Goal: Task Accomplishment & Management: Manage account settings

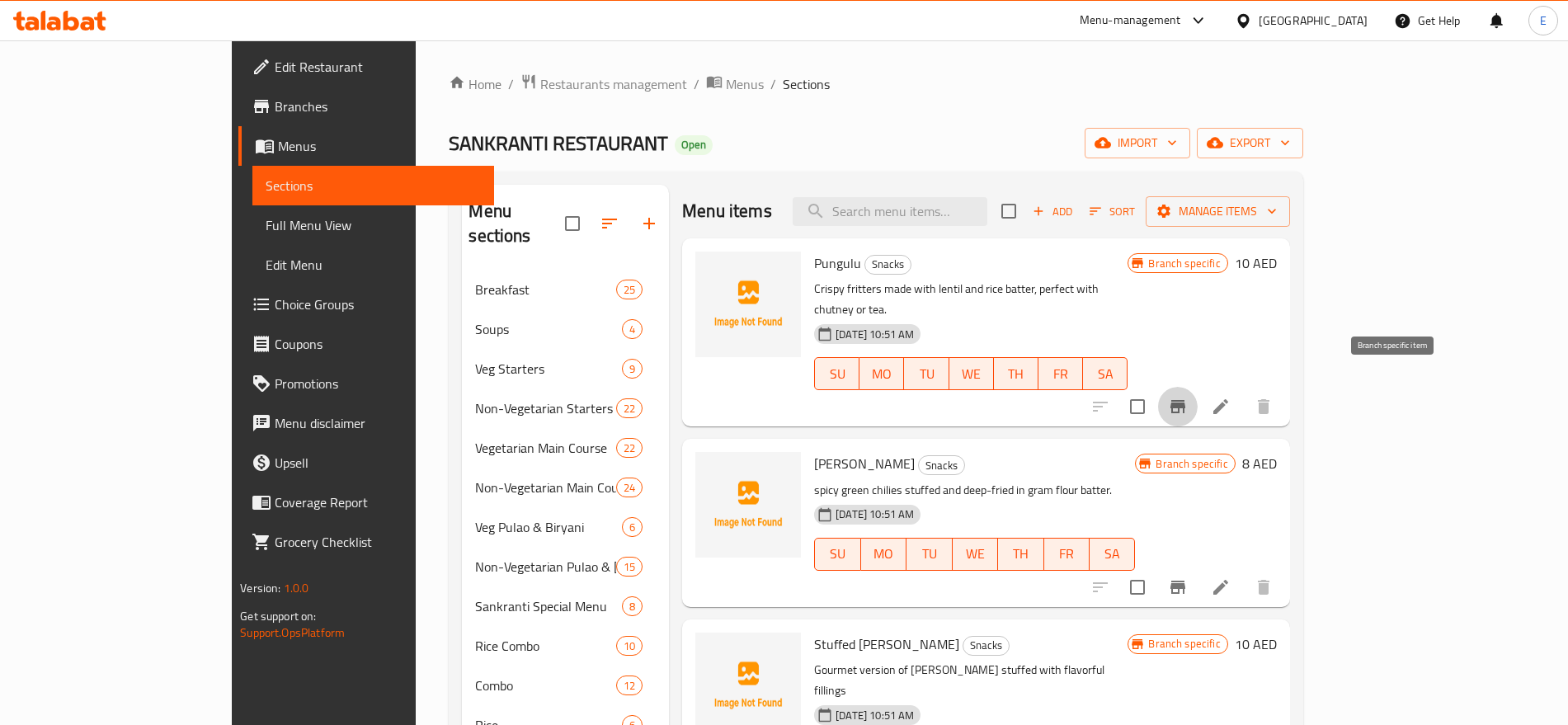
click at [1185, 401] on icon "Branch-specific-item" at bounding box center [1178, 407] width 15 height 13
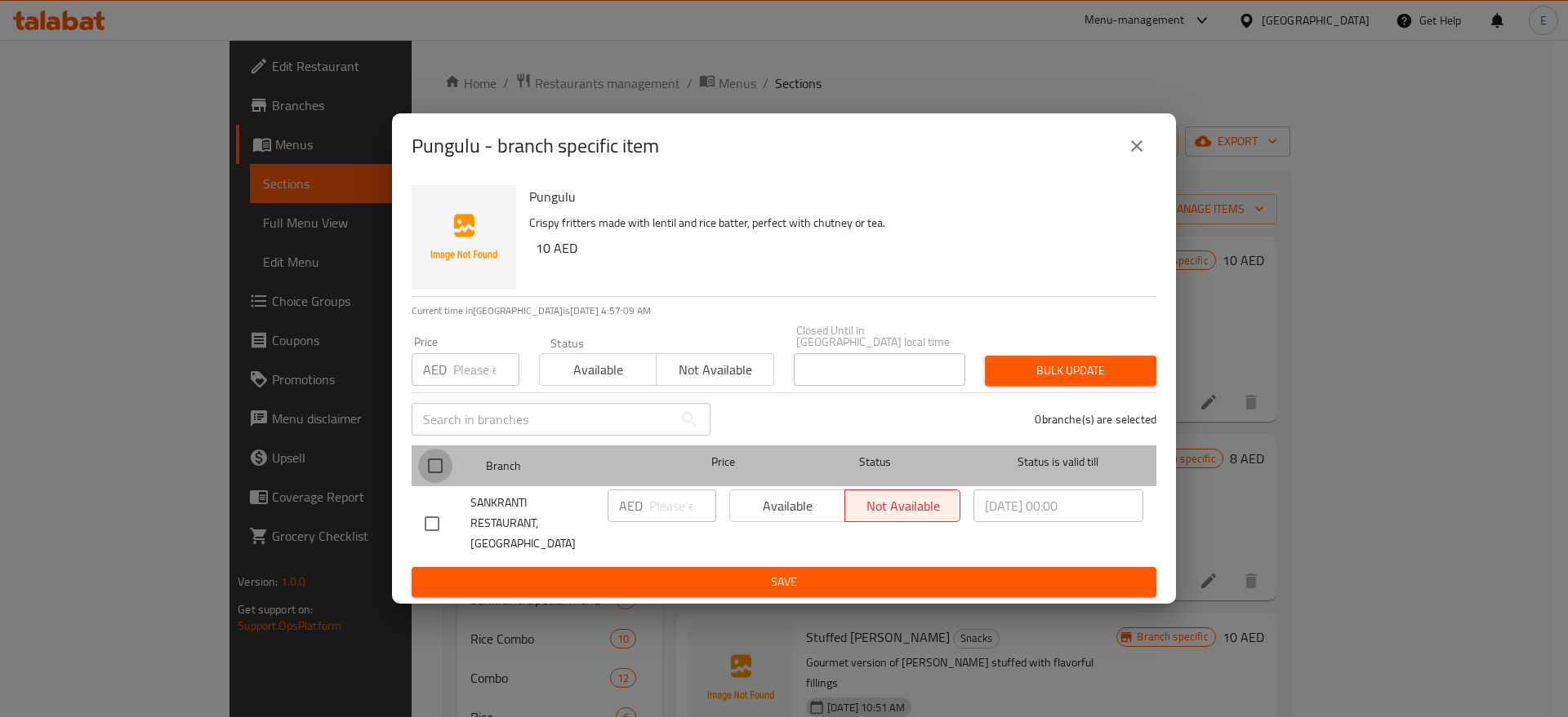
click at [441, 469] on input "checkbox" at bounding box center [435, 466] width 34 height 34
checkbox input "true"
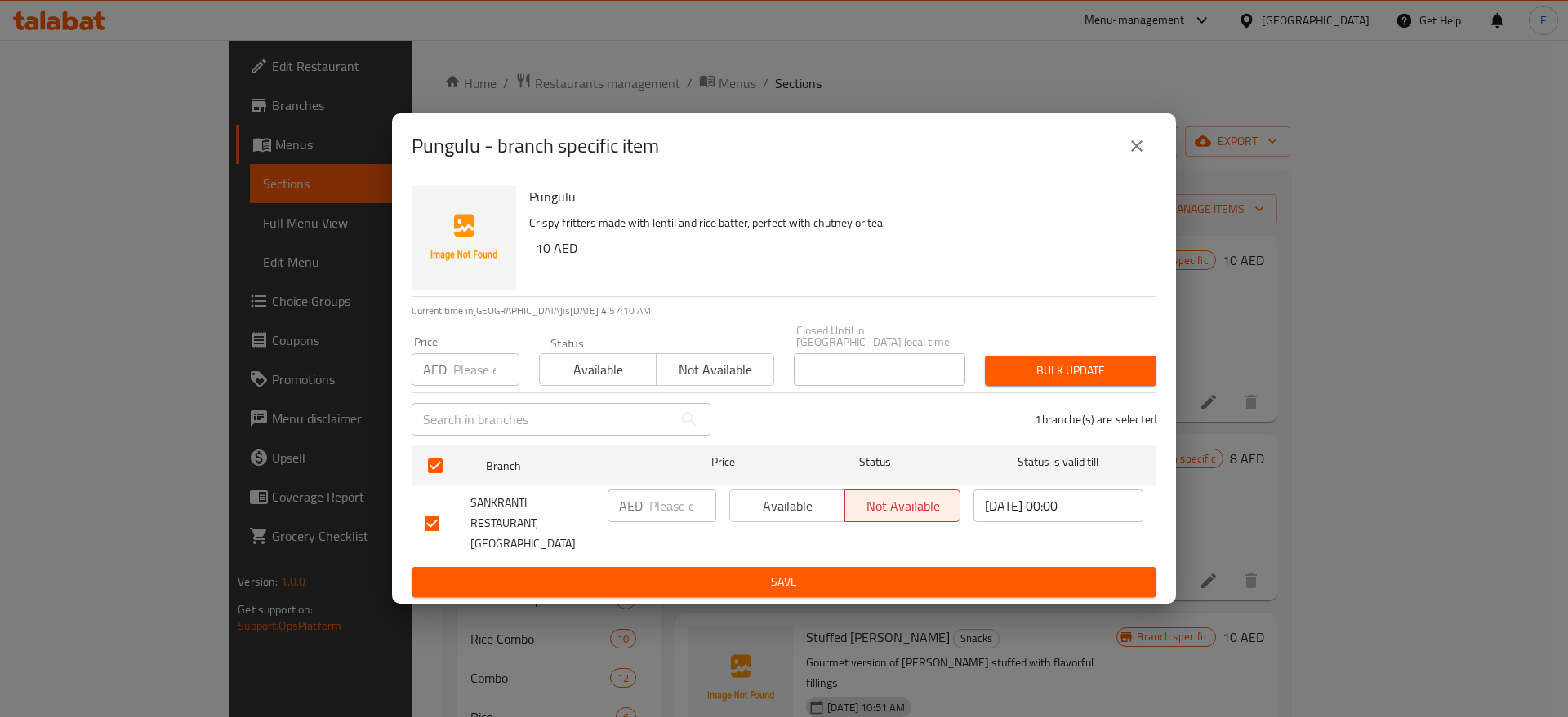
click at [476, 381] on input "number" at bounding box center [486, 369] width 66 height 33
type input "9"
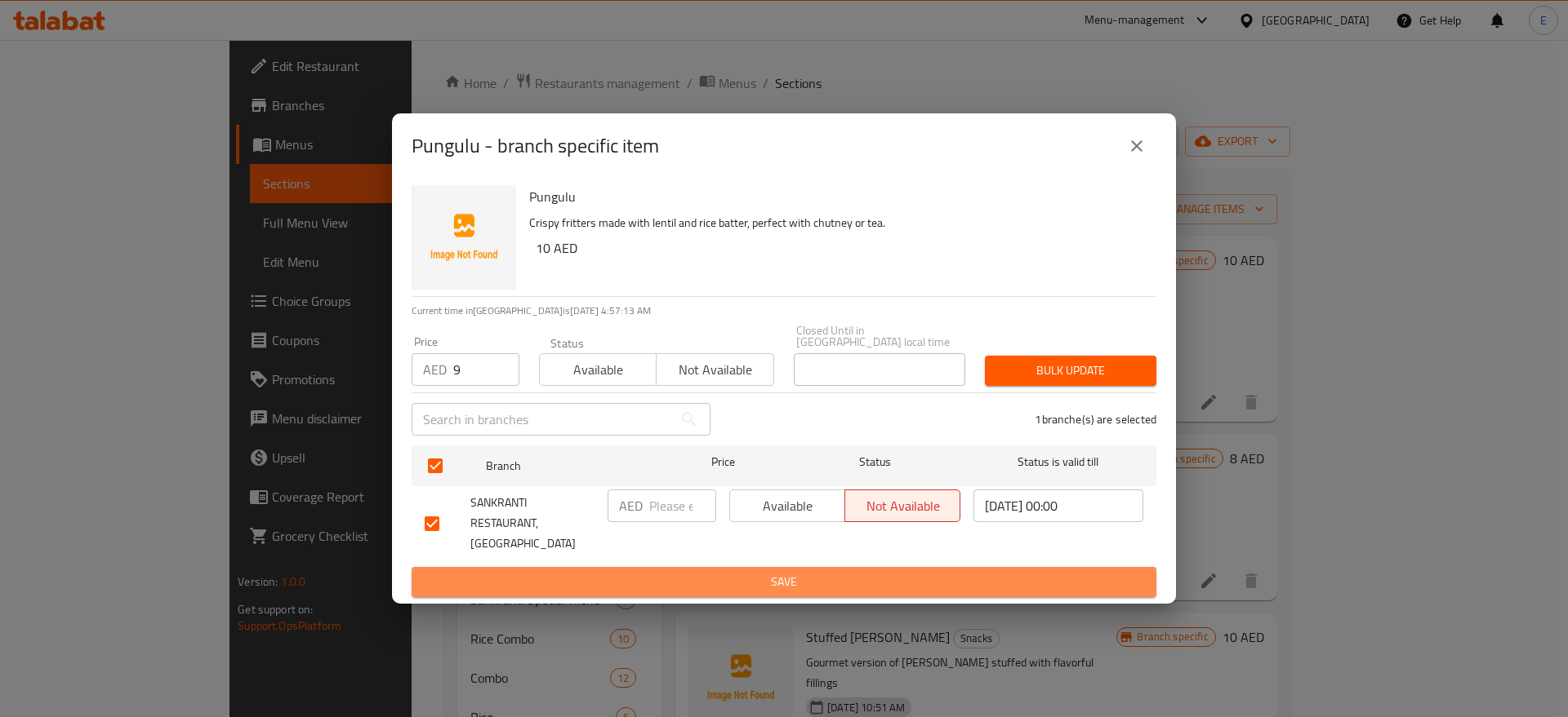
click at [748, 577] on span "Save" at bounding box center [784, 582] width 718 height 20
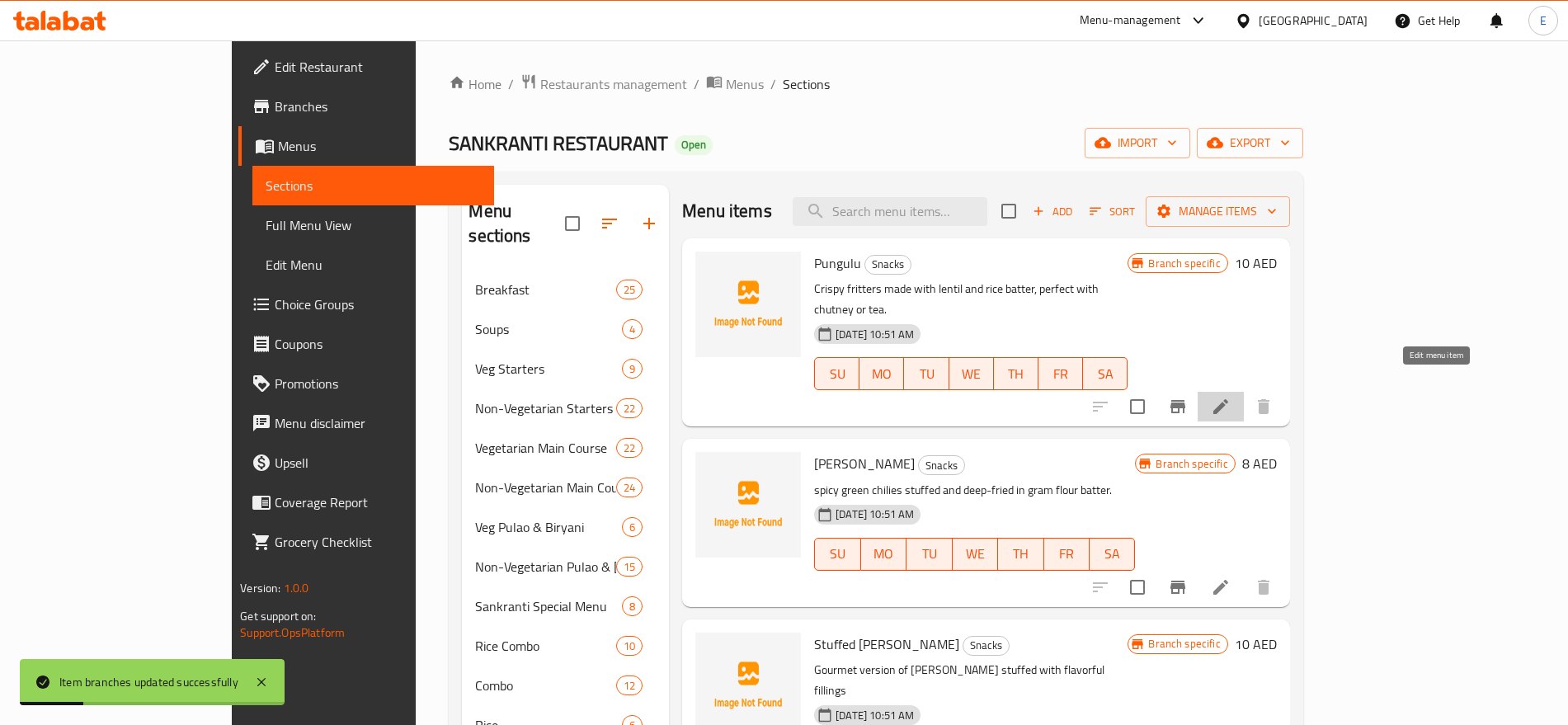
click at [1231, 397] on icon at bounding box center [1220, 406] width 20 height 20
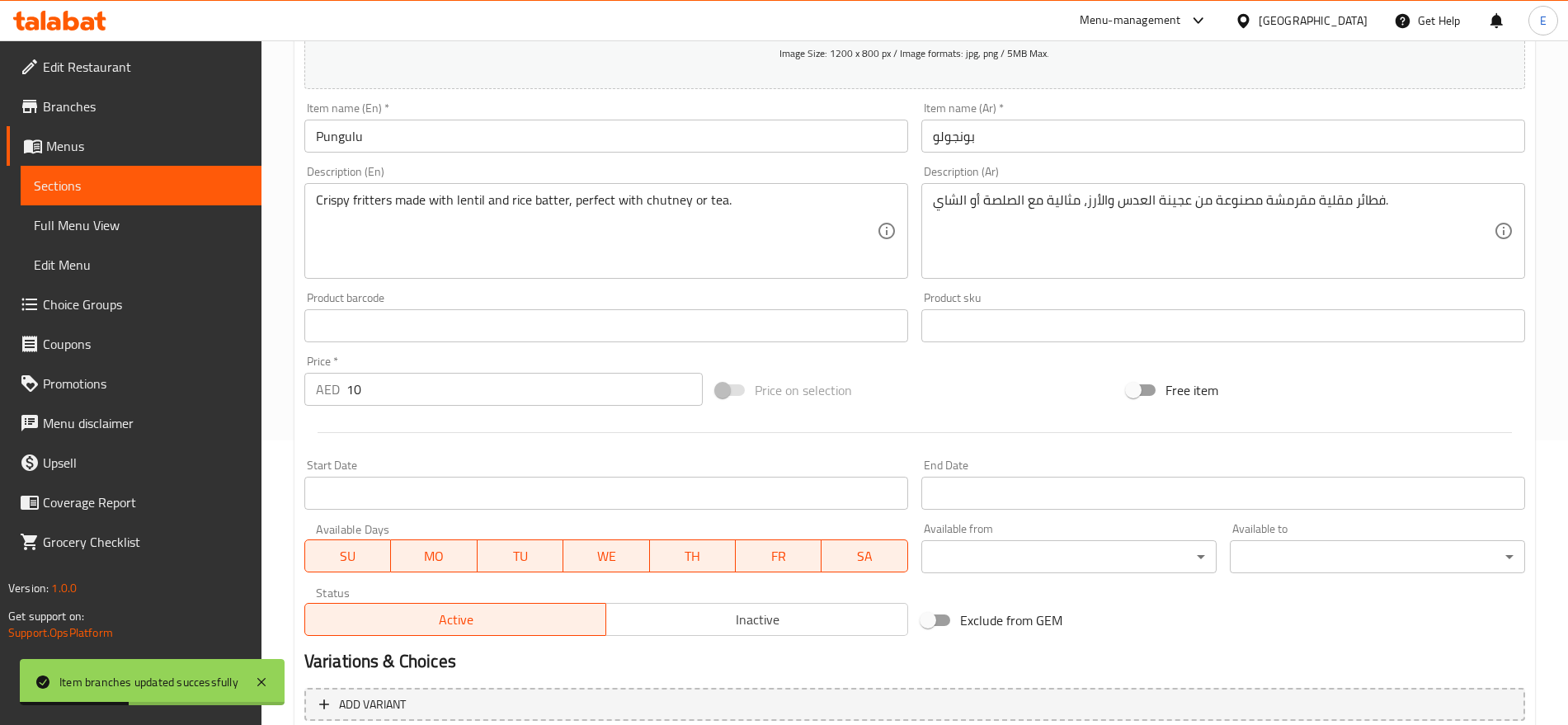
scroll to position [284, 0]
drag, startPoint x: 430, startPoint y: 387, endPoint x: 77, endPoint y: 402, distance: 353.3
click at [77, 402] on div "Edit Restaurant Branches Menus Sections Full Menu View Edit Menu Choice Groups …" at bounding box center [784, 319] width 1568 height 1126
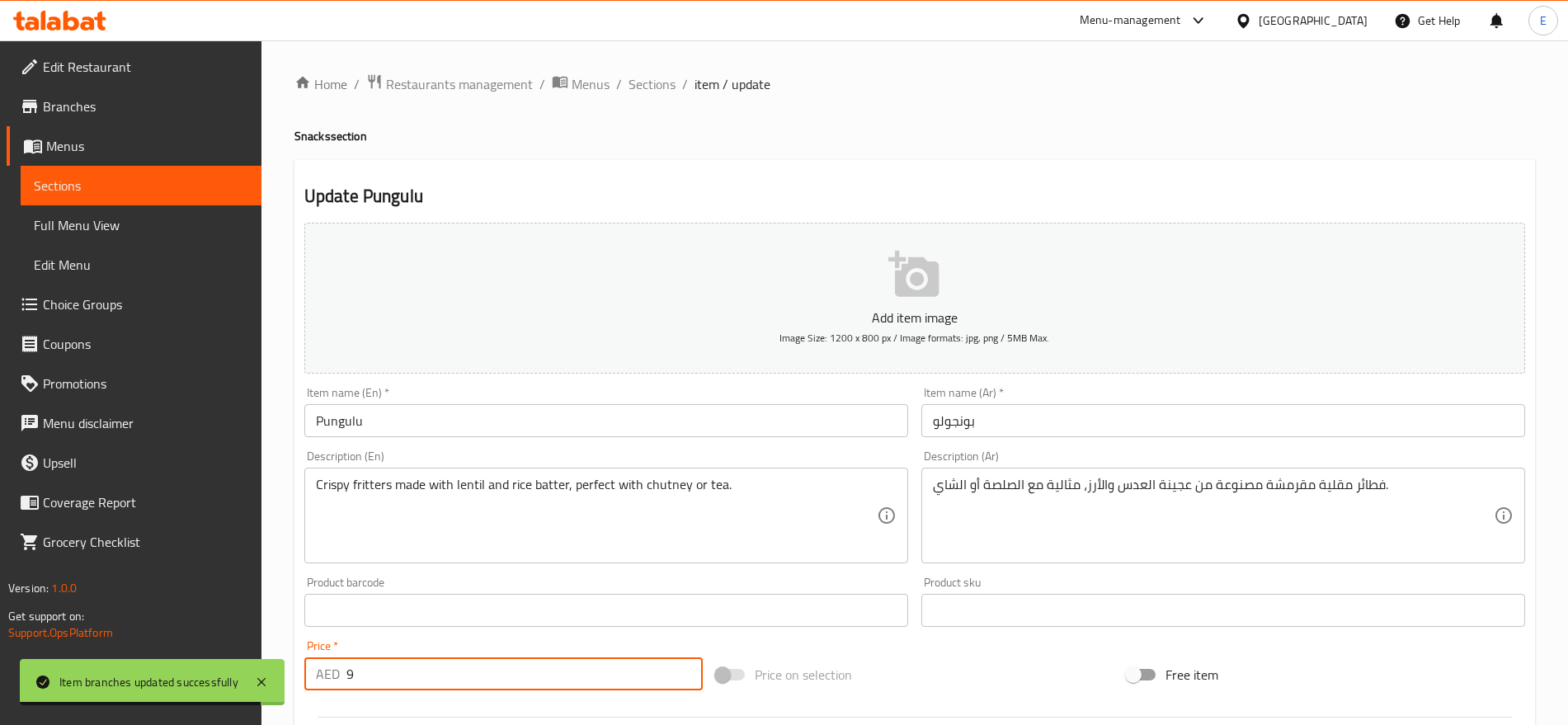
scroll to position [441, 0]
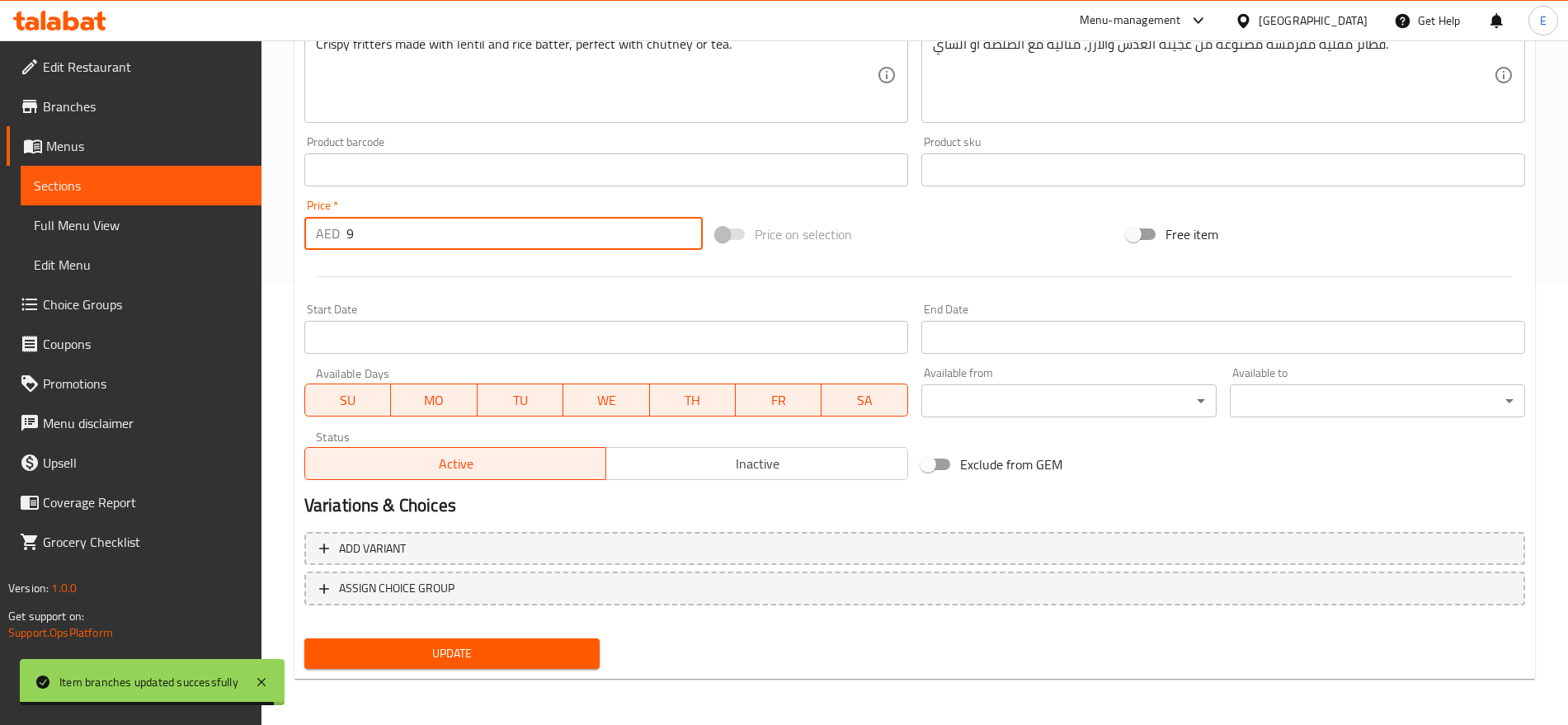
type input "9"
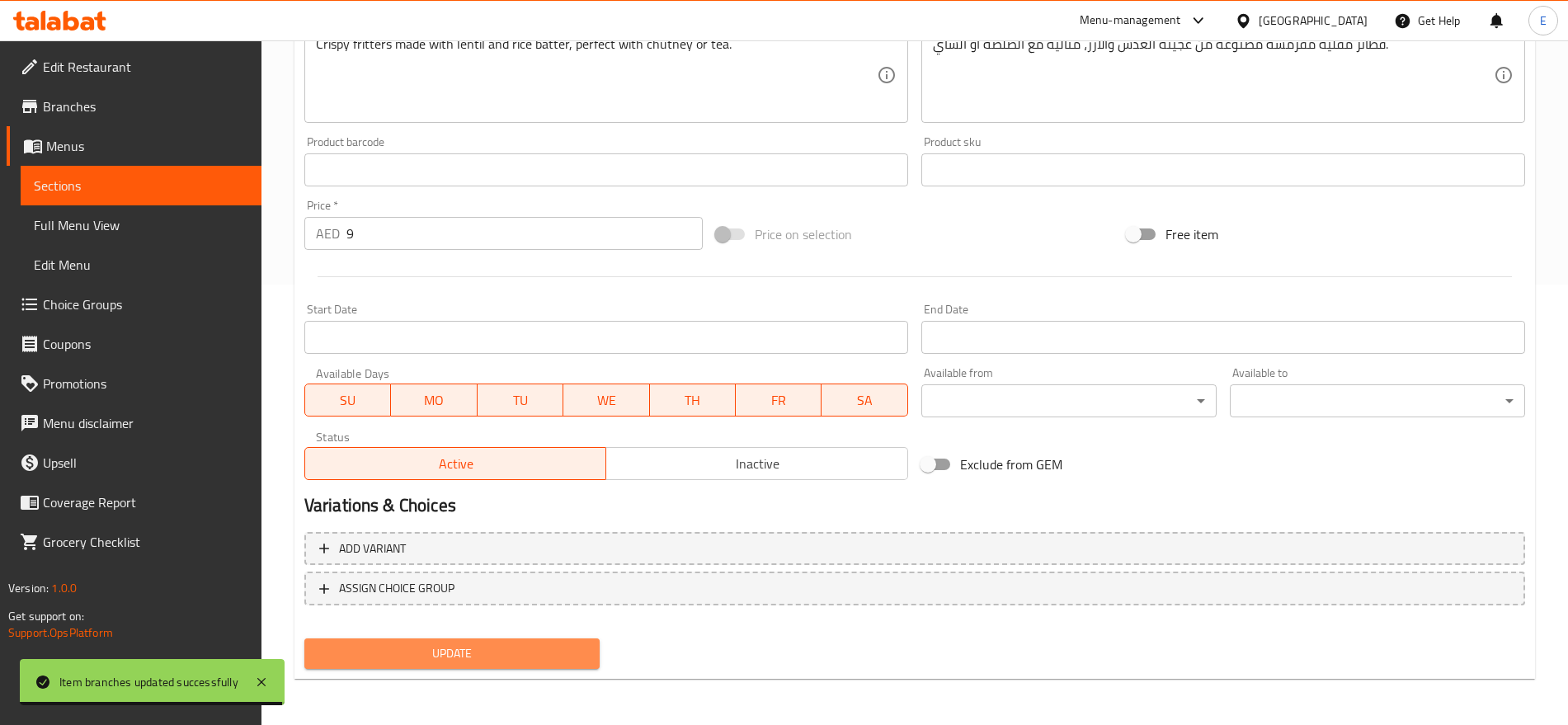
click at [490, 648] on span "Update" at bounding box center [452, 654] width 269 height 21
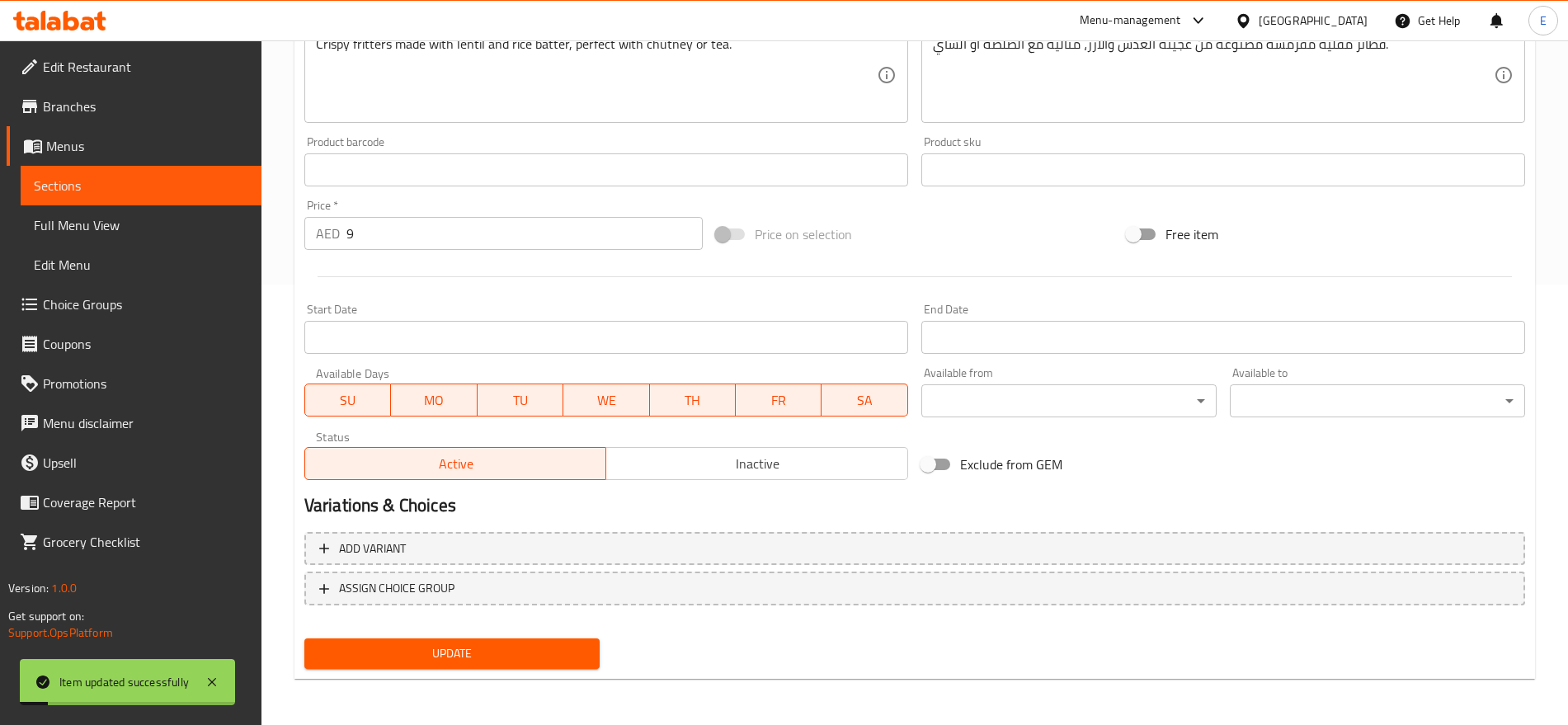
scroll to position [0, 0]
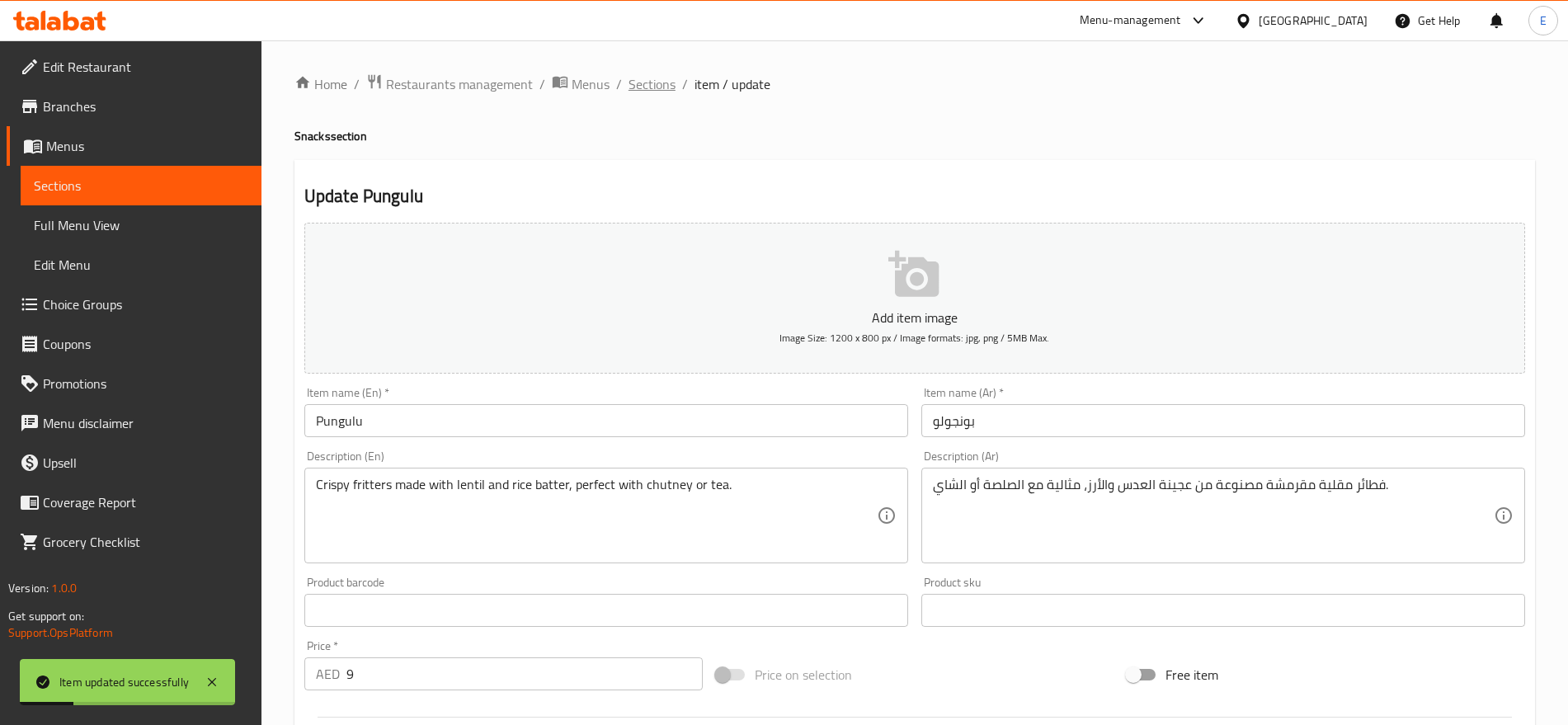
click at [663, 81] on span "Sections" at bounding box center [652, 84] width 47 height 20
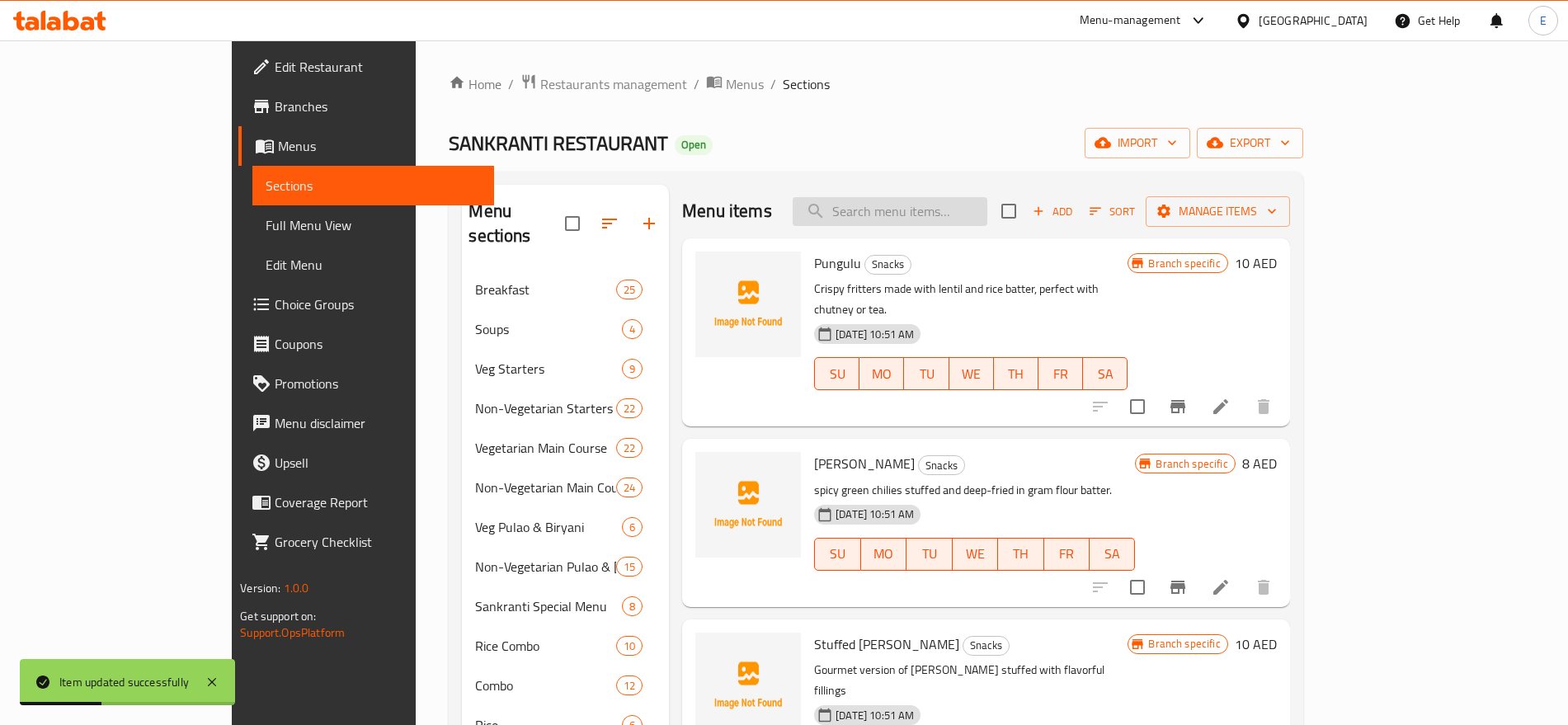
click at [933, 212] on input "search" at bounding box center [889, 212] width 195 height 29
paste input "[PERSON_NAME]"
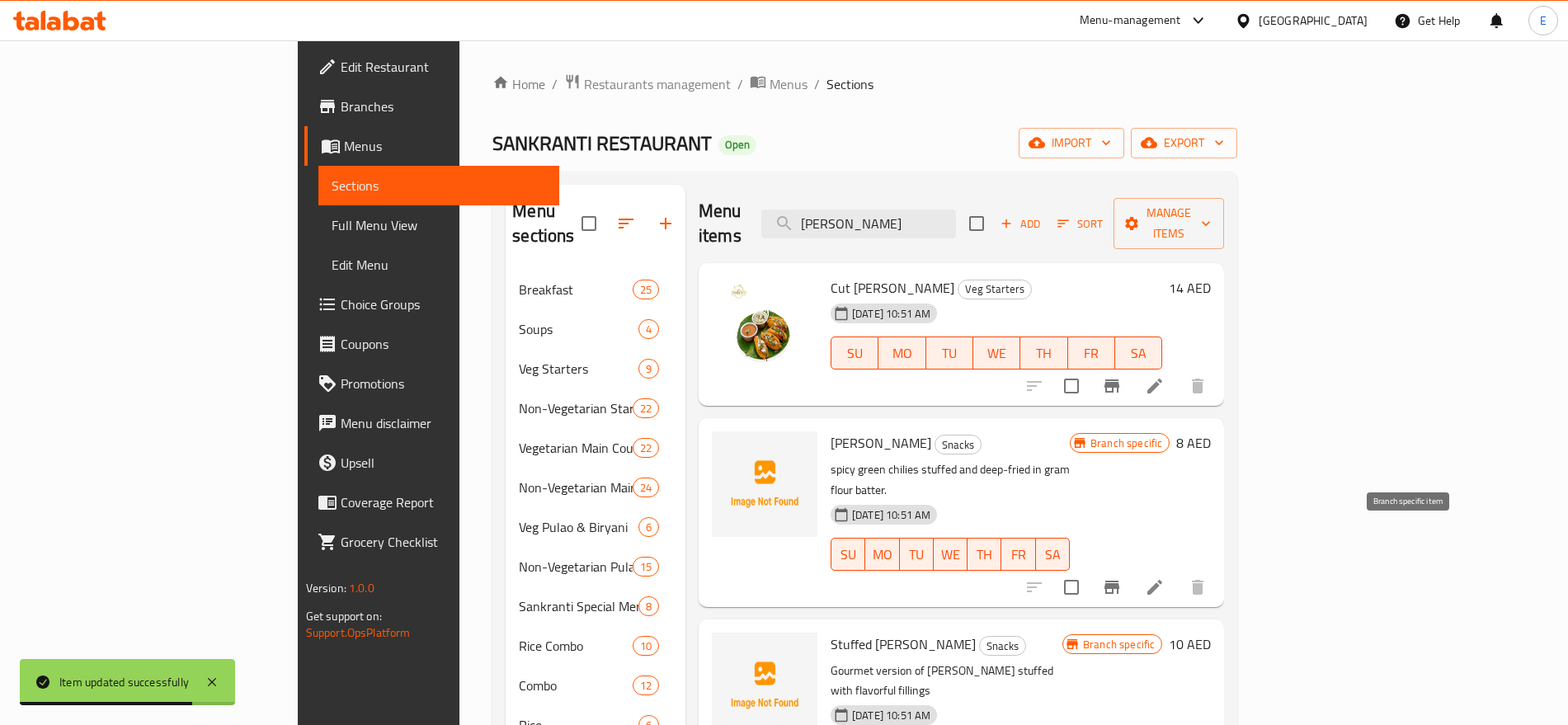
type input "[PERSON_NAME]"
click at [1120, 581] on icon "Branch-specific-item" at bounding box center [1112, 588] width 15 height 13
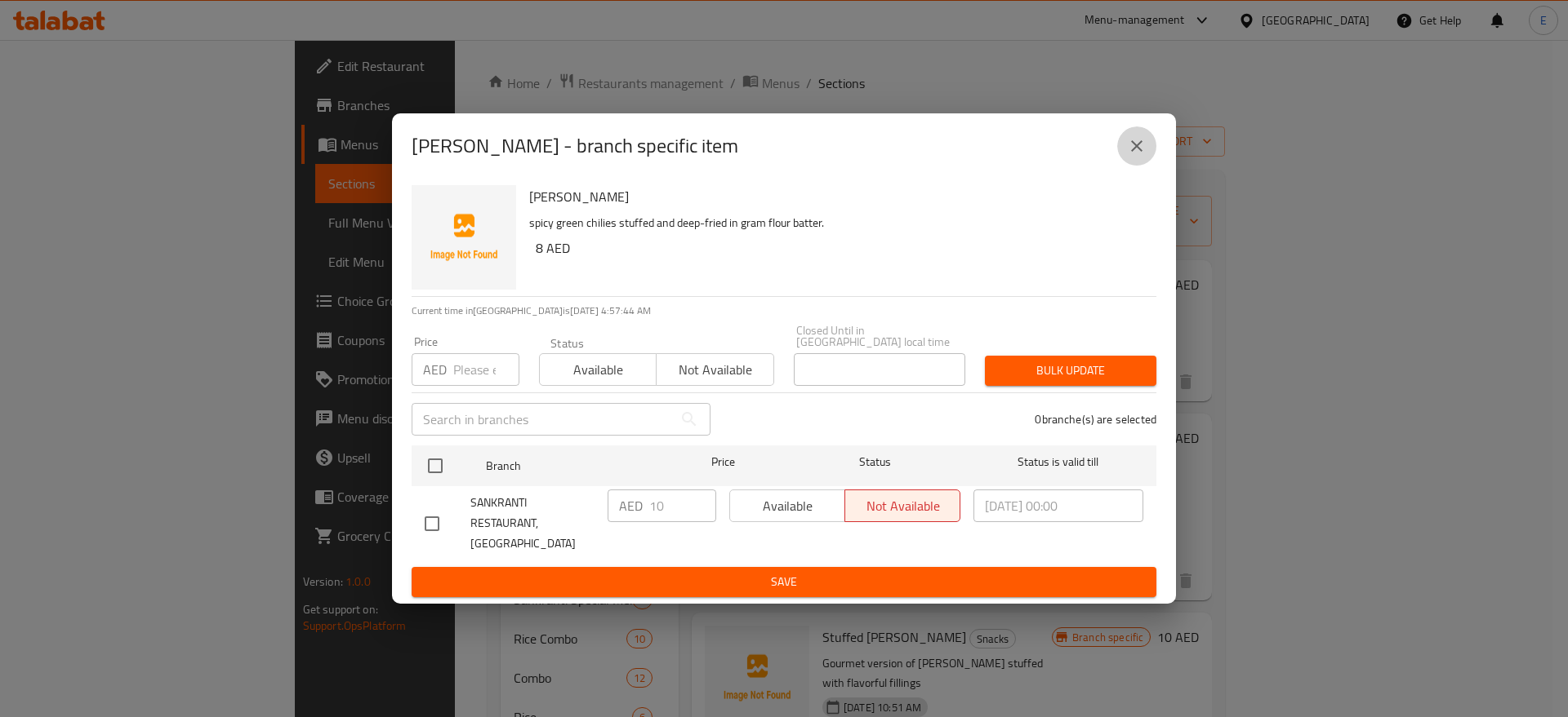
click at [1146, 149] on button "close" at bounding box center [1136, 146] width 39 height 39
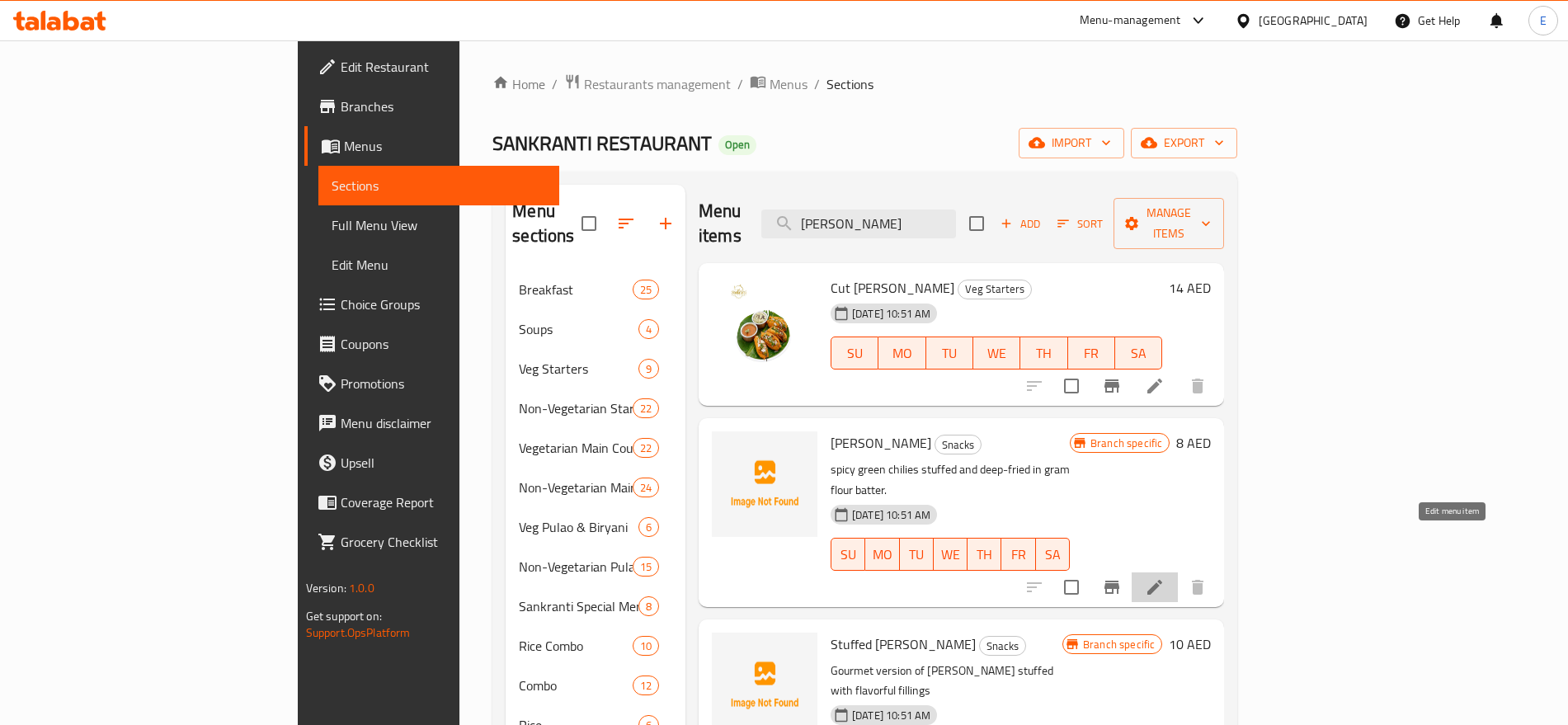
click at [1162, 580] on icon at bounding box center [1155, 588] width 15 height 15
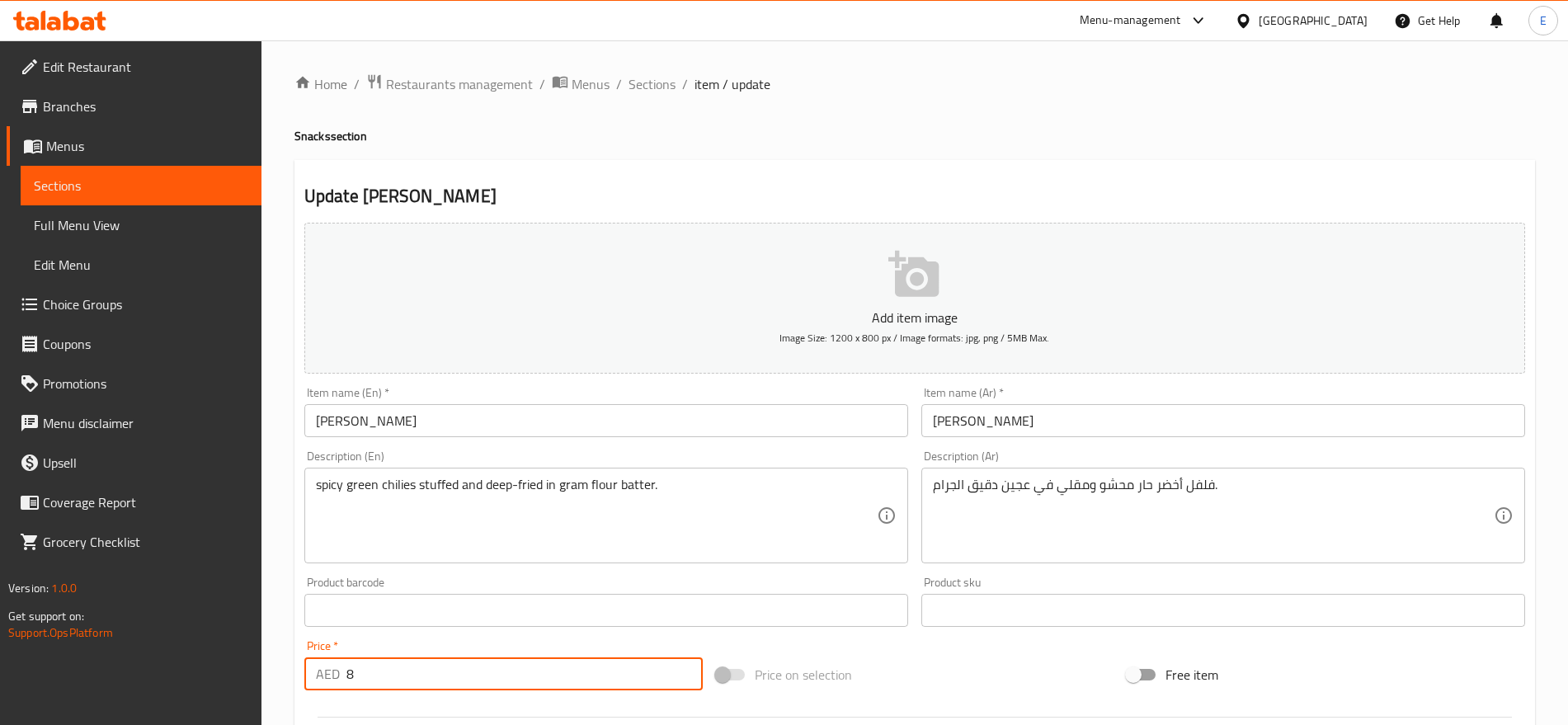
drag, startPoint x: 353, startPoint y: 670, endPoint x: 131, endPoint y: 575, distance: 241.5
click at [131, 575] on div "Edit Restaurant Branches Menus Sections Full Menu View Edit Menu Choice Groups …" at bounding box center [784, 603] width 1568 height 1126
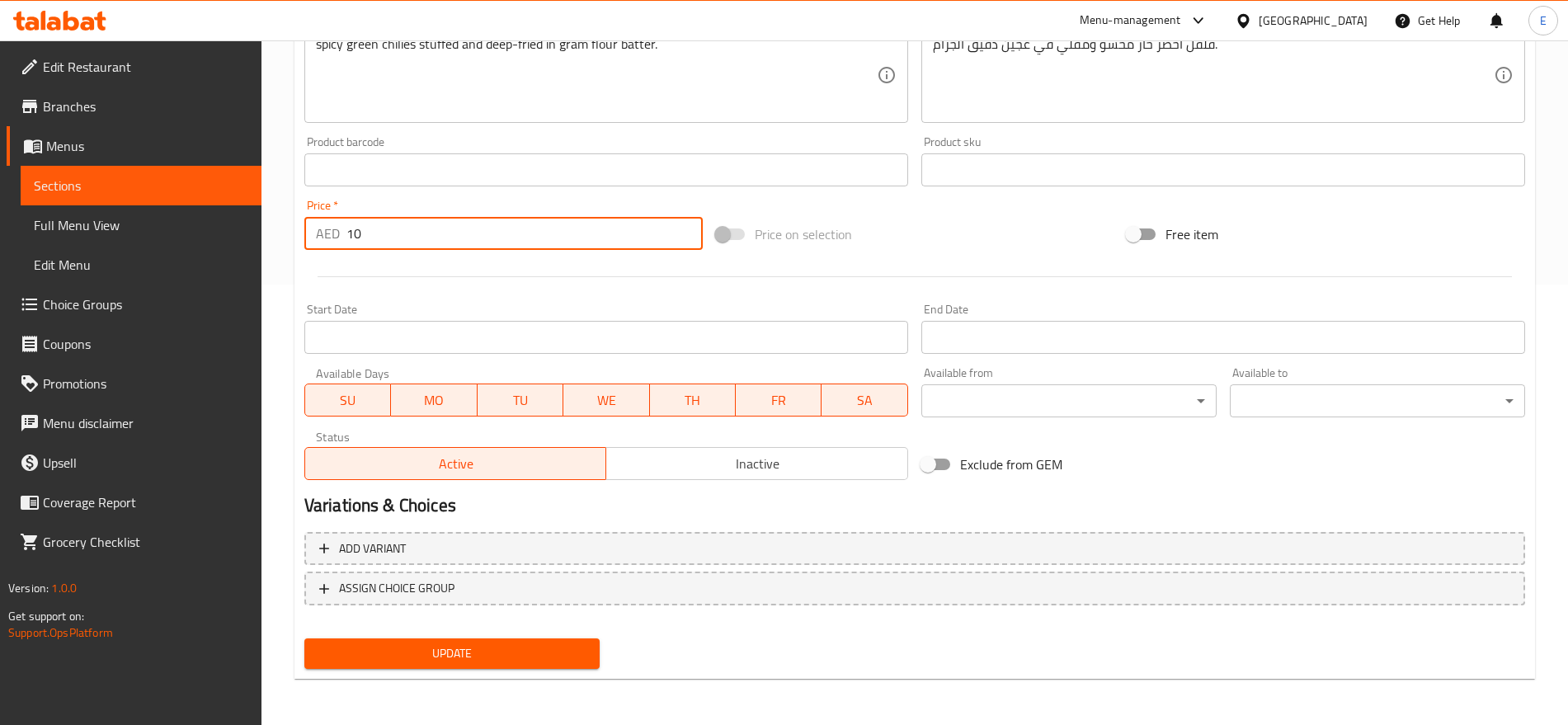
type input "10"
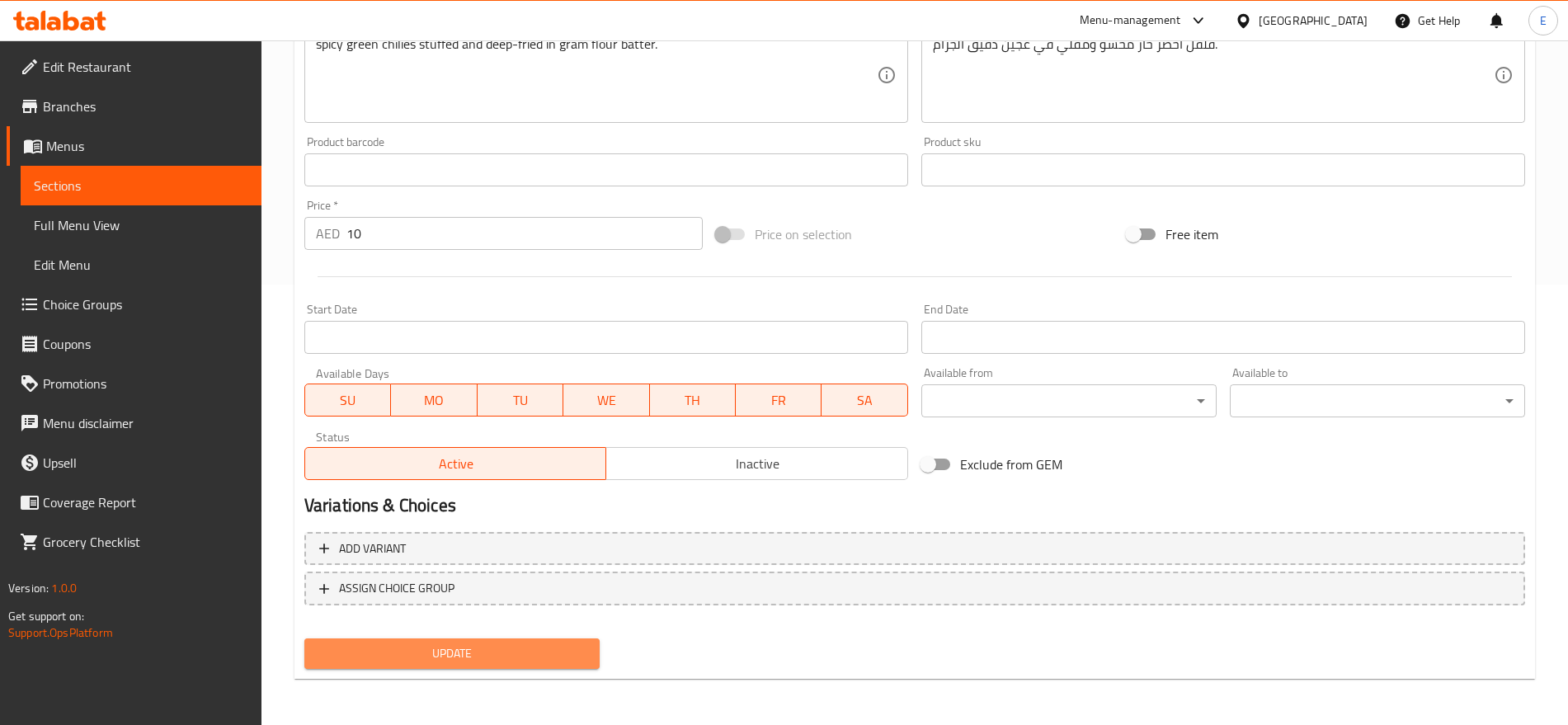
click at [479, 653] on span "Update" at bounding box center [452, 654] width 269 height 21
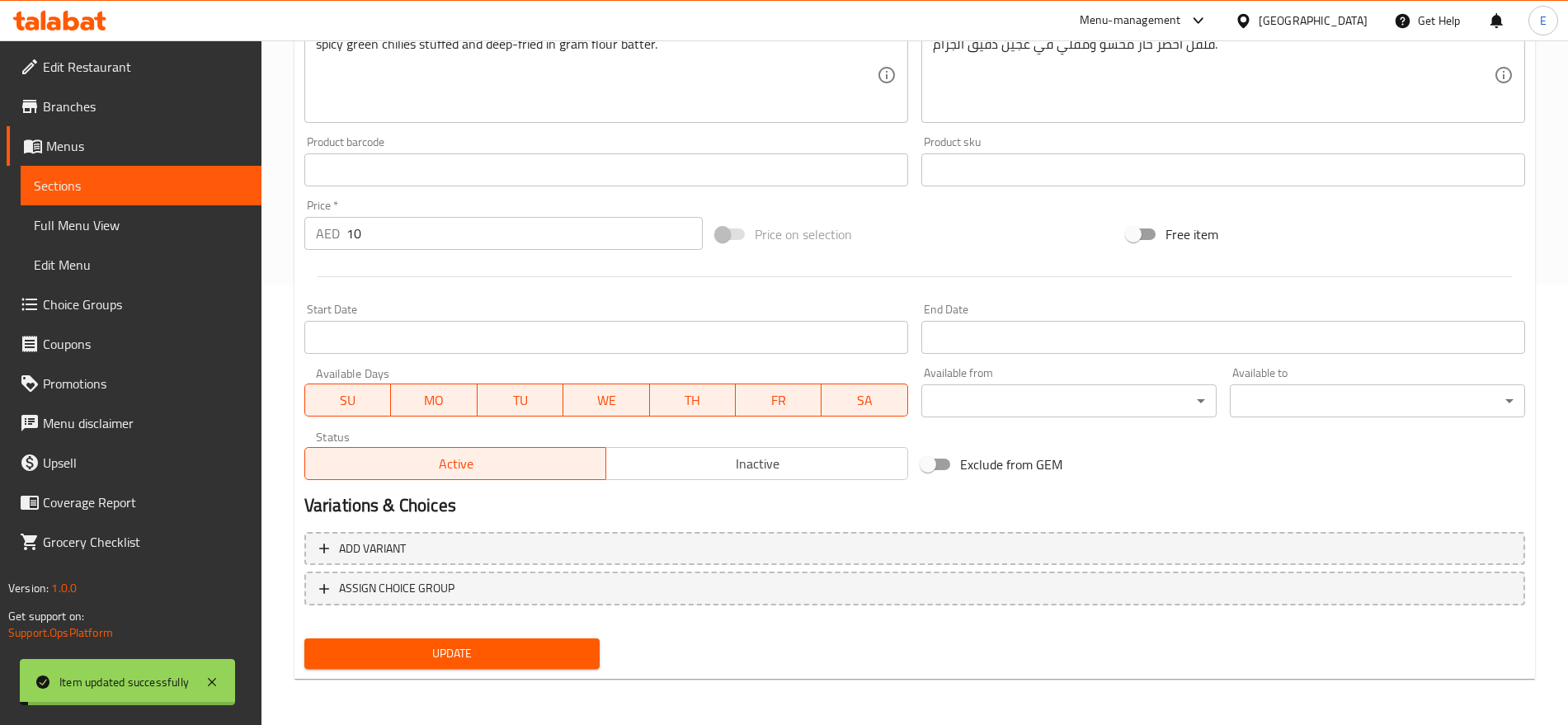
scroll to position [0, 0]
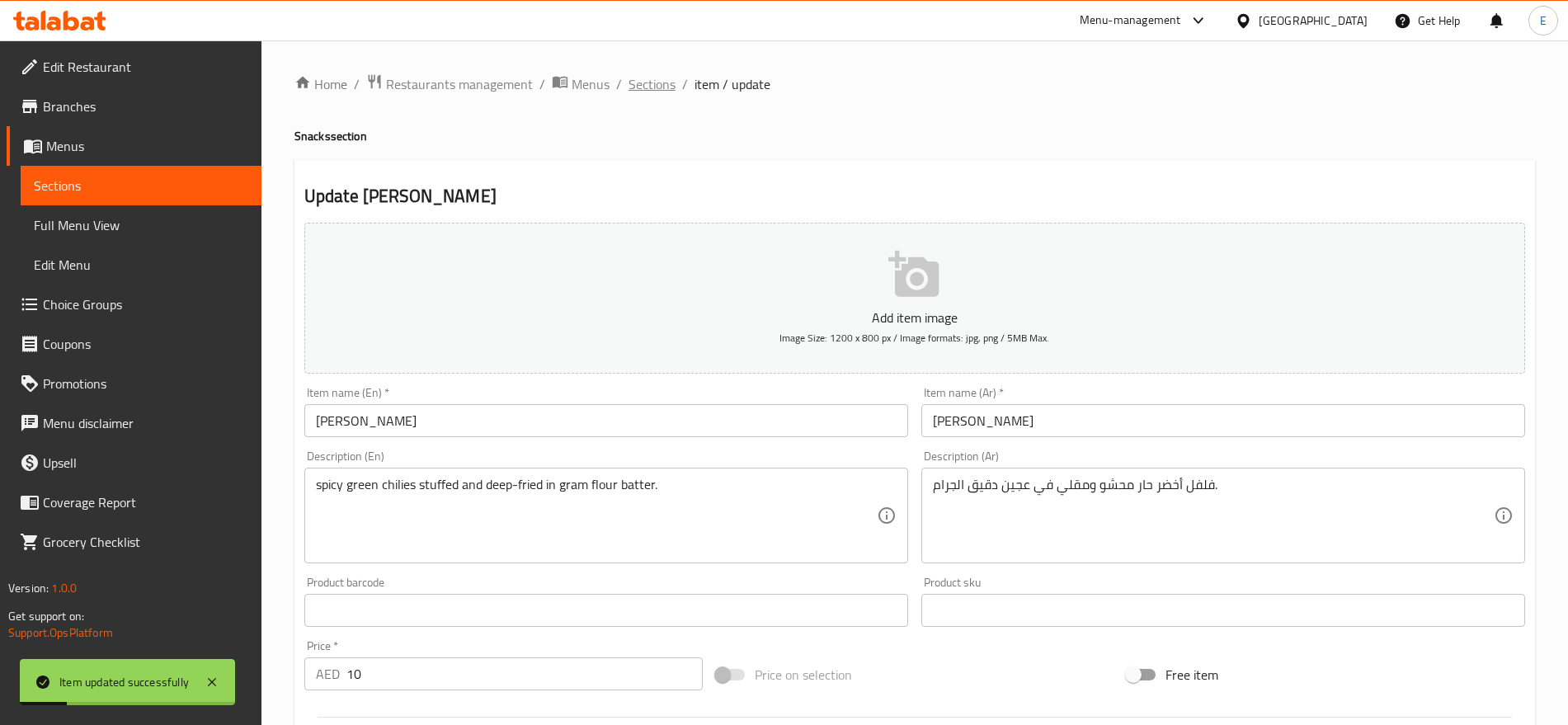
click at [662, 94] on span "Sections" at bounding box center [652, 84] width 47 height 20
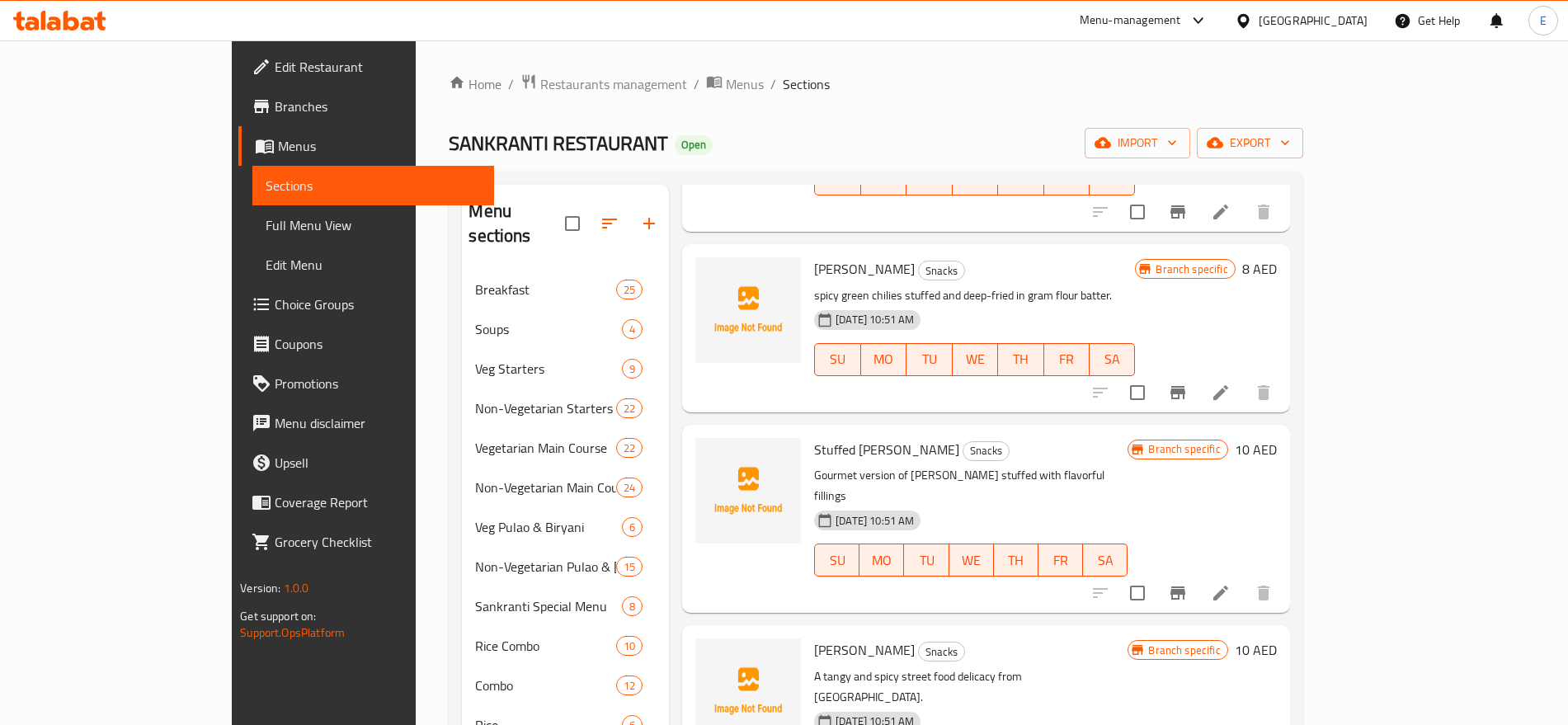
scroll to position [194, 0]
click at [1185, 588] on icon "Branch-specific-item" at bounding box center [1178, 594] width 15 height 13
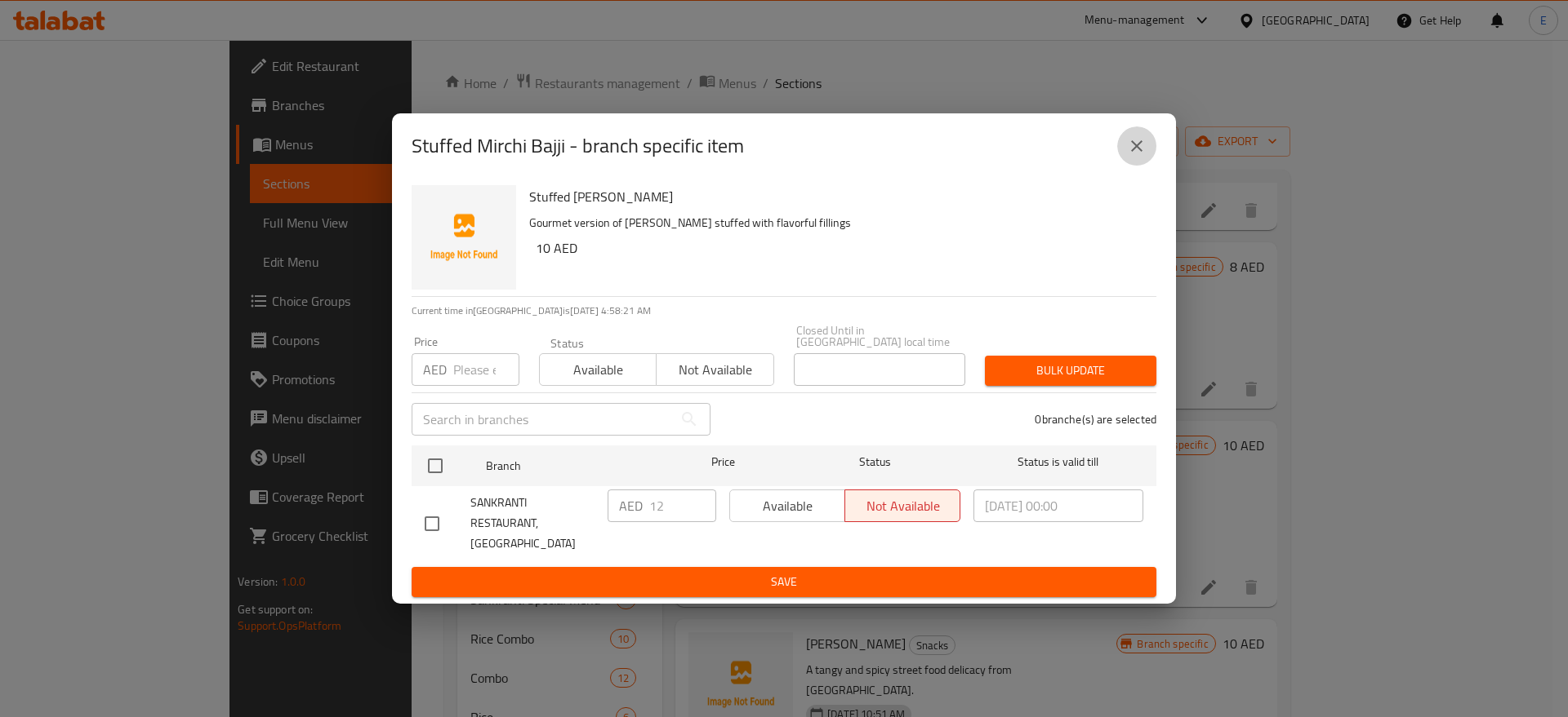
click at [1140, 154] on icon "close" at bounding box center [1136, 146] width 20 height 20
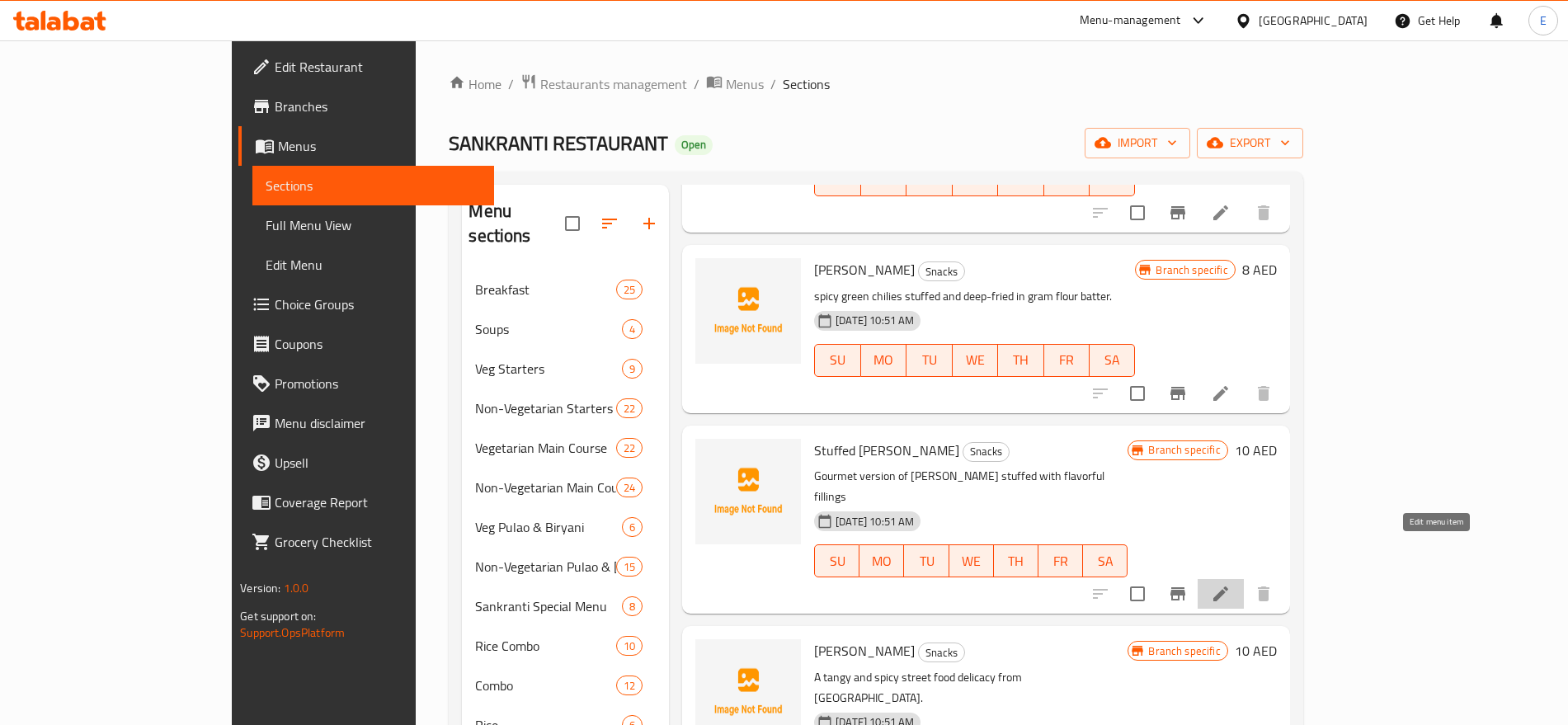
click at [1231, 584] on icon at bounding box center [1220, 593] width 20 height 20
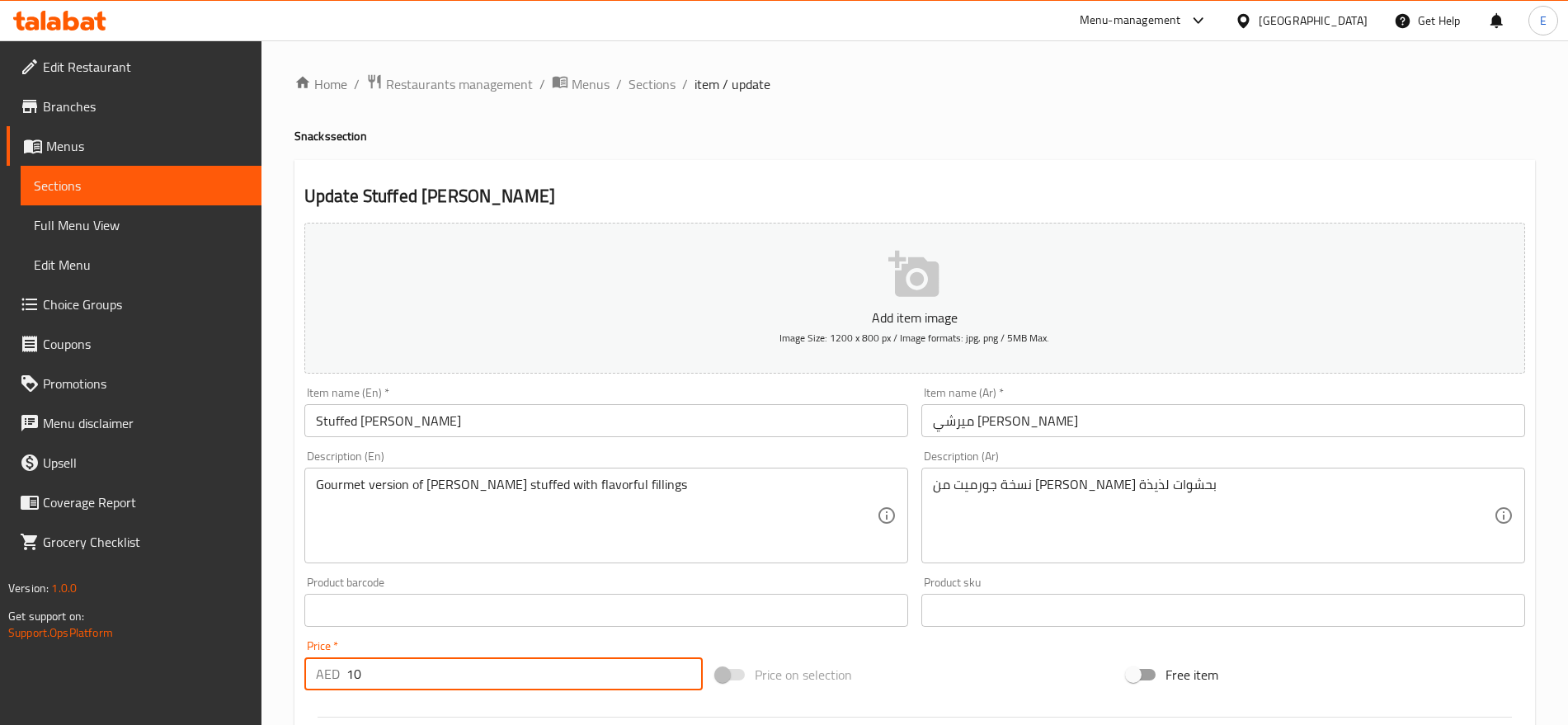
drag, startPoint x: 367, startPoint y: 669, endPoint x: 139, endPoint y: 625, distance: 232.2
click at [139, 625] on div "Edit Restaurant Branches Menus Sections Full Menu View Edit Menu Choice Groups …" at bounding box center [784, 603] width 1568 height 1126
type input "12"
click at [658, 84] on span "Sections" at bounding box center [652, 84] width 47 height 20
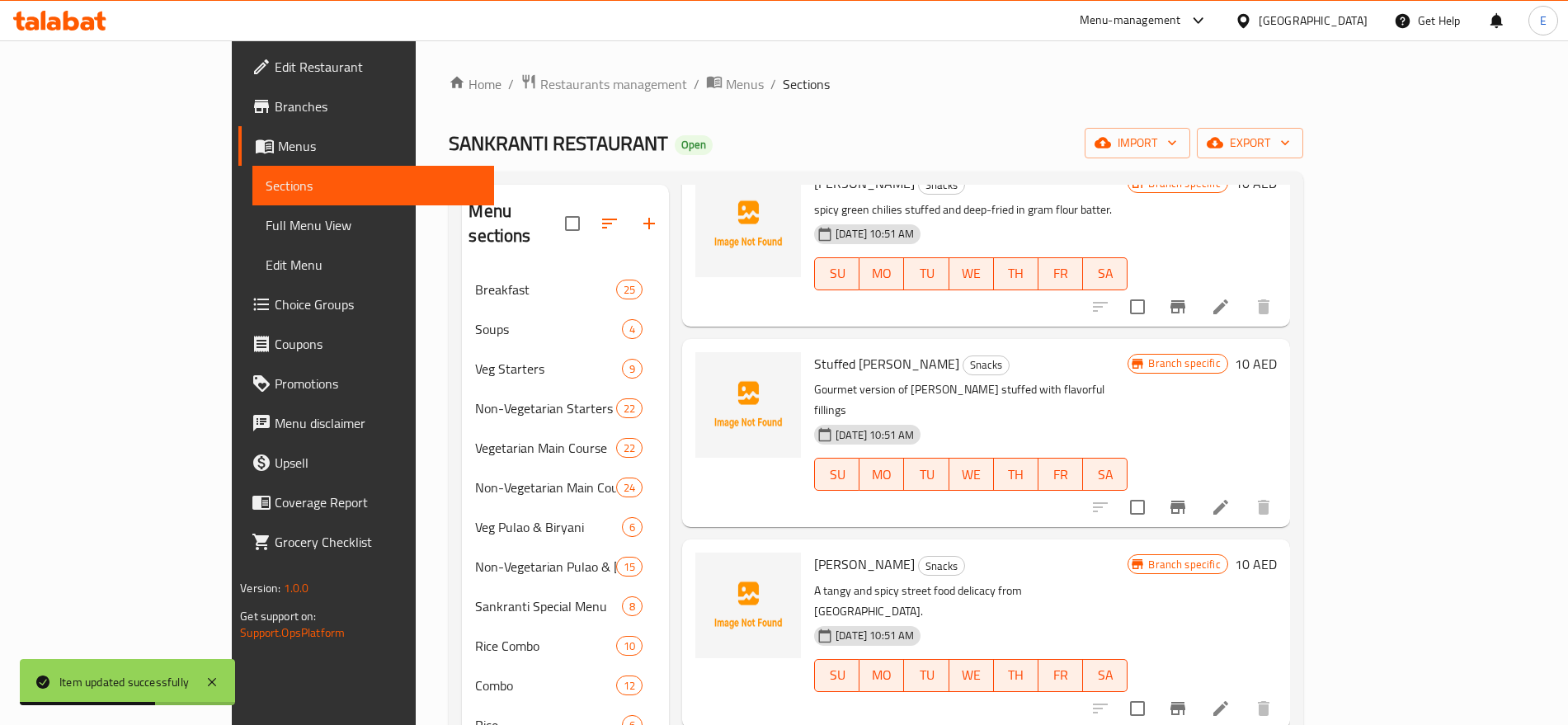
scroll to position [417, 0]
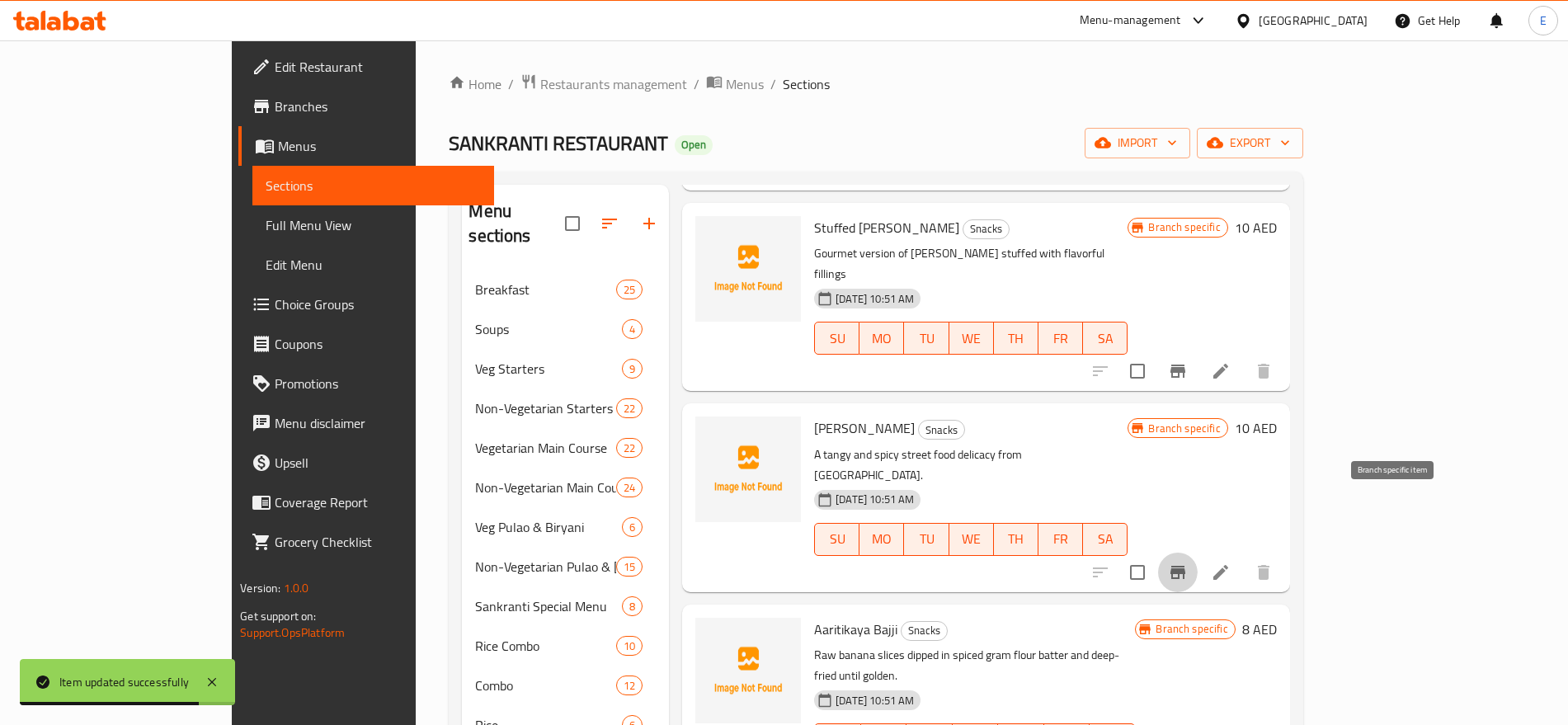
click at [1188, 562] on icon "Branch-specific-item" at bounding box center [1177, 572] width 20 height 20
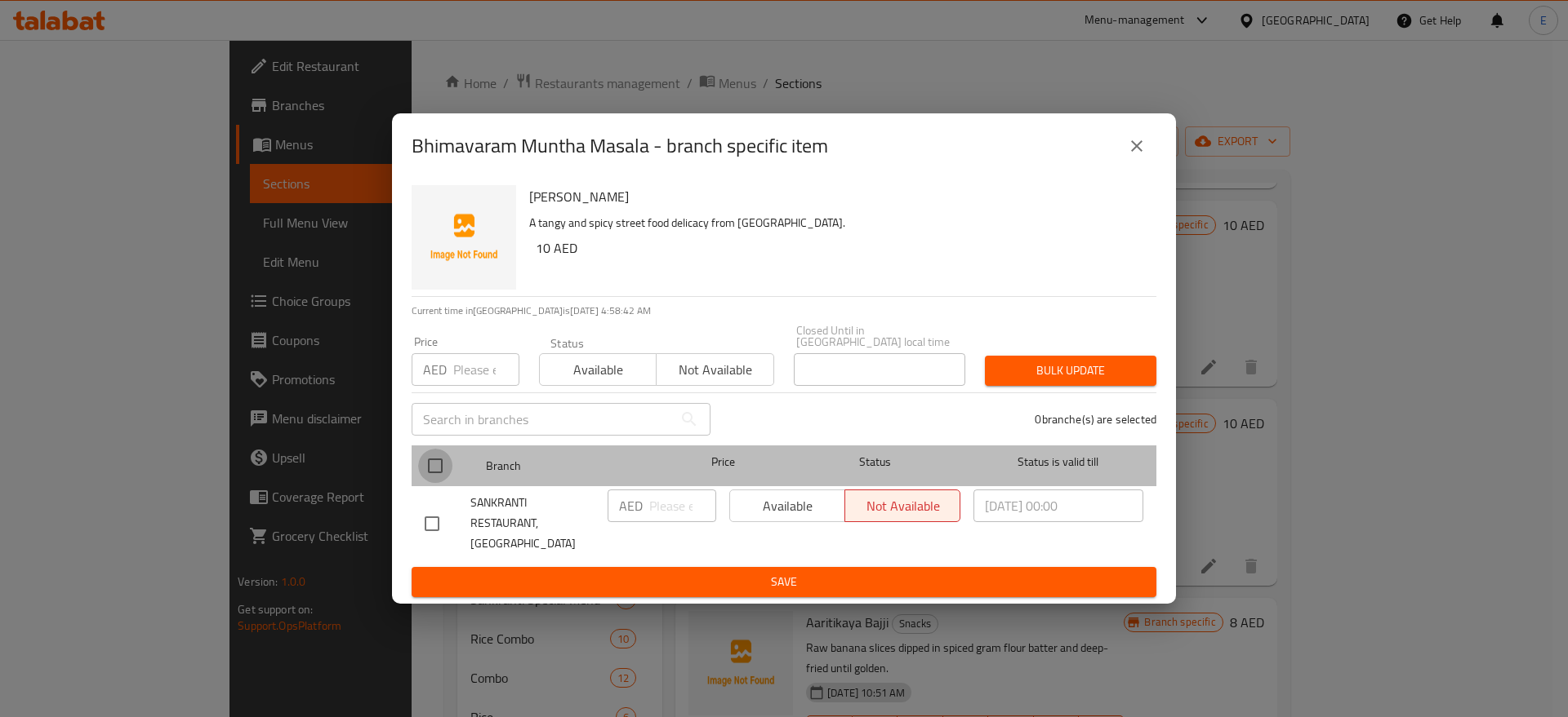
click at [436, 472] on input "checkbox" at bounding box center [435, 466] width 34 height 34
checkbox input "true"
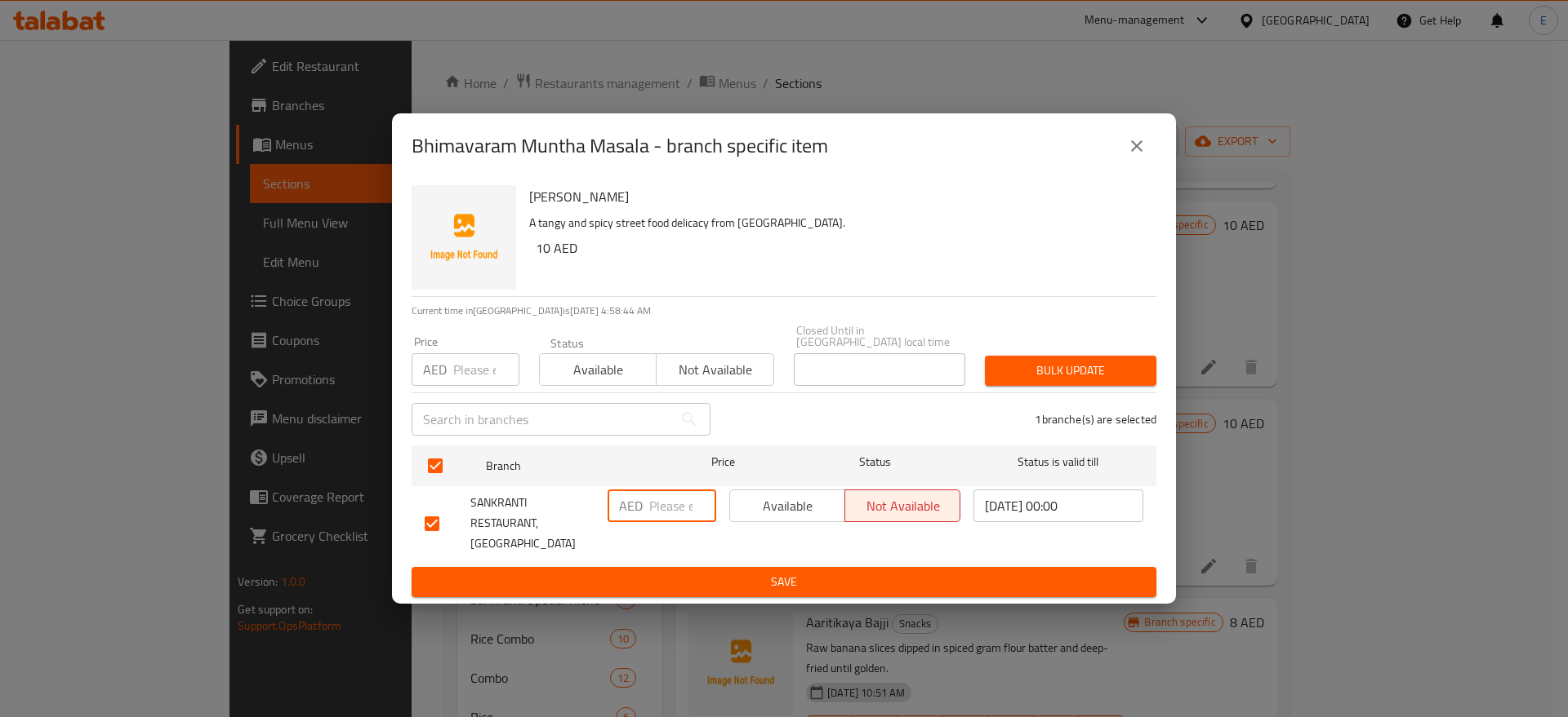
click at [683, 512] on input "number" at bounding box center [683, 505] width 67 height 33
type input "11"
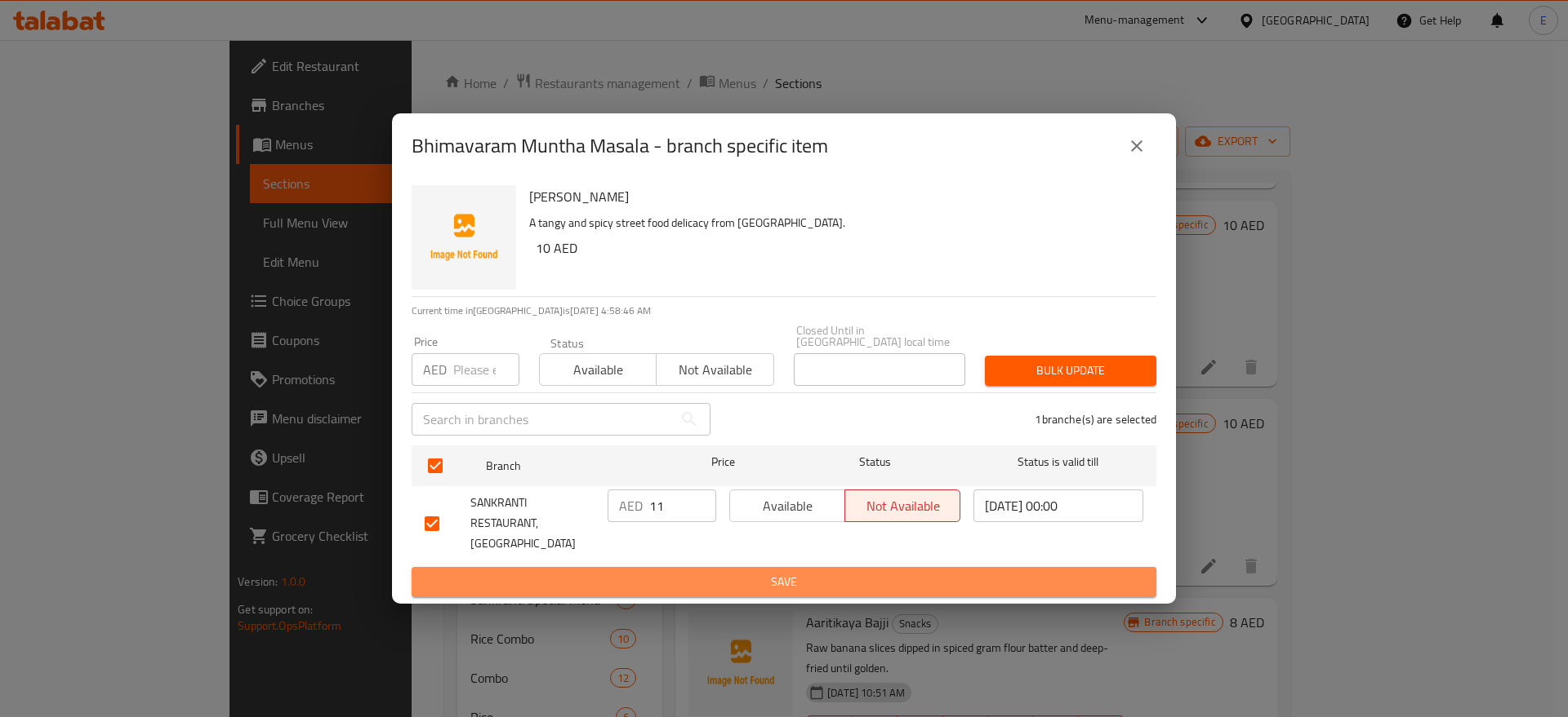
click at [744, 567] on button "Save" at bounding box center [784, 582] width 744 height 30
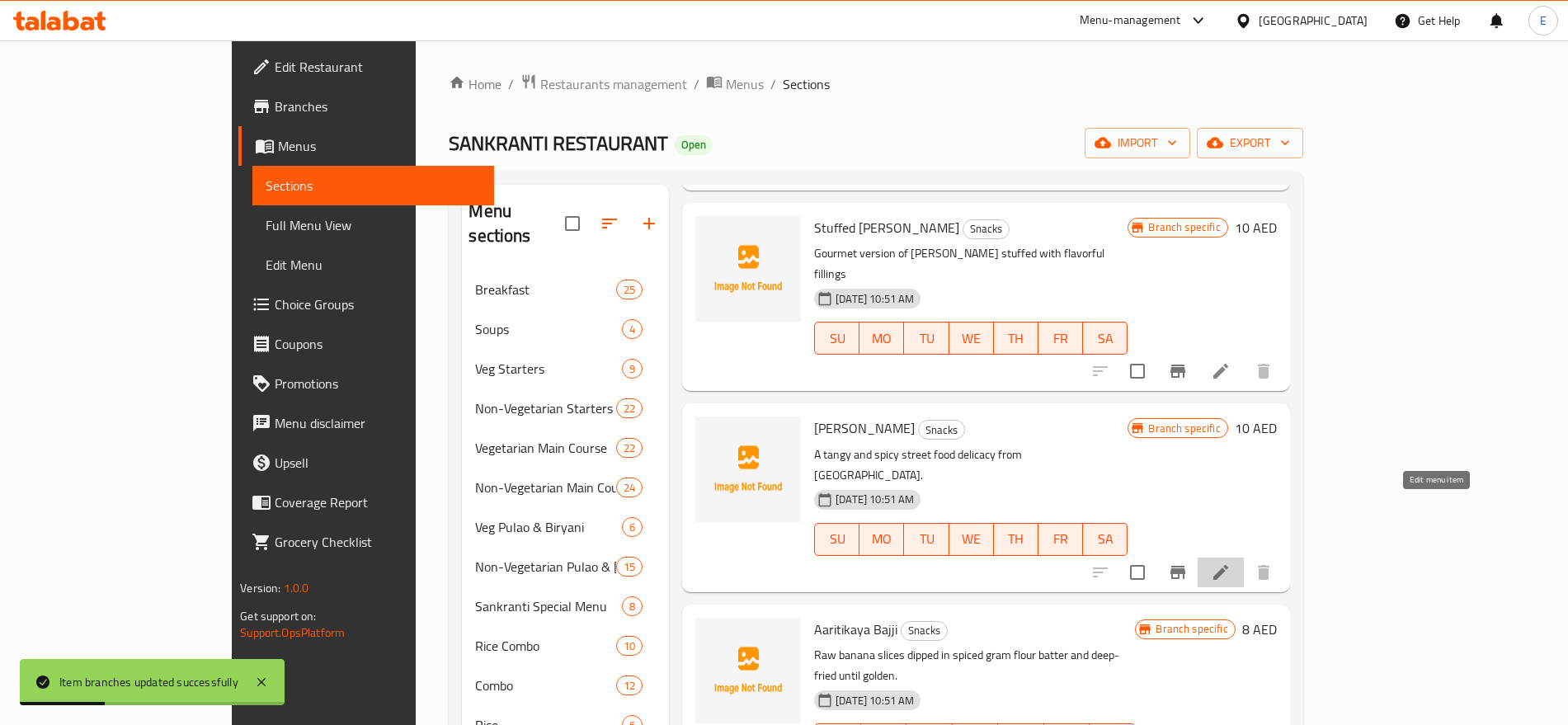
click at [1231, 562] on icon at bounding box center [1220, 572] width 20 height 20
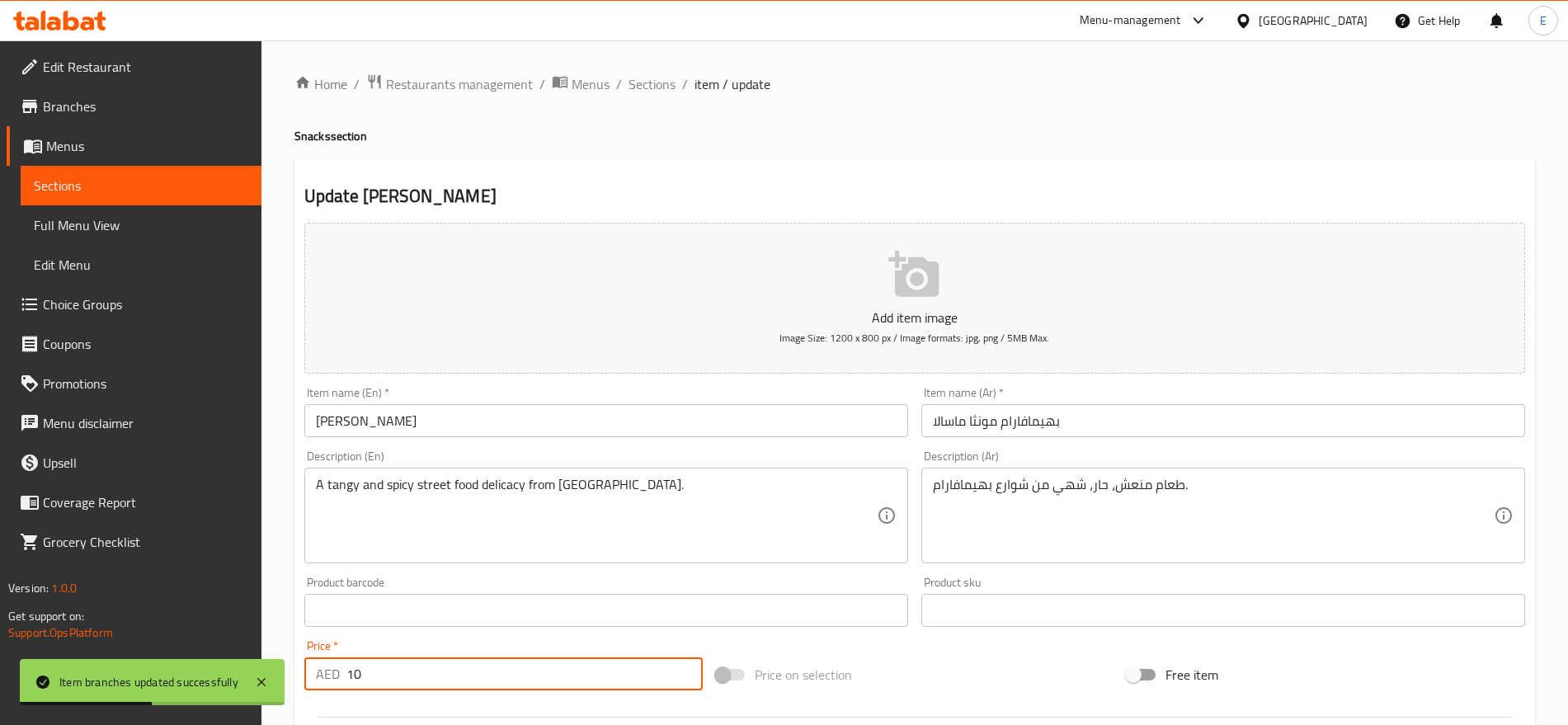
drag, startPoint x: 379, startPoint y: 685, endPoint x: 122, endPoint y: 576, distance: 279.2
click at [122, 576] on div "Edit Restaurant Branches Menus Sections Full Menu View Edit Menu Choice Groups …" at bounding box center [784, 603] width 1568 height 1126
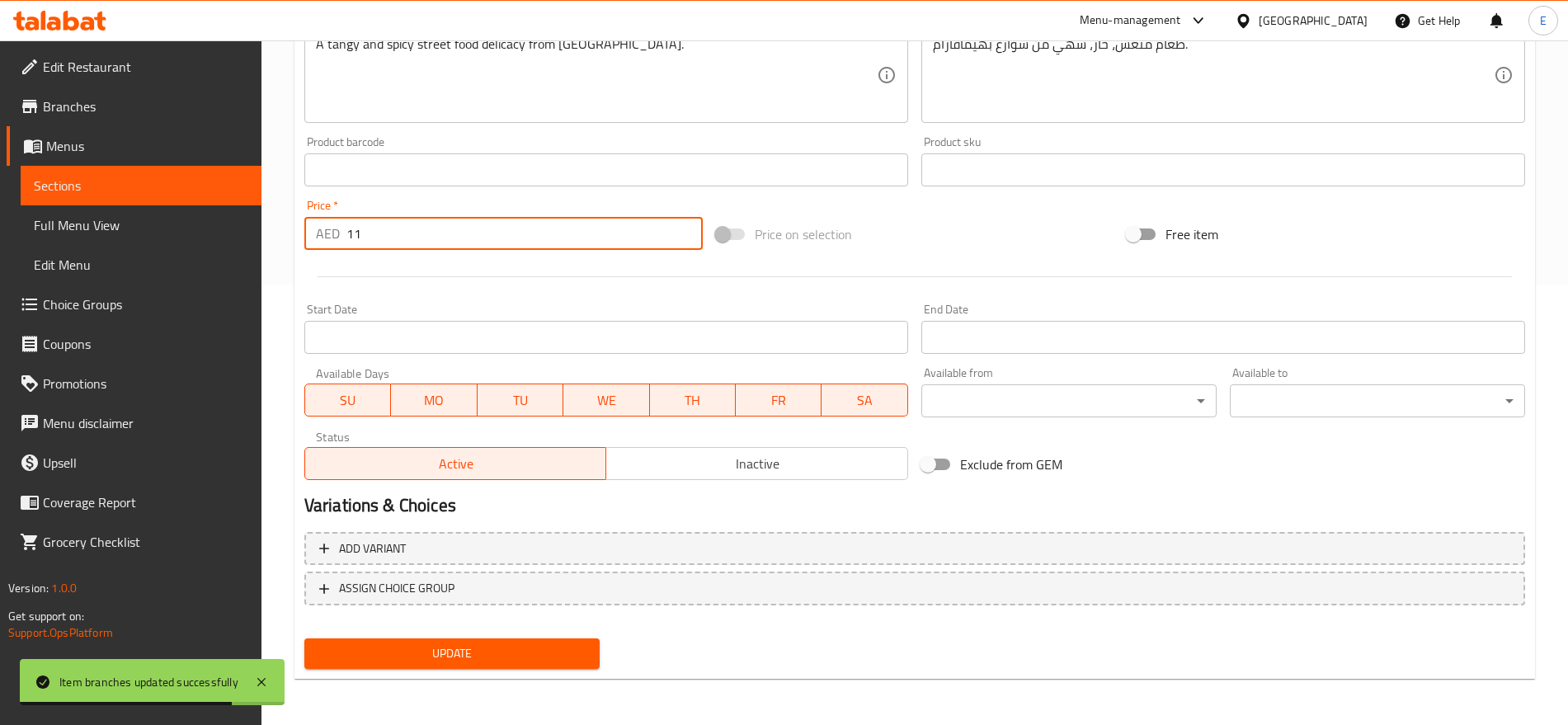
type input "11"
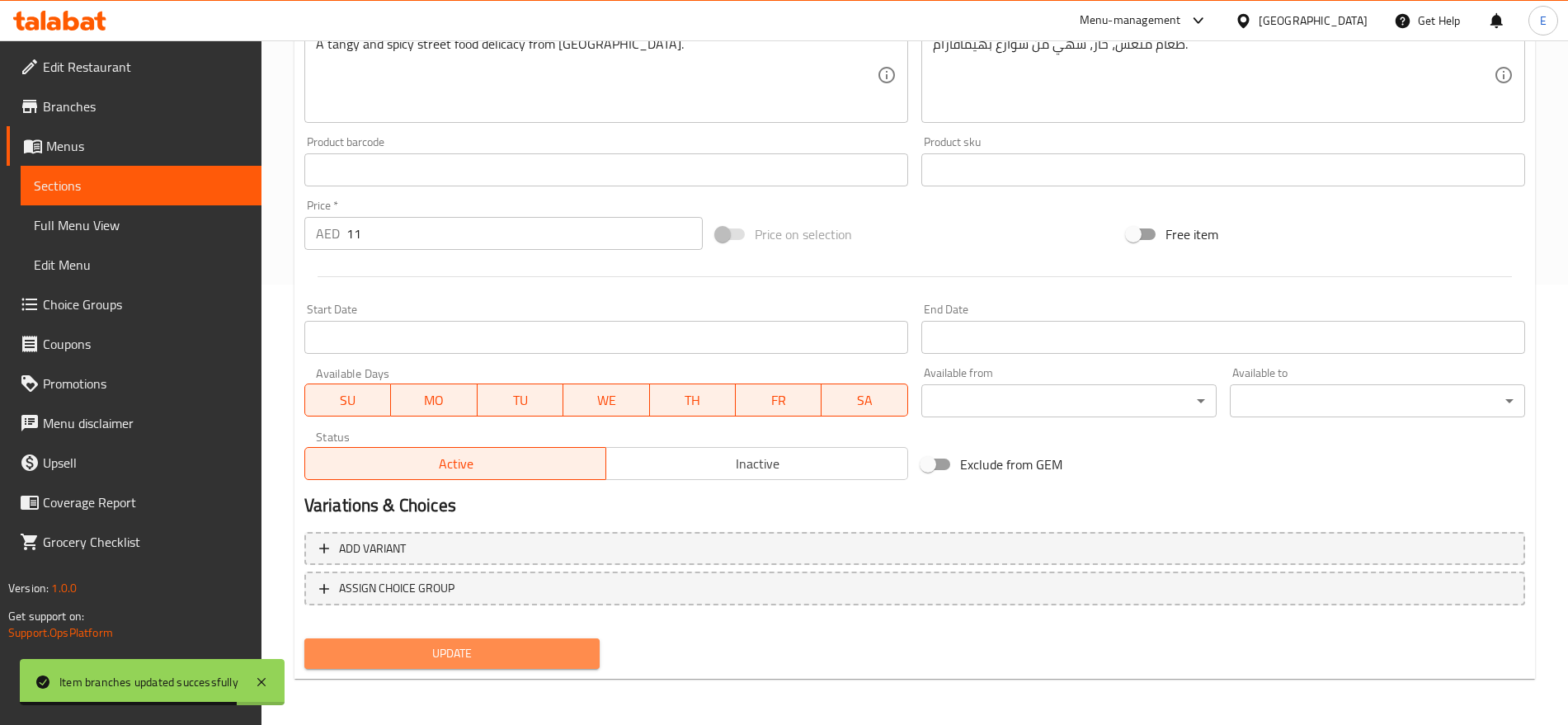
click at [475, 654] on span "Update" at bounding box center [452, 654] width 269 height 21
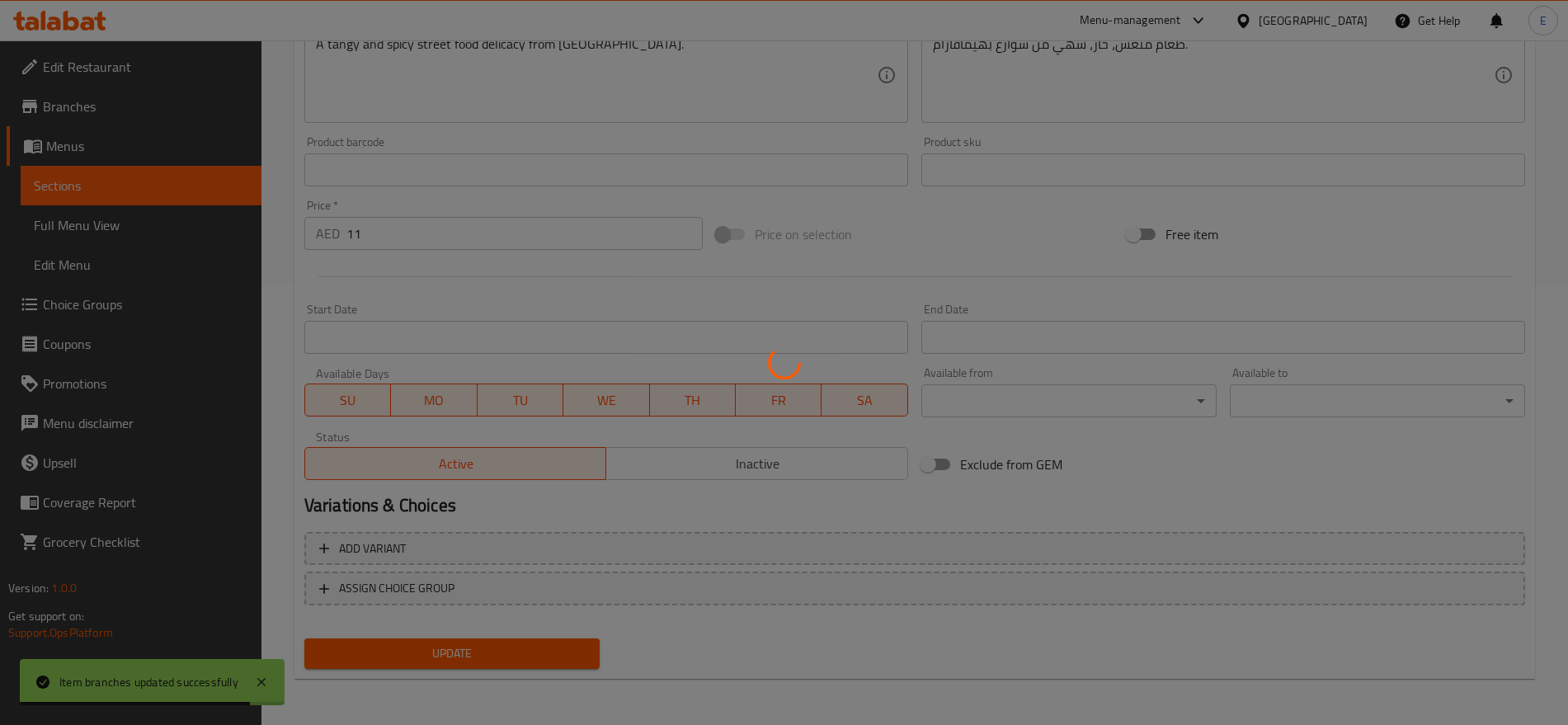
scroll to position [0, 0]
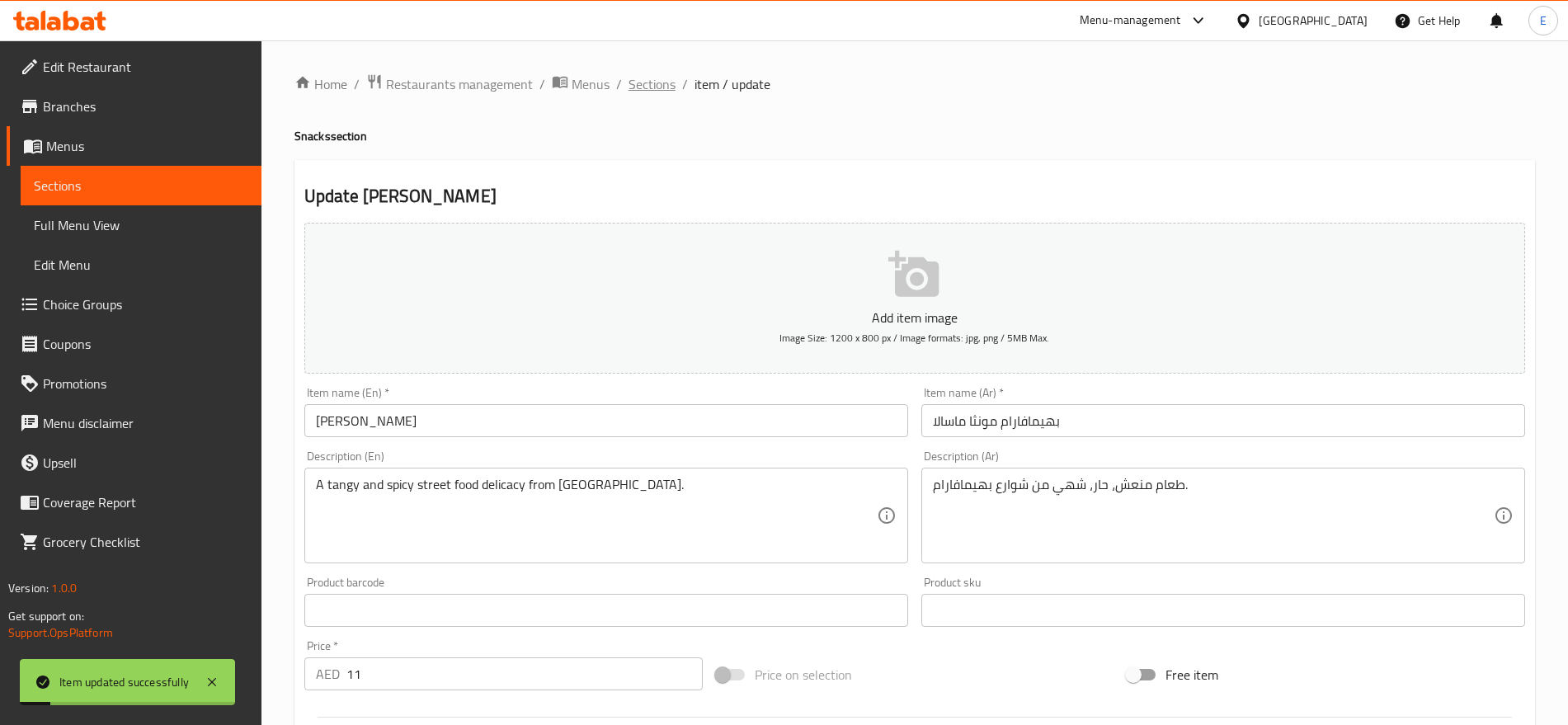
click at [644, 76] on span "Sections" at bounding box center [652, 84] width 47 height 20
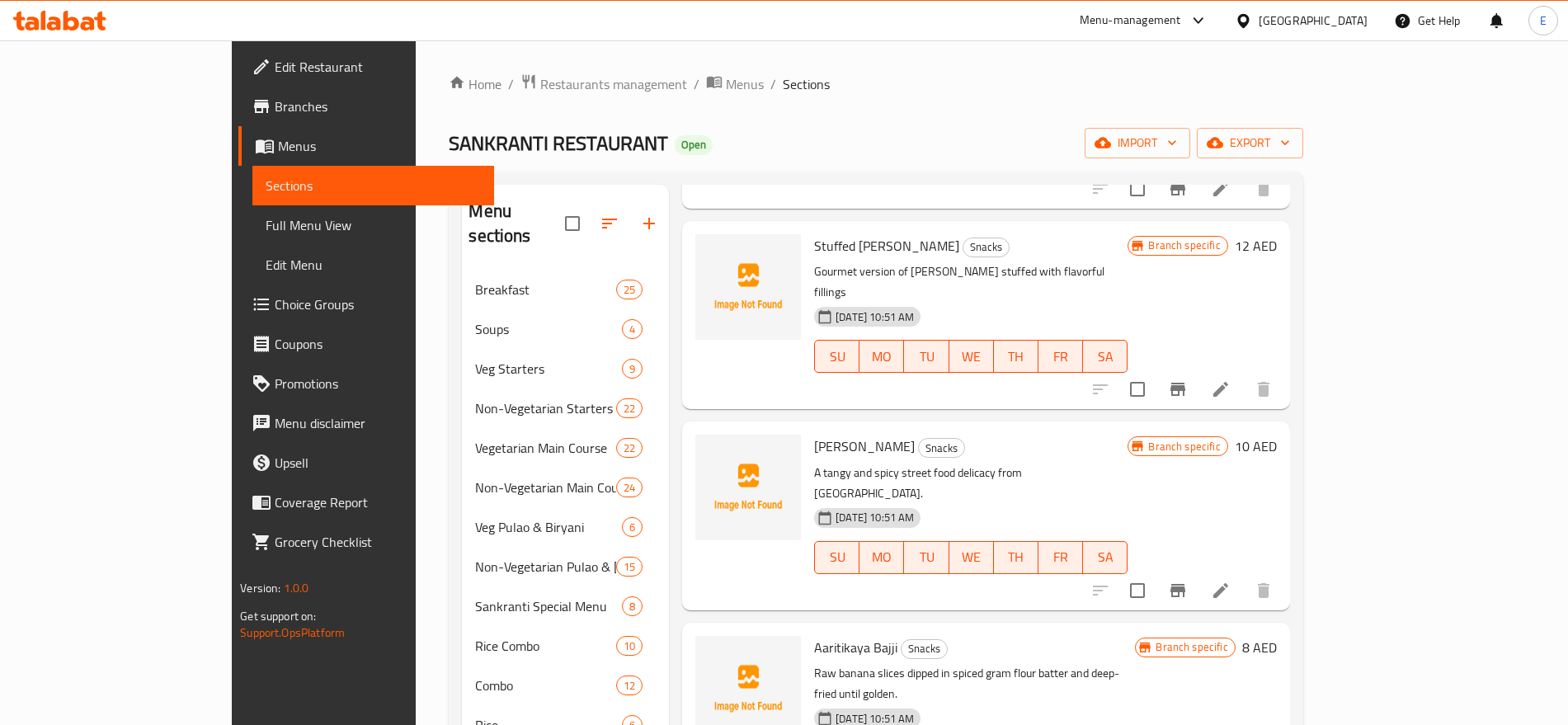
scroll to position [399, 0]
click at [1185, 584] on icon "Branch-specific-item" at bounding box center [1178, 591] width 15 height 13
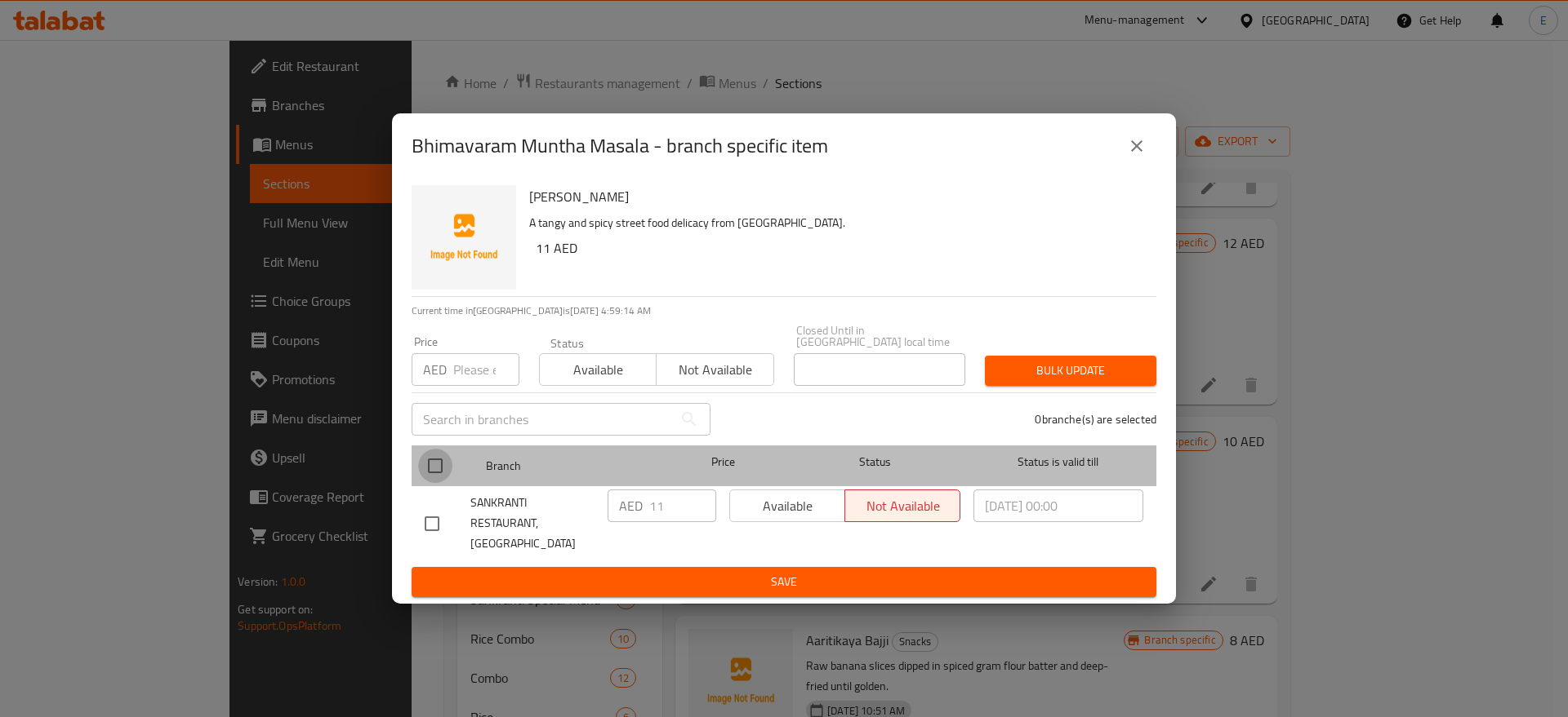
click at [451, 471] on input "checkbox" at bounding box center [435, 466] width 34 height 34
checkbox input "true"
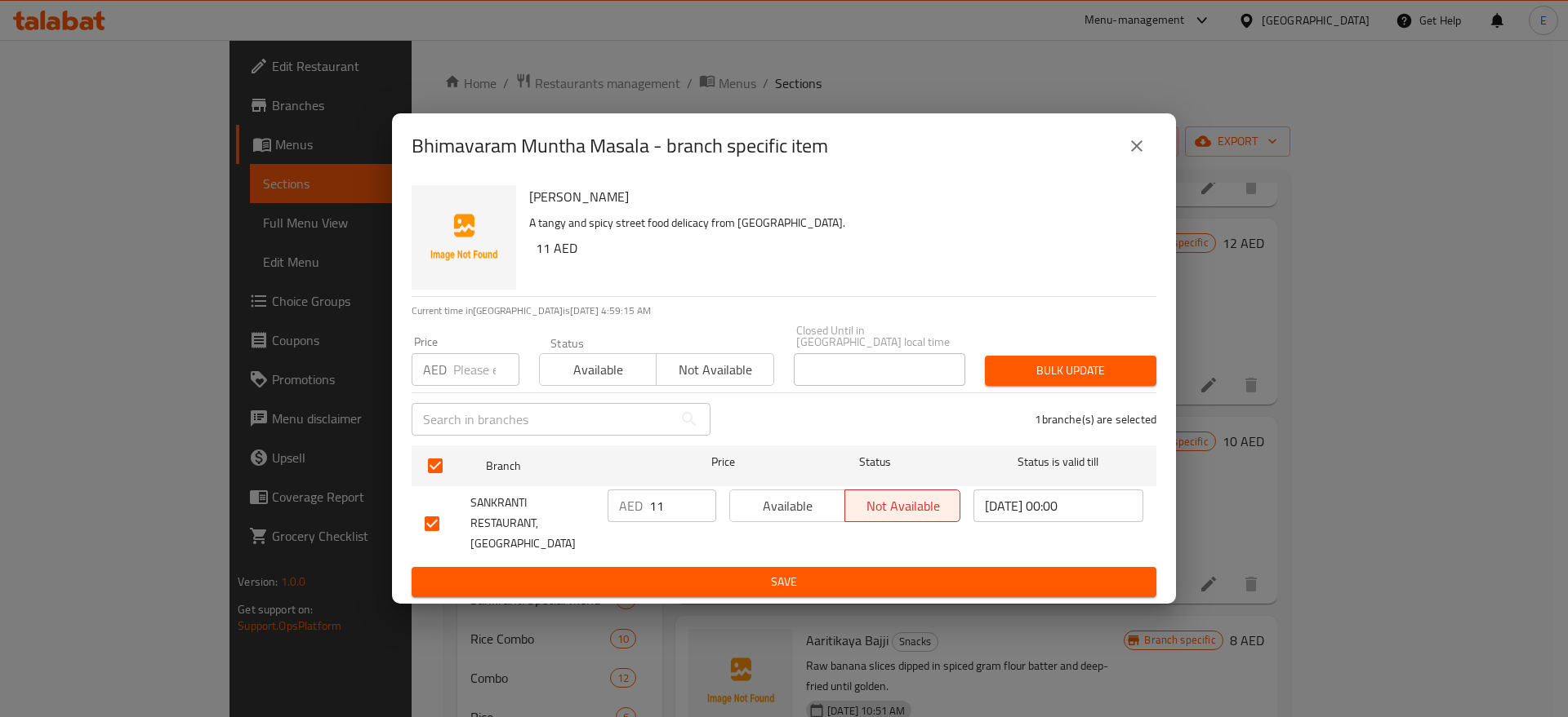
click at [781, 511] on span "Available" at bounding box center [787, 506] width 102 height 23
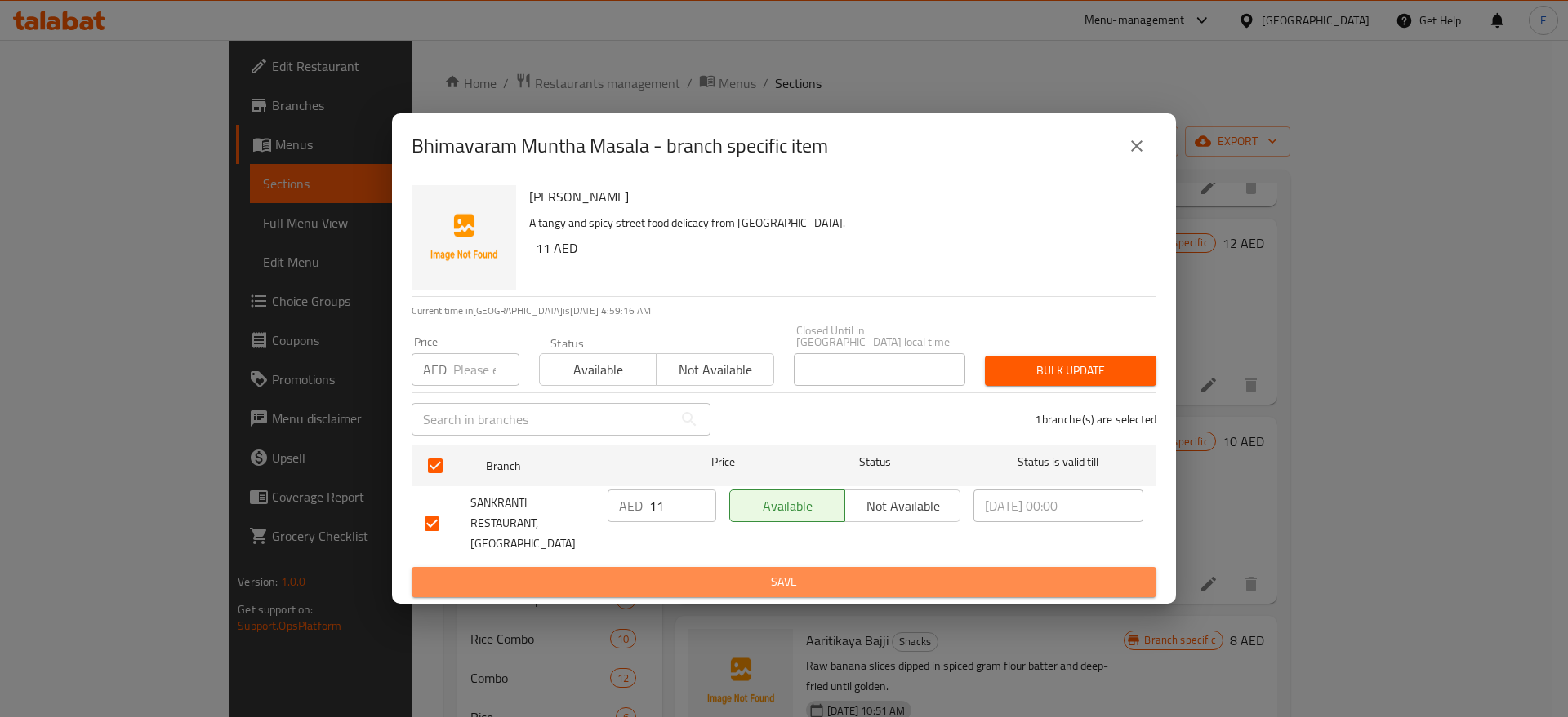
click at [751, 576] on span "Save" at bounding box center [784, 582] width 718 height 20
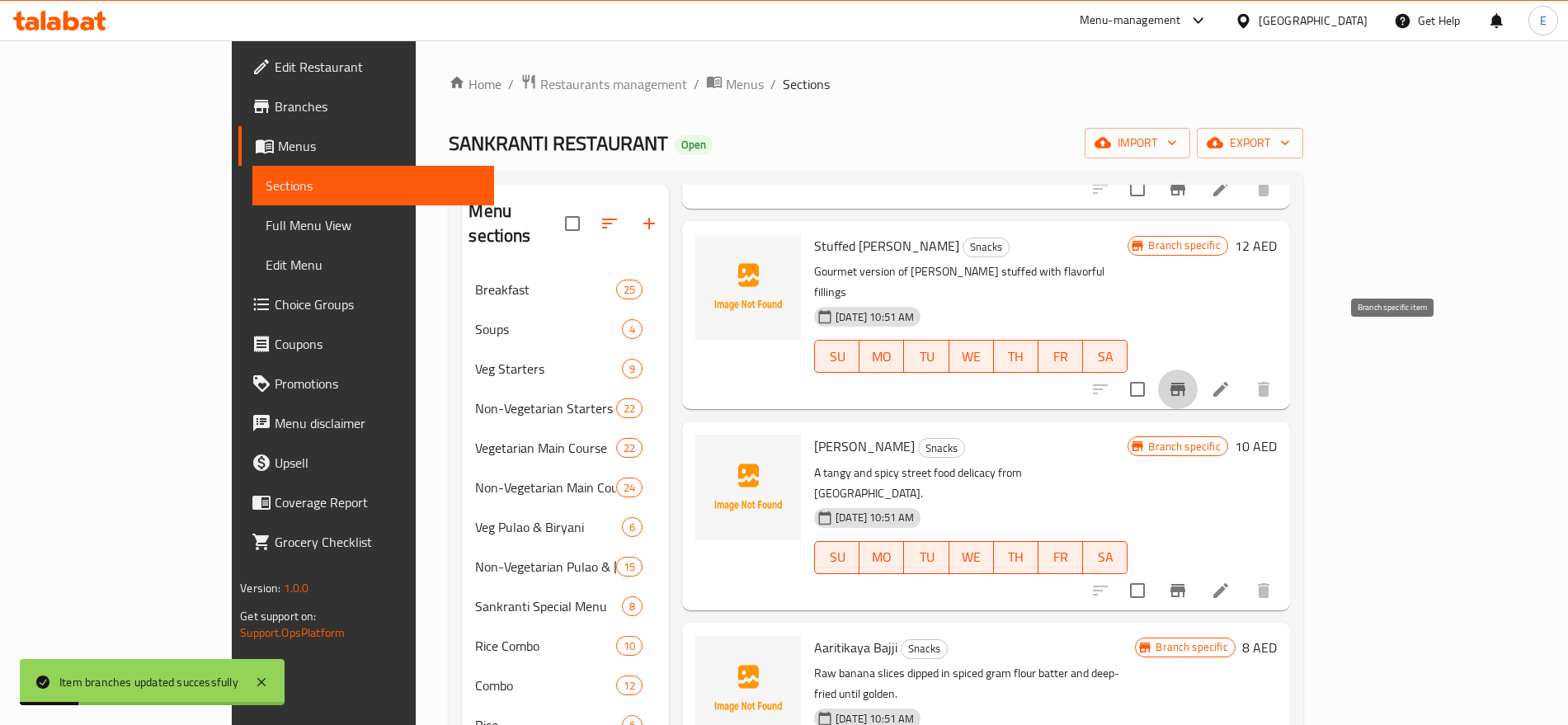
click at [1185, 383] on icon "Branch-specific-item" at bounding box center [1178, 389] width 15 height 13
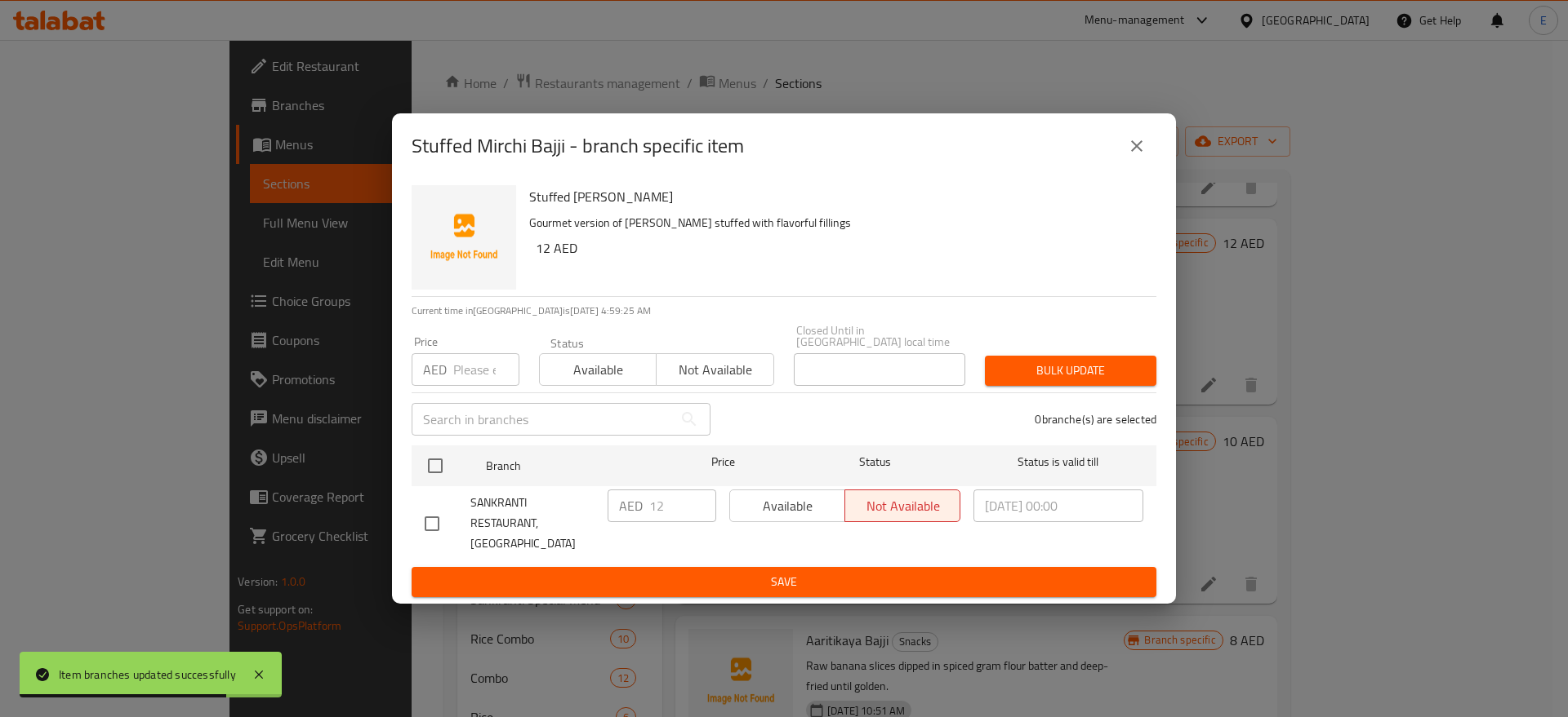
click at [422, 529] on input "checkbox" at bounding box center [432, 524] width 34 height 34
checkbox input "true"
click at [763, 515] on span "Available" at bounding box center [787, 506] width 102 height 23
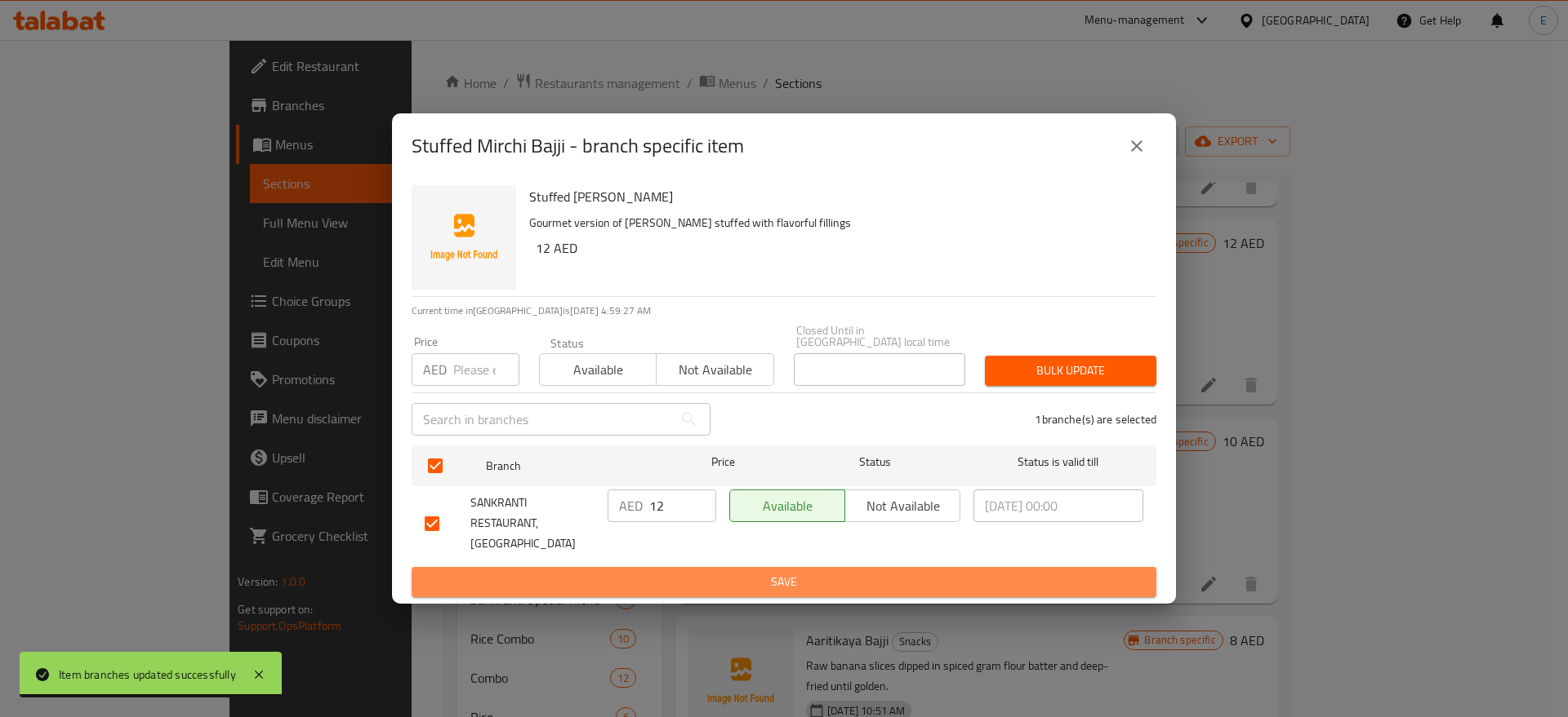
click at [743, 567] on button "Save" at bounding box center [784, 582] width 744 height 30
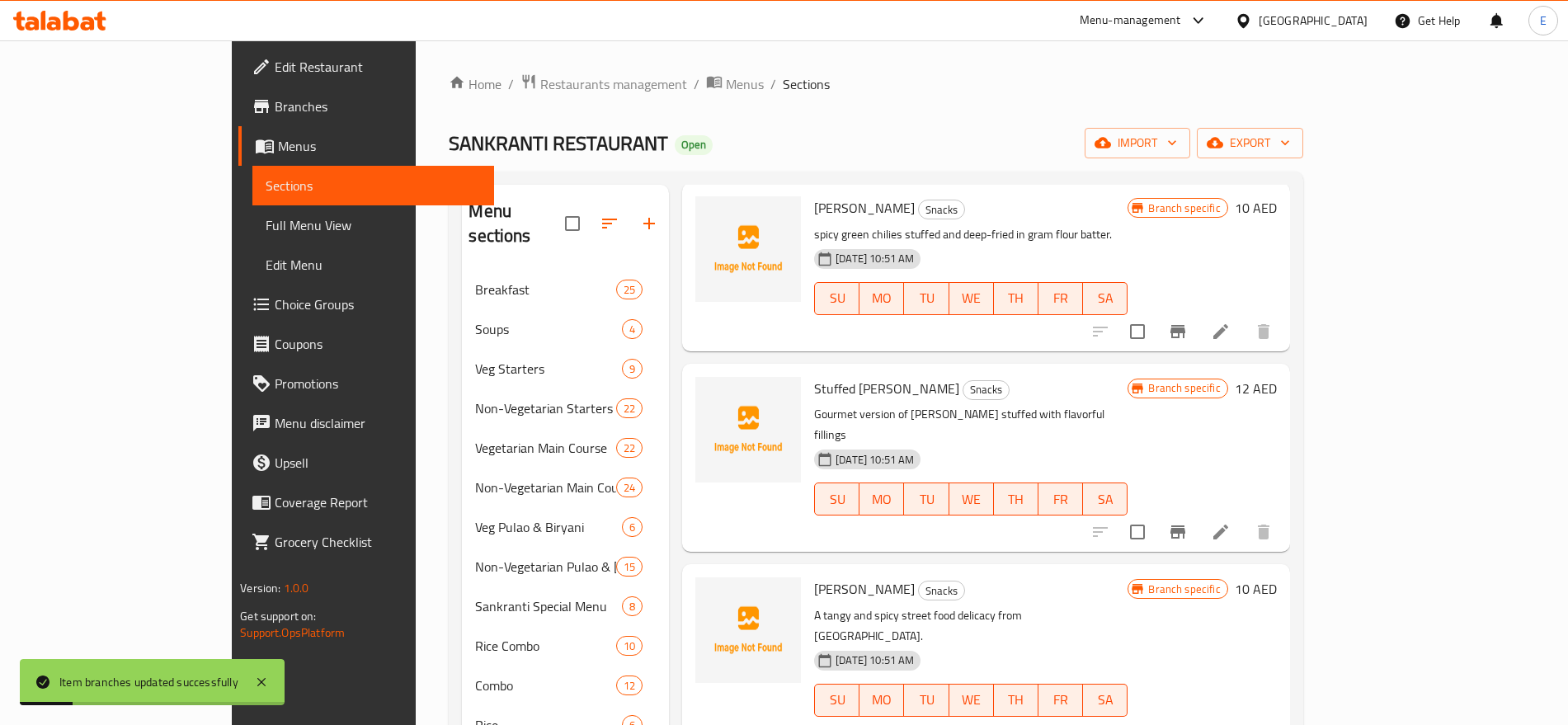
scroll to position [226, 0]
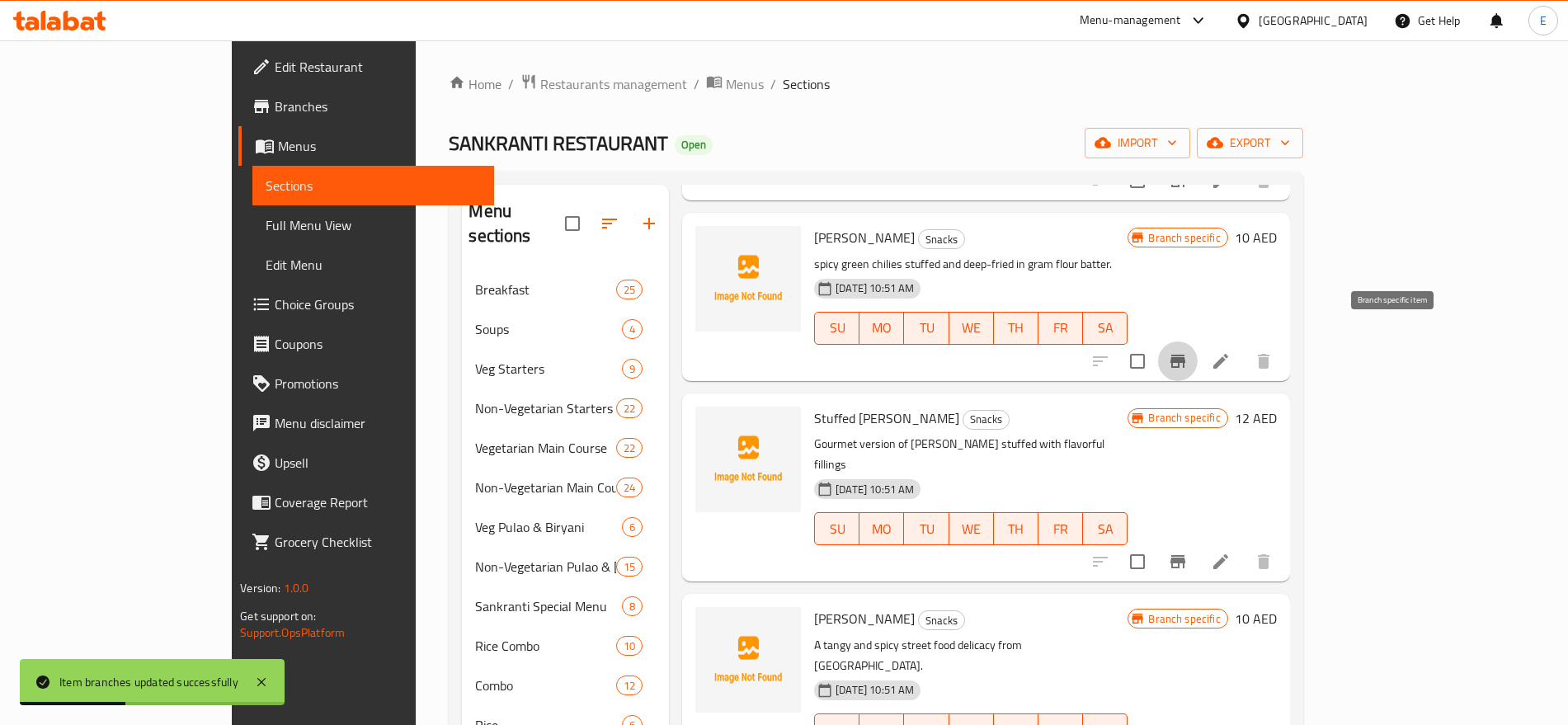
click at [1185, 355] on icon "Branch-specific-item" at bounding box center [1178, 361] width 15 height 13
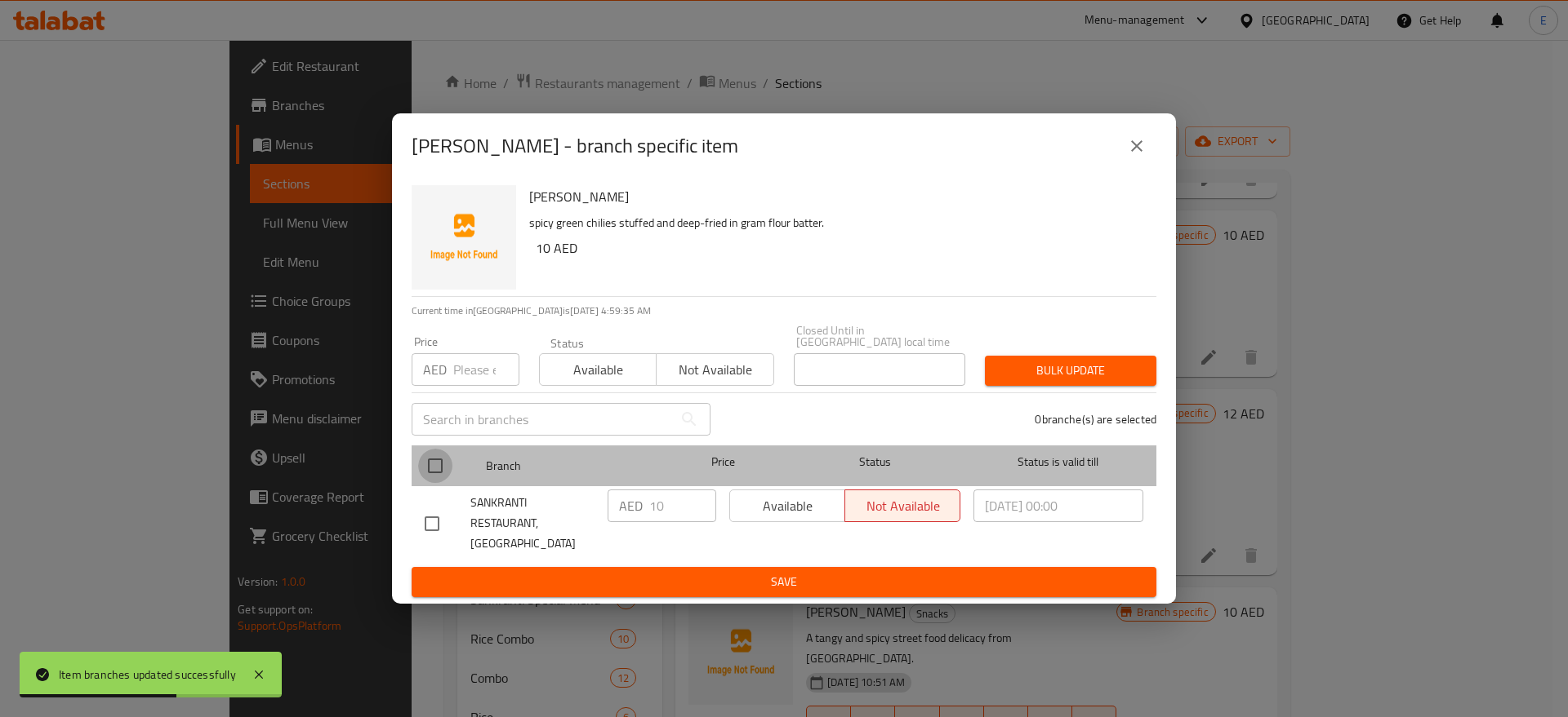
click at [435, 475] on input "checkbox" at bounding box center [435, 466] width 34 height 34
checkbox input "true"
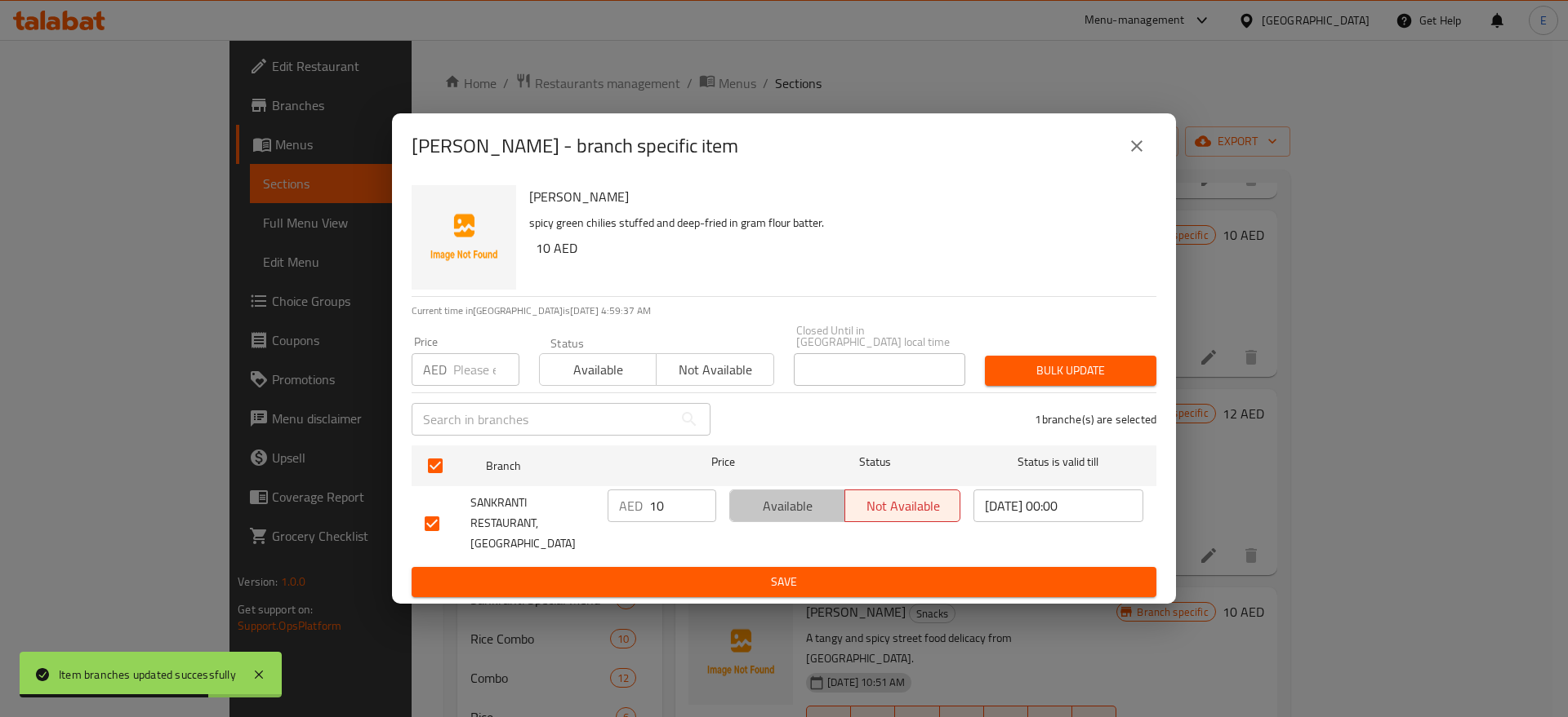
click at [770, 509] on span "Available" at bounding box center [787, 506] width 102 height 23
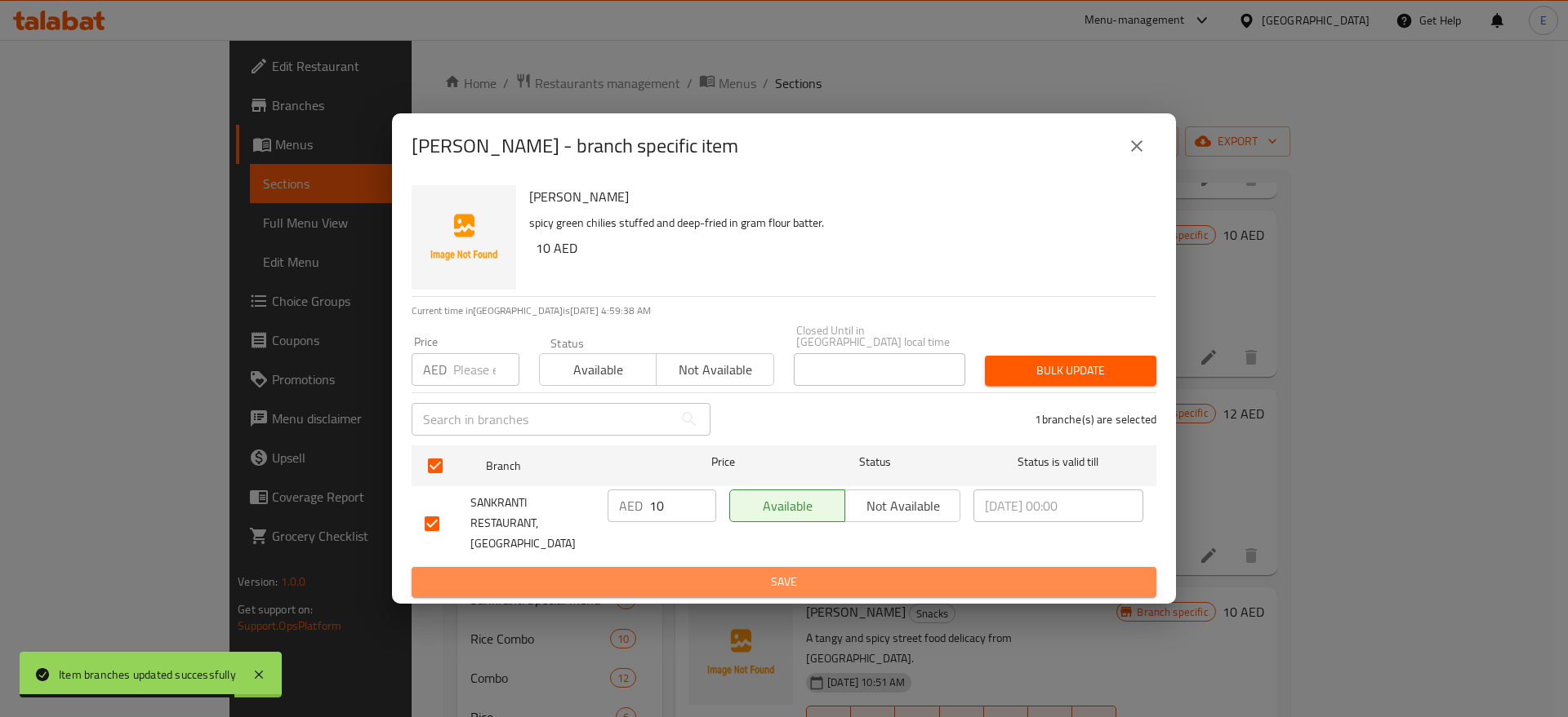
click at [760, 572] on span "Save" at bounding box center [784, 582] width 718 height 20
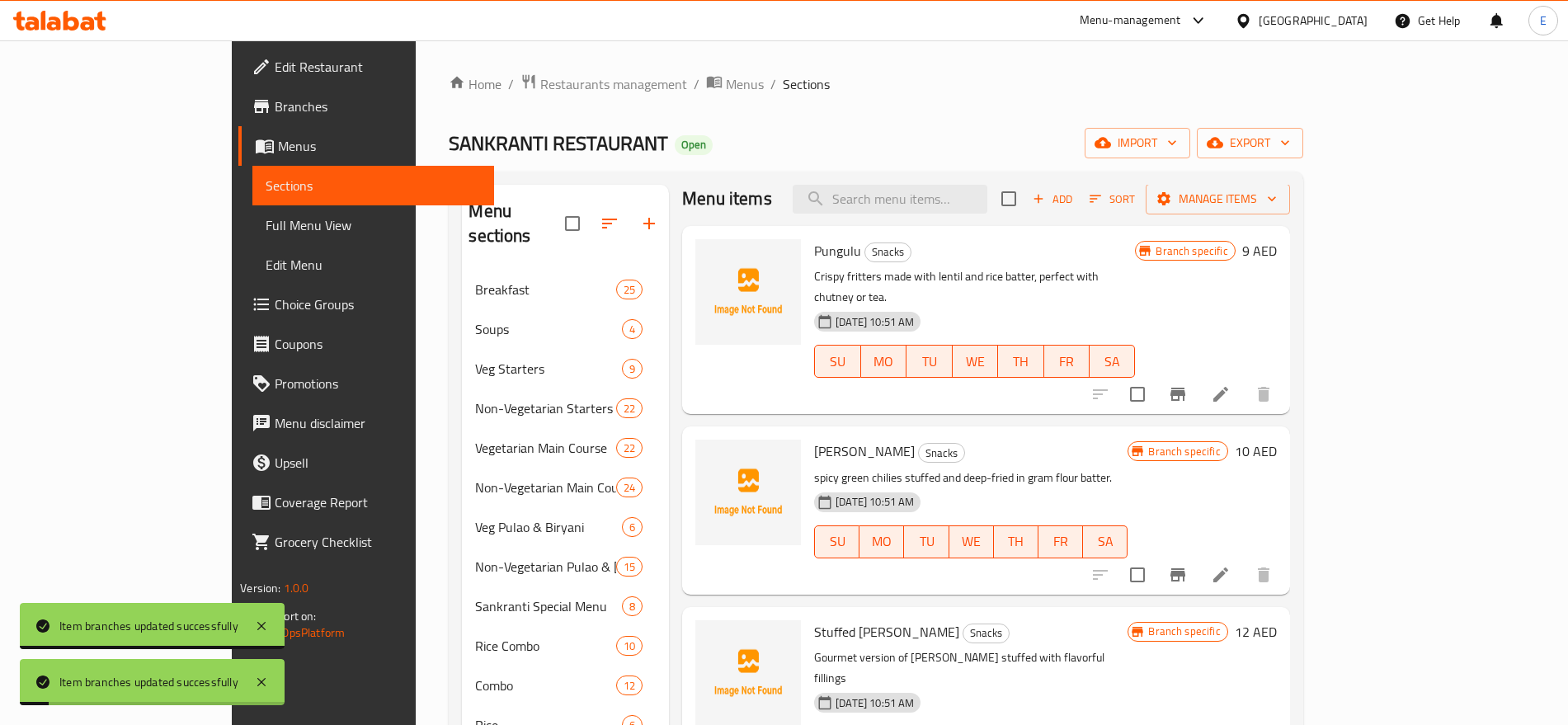
scroll to position [0, 0]
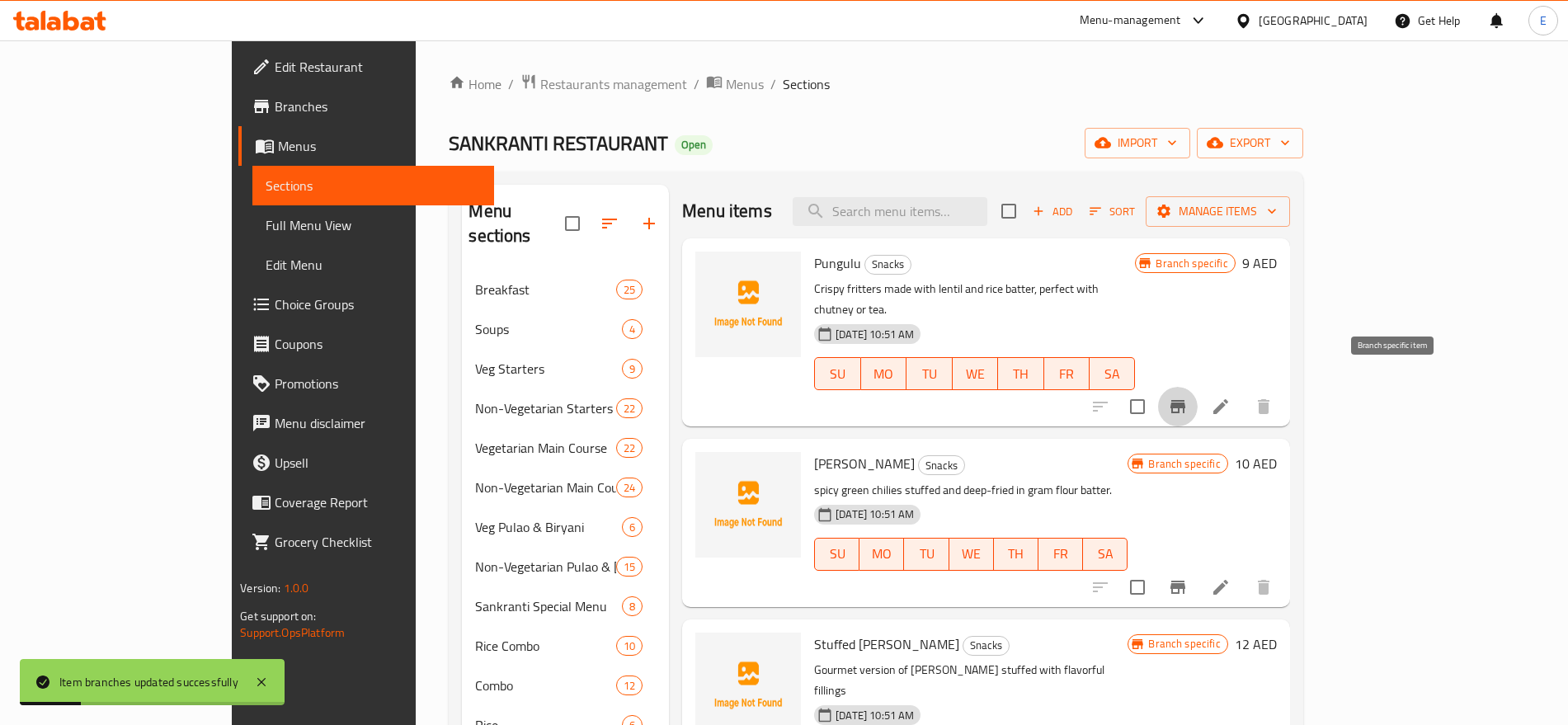
click at [1188, 397] on icon "Branch-specific-item" at bounding box center [1177, 406] width 20 height 20
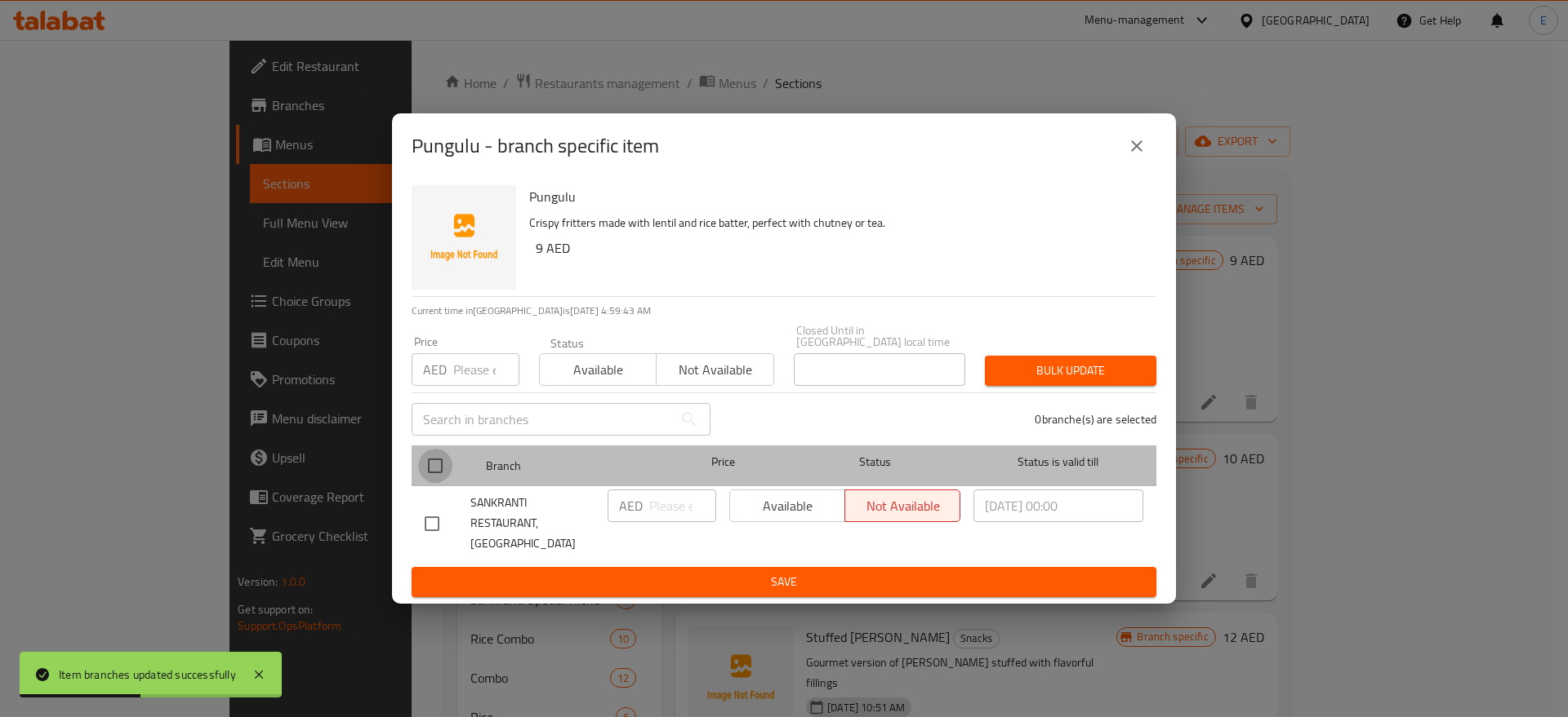
click at [440, 483] on input "checkbox" at bounding box center [435, 466] width 34 height 34
checkbox input "true"
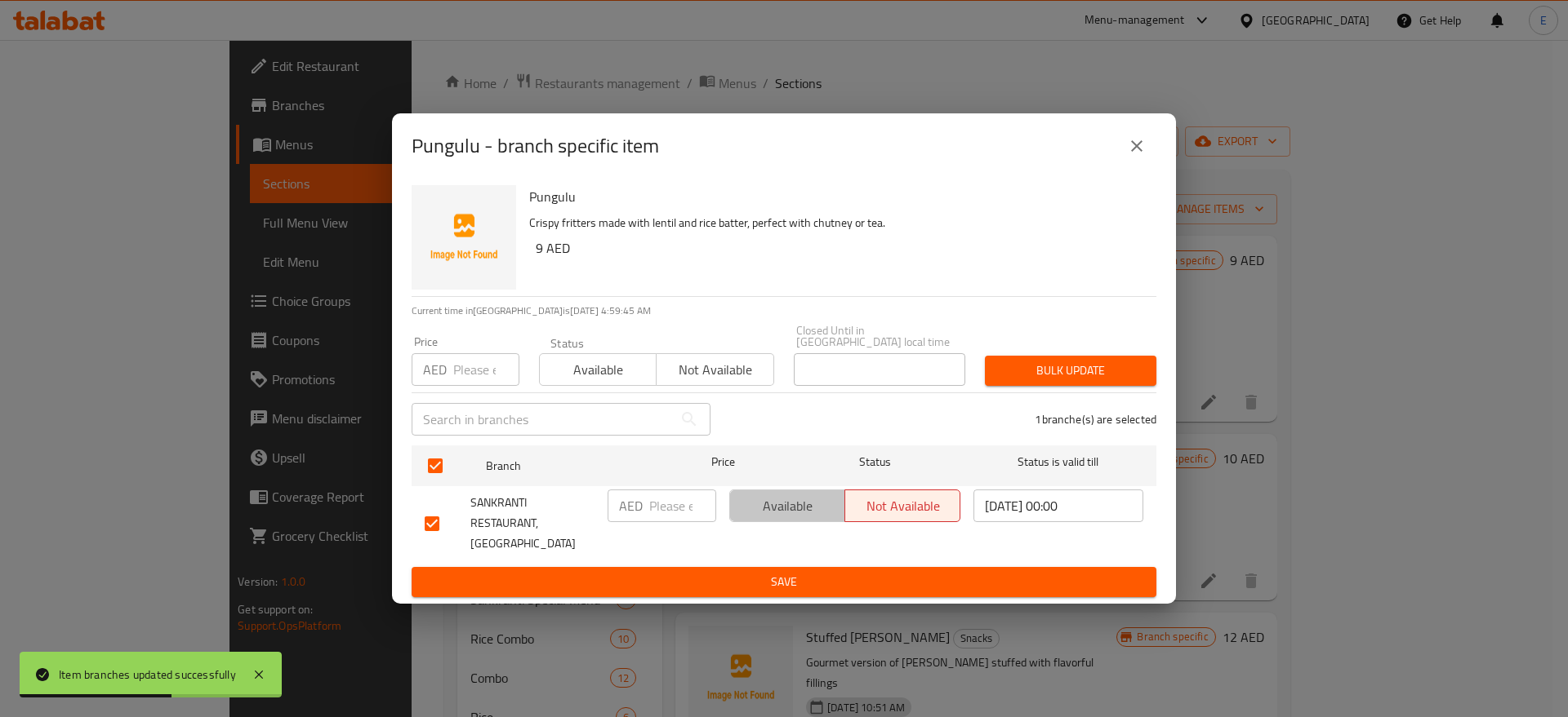
click at [791, 518] on span "Available" at bounding box center [787, 506] width 102 height 23
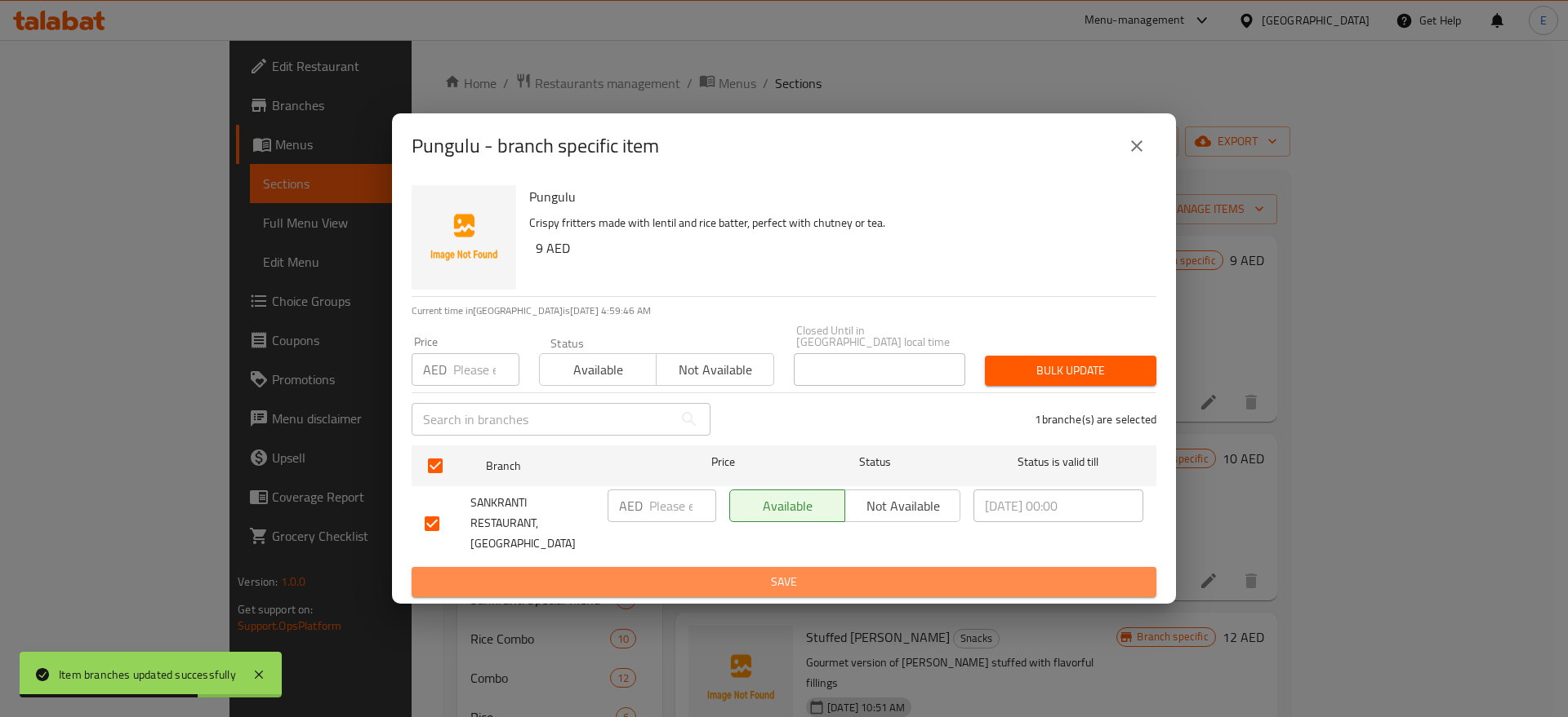
click at [779, 567] on button "Save" at bounding box center [784, 582] width 744 height 30
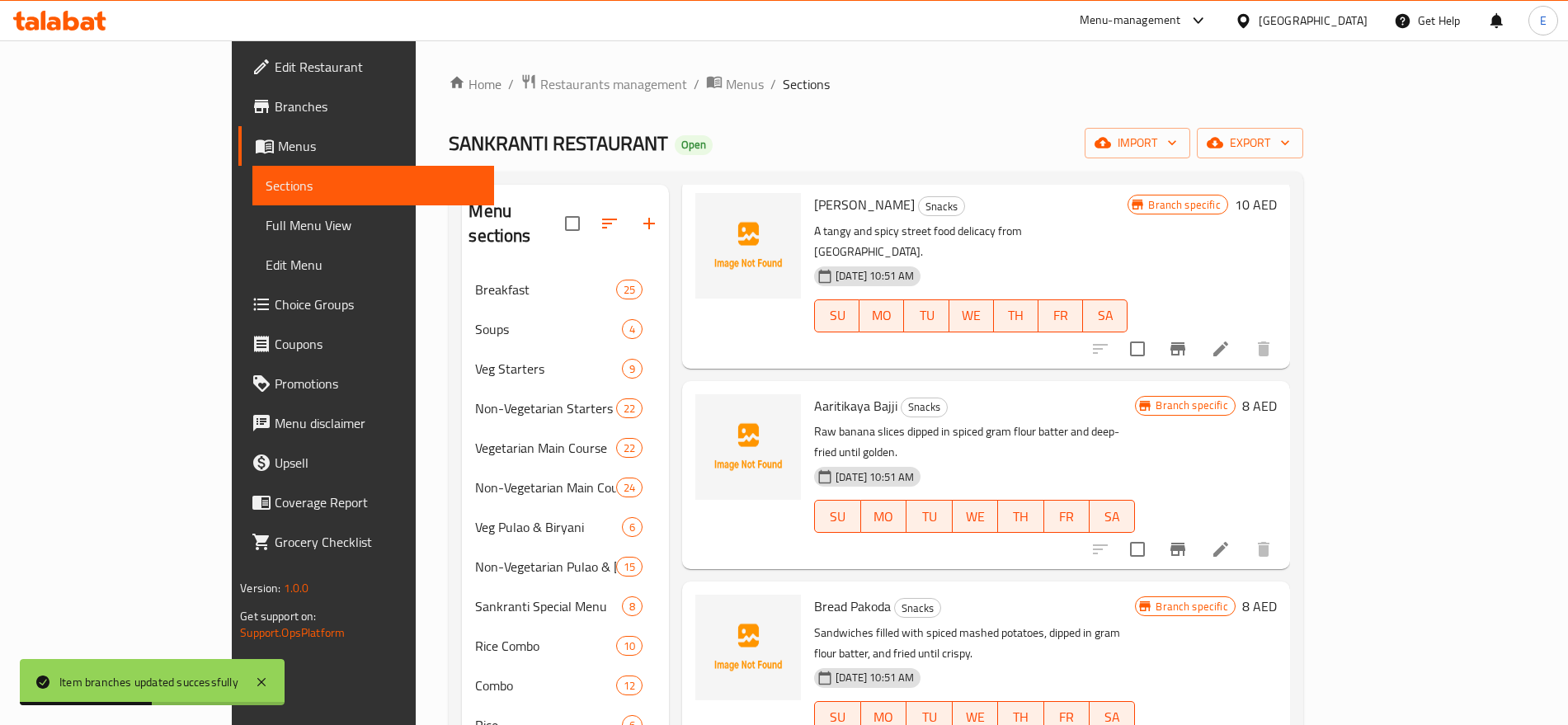
scroll to position [622, 0]
click at [1154, 530] on input "checkbox" at bounding box center [1137, 547] width 35 height 35
checkbox input "true"
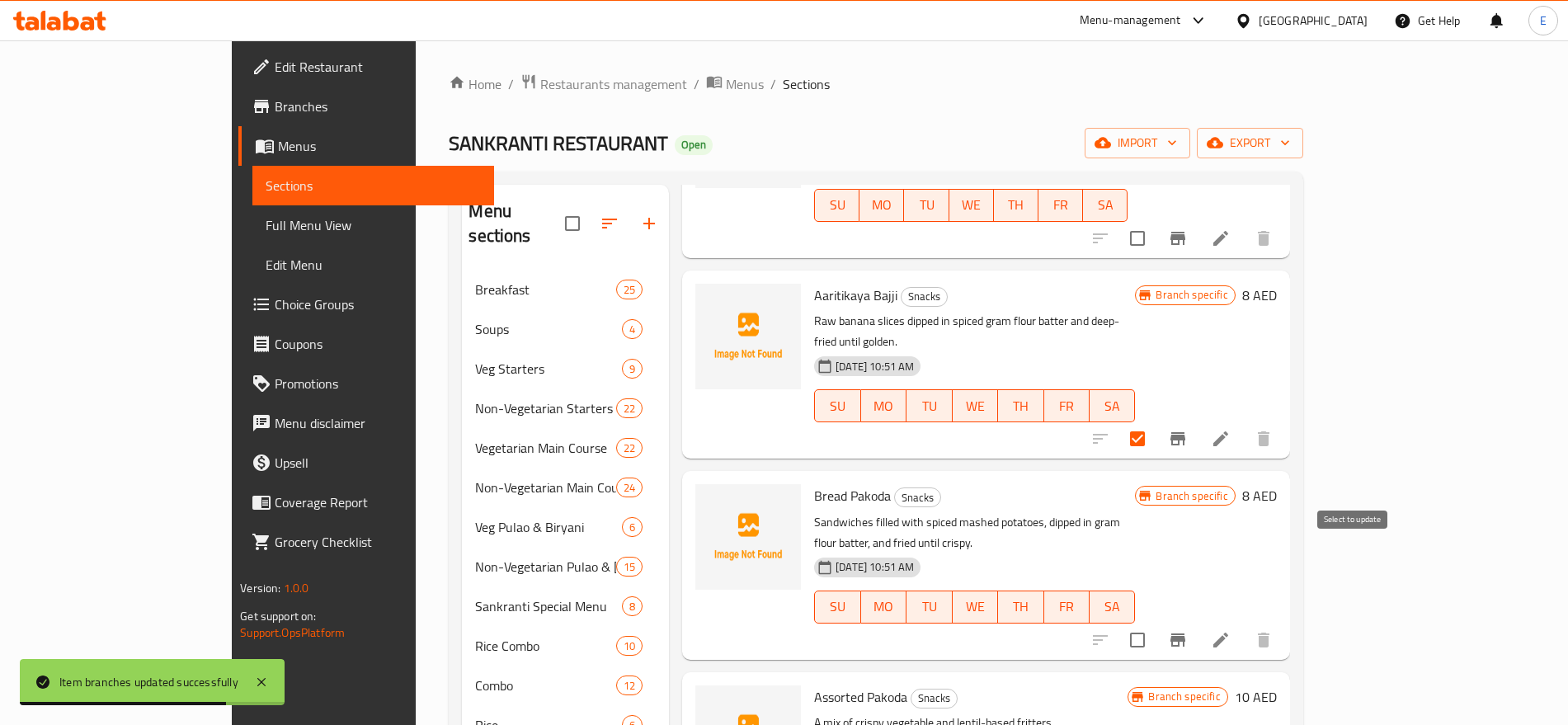
click at [1154, 623] on input "checkbox" at bounding box center [1137, 639] width 35 height 35
checkbox input "true"
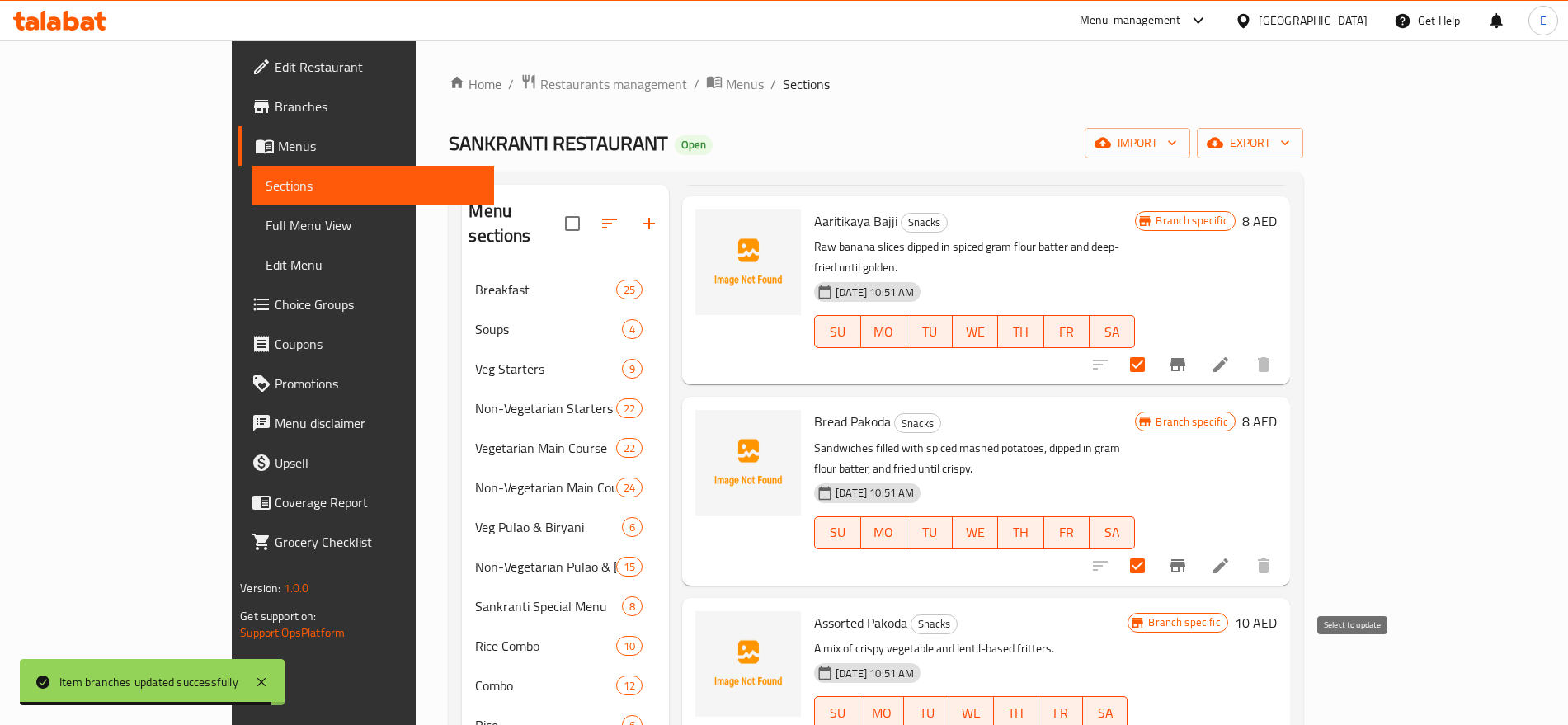
checkbox input "true"
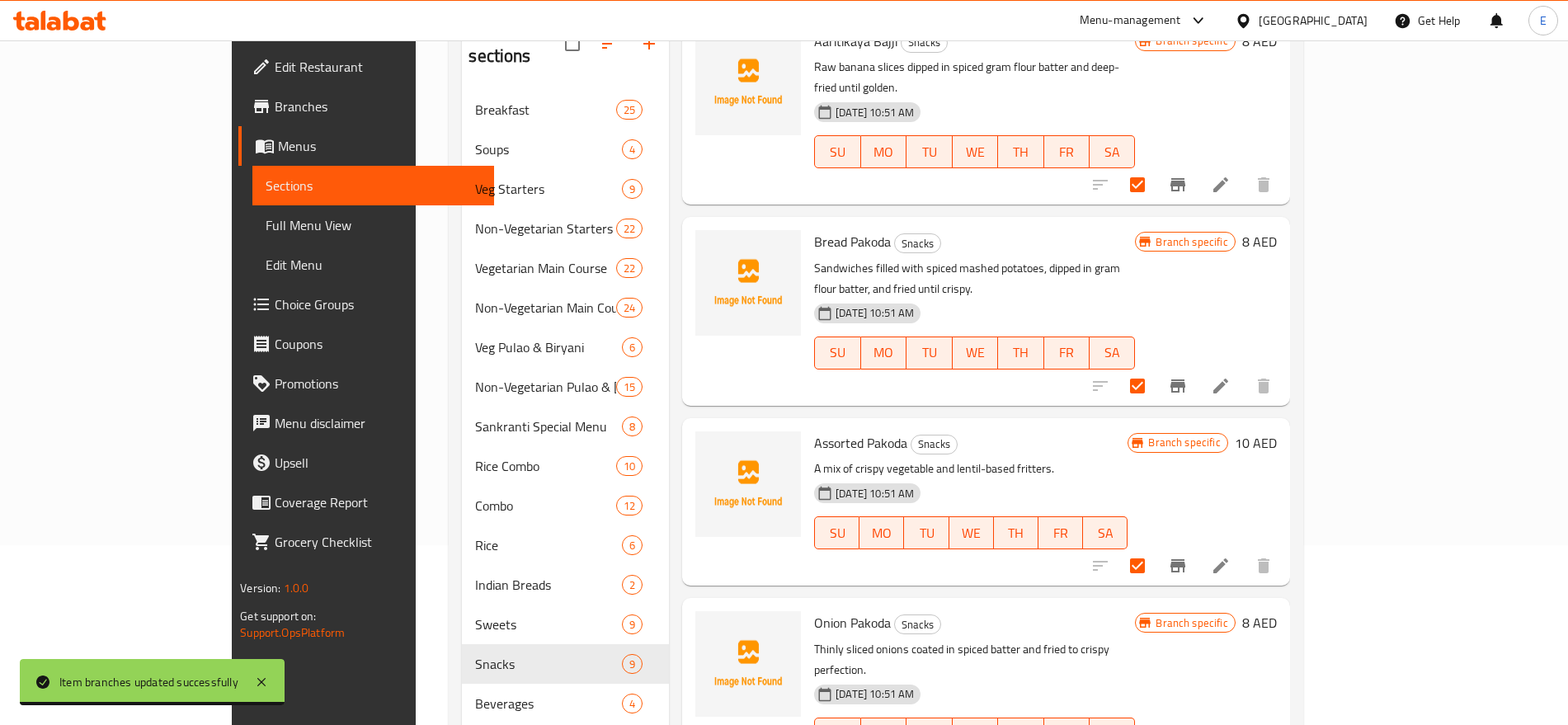
scroll to position [260, 0]
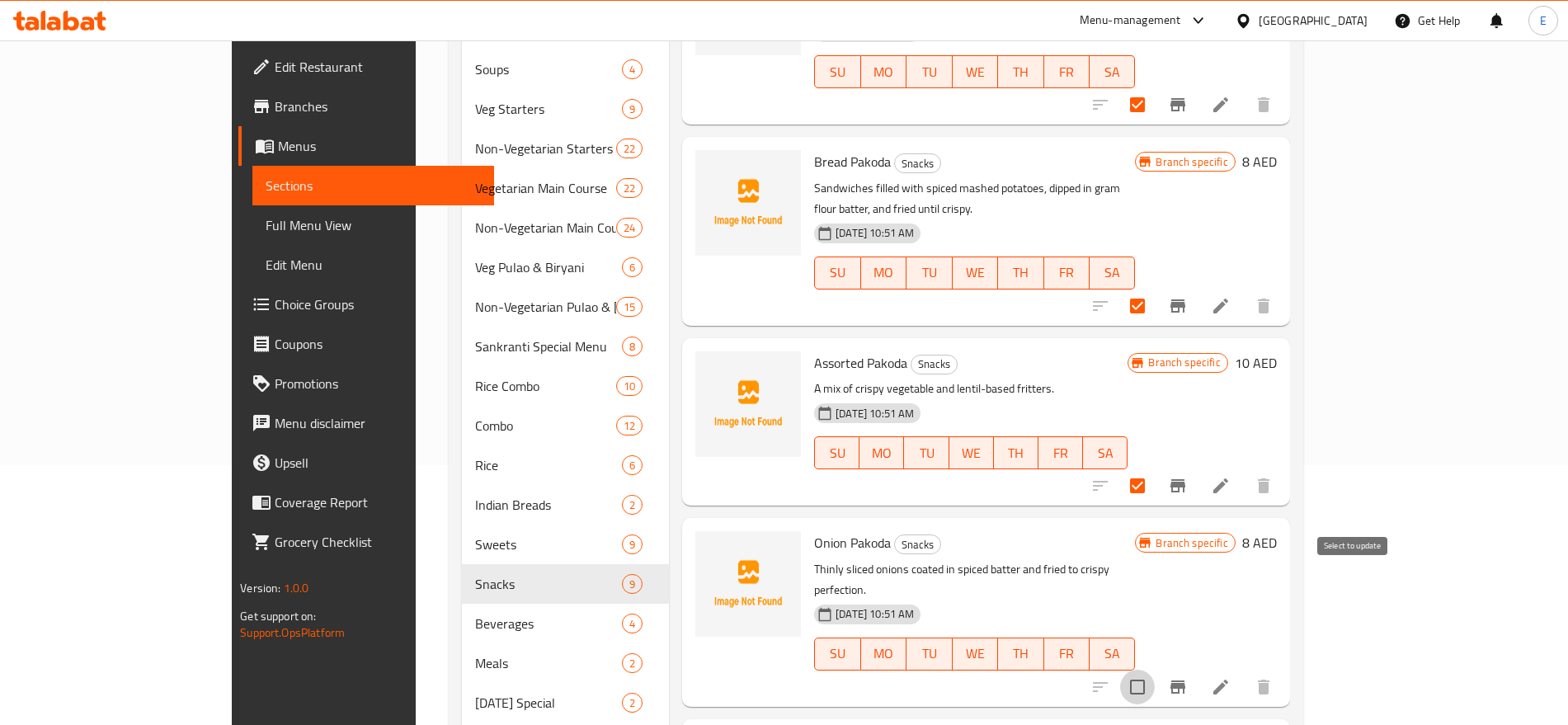
click at [1154, 670] on input "checkbox" at bounding box center [1137, 686] width 35 height 35
checkbox input "true"
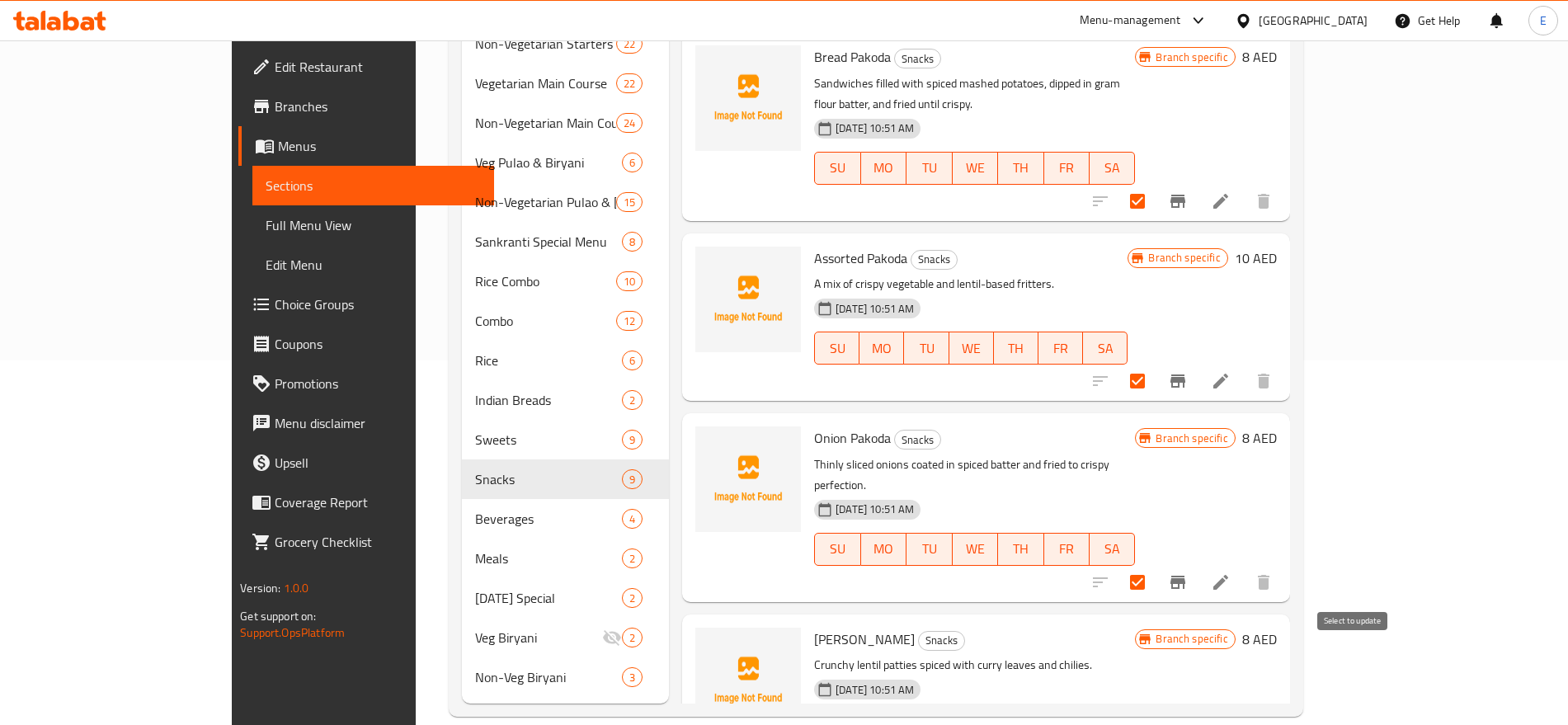
checkbox input "true"
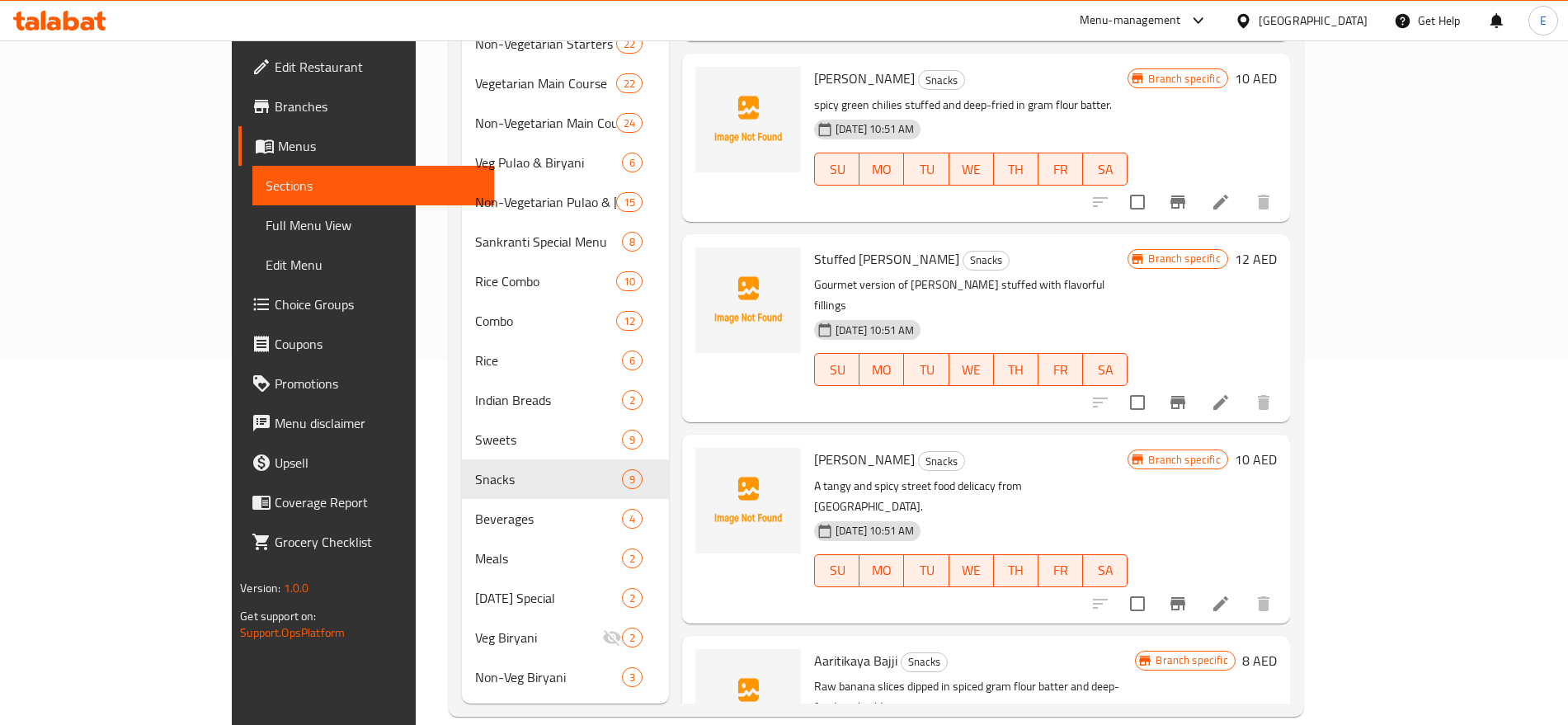
scroll to position [0, 0]
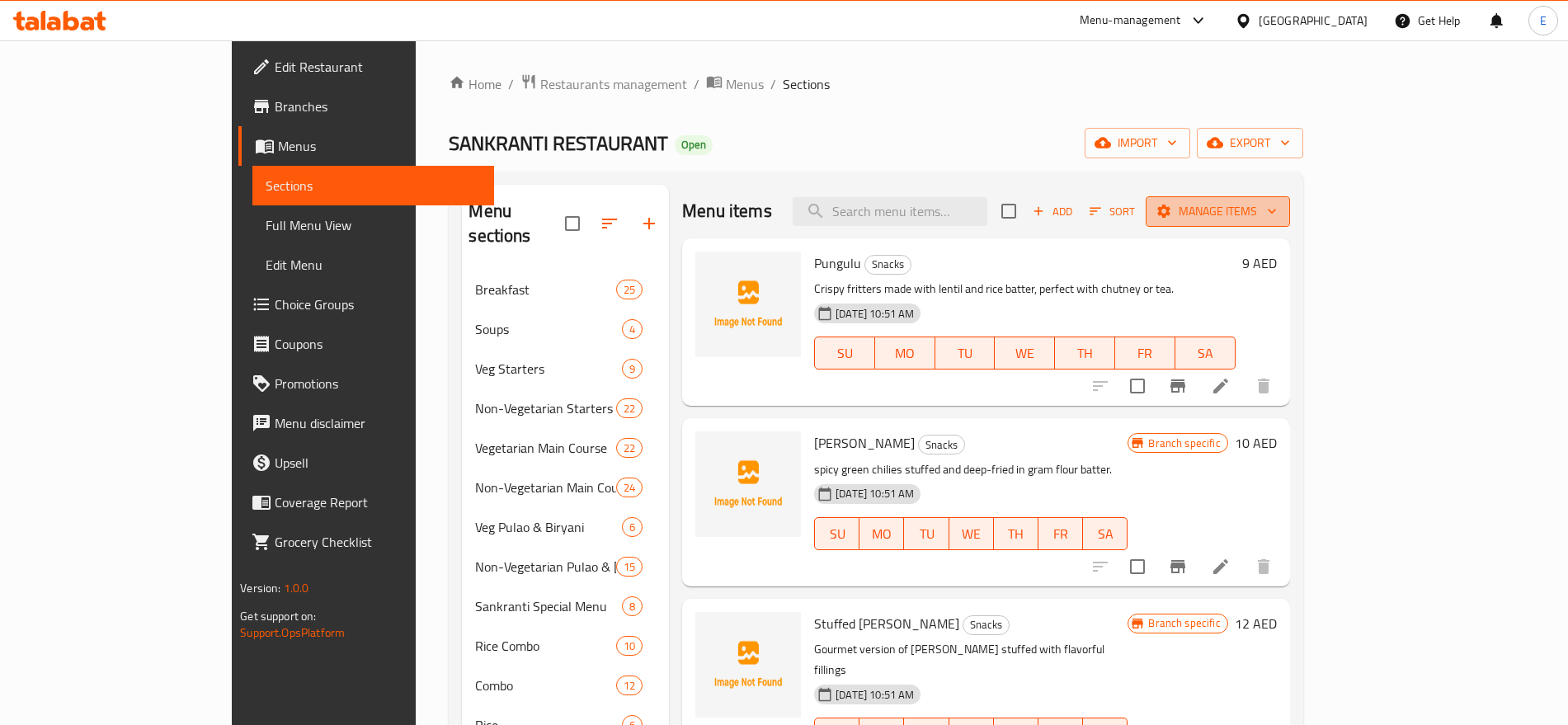
click at [1277, 219] on span "Manage items" at bounding box center [1217, 212] width 118 height 21
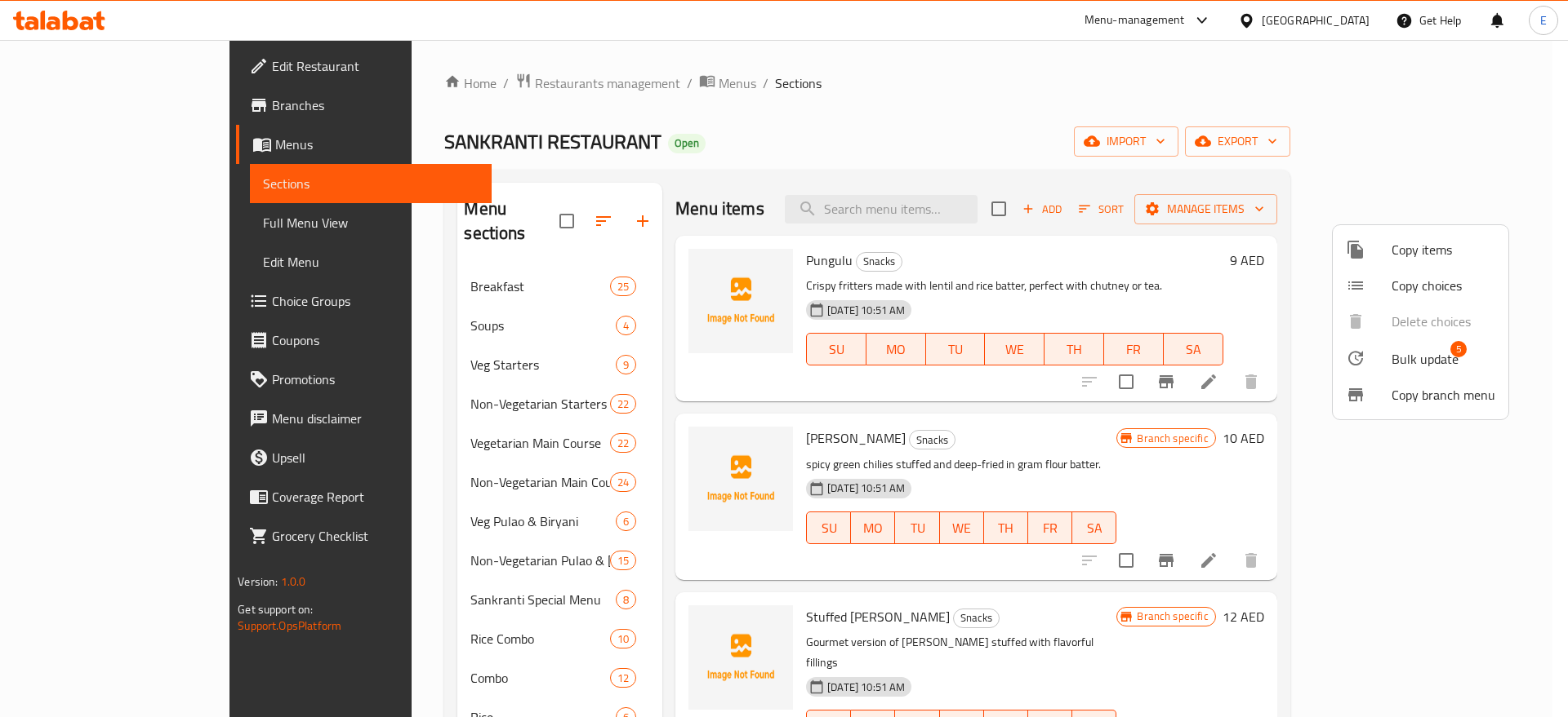
click at [1401, 355] on span "Bulk update" at bounding box center [1425, 359] width 67 height 20
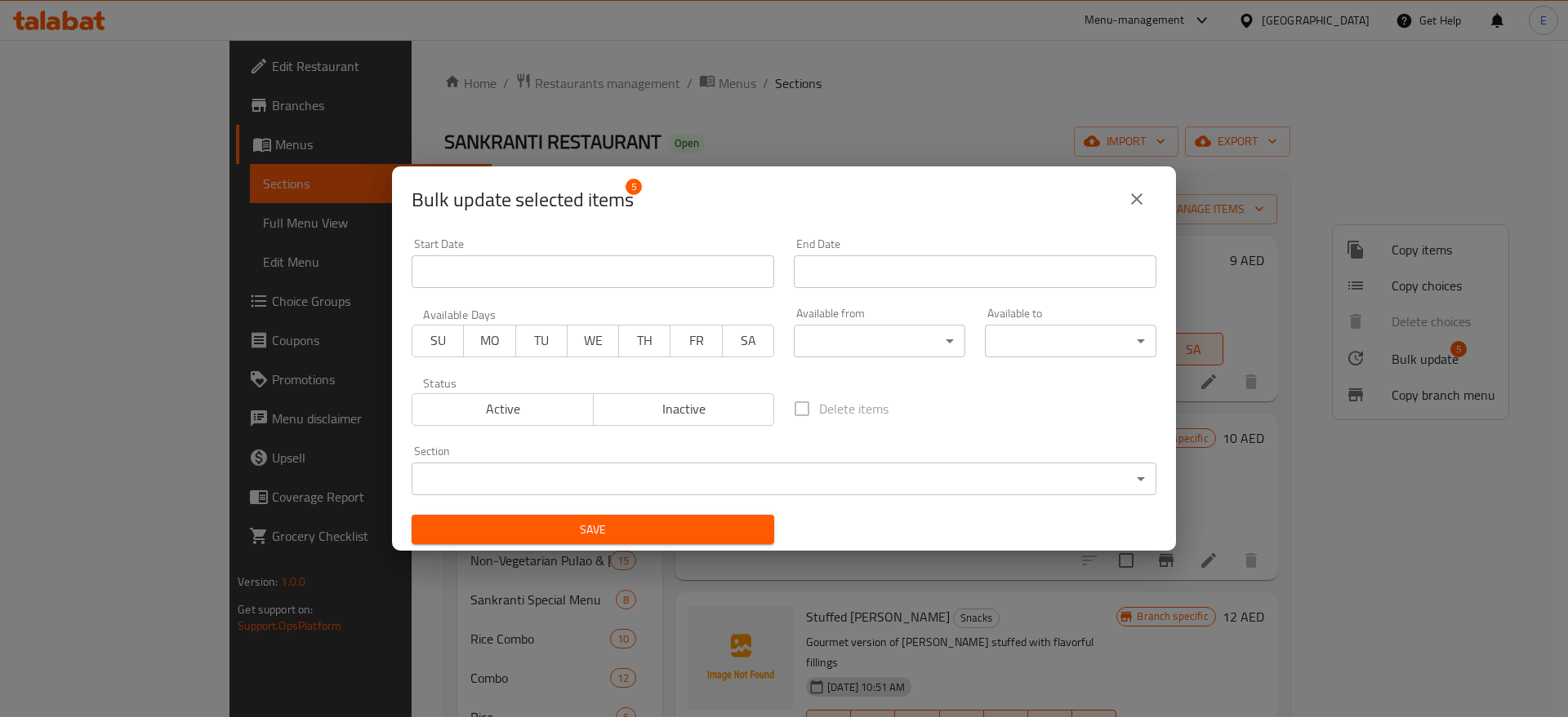
click at [703, 401] on span "Inactive" at bounding box center [684, 408] width 168 height 23
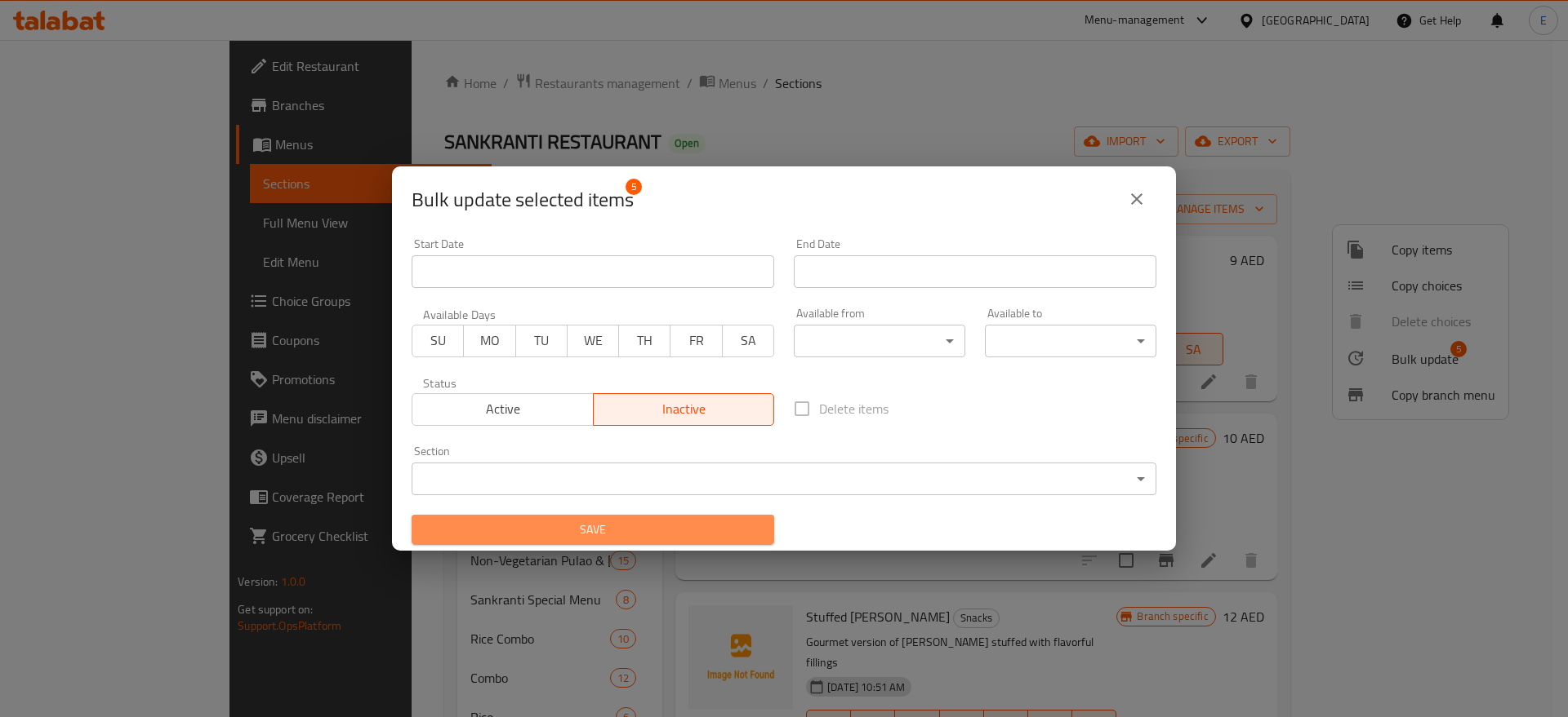
click at [612, 536] on span "Save" at bounding box center [593, 530] width 337 height 20
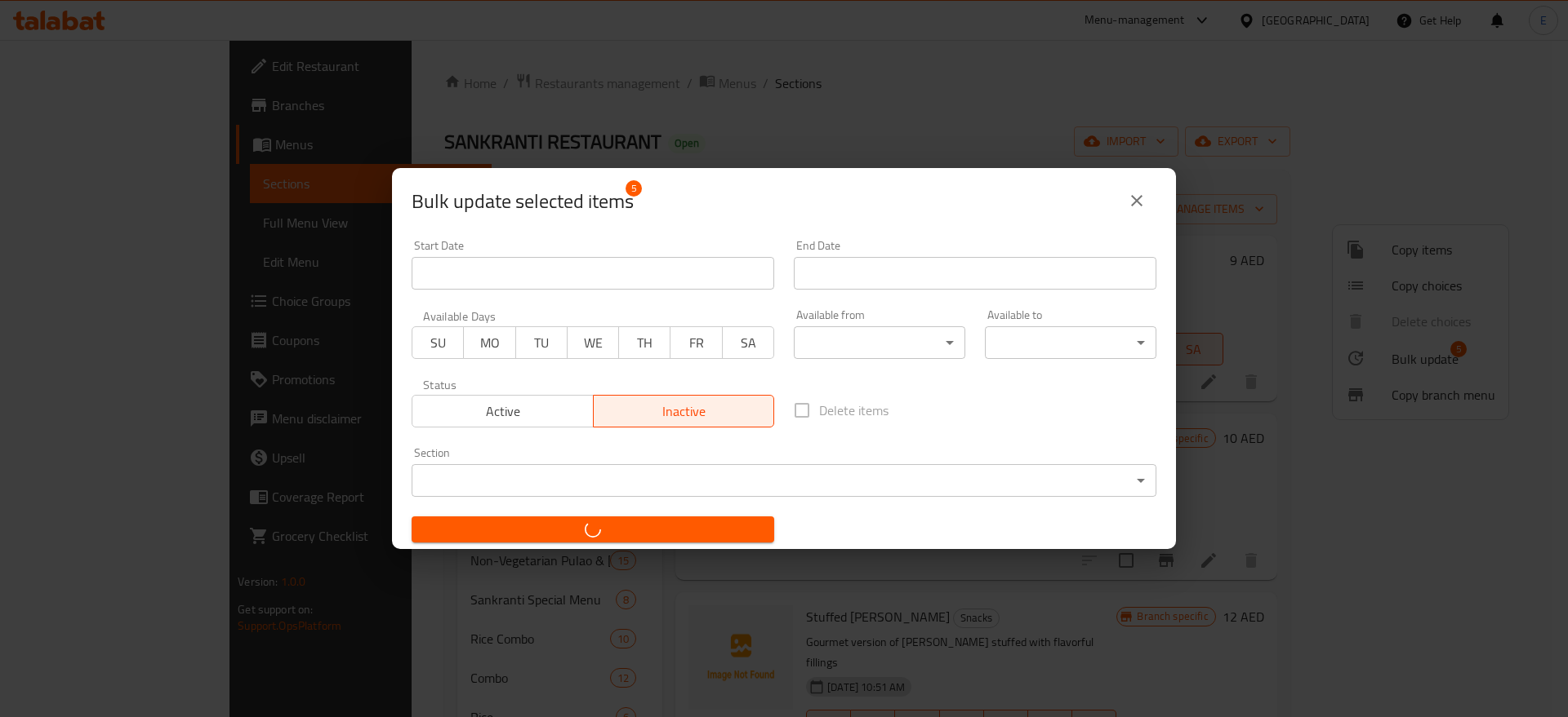
checkbox input "false"
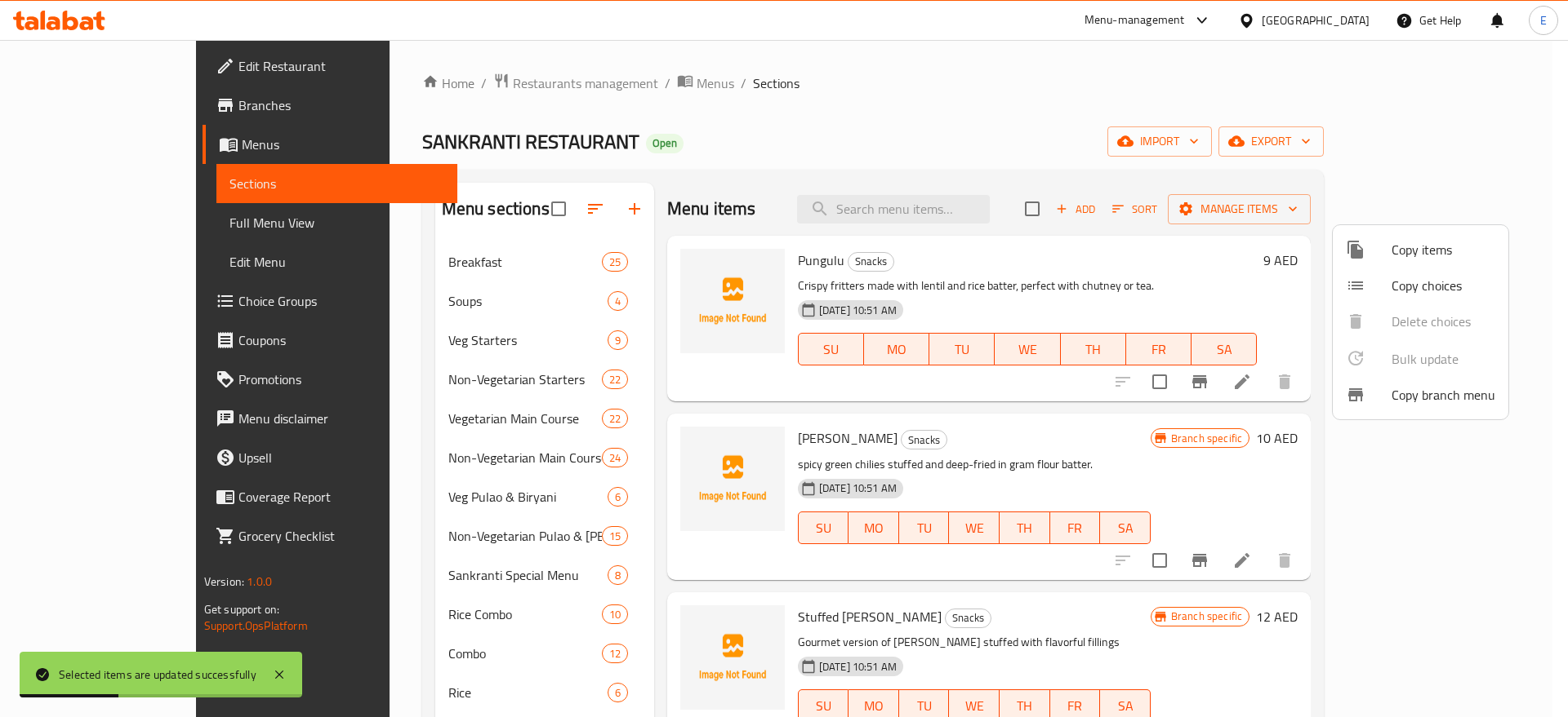
click at [945, 400] on div at bounding box center [784, 358] width 1568 height 717
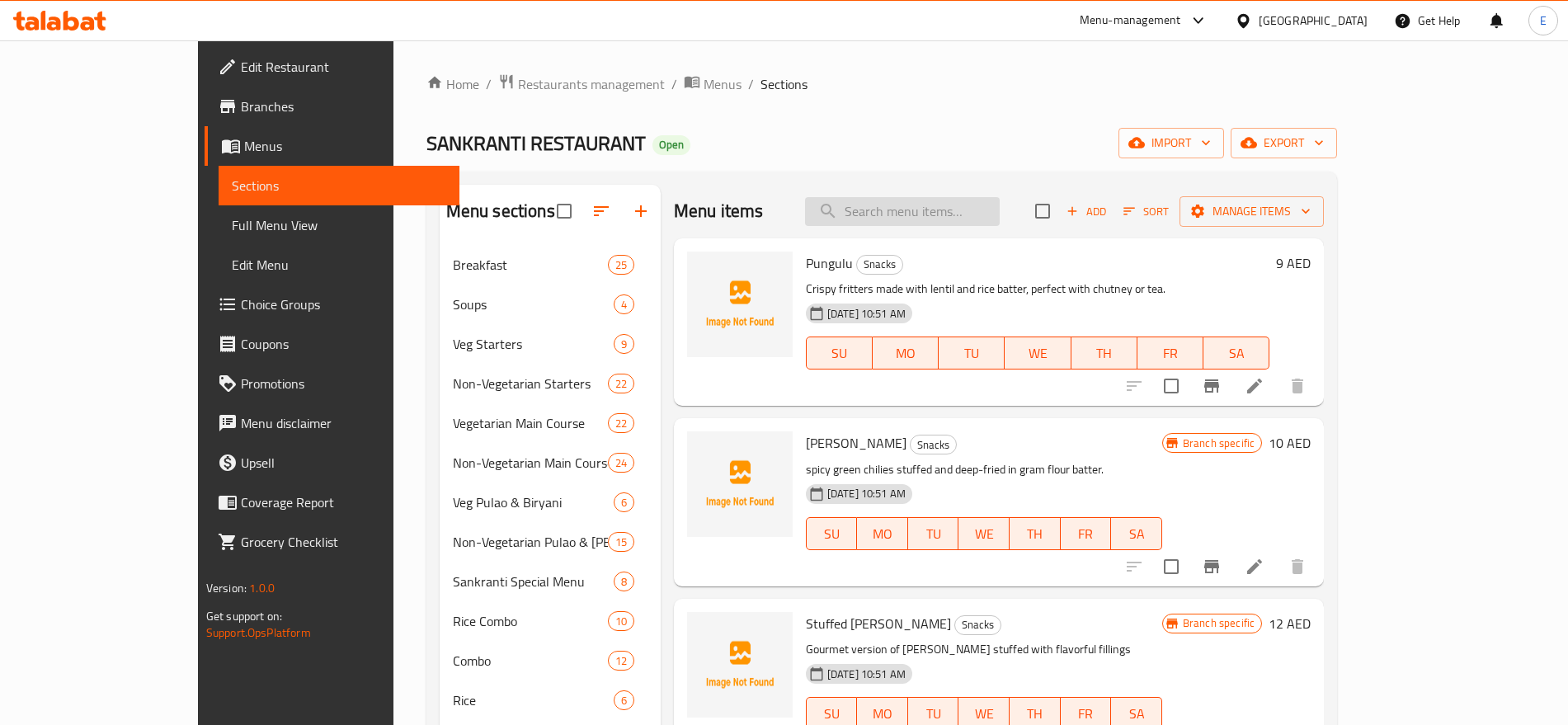
click at [965, 219] on input "search" at bounding box center [902, 212] width 195 height 29
paste input "Kandi Podi (250 gms)"
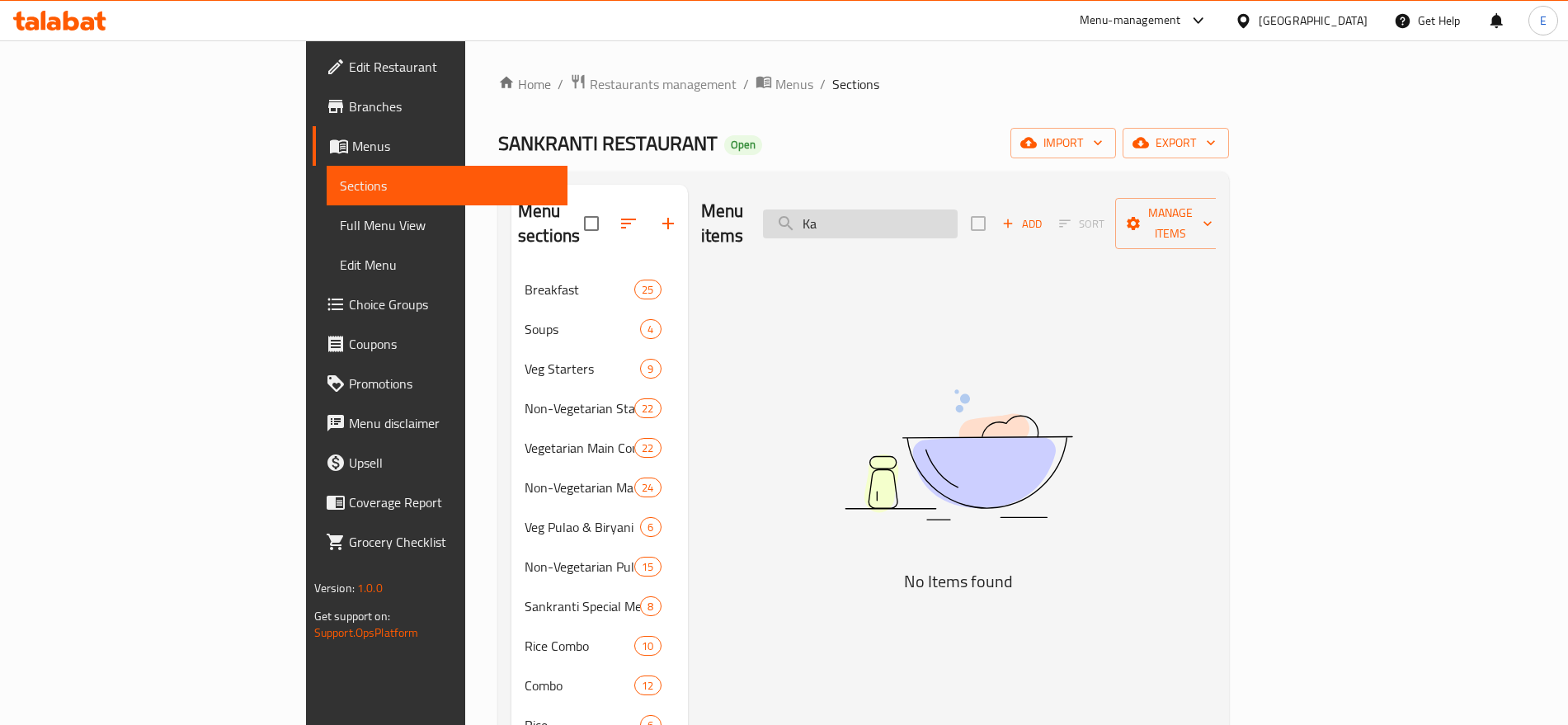
type input "K"
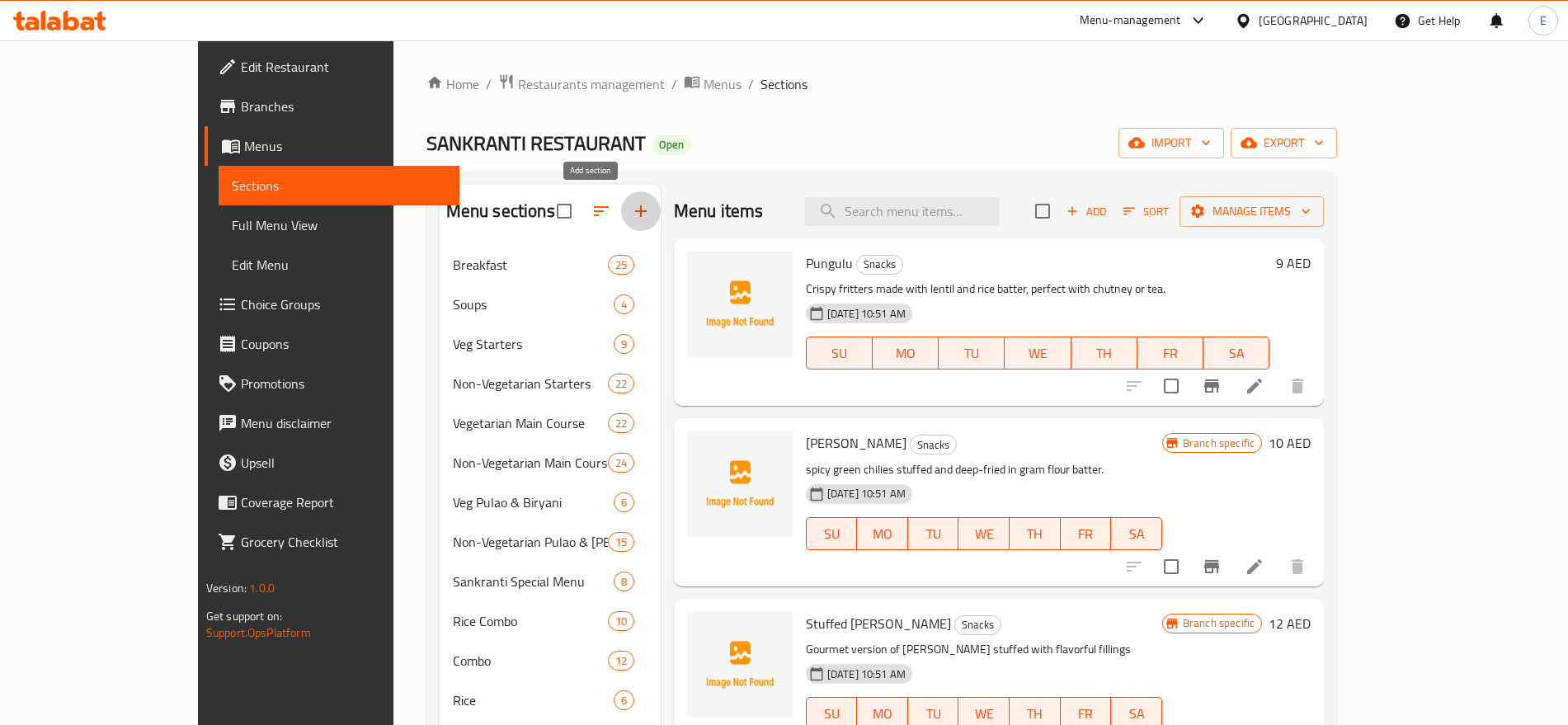
click at [621, 209] on button "button" at bounding box center [641, 212] width 39 height 39
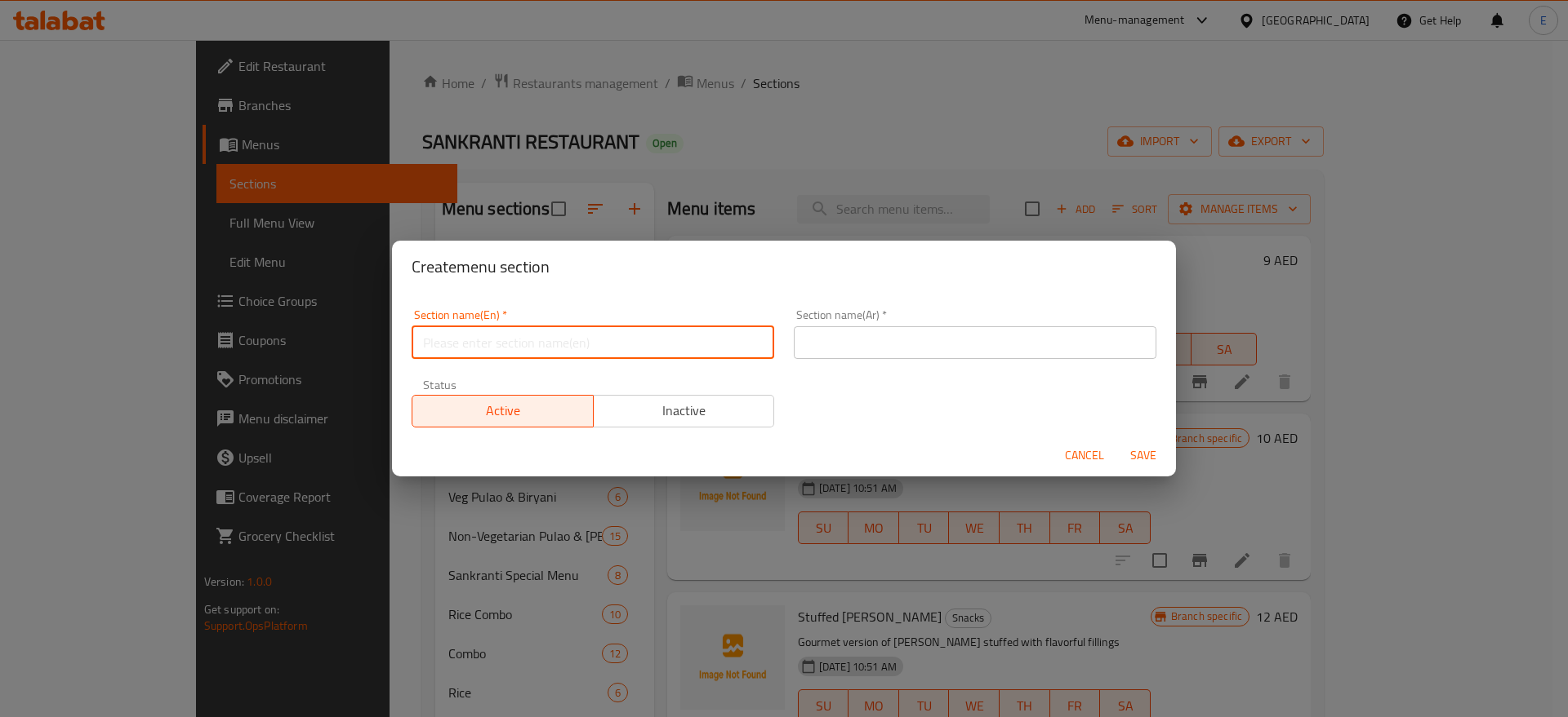
paste input "Pickles & Podi"
click at [496, 352] on input "Pickles & Podi" at bounding box center [593, 342] width 363 height 33
click at [468, 345] on input "Pickles & Podi" at bounding box center [593, 342] width 363 height 33
type input "Pickles And Podi"
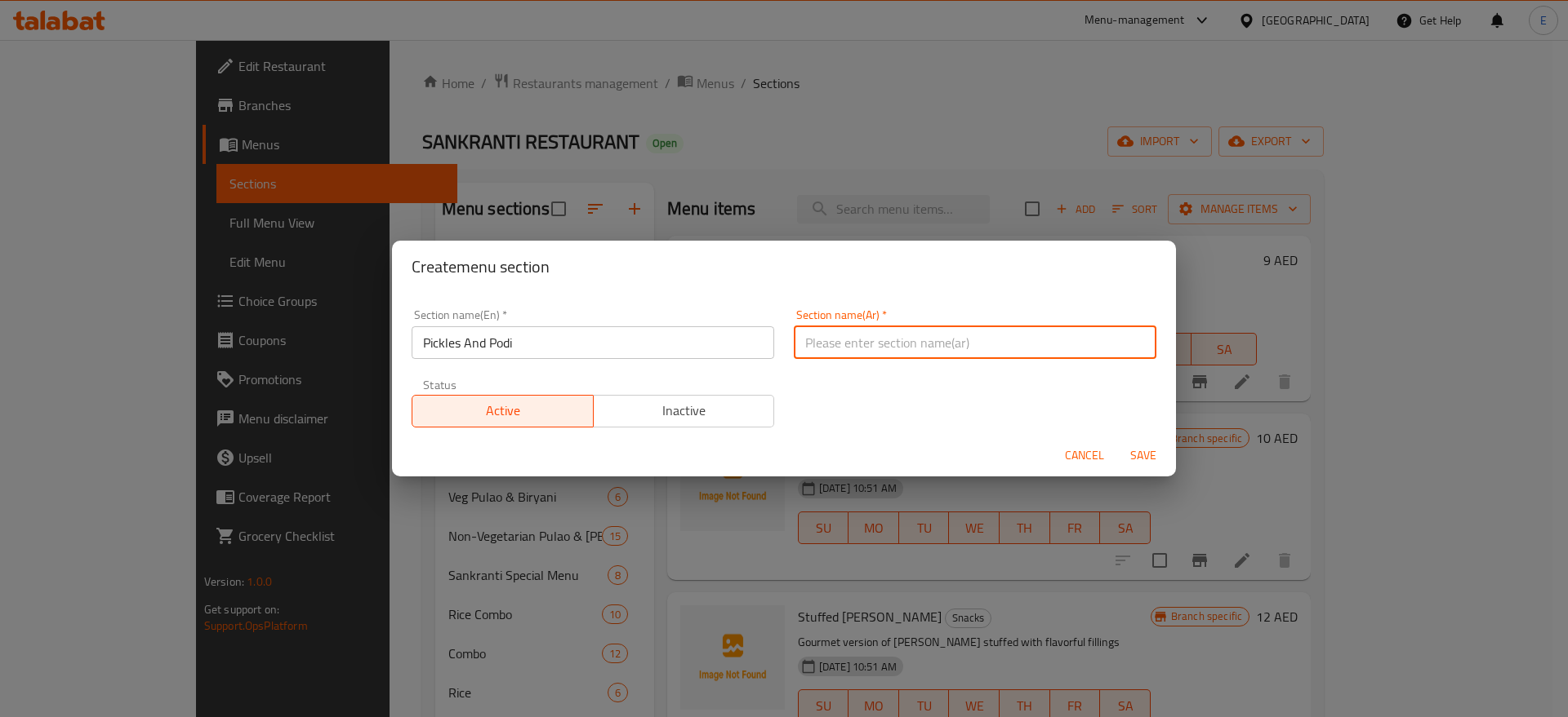
click at [830, 339] on input "text" at bounding box center [975, 342] width 363 height 33
paste input "مخللات وبودي"
click at [830, 339] on input "مخللات وبودي" at bounding box center [975, 342] width 363 height 33
type input "مخللات وبودي"
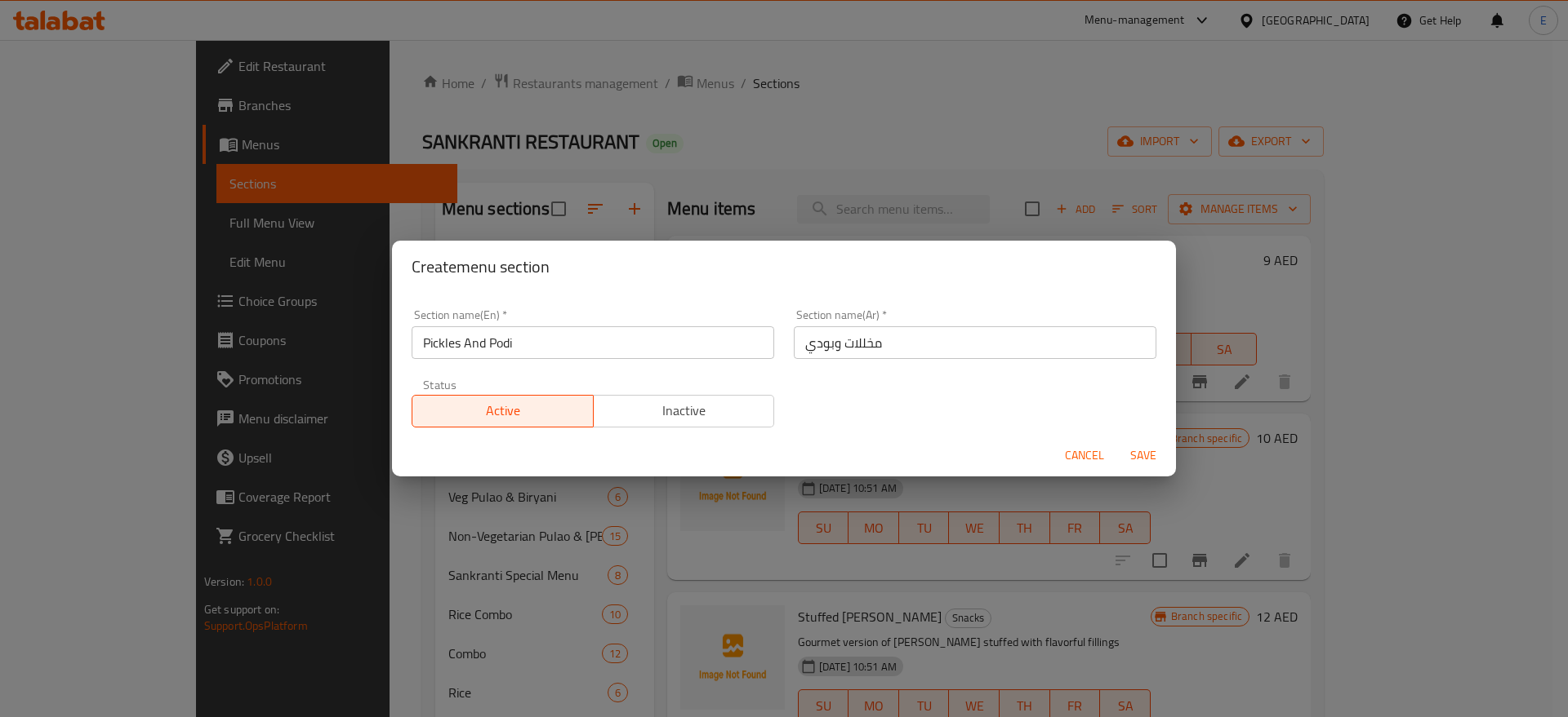
click at [935, 367] on div "Section name(Ar)   * مخللات وبودي Section name(Ar) *" at bounding box center [974, 334] width 382 height 70
click at [1139, 445] on span "Save" at bounding box center [1143, 456] width 39 height 20
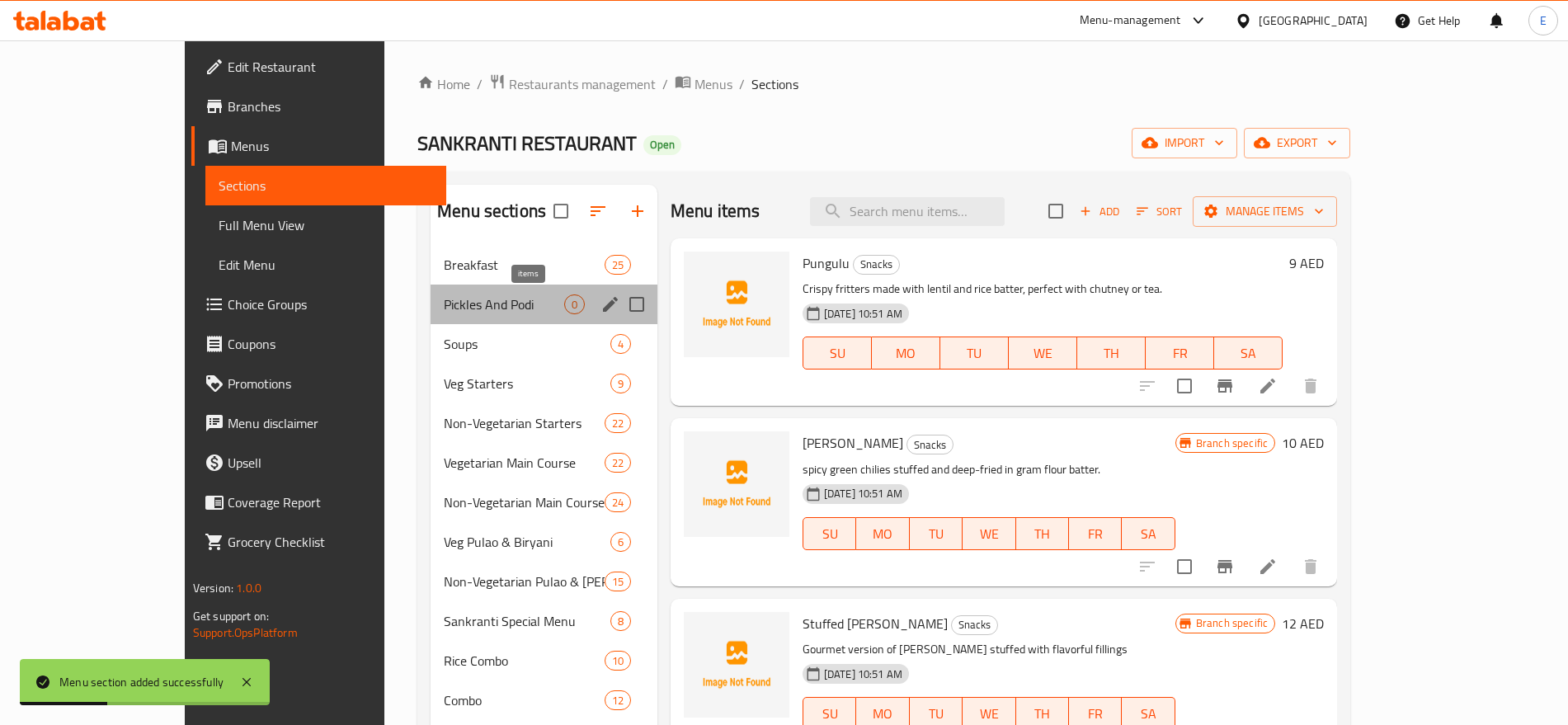
click at [565, 298] on span "0" at bounding box center [574, 305] width 19 height 16
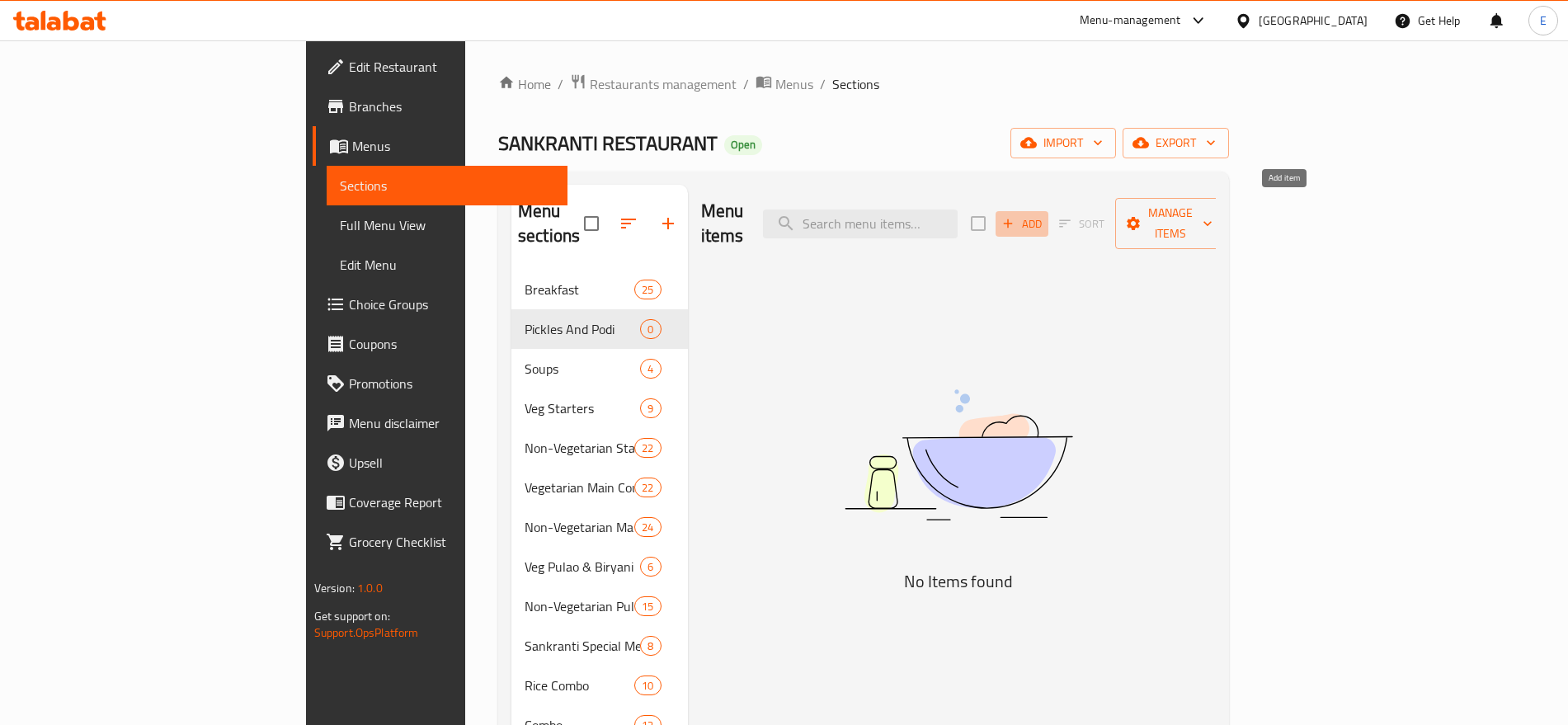
click at [1044, 215] on span "Add" at bounding box center [1021, 224] width 44 height 19
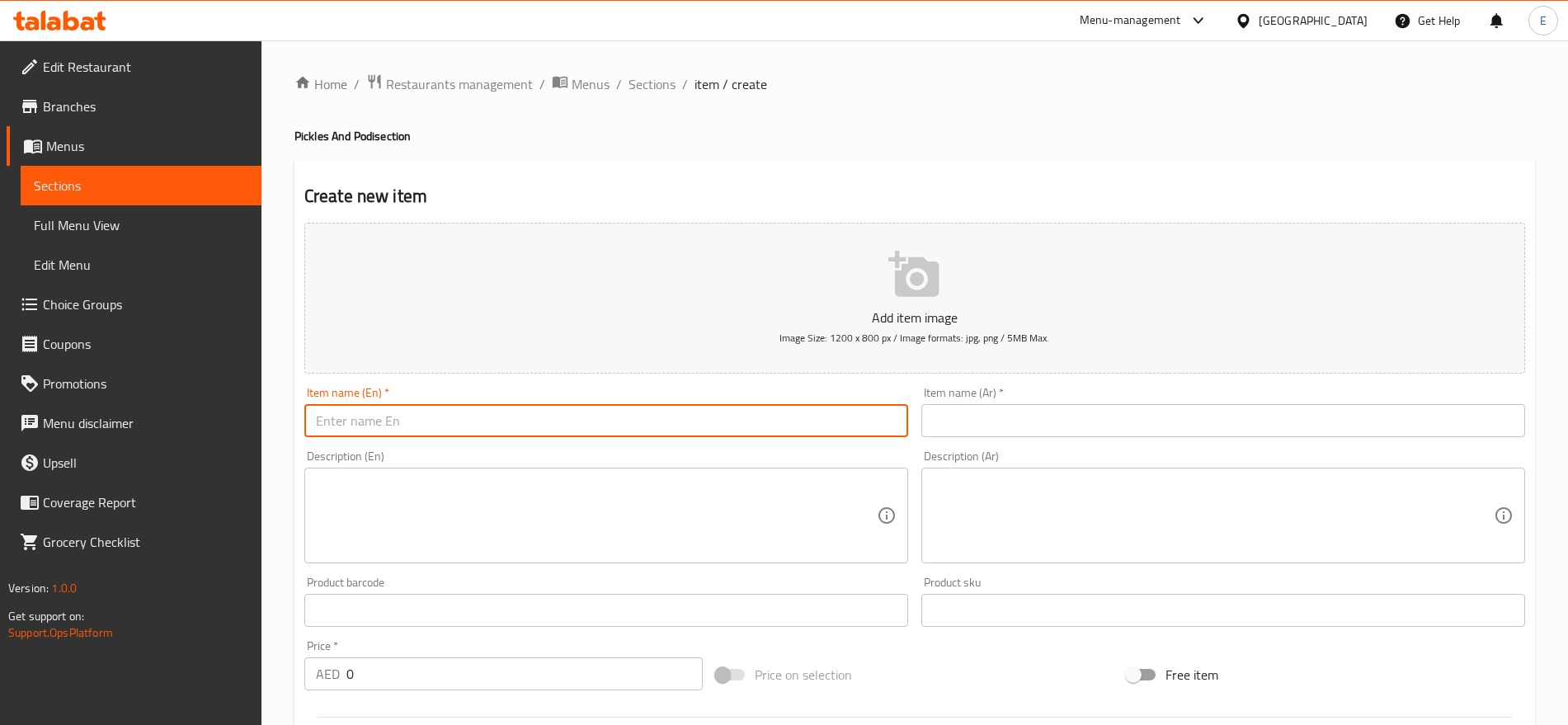
click at [532, 412] on input "text" at bounding box center [606, 420] width 604 height 33
paste input "Pickles & Podi Kandi Podi (250 gms)"
click at [549, 407] on input "Pickles & Podi Kandi Podi (250 gms)" at bounding box center [606, 420] width 604 height 33
paste input "text"
click at [549, 407] on input "Kandi Podi (250 gms)" at bounding box center [606, 420] width 604 height 33
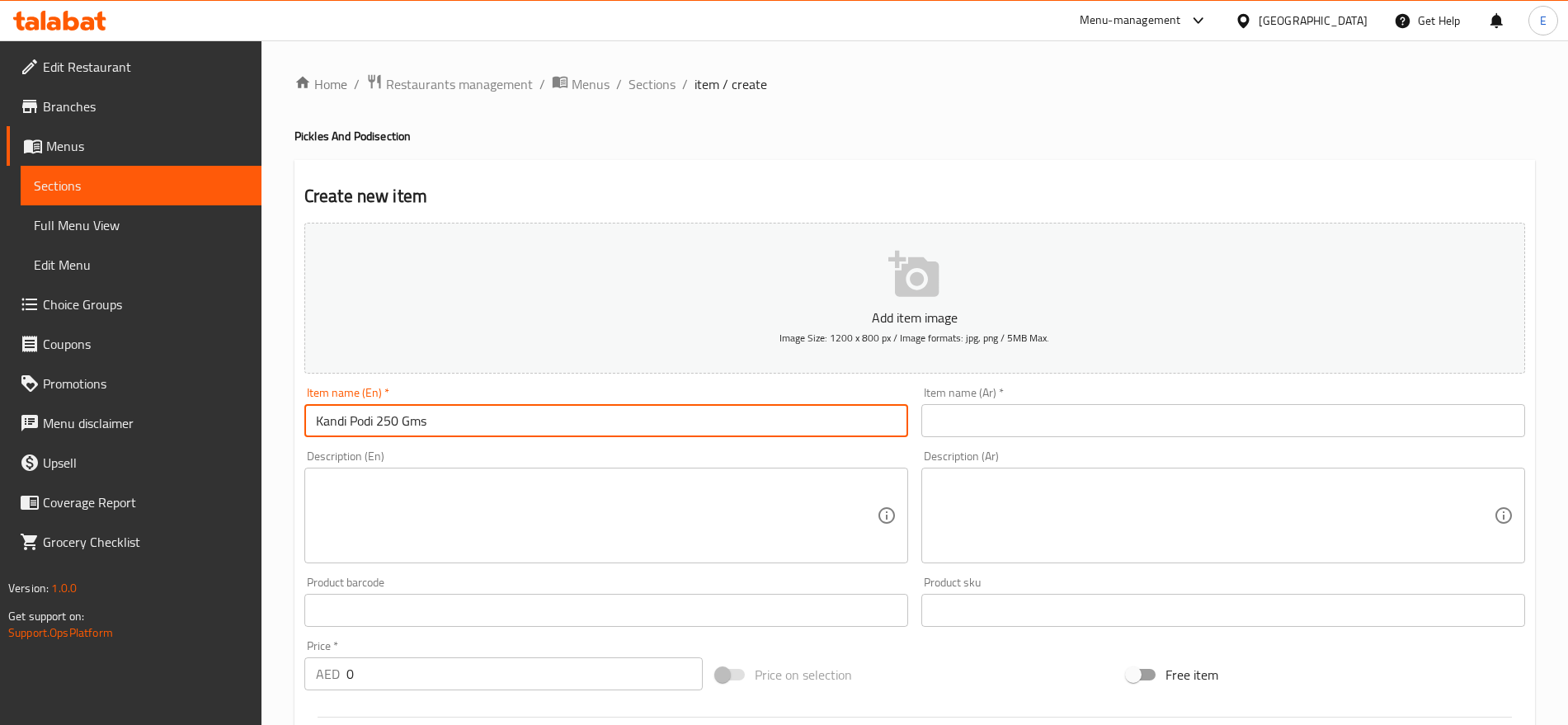
type input "Kandi Podi 250 Gms"
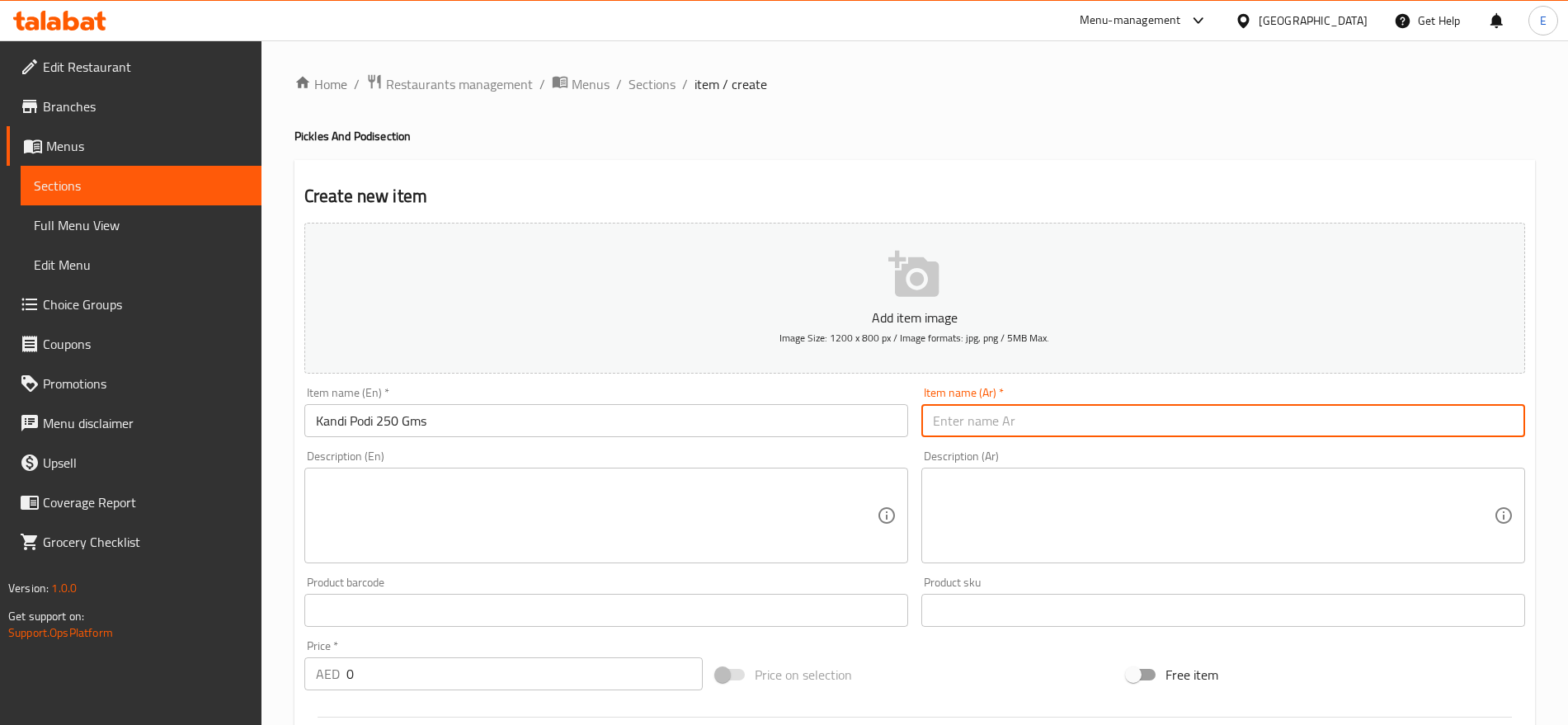
click at [1090, 426] on input "text" at bounding box center [1223, 420] width 604 height 33
paste input "كاندي بودي 250 جرام"
type input "كاندي بودي 250 جرام"
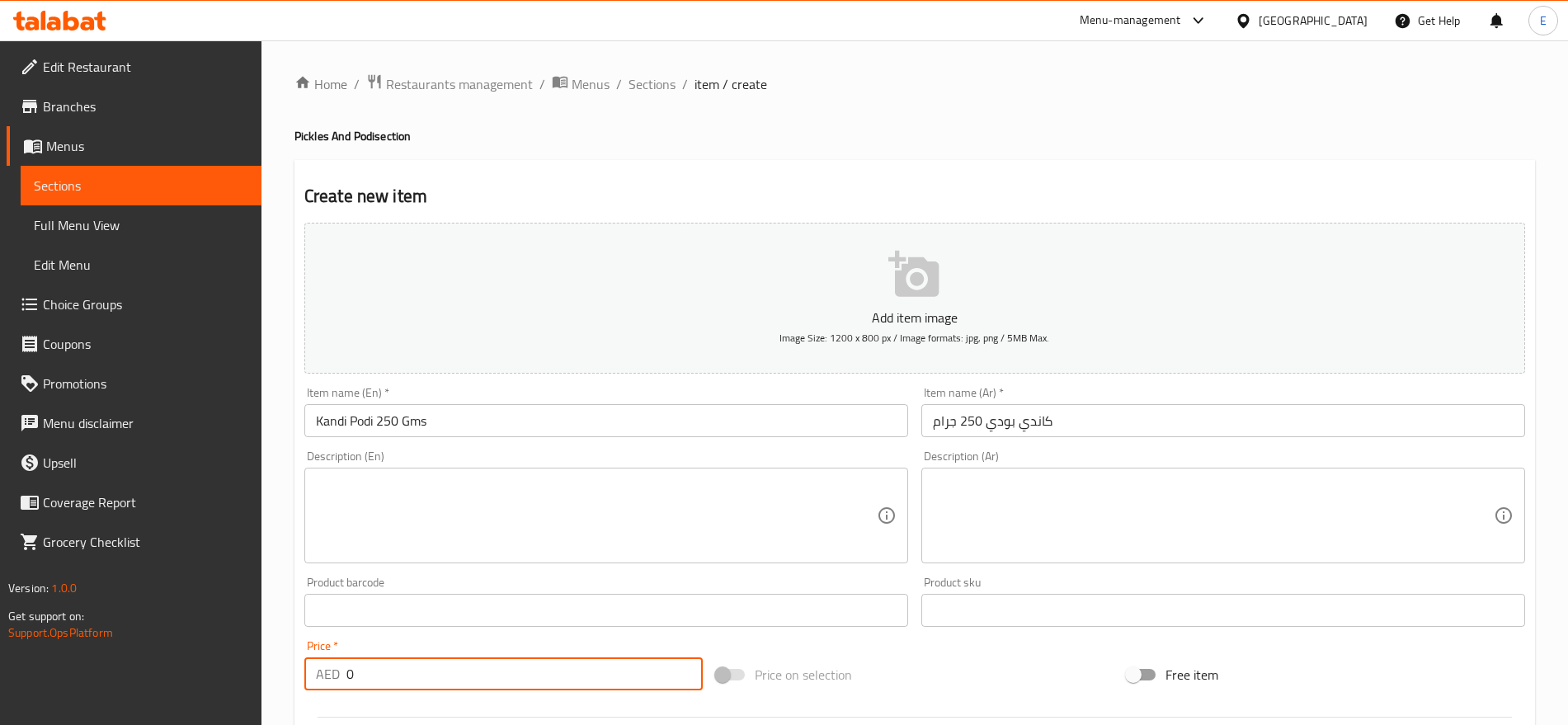
drag, startPoint x: 354, startPoint y: 670, endPoint x: 230, endPoint y: 644, distance: 126.7
click at [230, 644] on div "Edit Restaurant Branches Menus Sections Full Menu View Edit Menu Choice Groups …" at bounding box center [784, 603] width 1568 height 1126
type input "10"
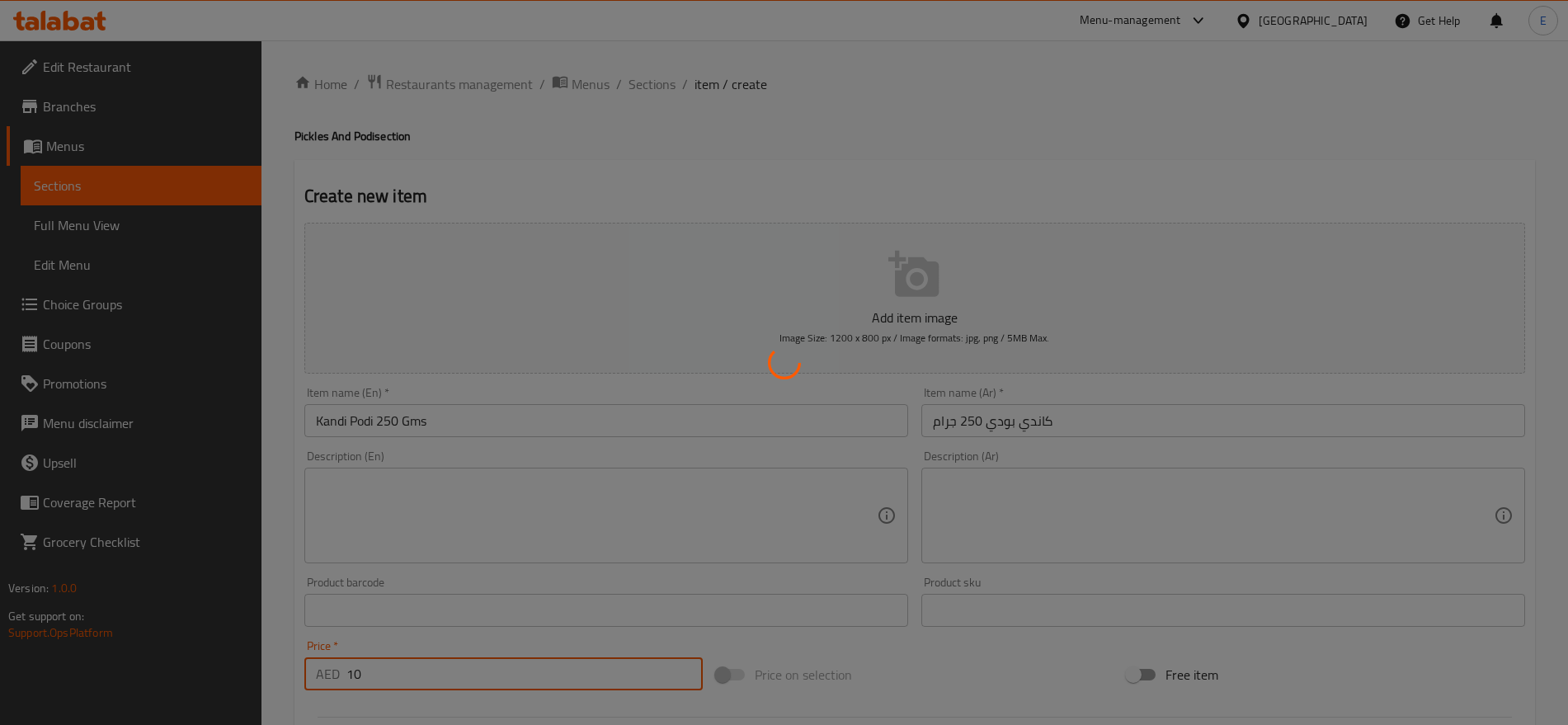
type input "0"
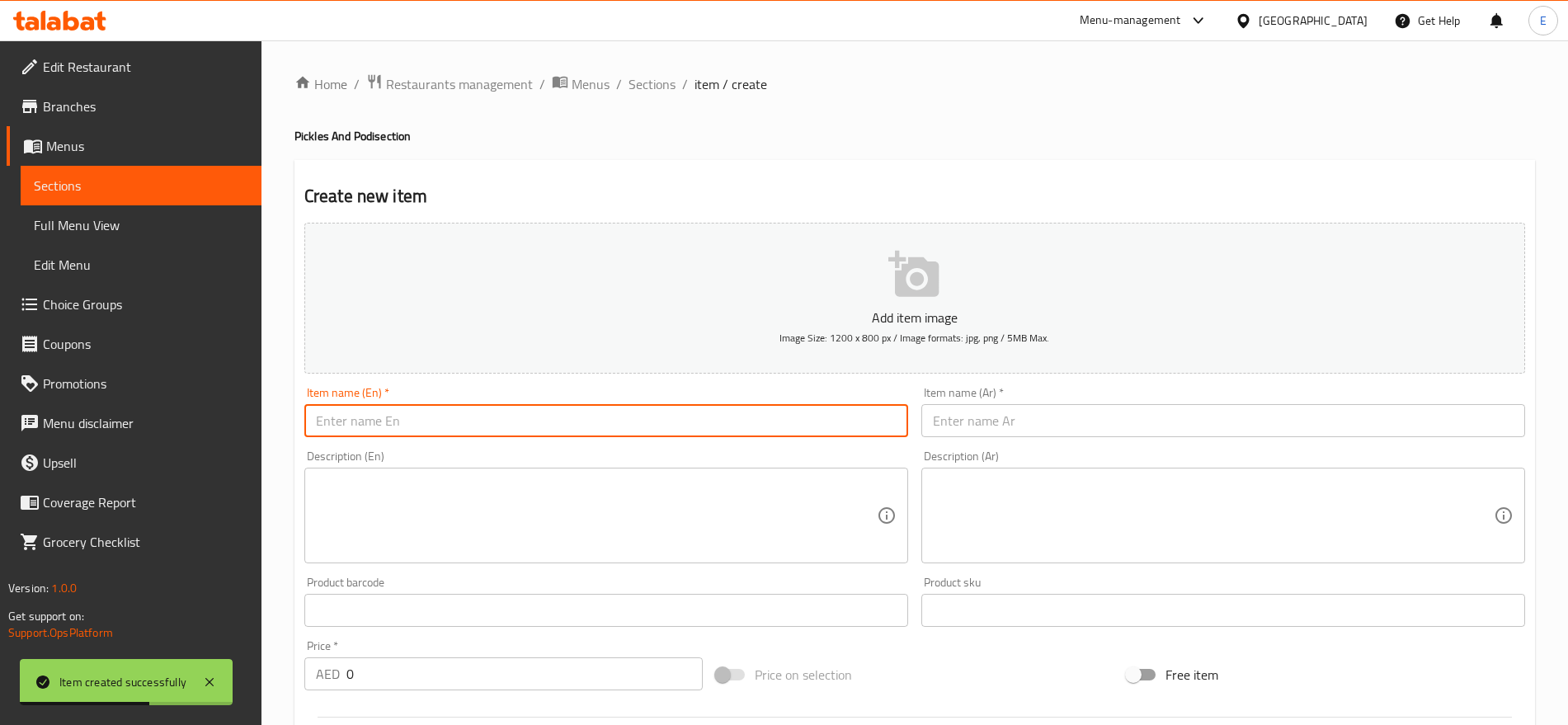
click at [525, 418] on input "text" at bounding box center [606, 420] width 604 height 33
paste input "[PERSON_NAME] (250 gms)"
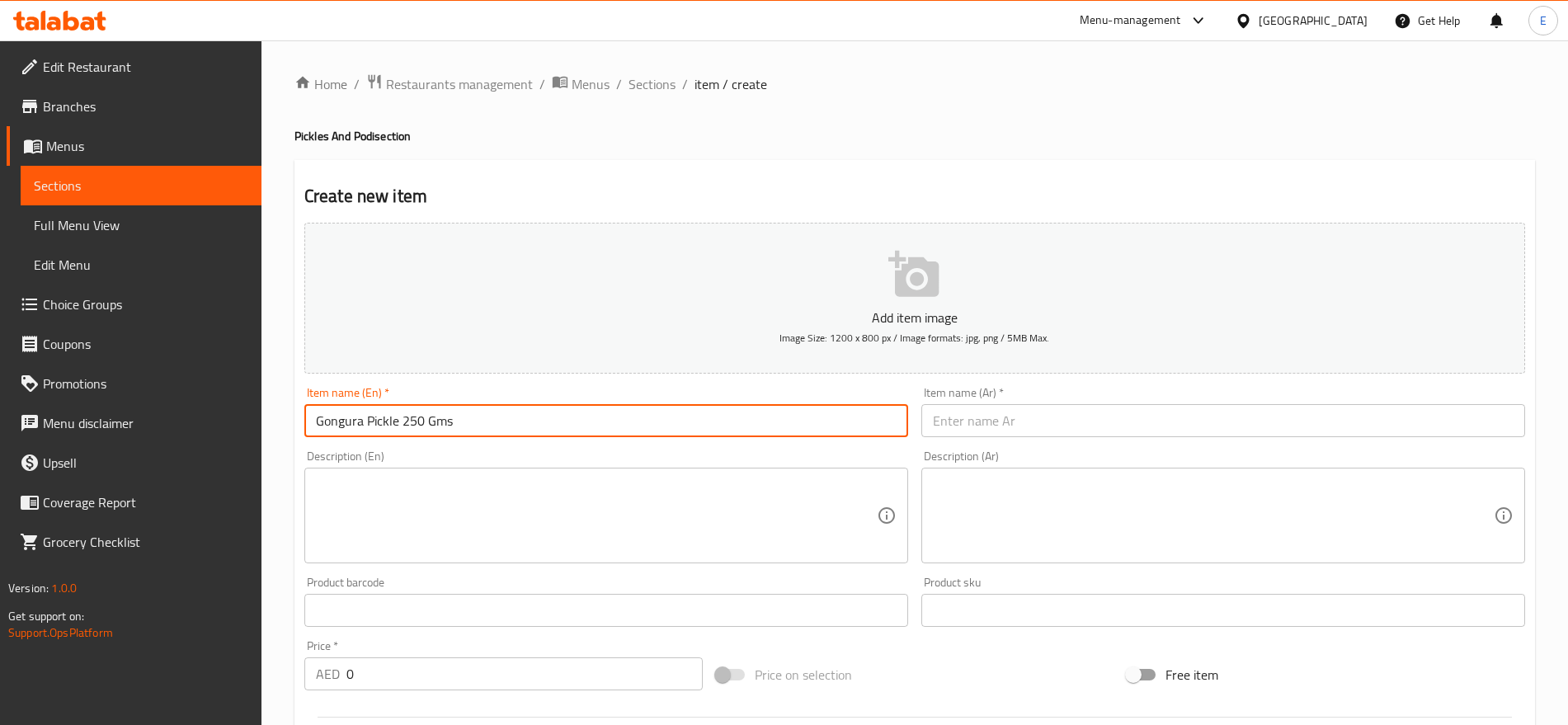
type input "Gongura Pickle 250 Gms"
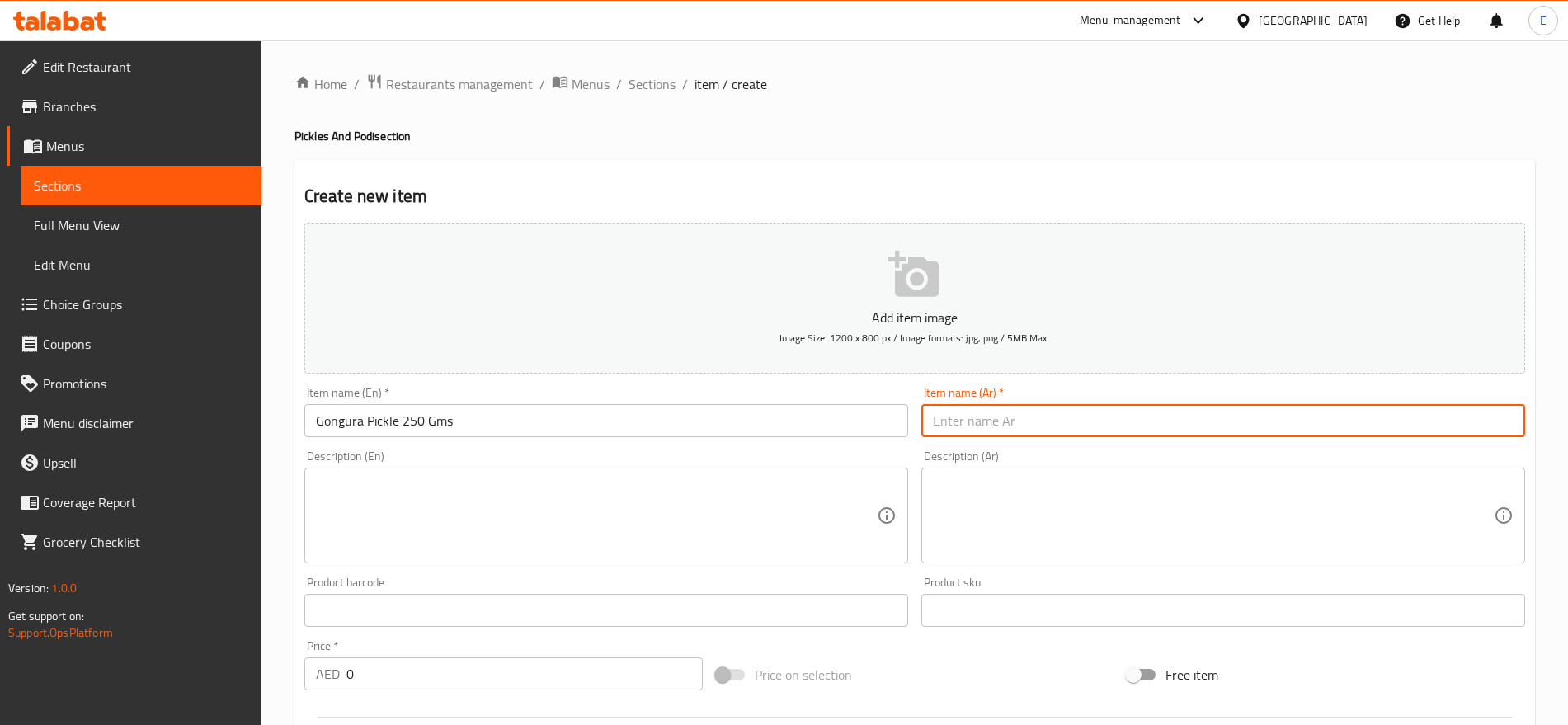
click at [1033, 425] on input "text" at bounding box center [1223, 420] width 604 height 33
paste input "مخلل [PERSON_NAME] 250 غرام"
type input "مخلل [PERSON_NAME] 250 غرام"
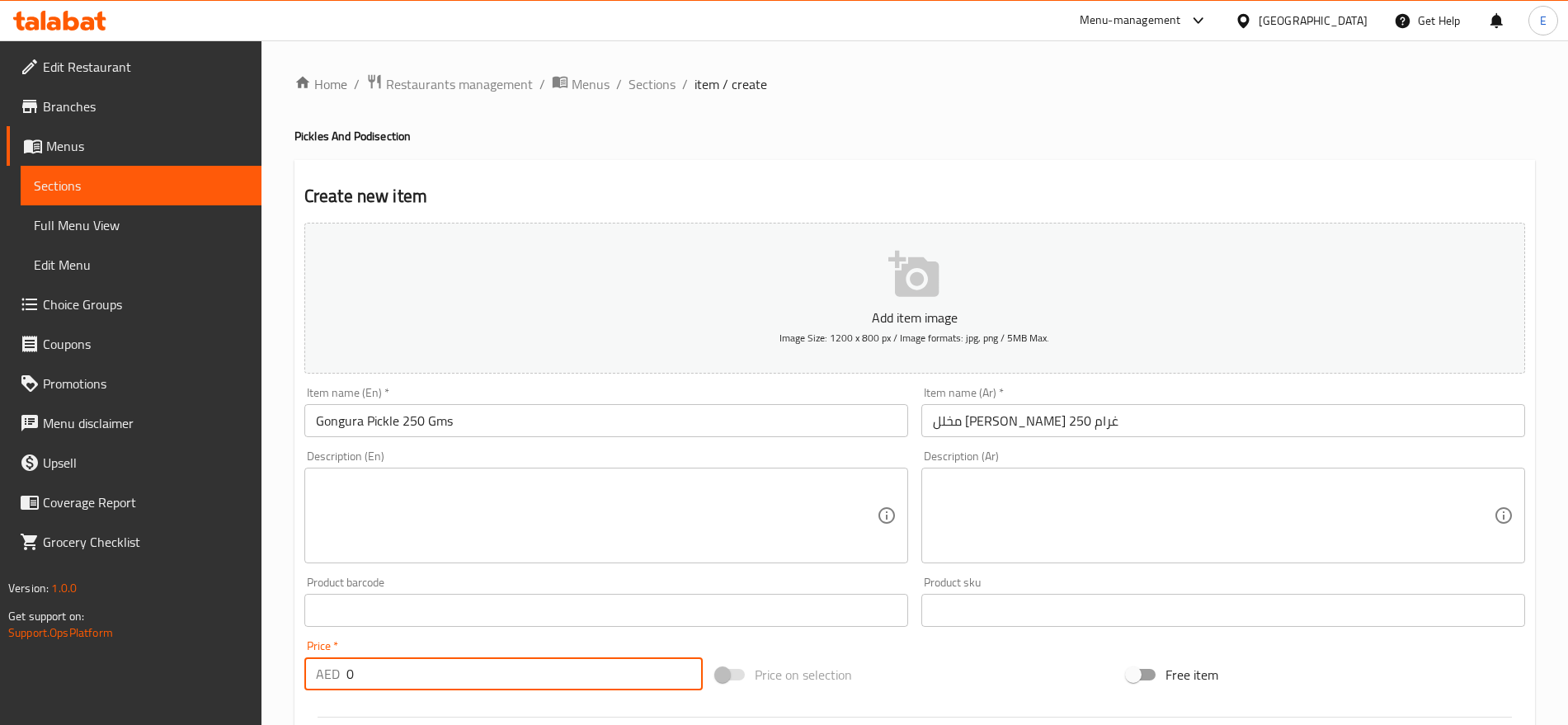
drag, startPoint x: 432, startPoint y: 676, endPoint x: 197, endPoint y: 650, distance: 236.4
click at [197, 650] on div "Edit Restaurant Branches Menus Sections Full Menu View Edit Menu Choice Groups …" at bounding box center [784, 603] width 1568 height 1126
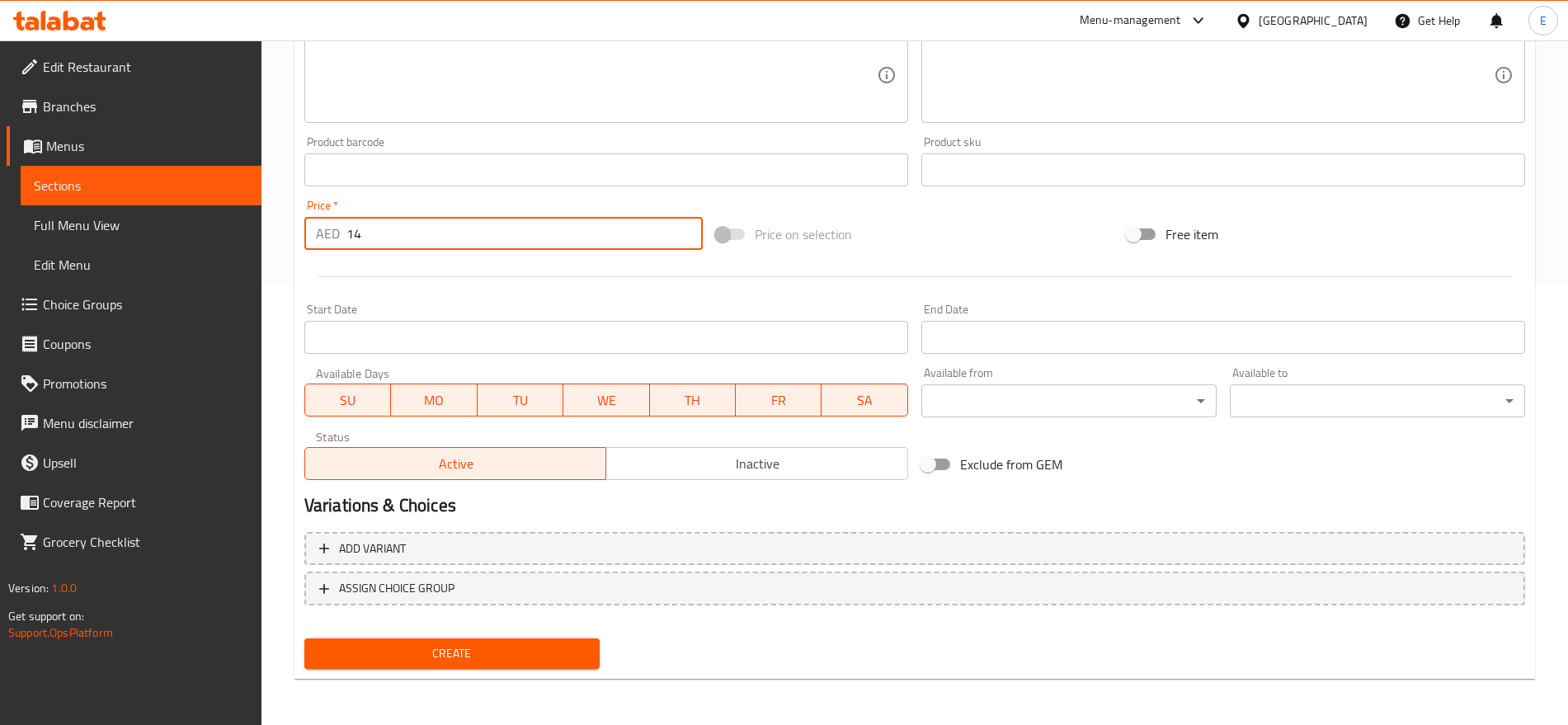
type input "14"
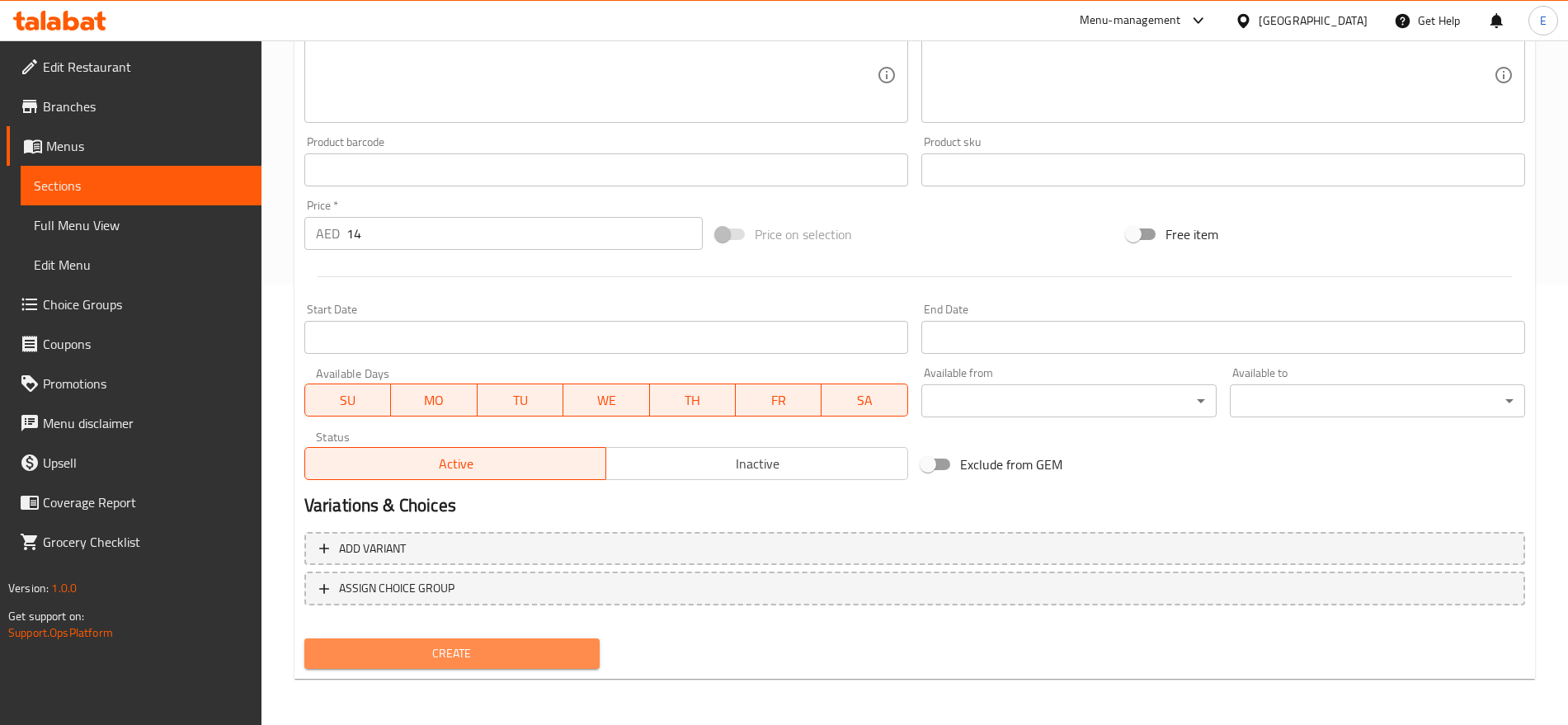
click at [445, 667] on button "Create" at bounding box center [452, 654] width 295 height 30
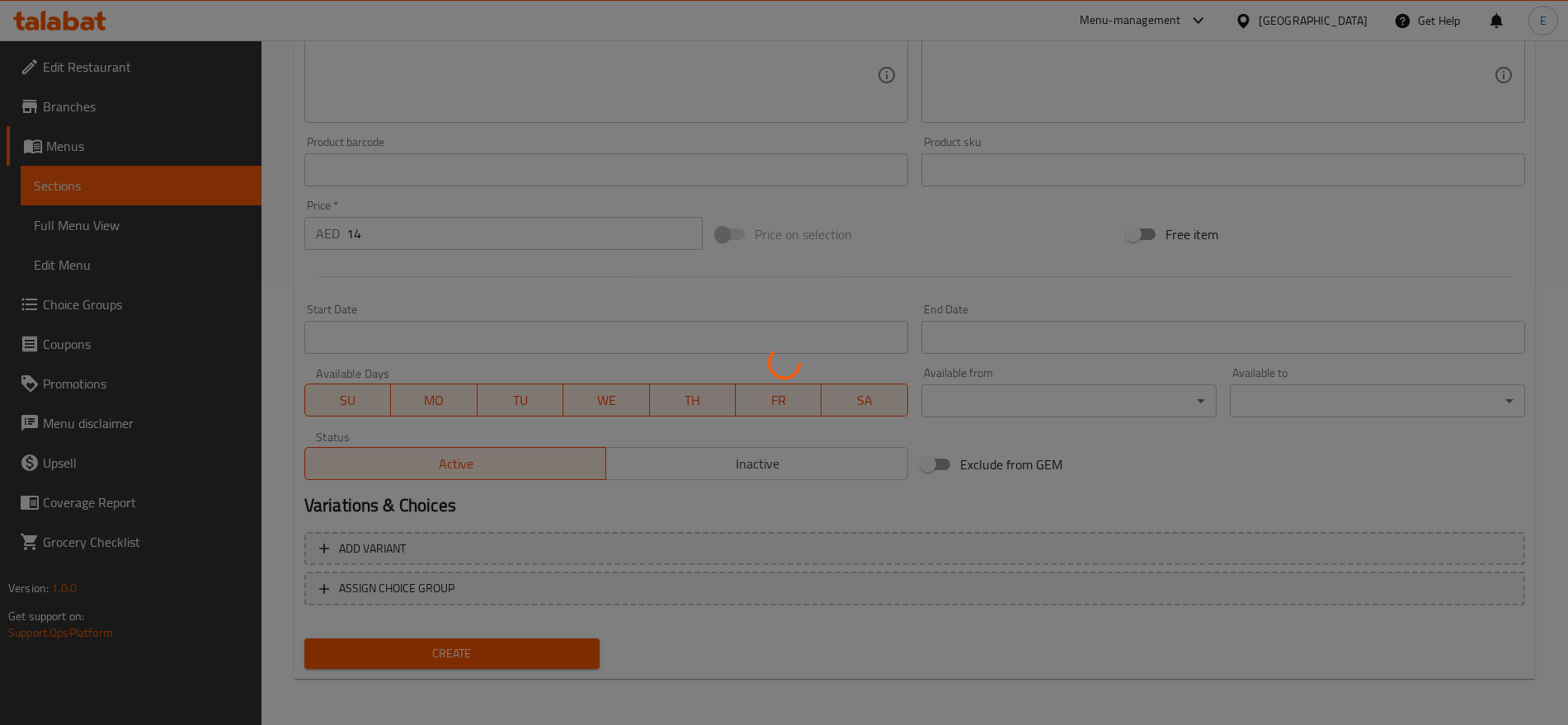
type input "0"
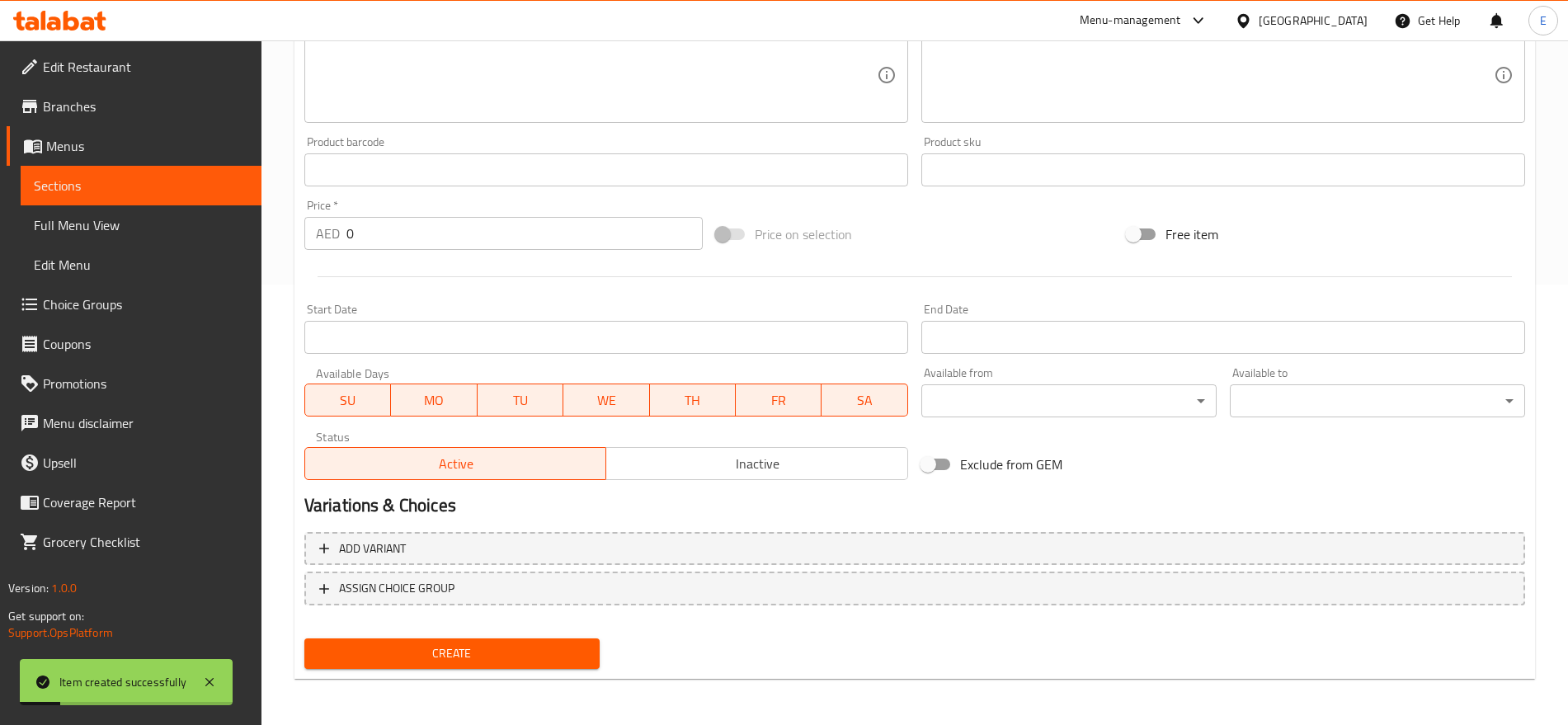
scroll to position [0, 0]
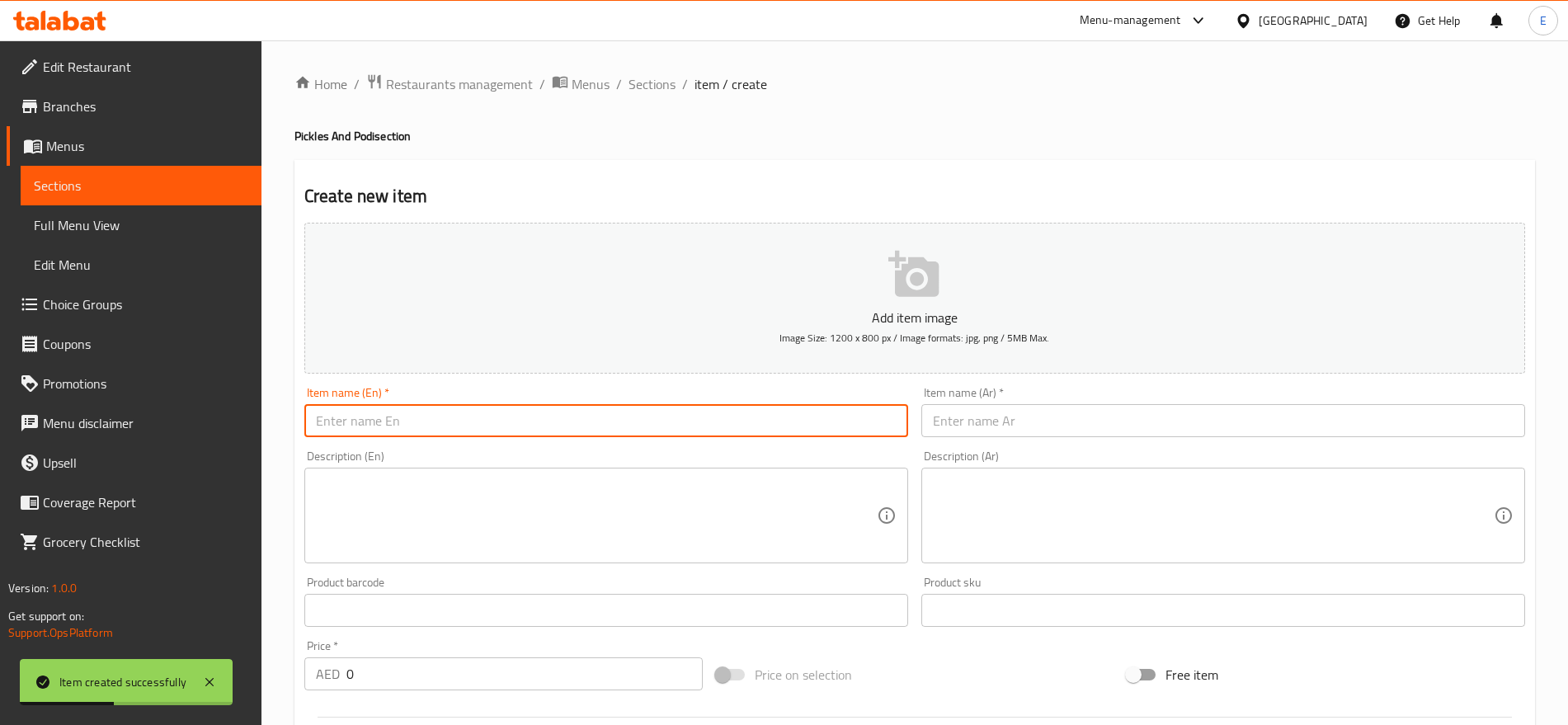
click at [571, 421] on input "text" at bounding box center [606, 420] width 604 height 33
paste input "Chicken Pickle (250 gms)"
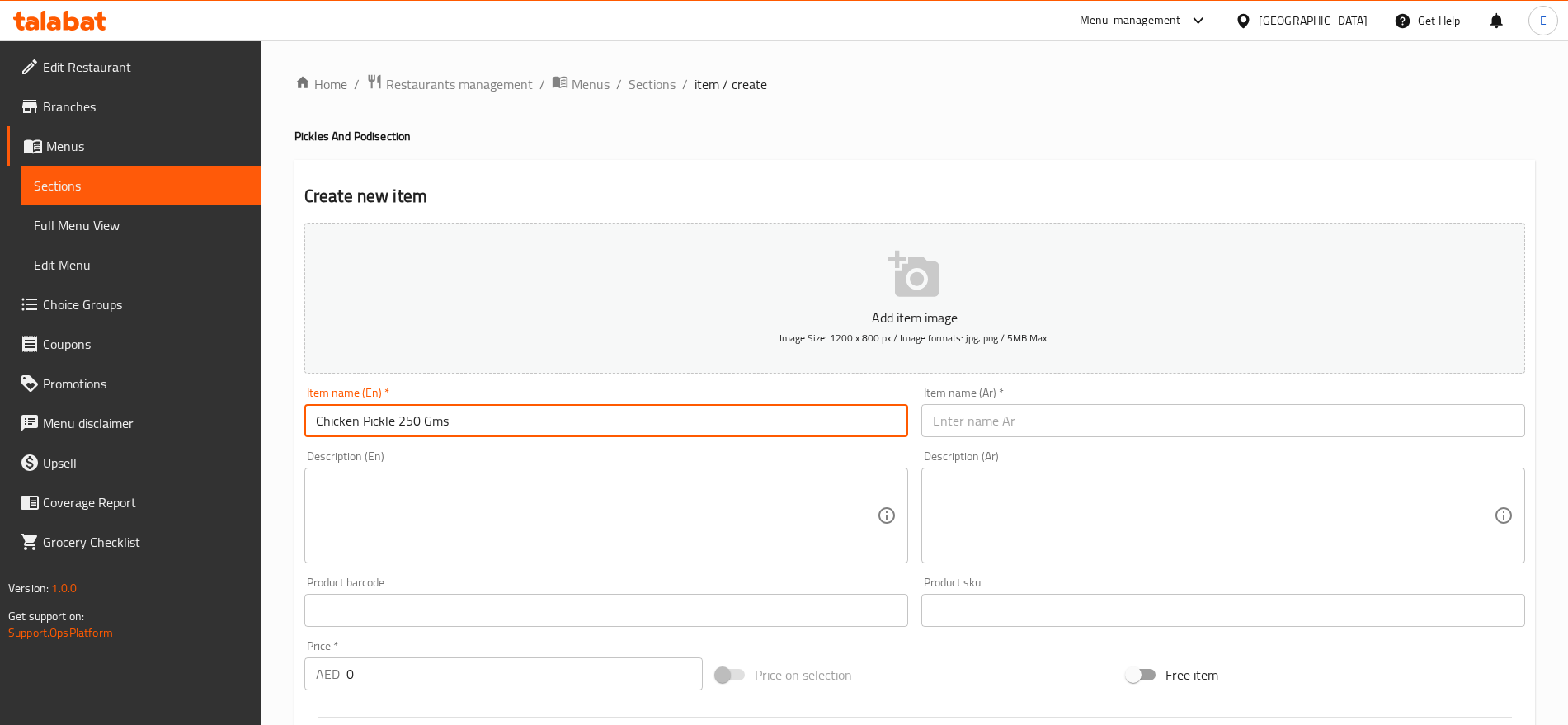
type input "Chicken Pickle 250 Gms"
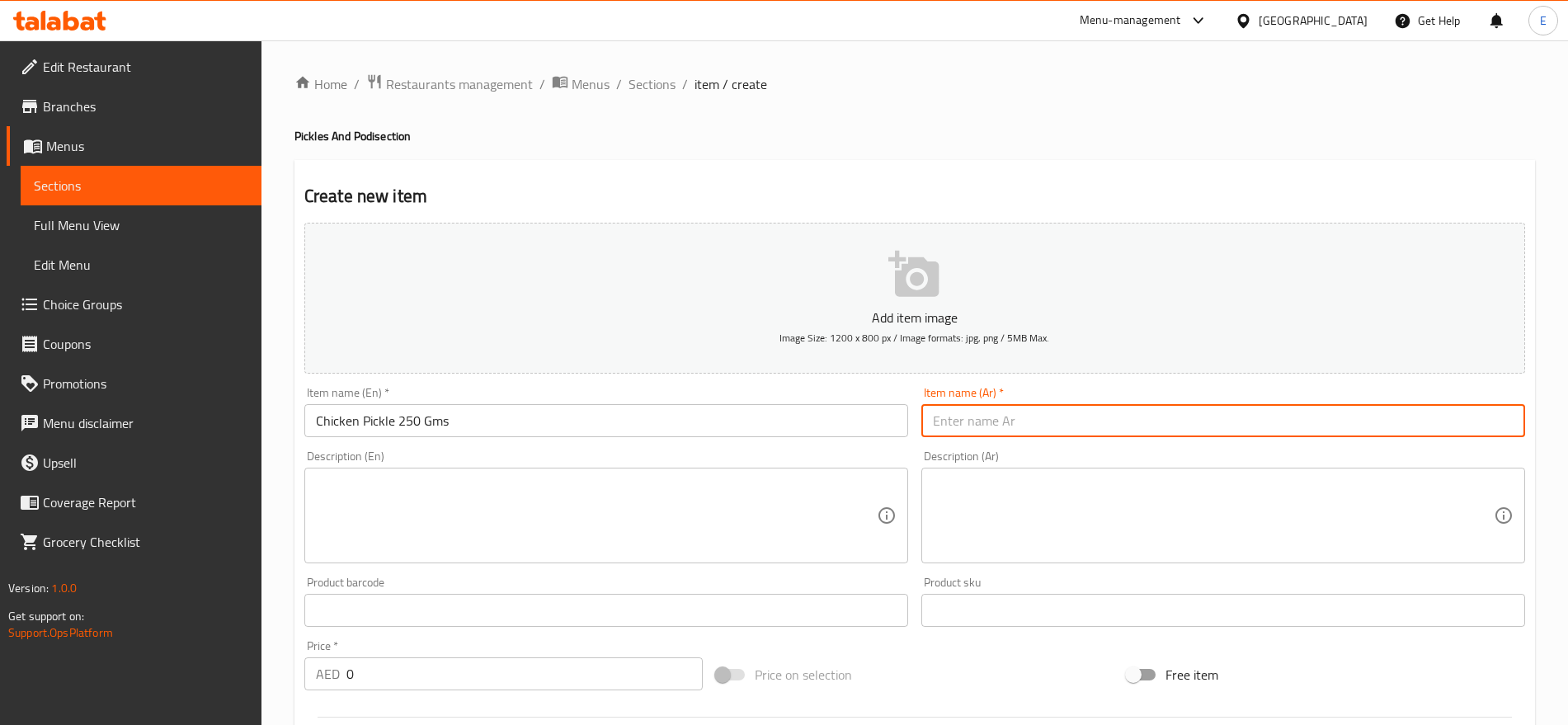
click at [1008, 418] on input "text" at bounding box center [1223, 420] width 604 height 33
paste input "مخلل دجاج 250 جرام"
type input "مخلل دجاج 250 جرام"
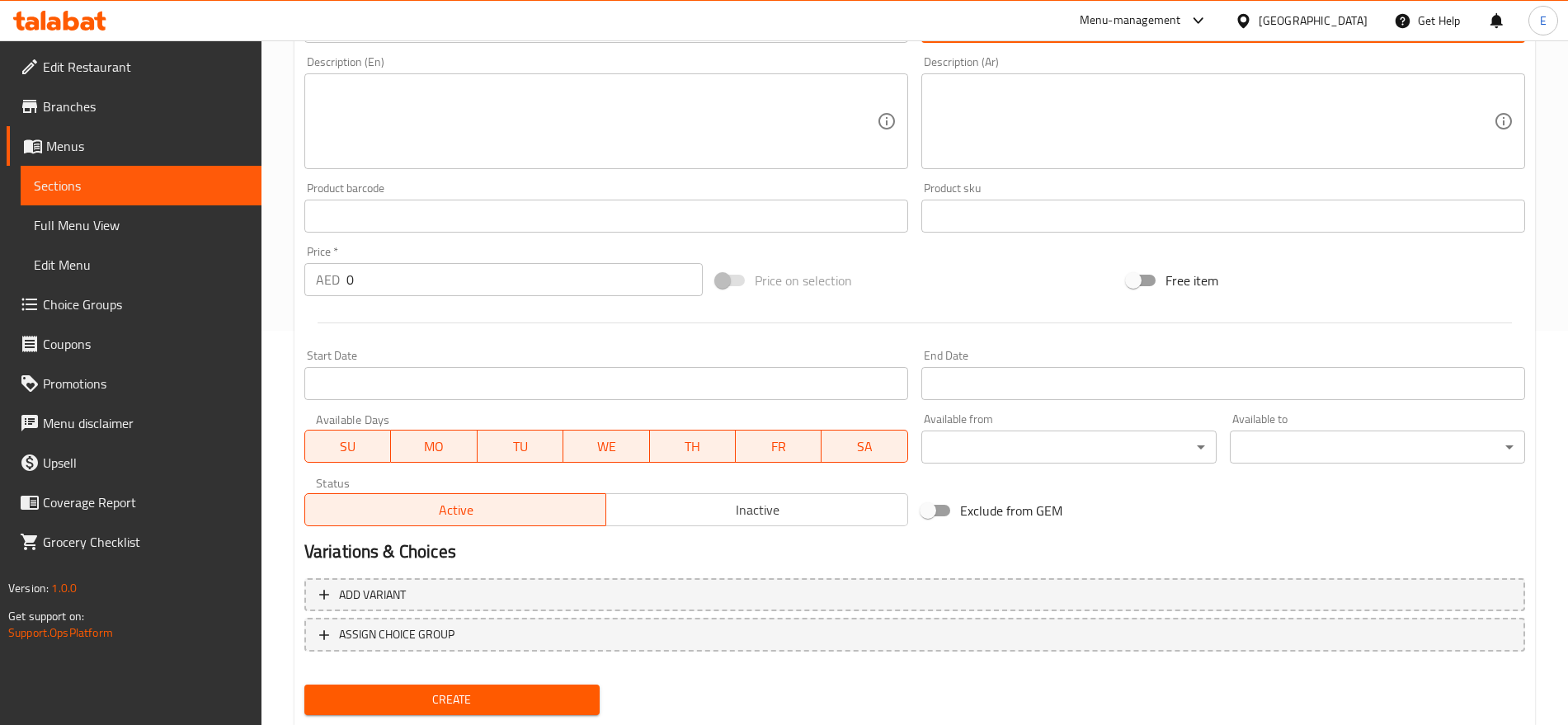
scroll to position [395, 0]
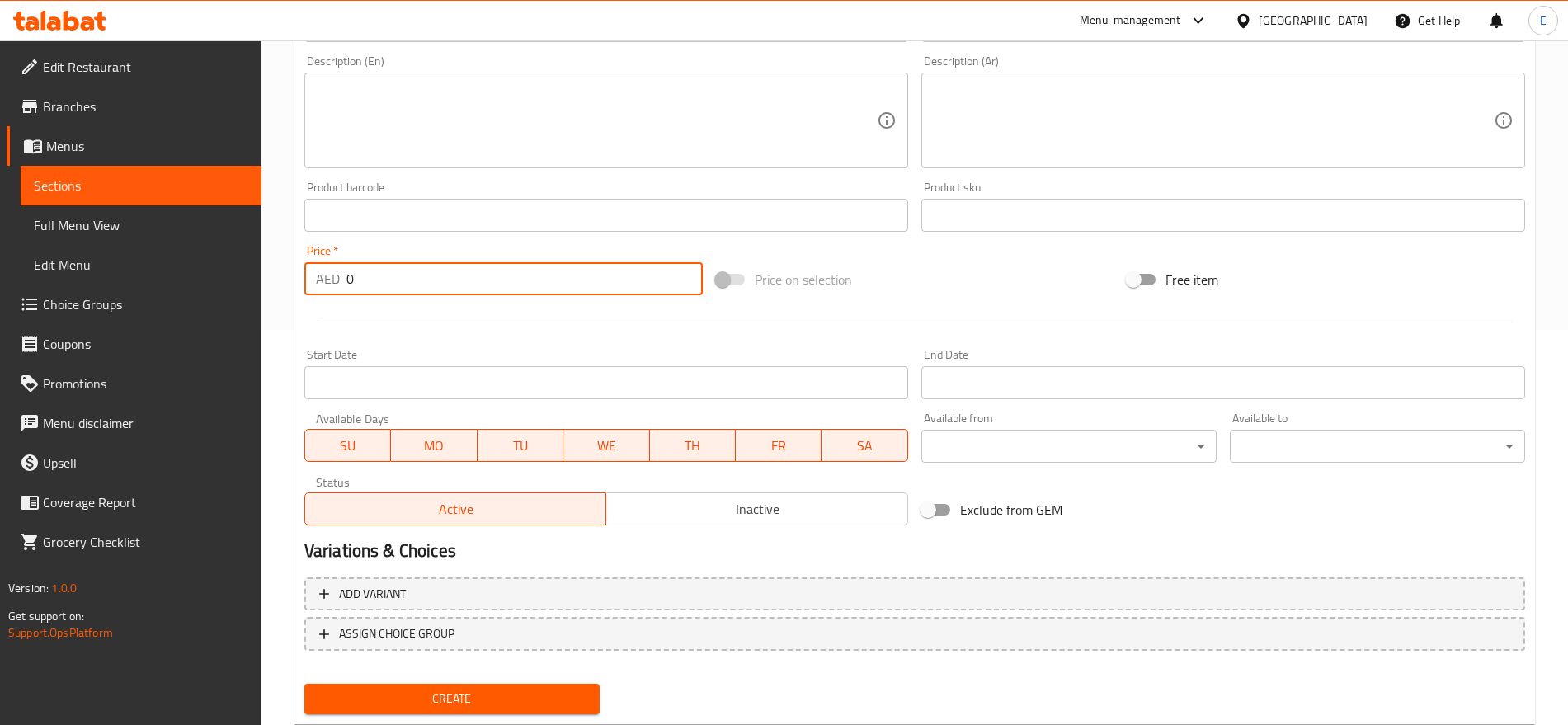
drag, startPoint x: 372, startPoint y: 285, endPoint x: 259, endPoint y: 244, distance: 120.2
click at [259, 244] on div "Edit Restaurant Branches Menus Sections Full Menu View Edit Menu Choice Groups …" at bounding box center [784, 208] width 1568 height 1126
type input "18"
click at [305, 684] on button "Create" at bounding box center [452, 699] width 295 height 30
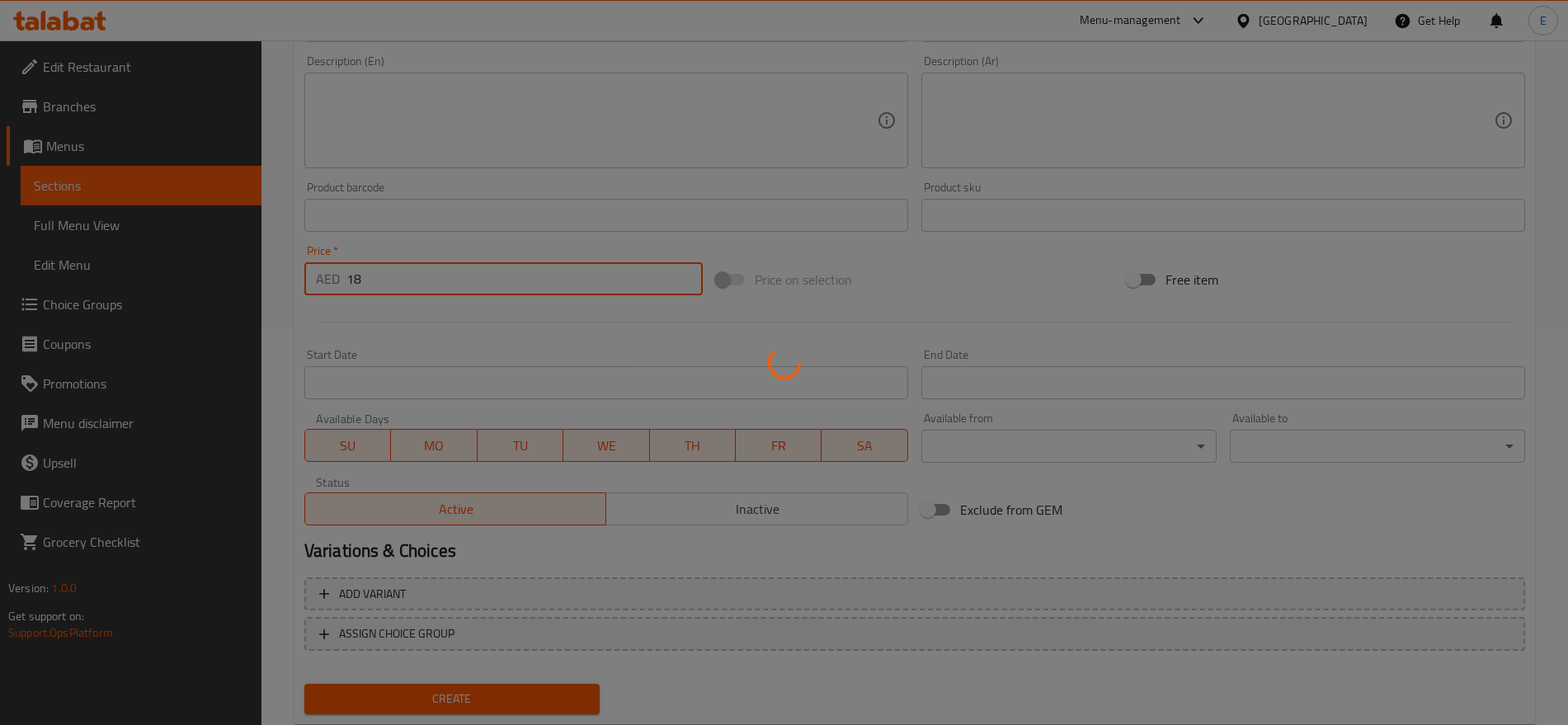
type input "0"
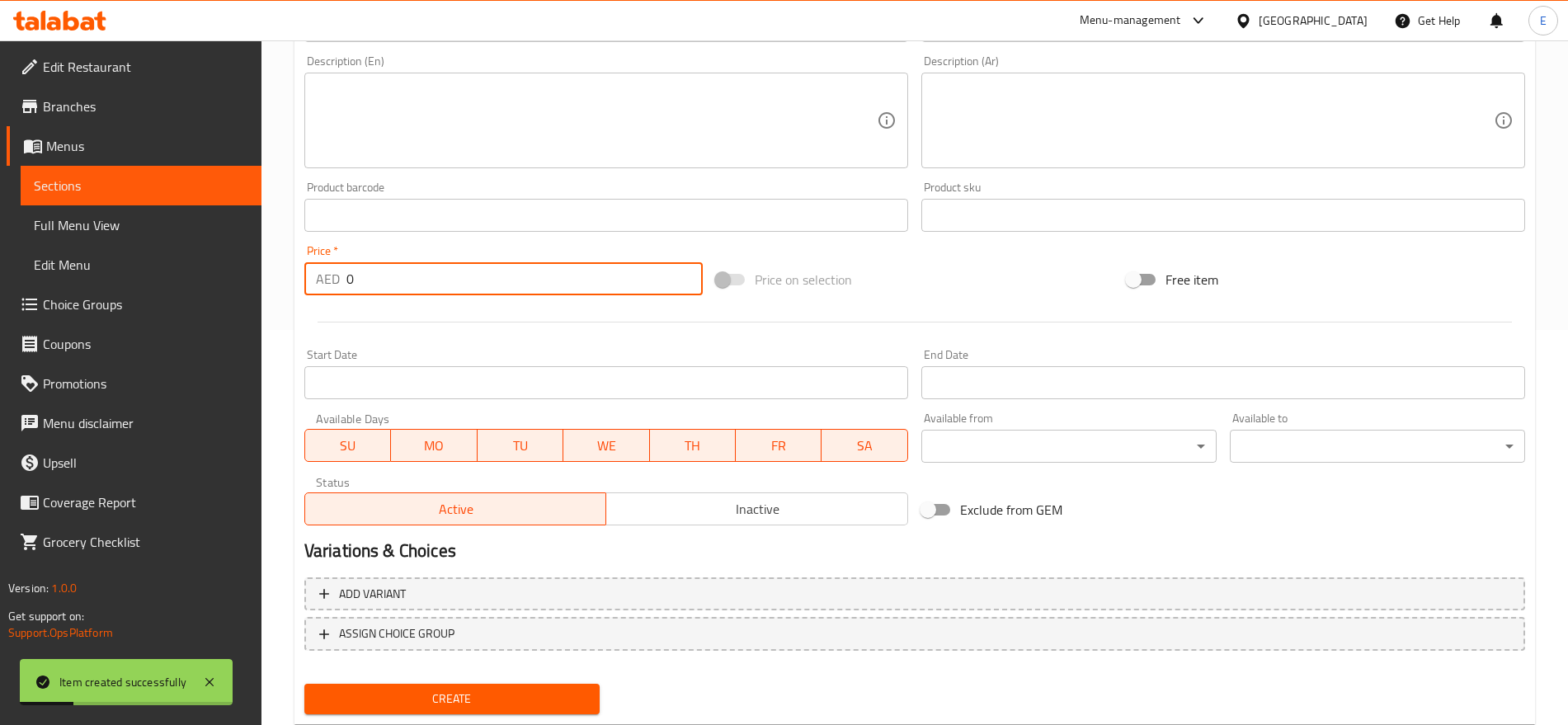
scroll to position [0, 0]
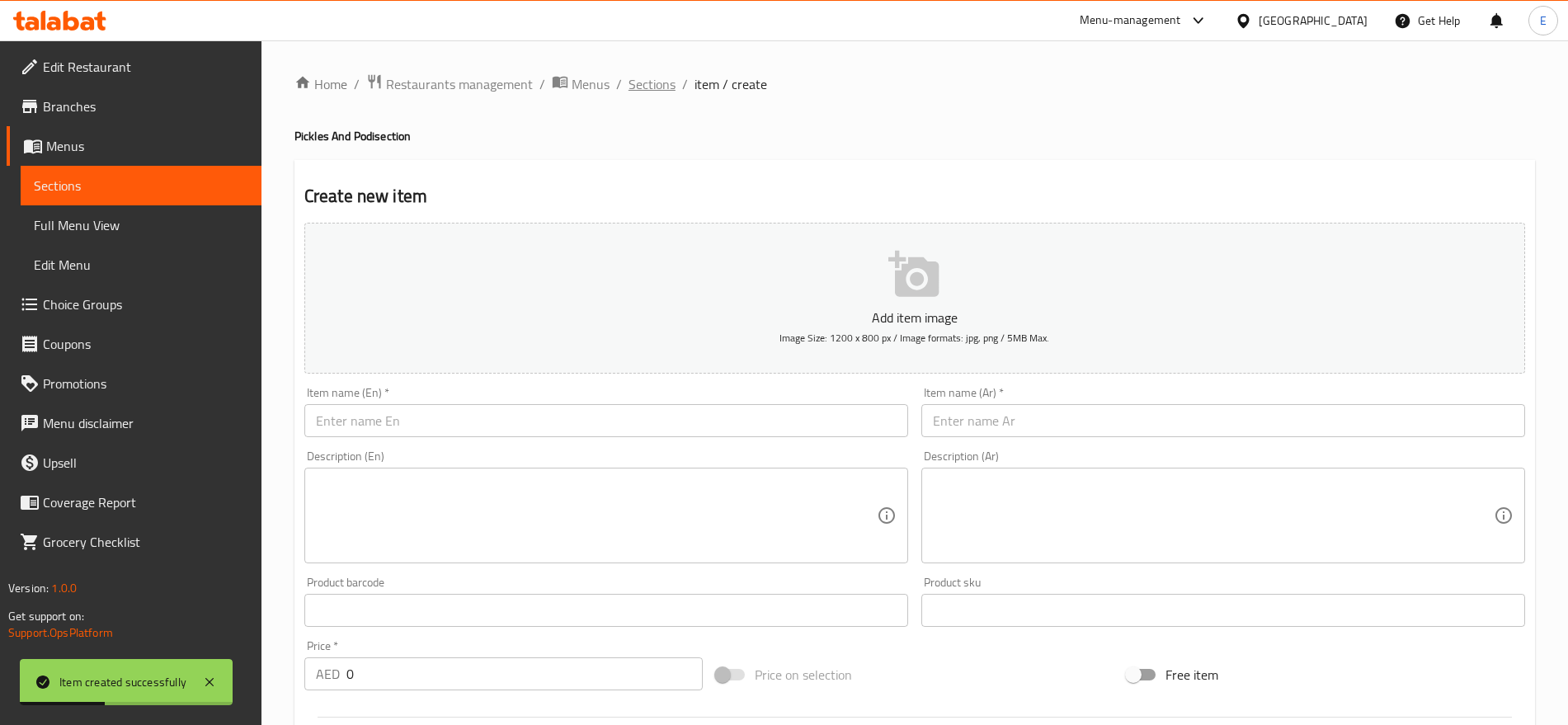
click at [640, 83] on span "Sections" at bounding box center [652, 84] width 47 height 20
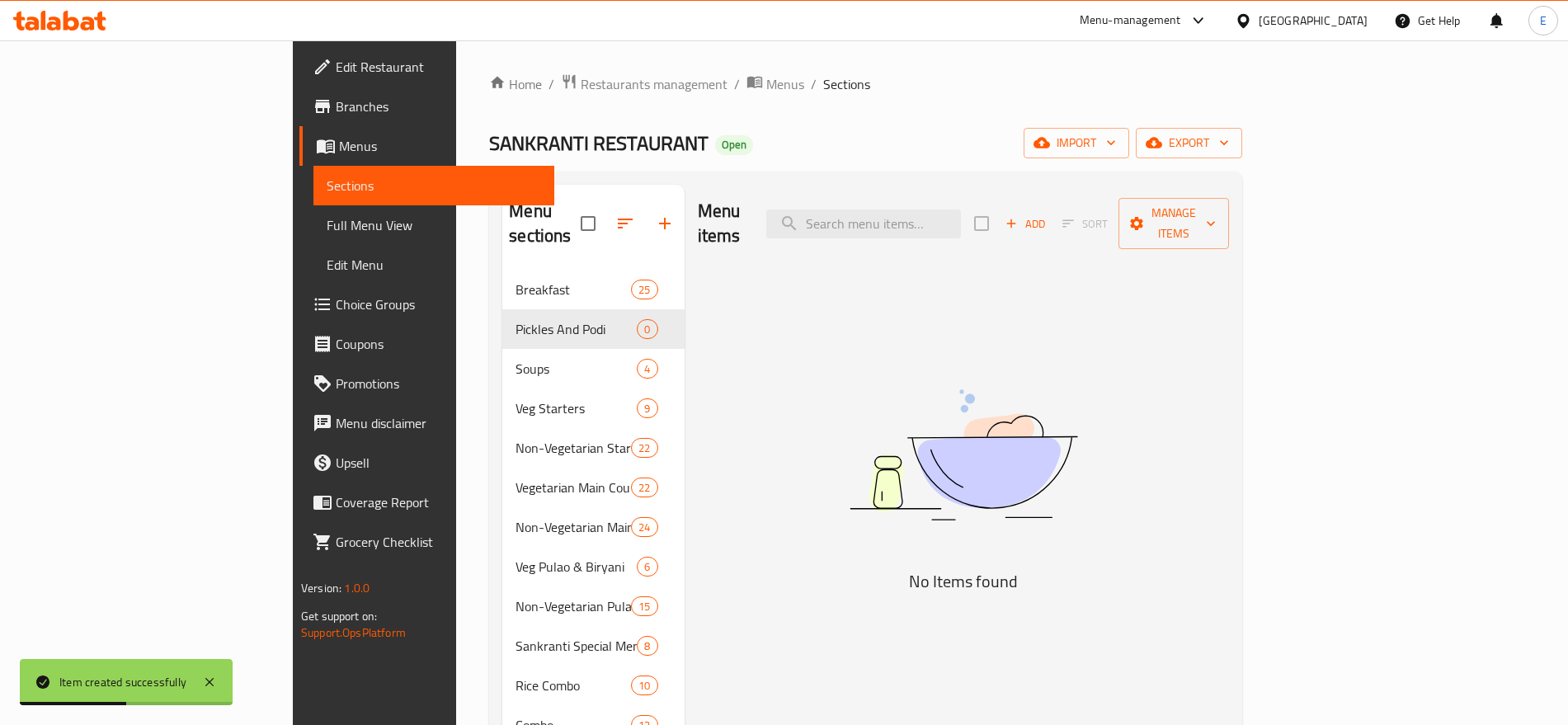
scroll to position [404, 0]
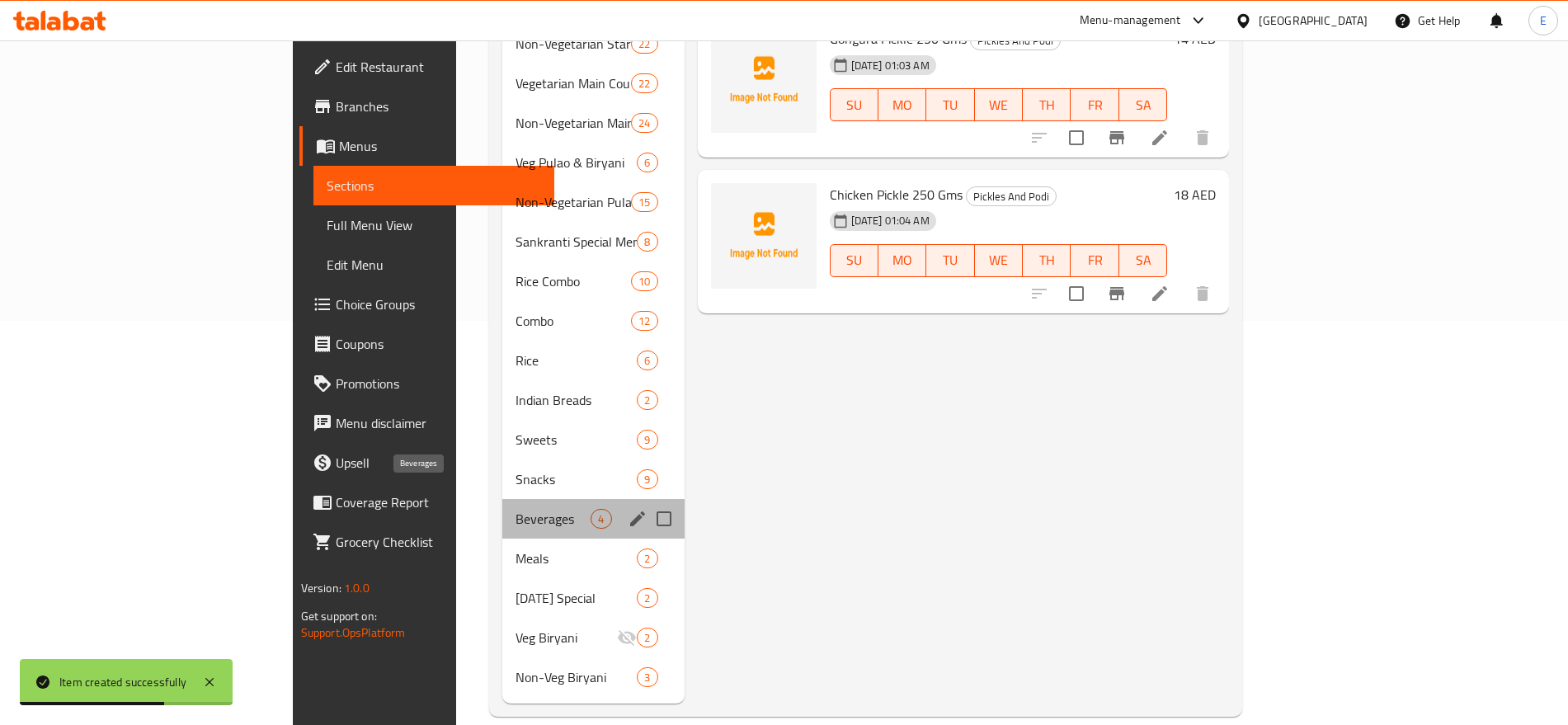
click at [515, 509] on span "Beverages" at bounding box center [553, 518] width 75 height 20
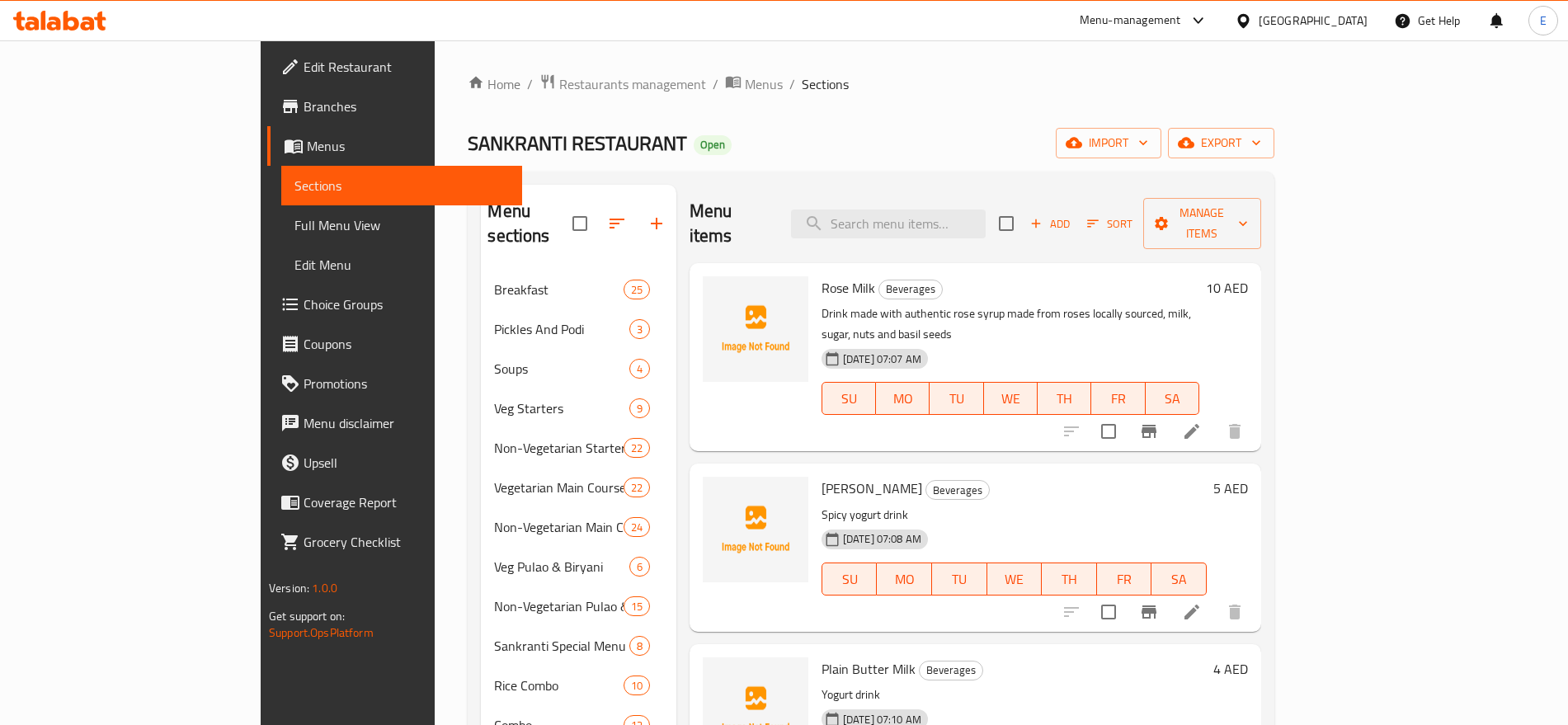
scroll to position [1, 0]
click at [978, 209] on input "search" at bounding box center [887, 223] width 195 height 29
paste input "Tea"
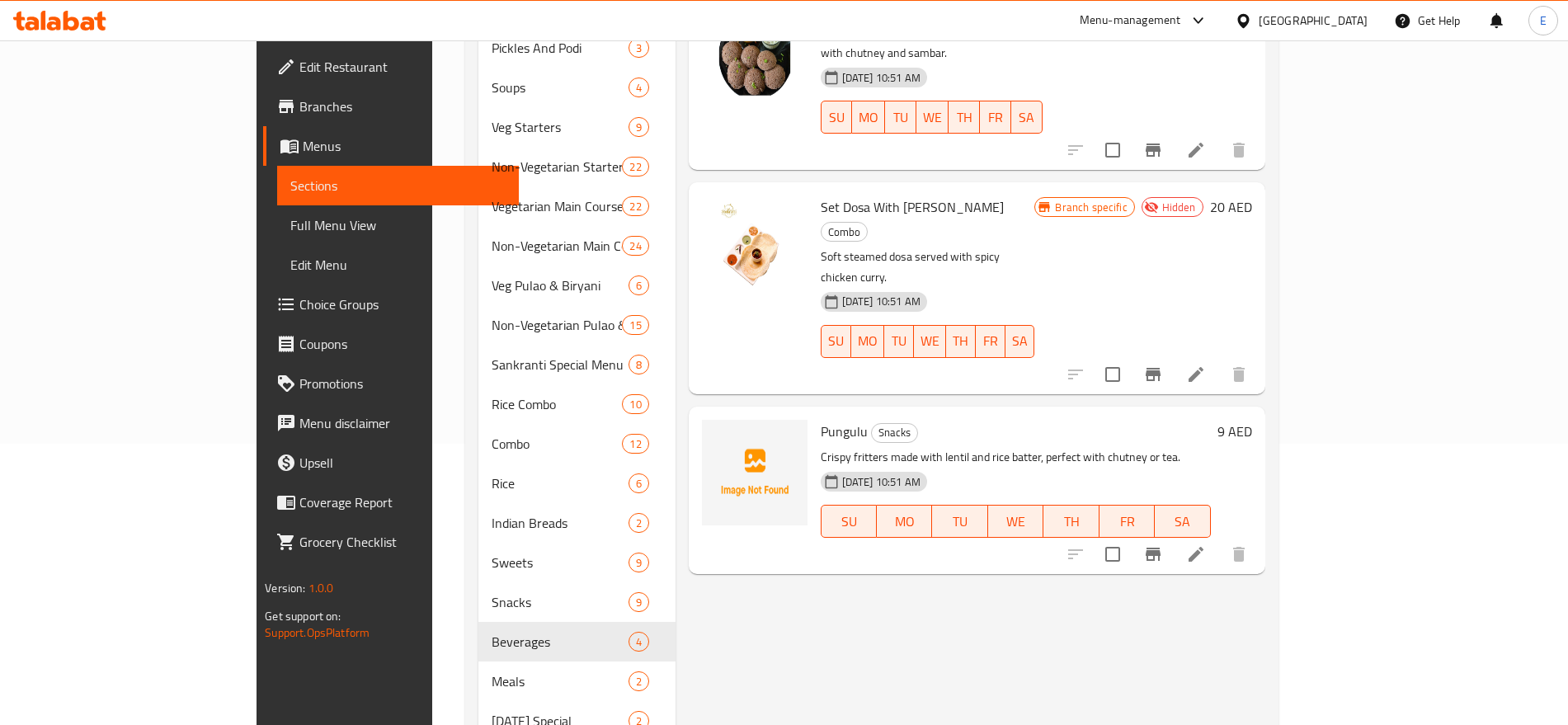
scroll to position [0, 0]
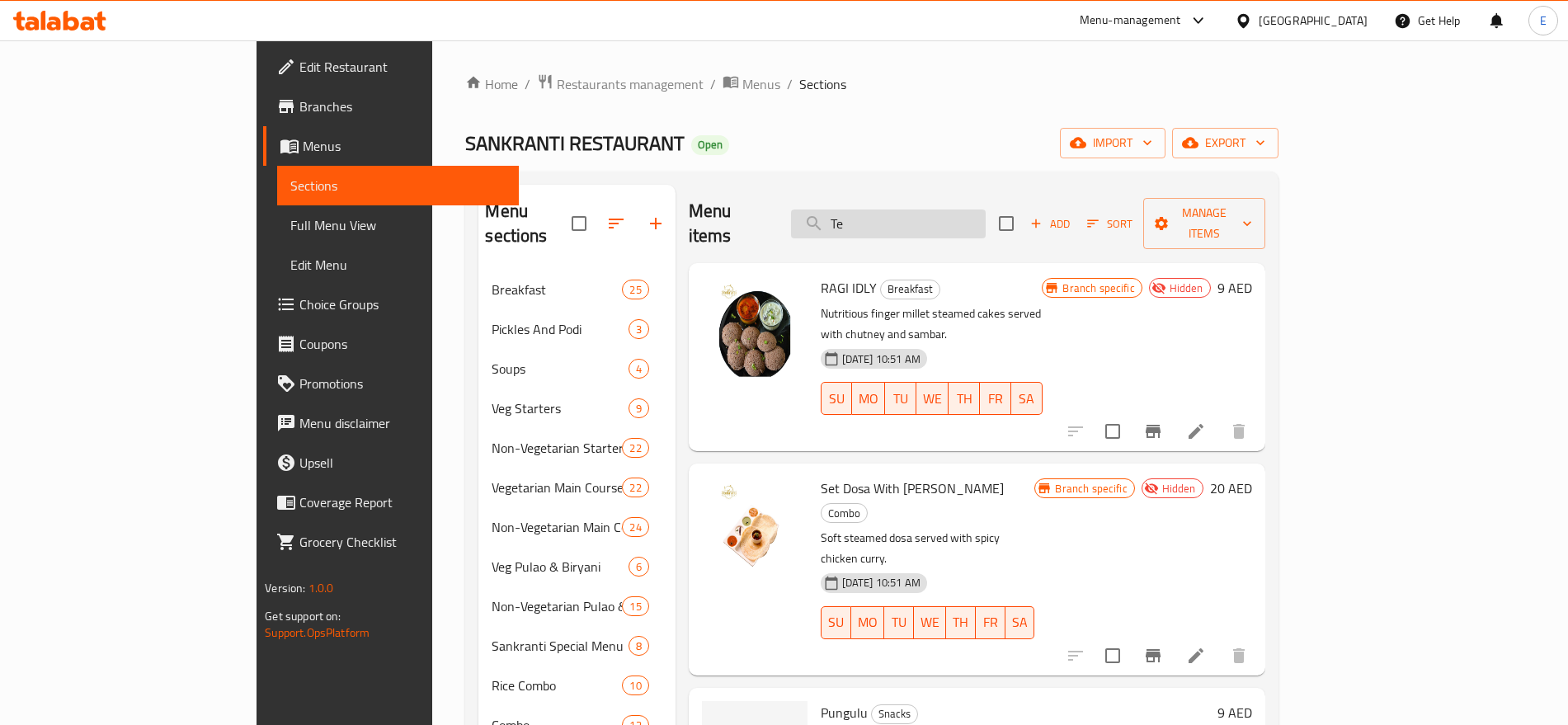
type input "T"
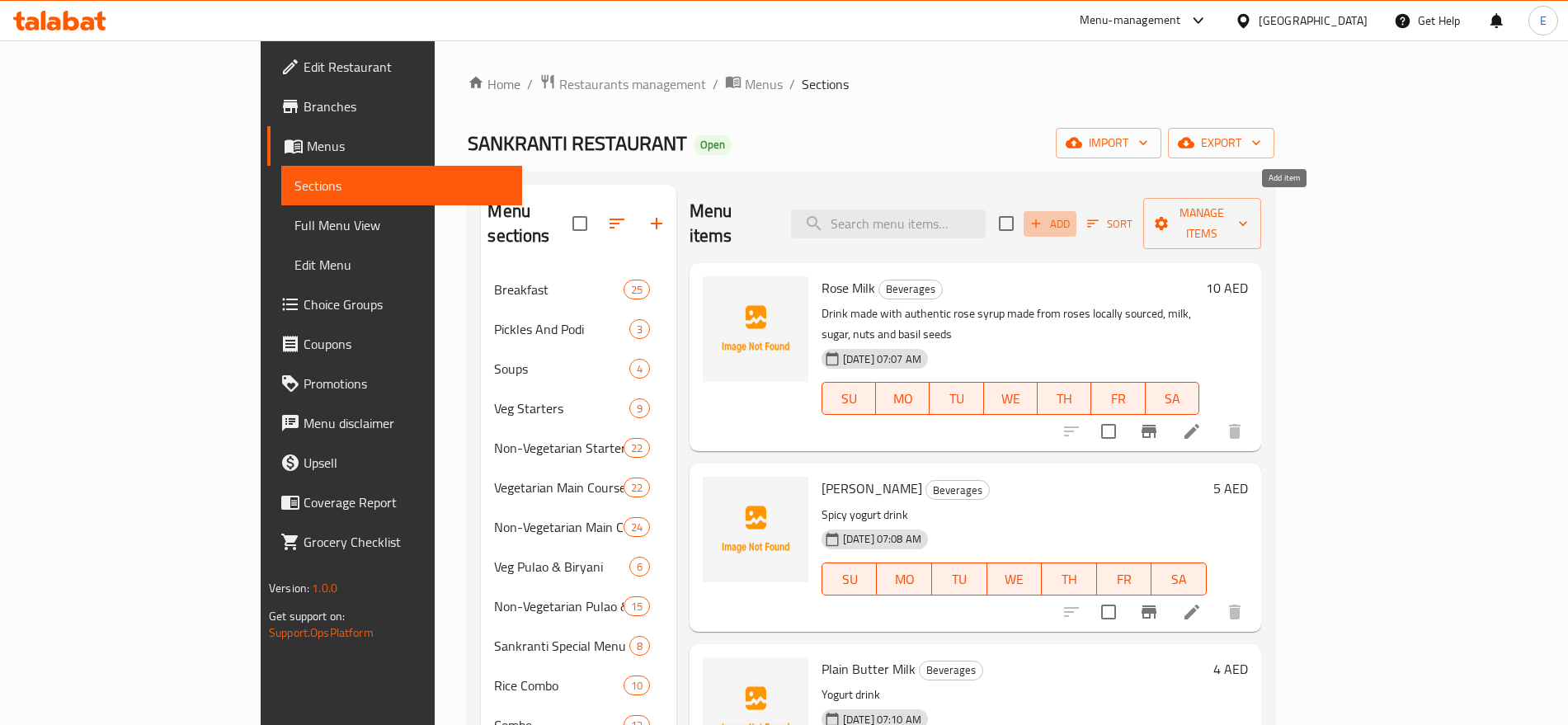
click at [1043, 217] on icon "button" at bounding box center [1036, 224] width 15 height 15
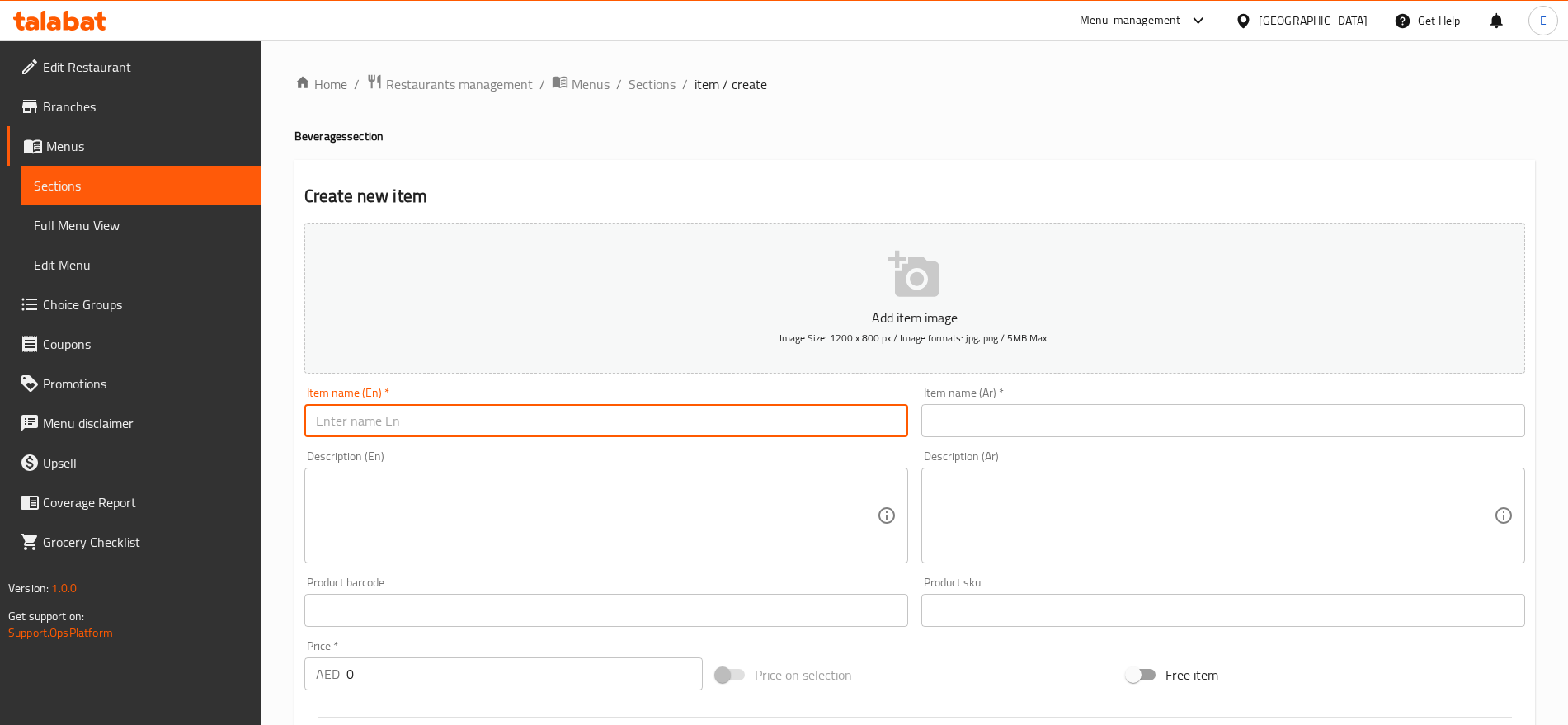
click at [599, 416] on input "text" at bounding box center [606, 420] width 604 height 33
paste input "Tea"
type input "Tea"
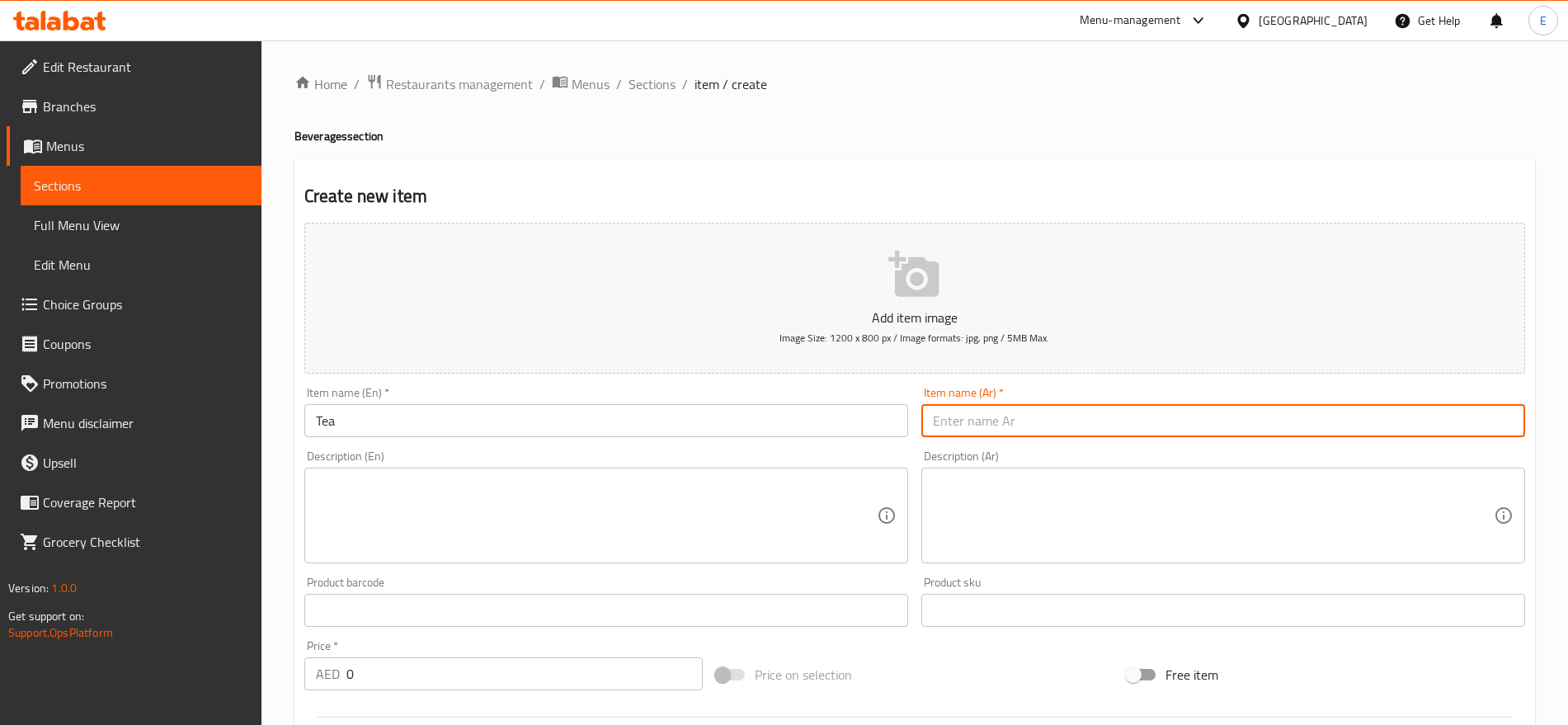
click at [1033, 420] on input "text" at bounding box center [1223, 420] width 604 height 33
type input "شاي"
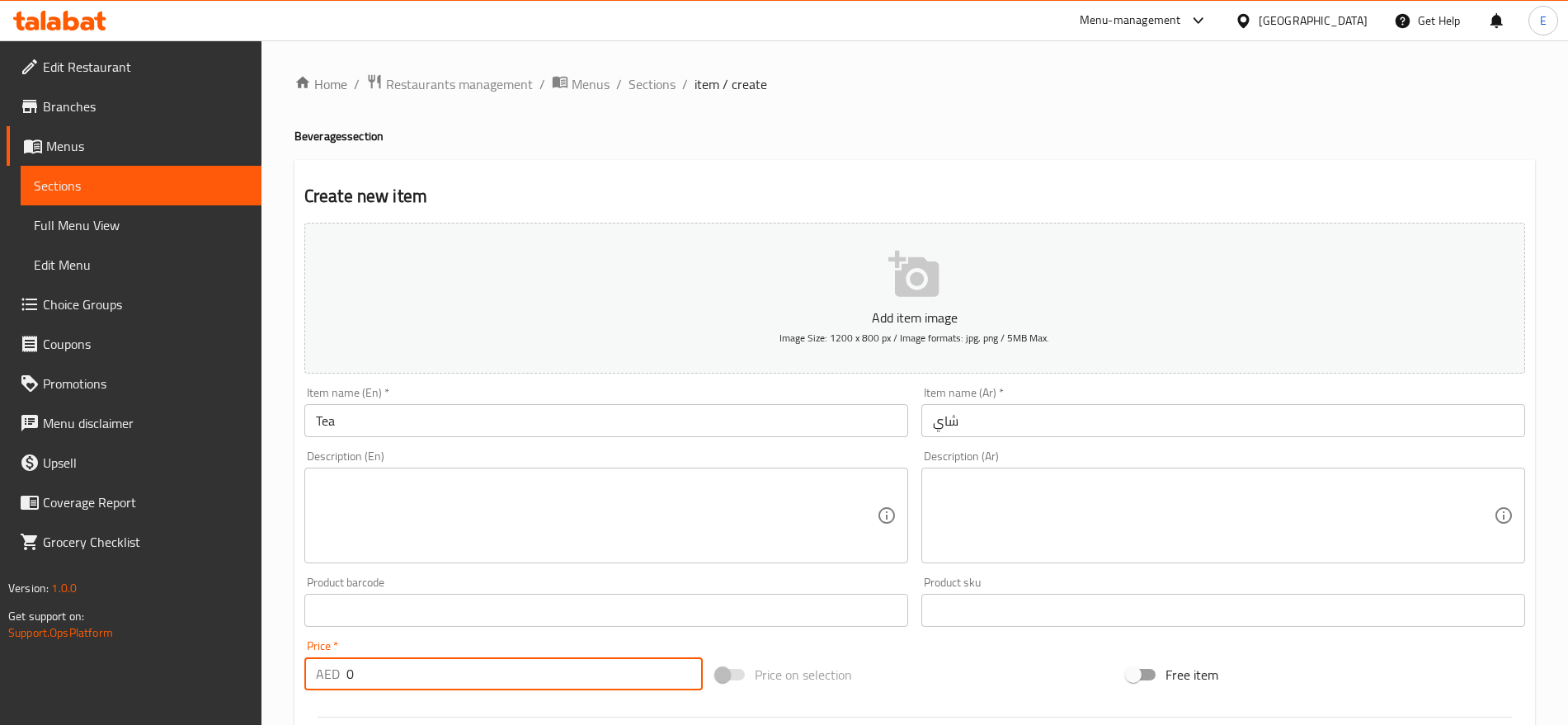
drag, startPoint x: 376, startPoint y: 680, endPoint x: 204, endPoint y: 683, distance: 172.0
click at [204, 683] on div "Edit Restaurant Branches Menus Sections Full Menu View Edit Menu Choice Groups …" at bounding box center [784, 603] width 1568 height 1126
type input "2"
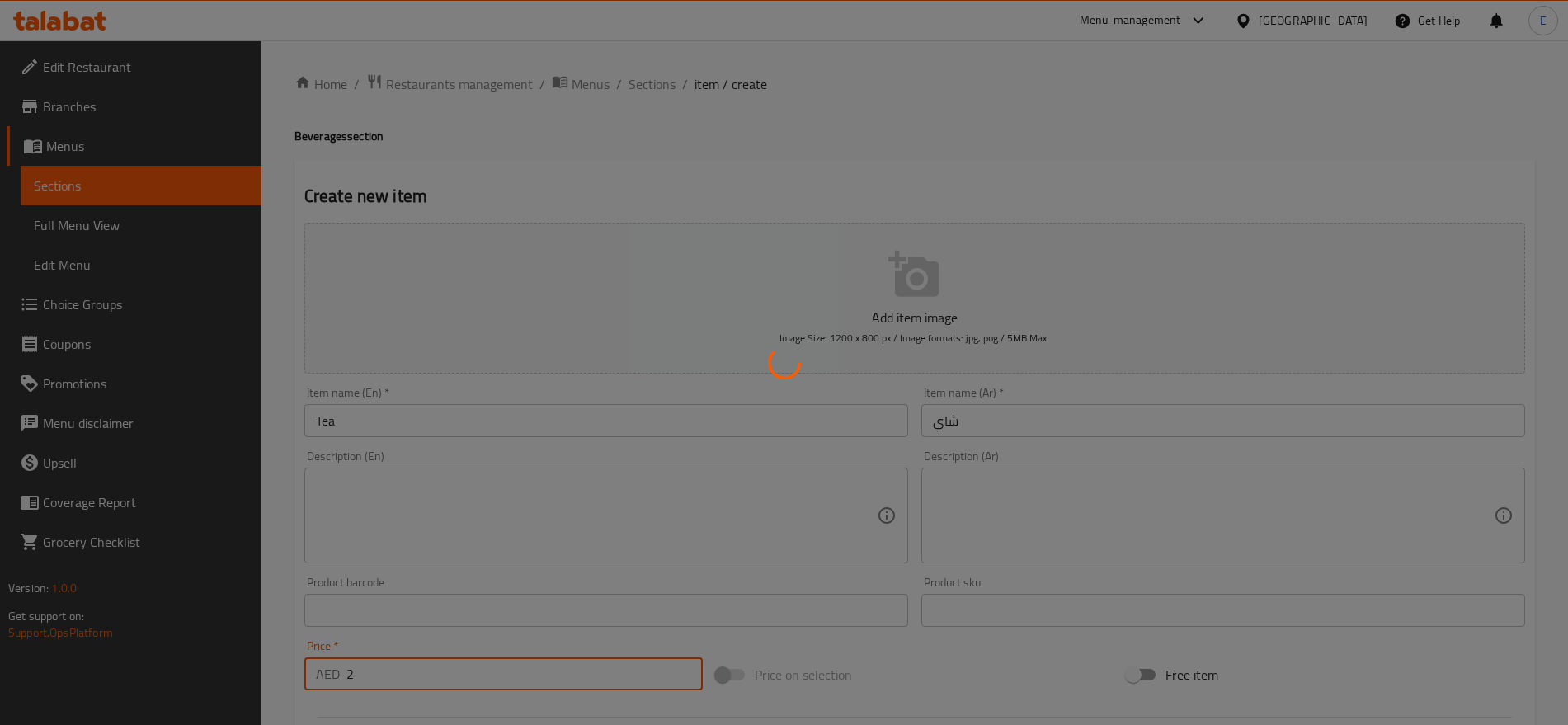
type input "0"
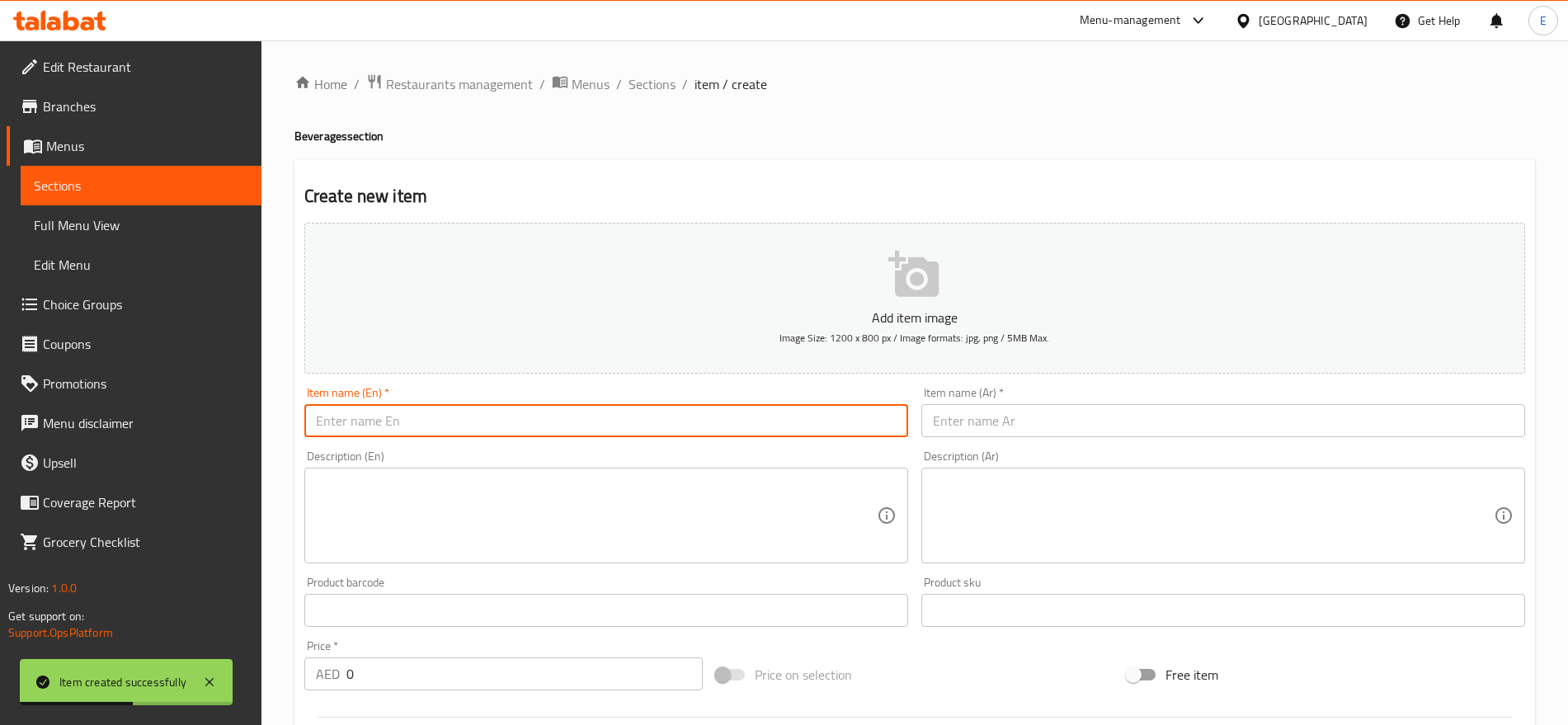
click at [638, 431] on input "text" at bounding box center [606, 420] width 604 height 33
paste input "Badam Milk"
type input "Badam Milk"
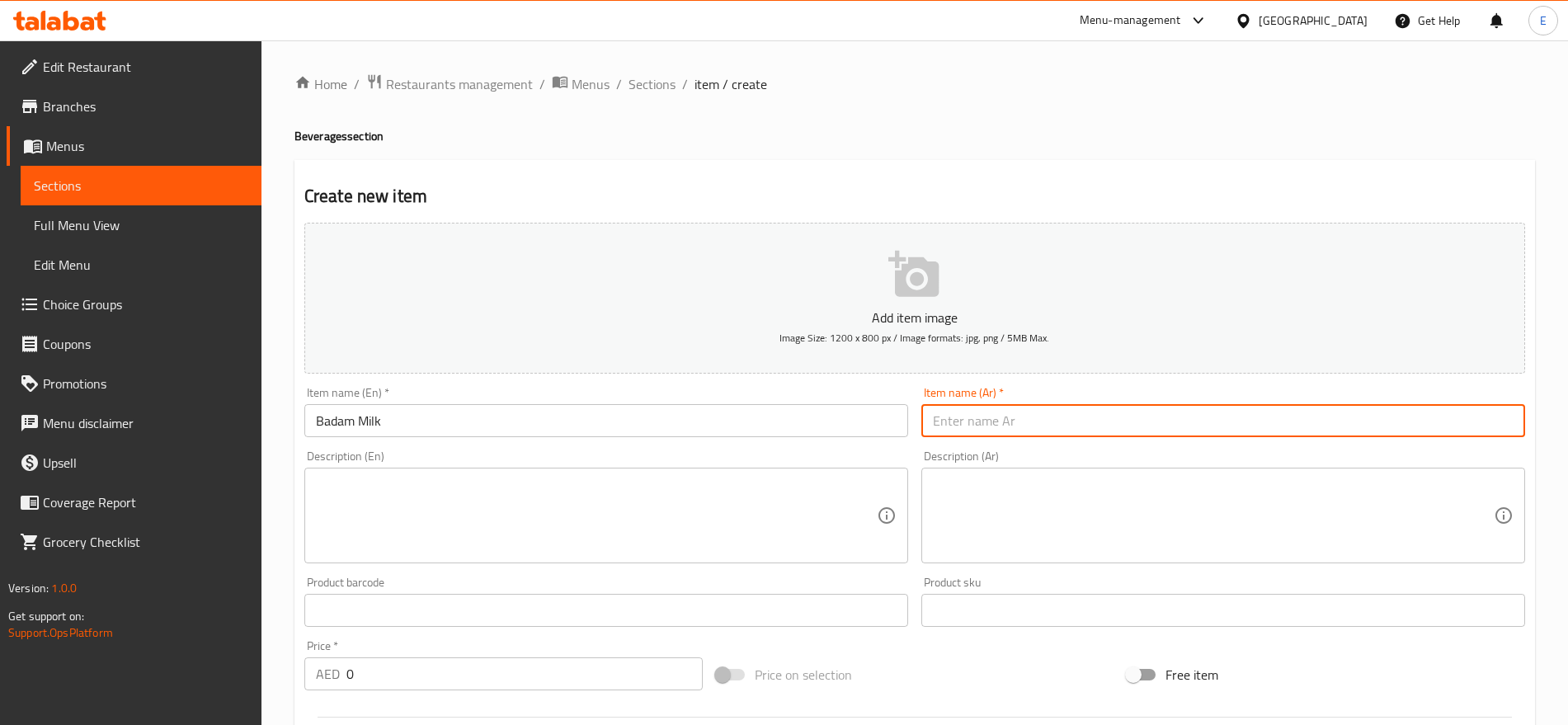
click at [966, 419] on input "text" at bounding box center [1223, 420] width 604 height 33
paste input "حليب البادام"
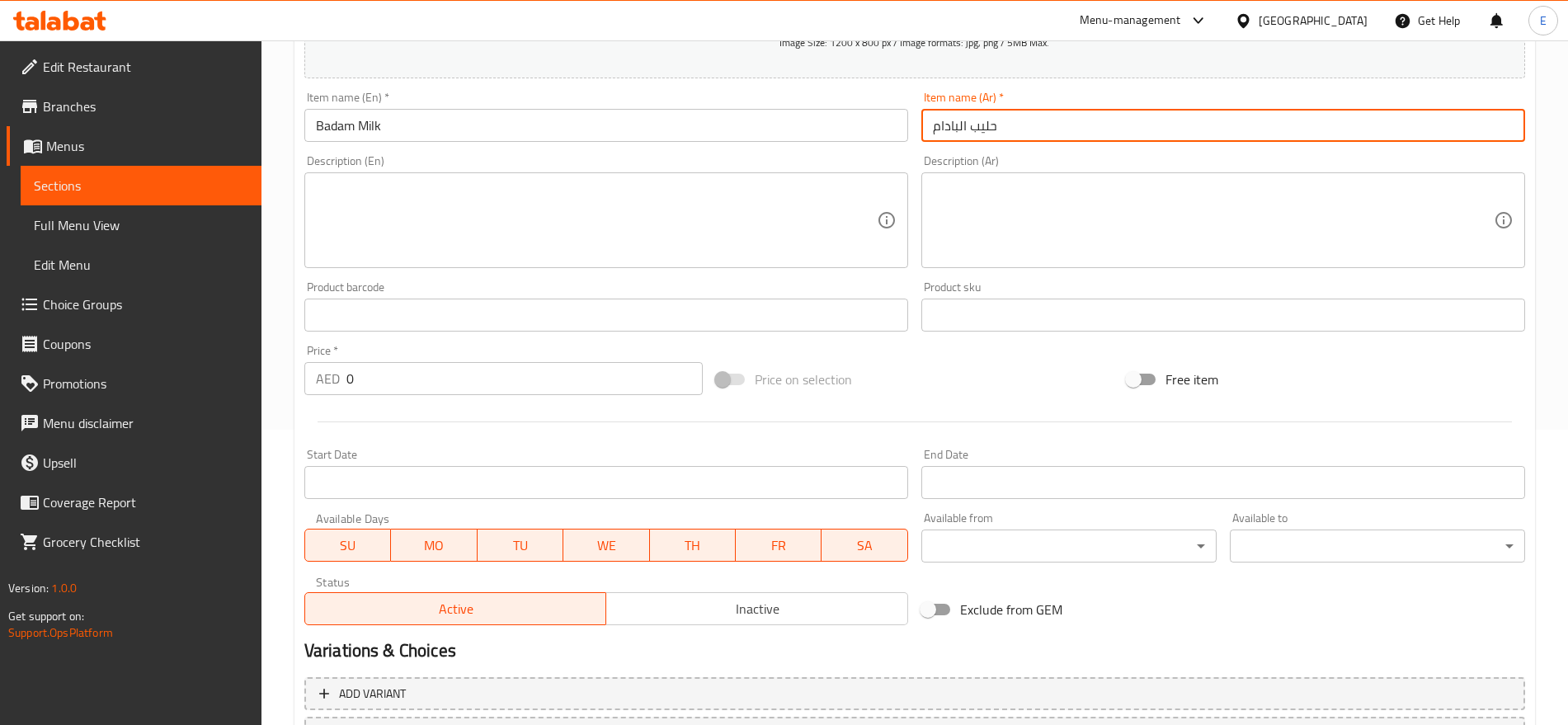
scroll to position [306, 0]
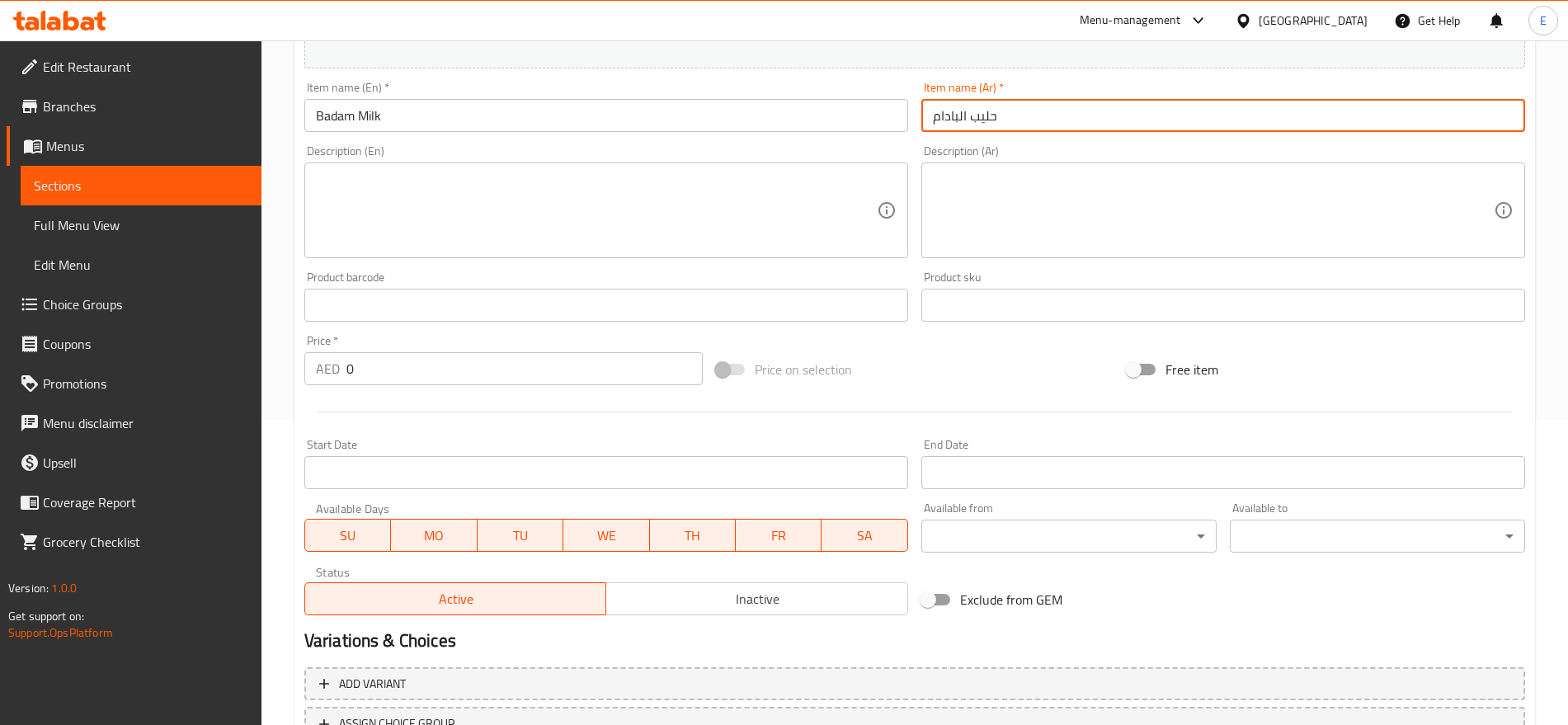
type input "حليب البادام"
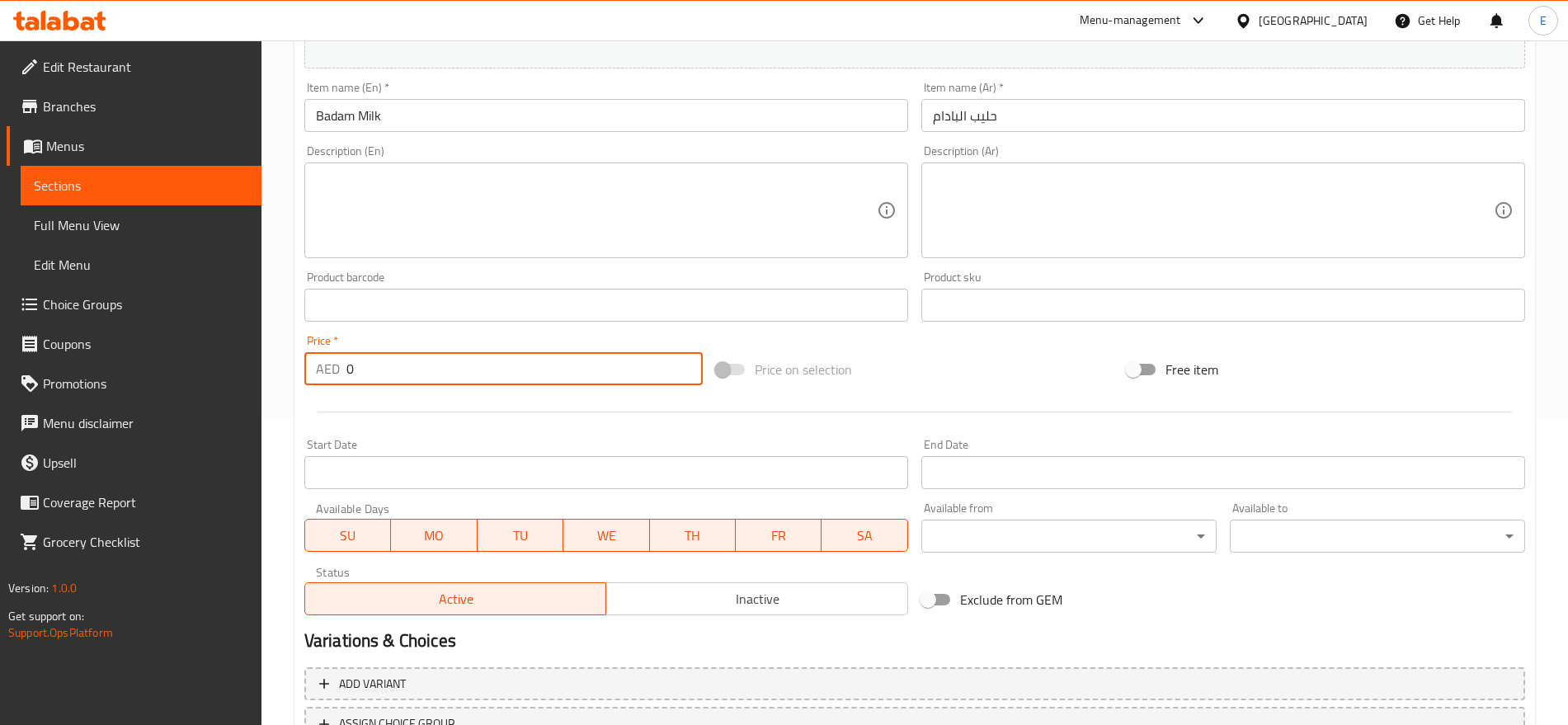
drag, startPoint x: 400, startPoint y: 355, endPoint x: 180, endPoint y: 313, distance: 224.0
click at [180, 313] on div "Edit Restaurant Branches Menus Sections Full Menu View Edit Menu Choice Groups …" at bounding box center [784, 297] width 1568 height 1126
type input "12"
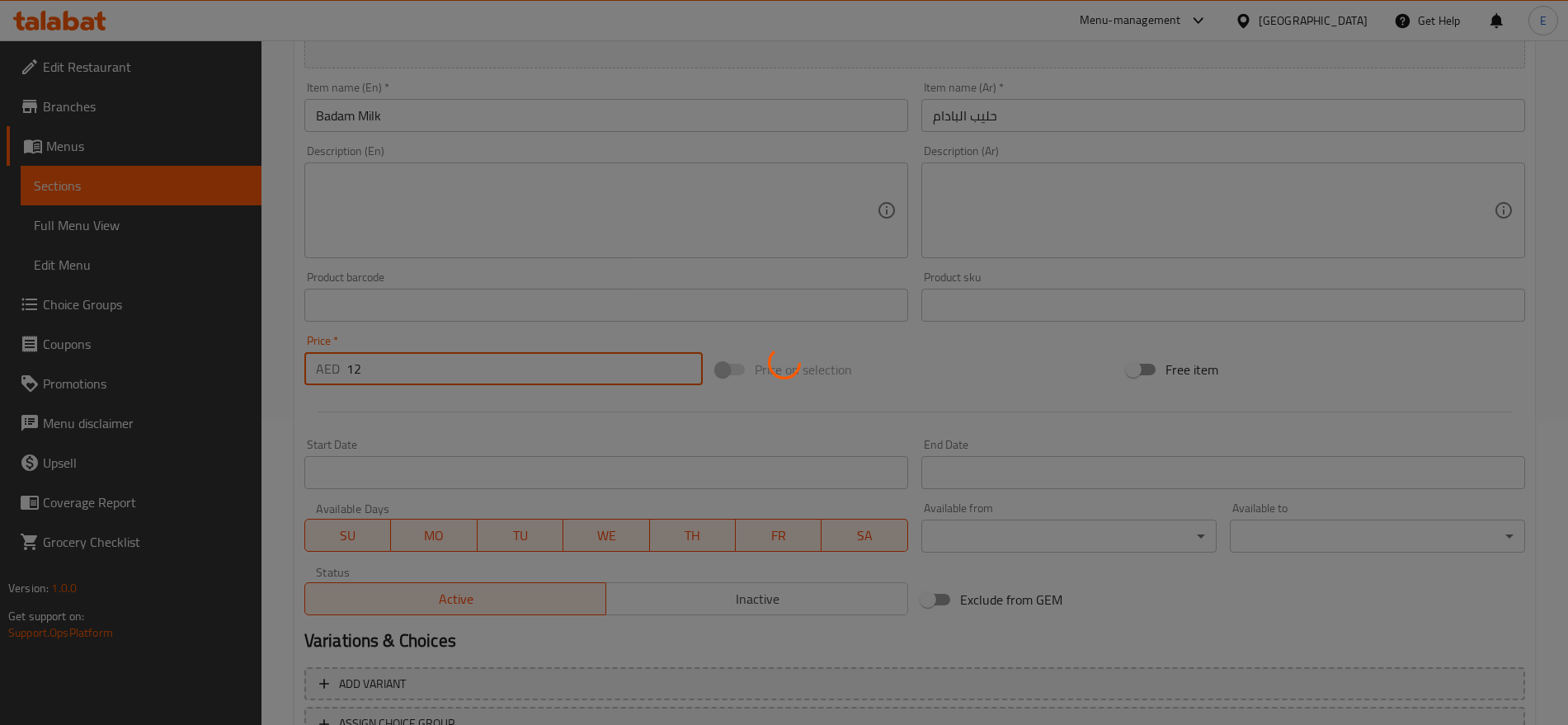
type input "0"
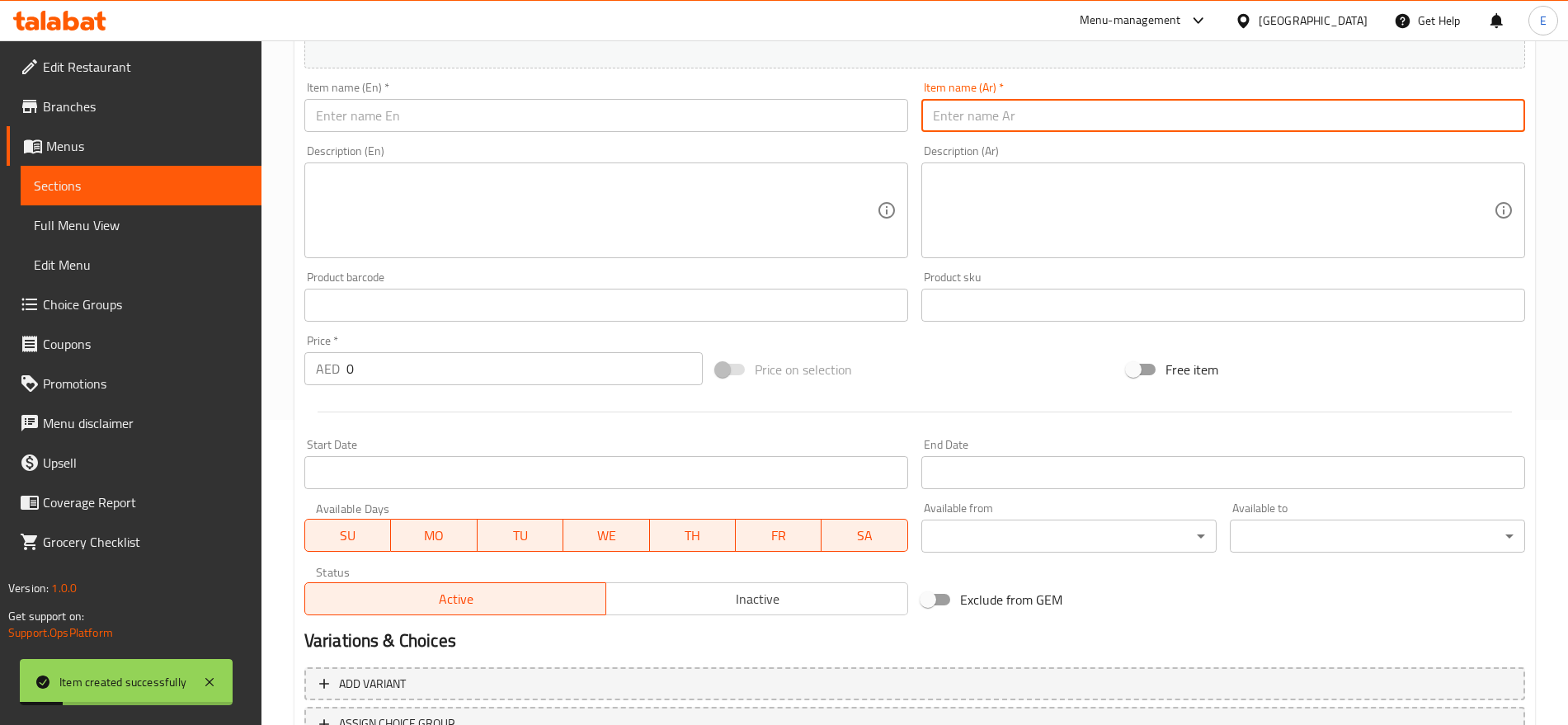
click at [990, 109] on input "text" at bounding box center [1223, 115] width 604 height 33
paste input "حليب البادام"
type input "حليب البادام"
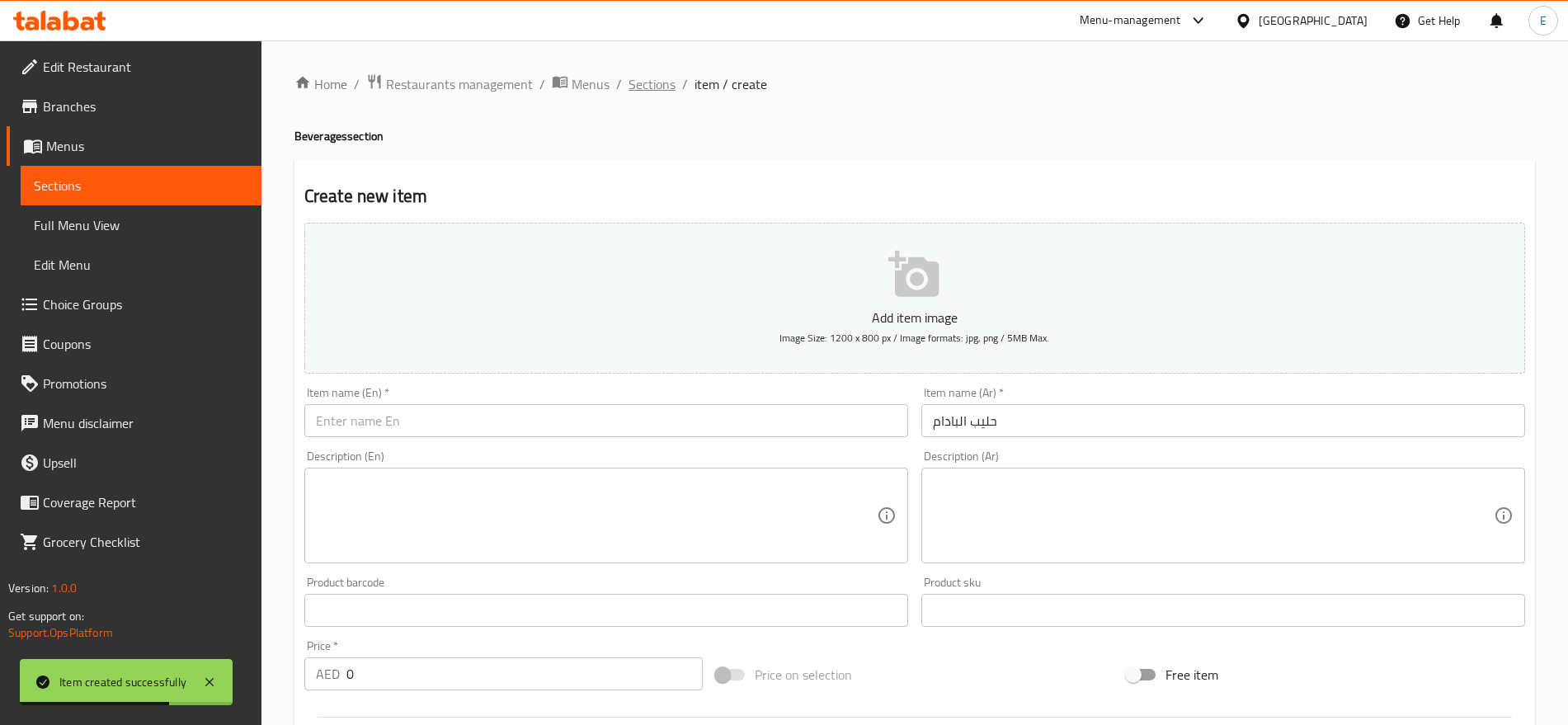
click at [639, 77] on span "Sections" at bounding box center [652, 84] width 47 height 20
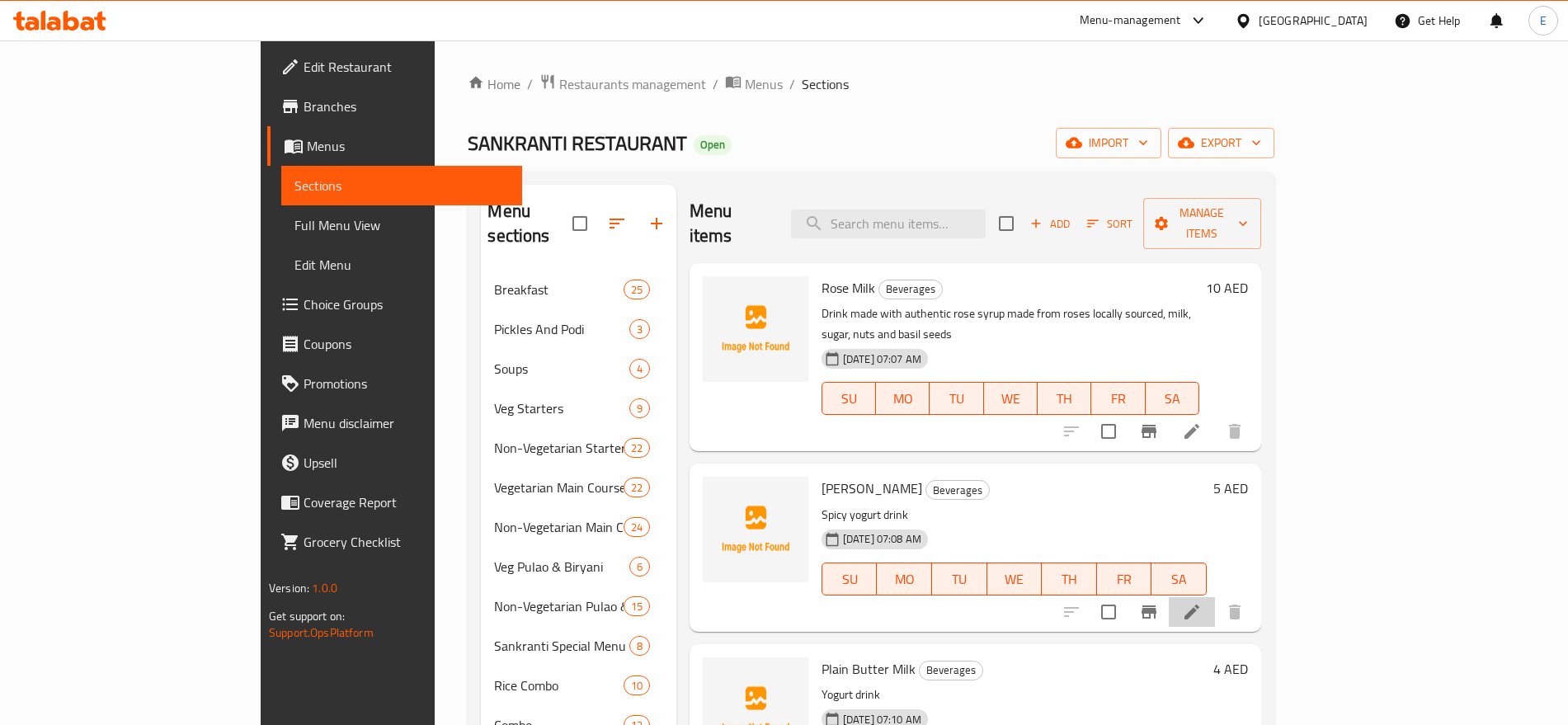
click at [1215, 597] on li at bounding box center [1191, 612] width 46 height 30
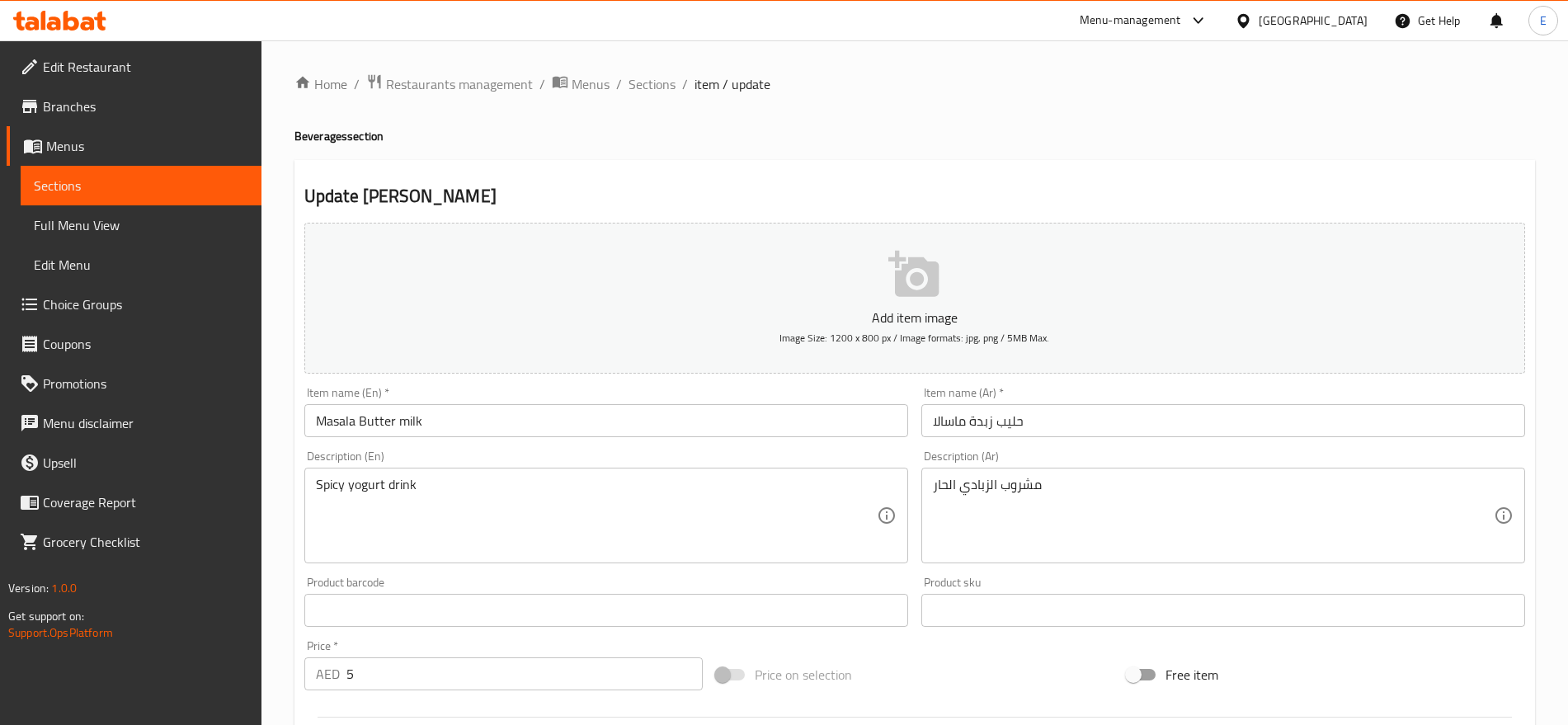
click at [398, 420] on input "Masala Butter milk" at bounding box center [606, 420] width 604 height 33
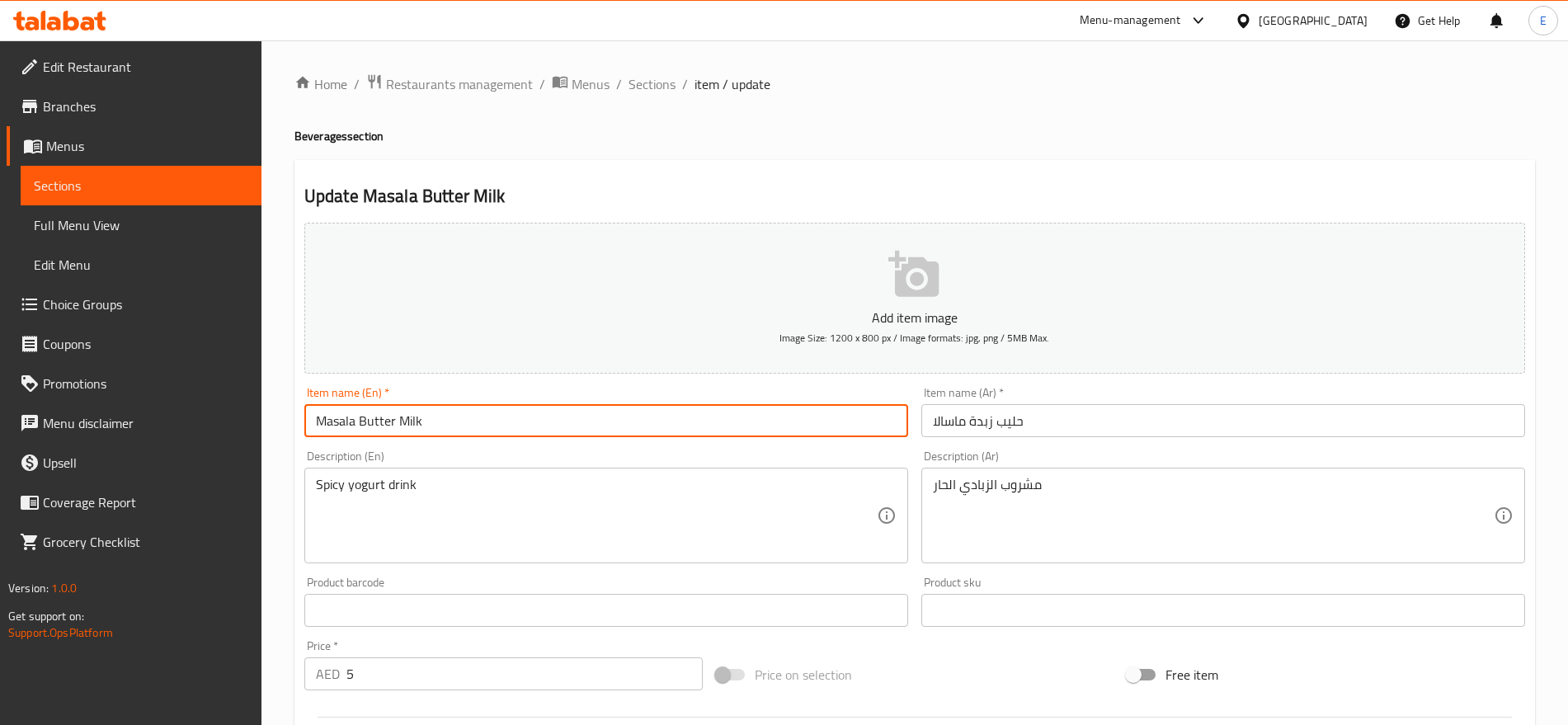
scroll to position [194, 0]
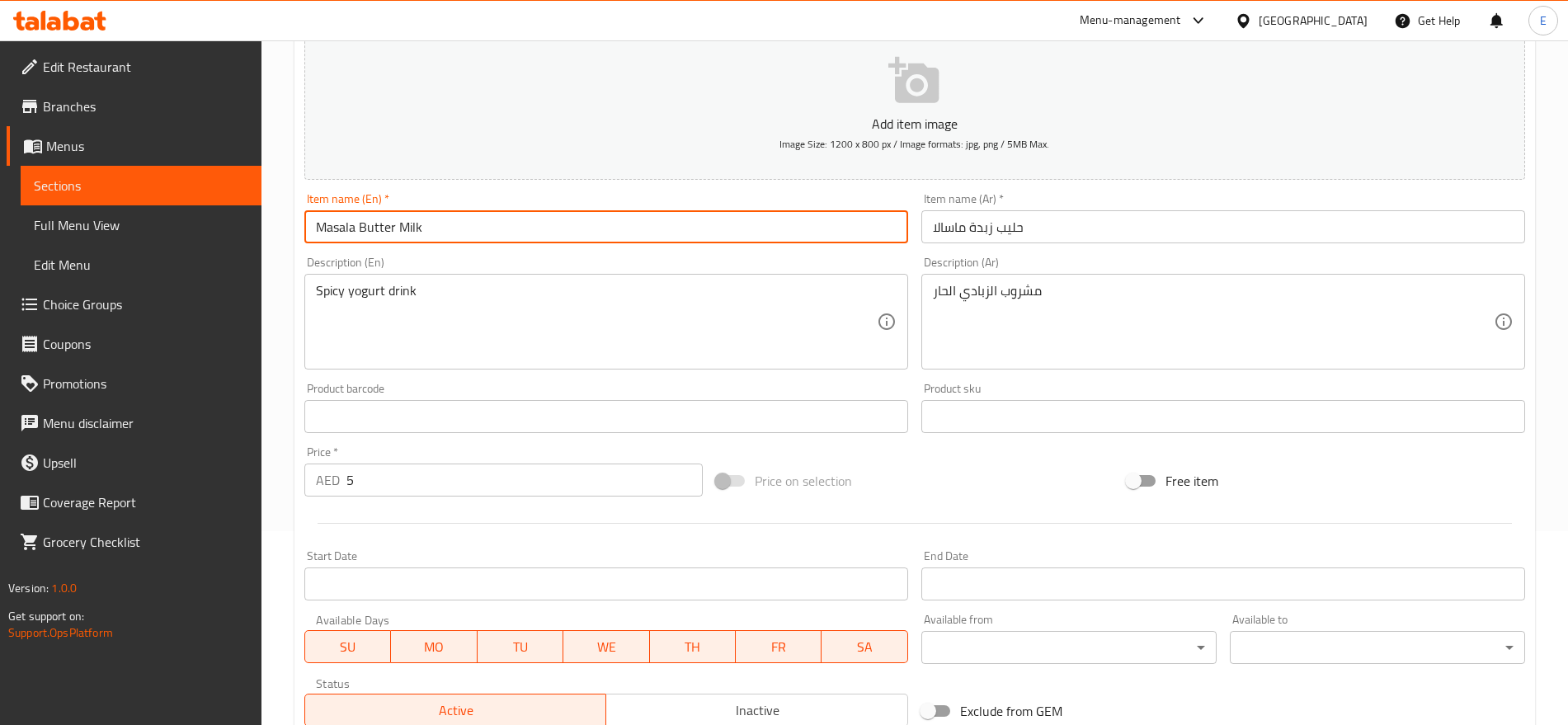
type input "Masala Butter Milk"
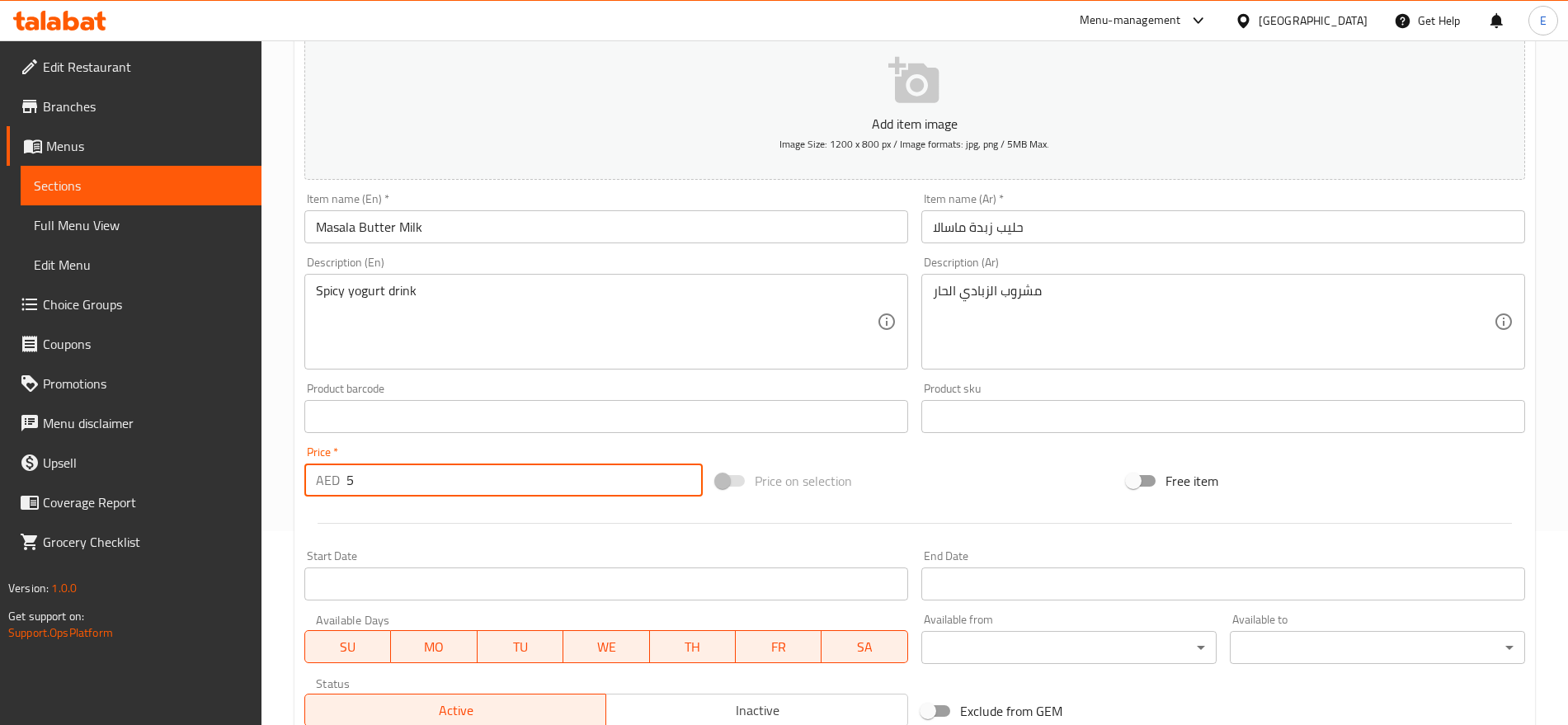
drag, startPoint x: 364, startPoint y: 472, endPoint x: 230, endPoint y: 404, distance: 150.3
click at [230, 404] on div "Edit Restaurant Branches Menus Sections Full Menu View Edit Menu Choice Groups …" at bounding box center [784, 409] width 1568 height 1126
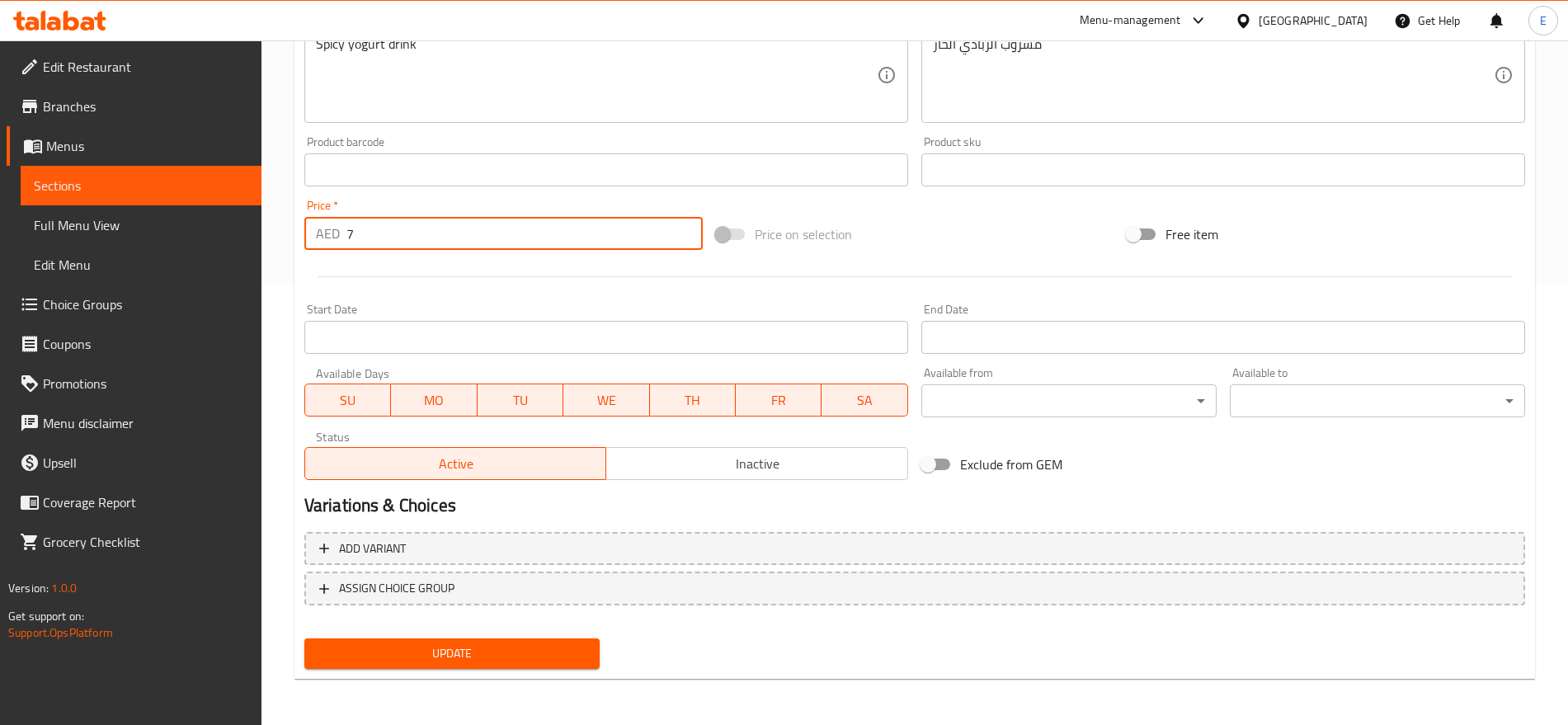
type input "7"
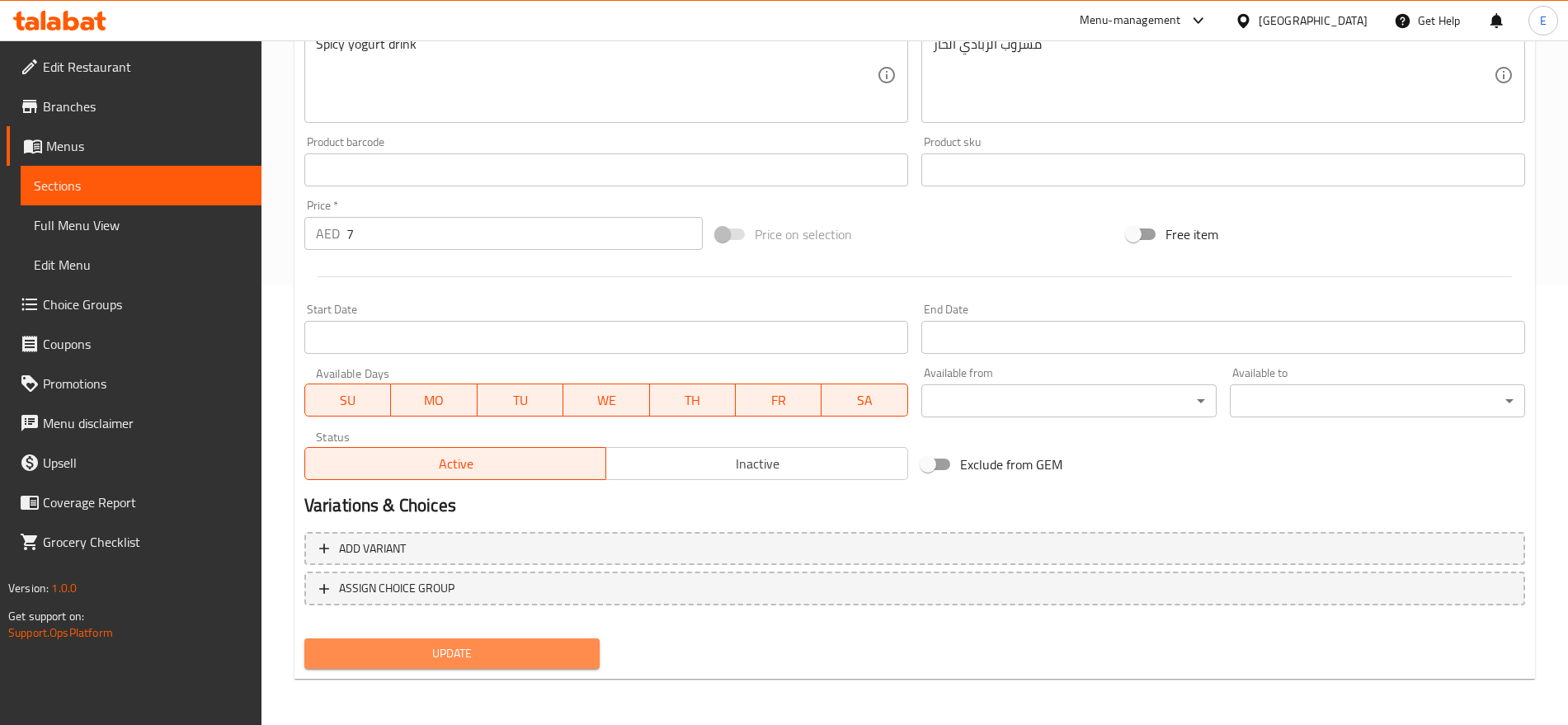
click at [443, 651] on span "Update" at bounding box center [452, 654] width 269 height 21
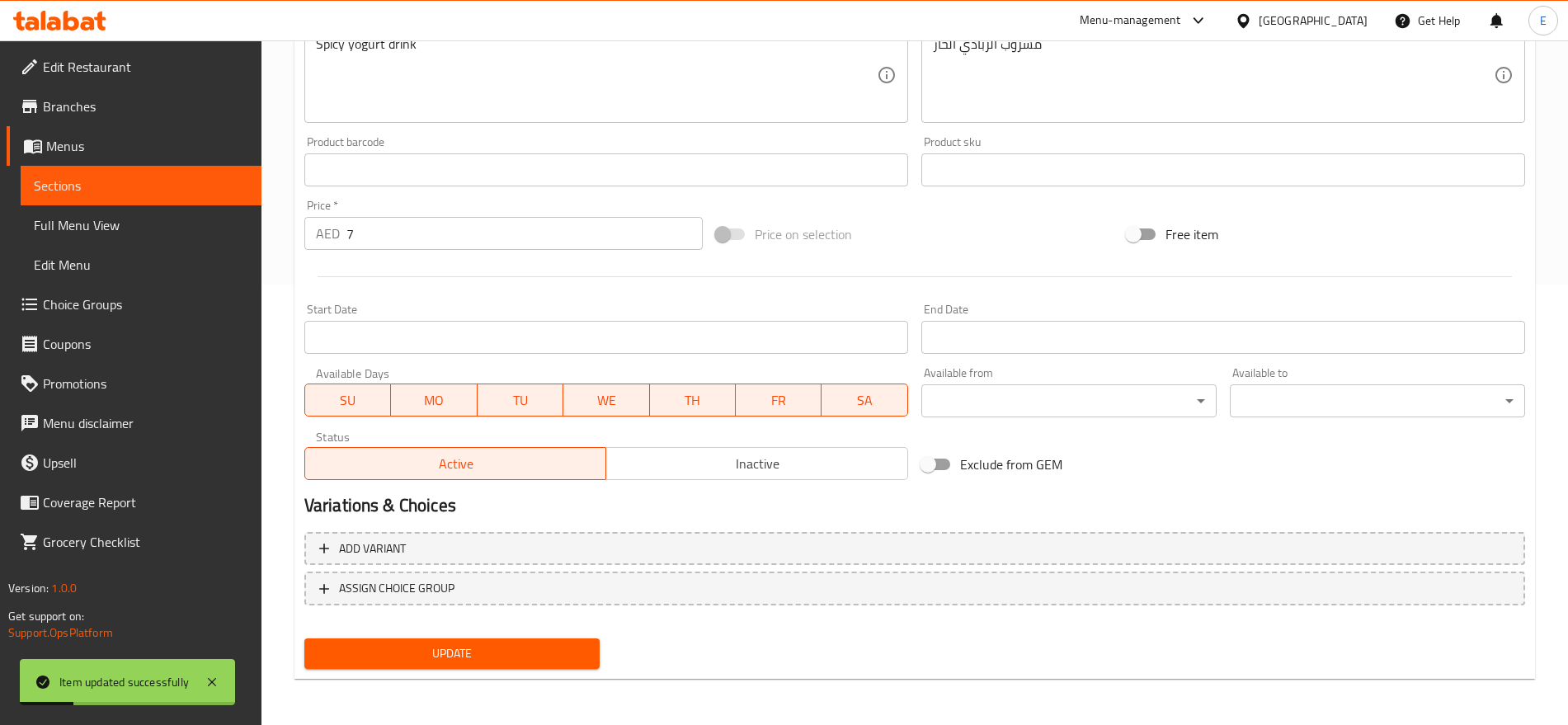
scroll to position [0, 0]
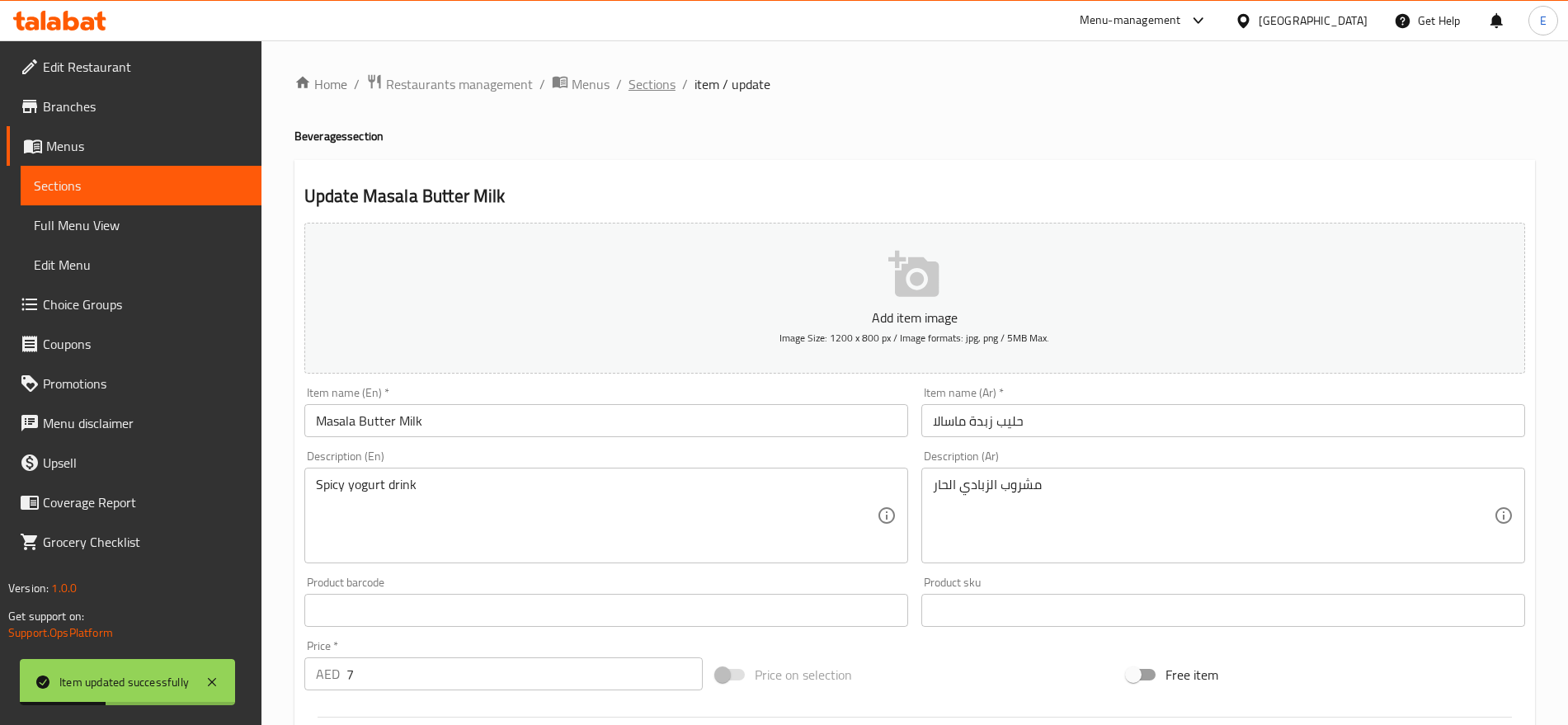
click at [651, 80] on span "Sections" at bounding box center [652, 84] width 47 height 20
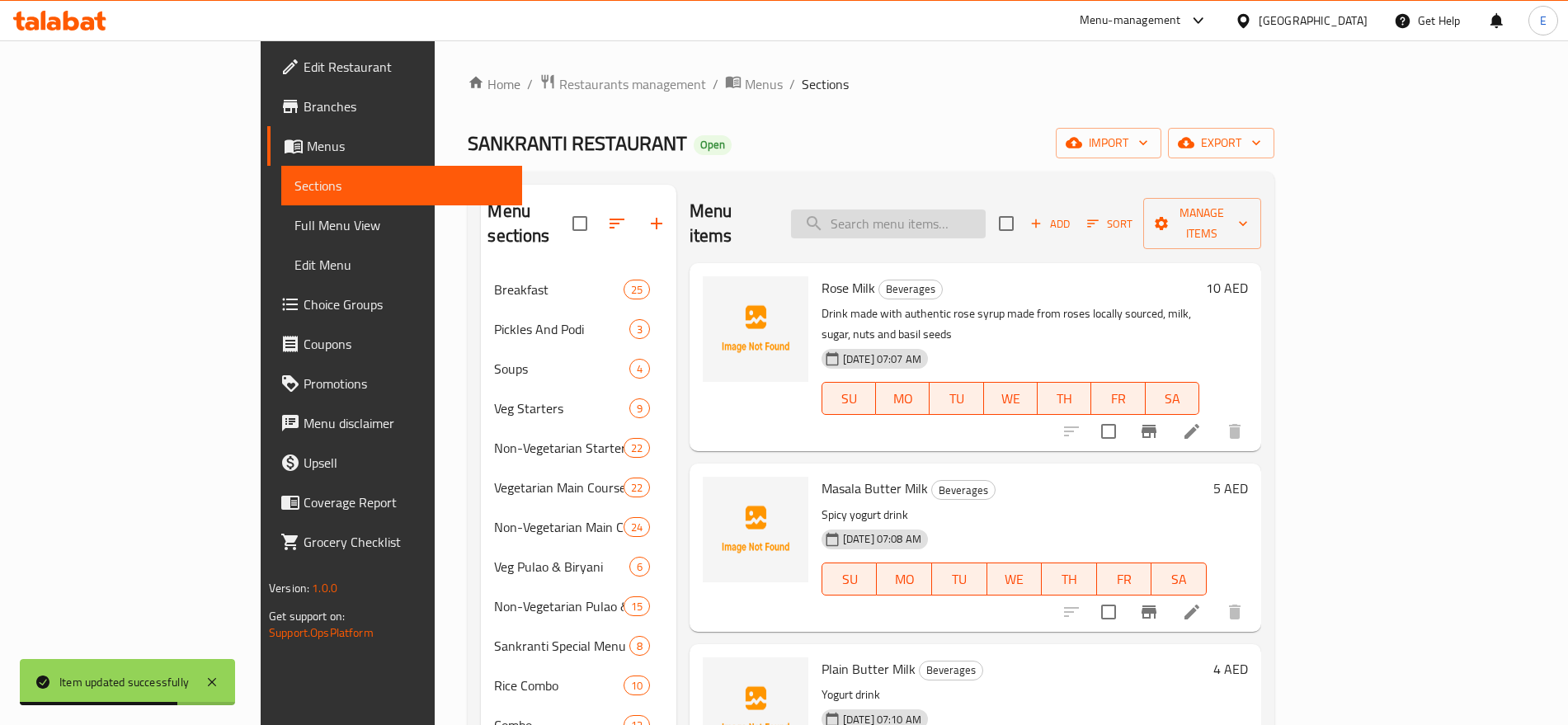
click at [945, 213] on input "search" at bounding box center [887, 224] width 195 height 29
paste input "Butter Milk"
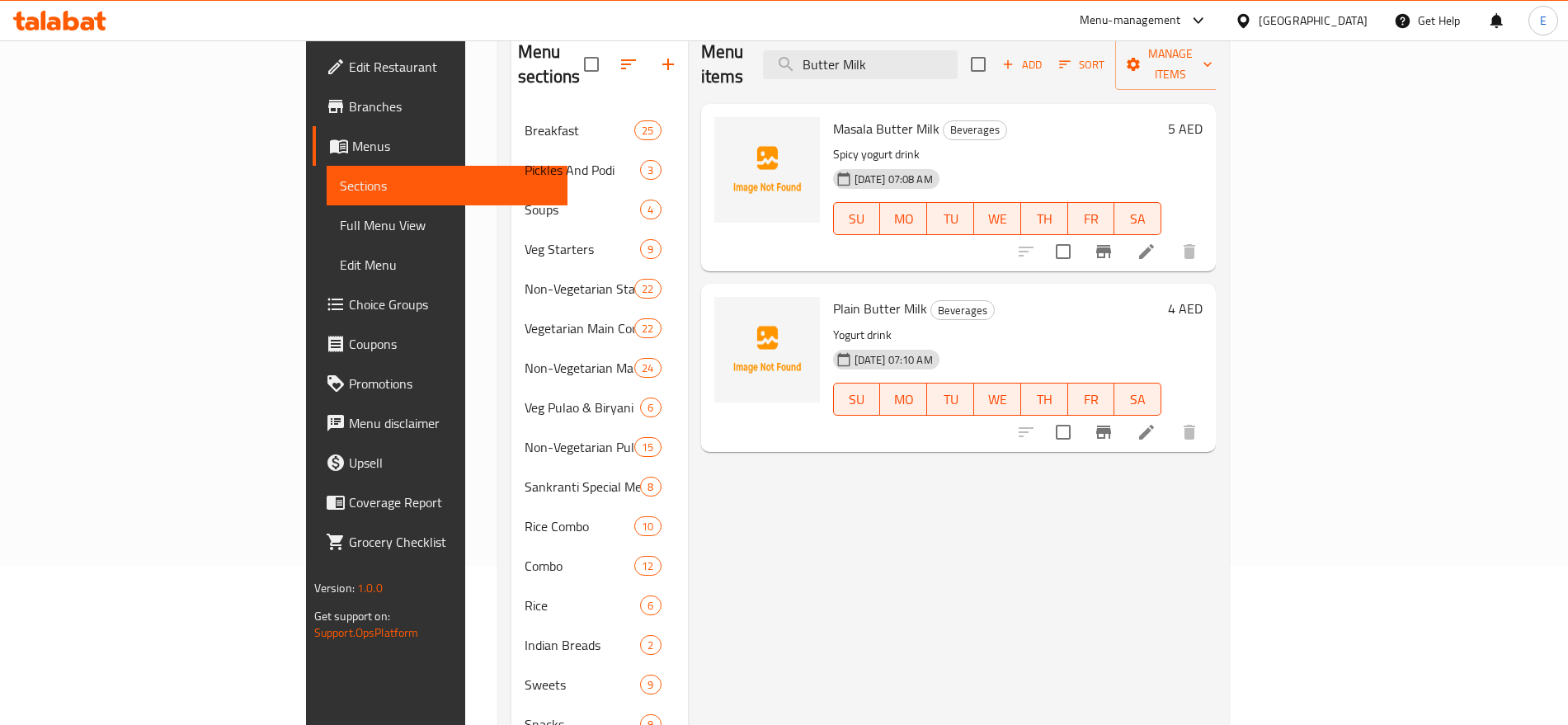
scroll to position [156, 0]
type input "B"
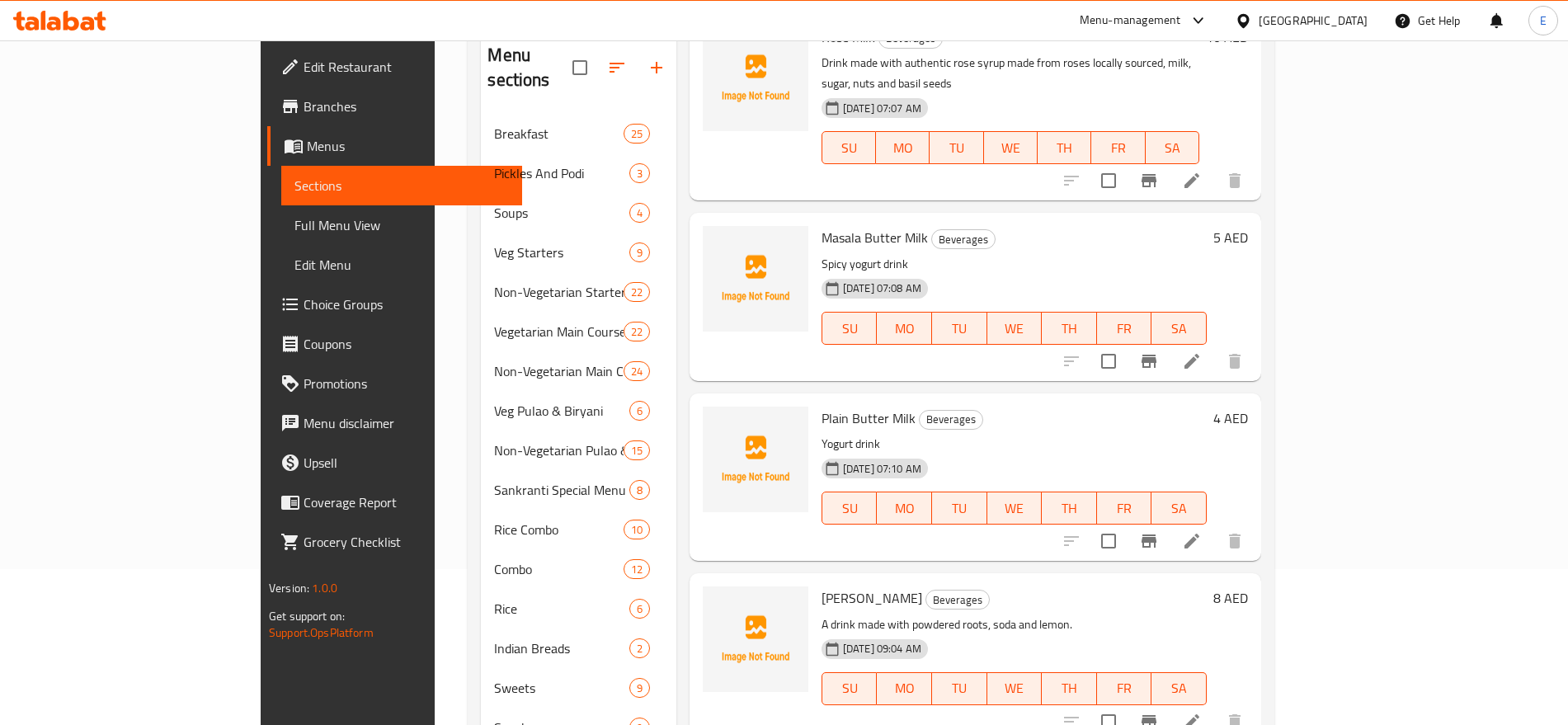
scroll to position [0, 0]
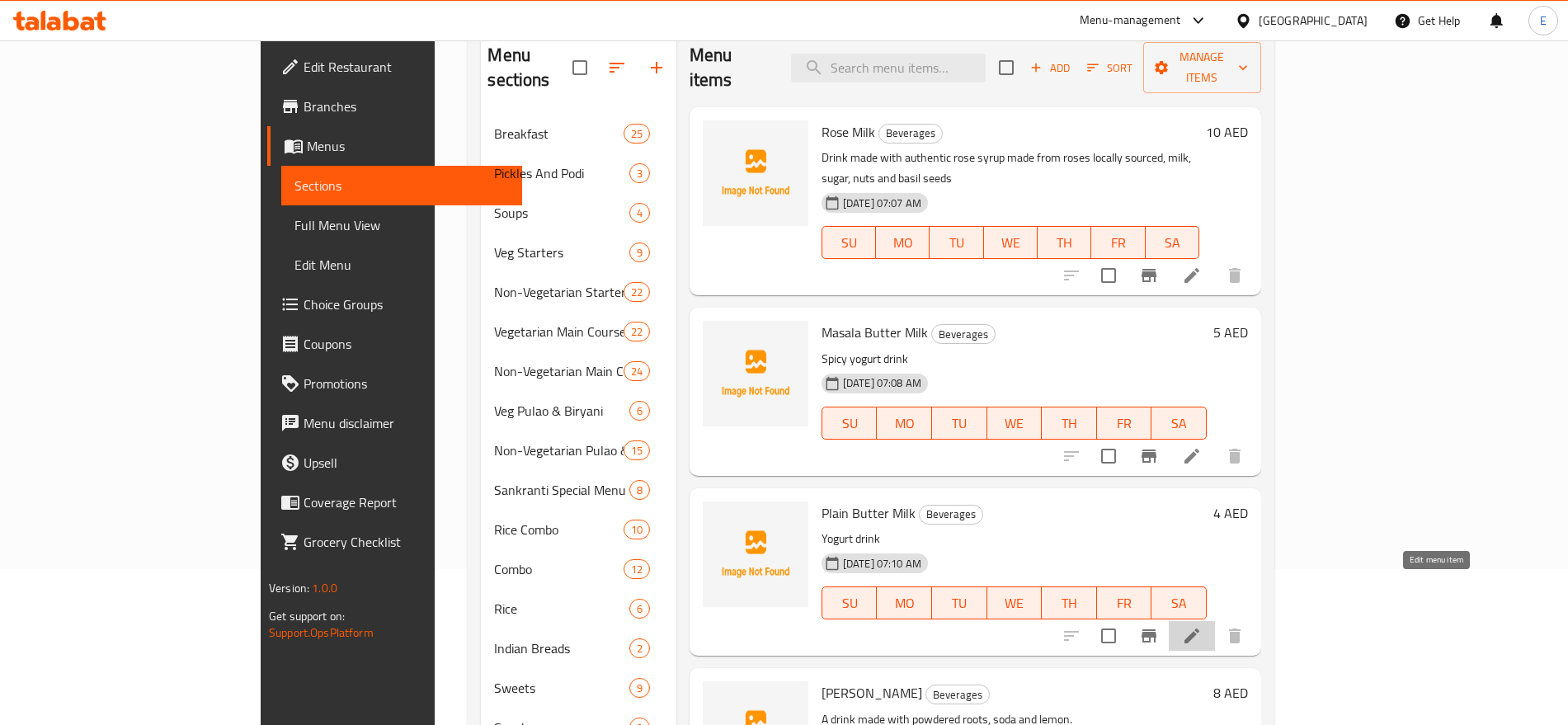
click at [1201, 626] on icon at bounding box center [1191, 636] width 20 height 20
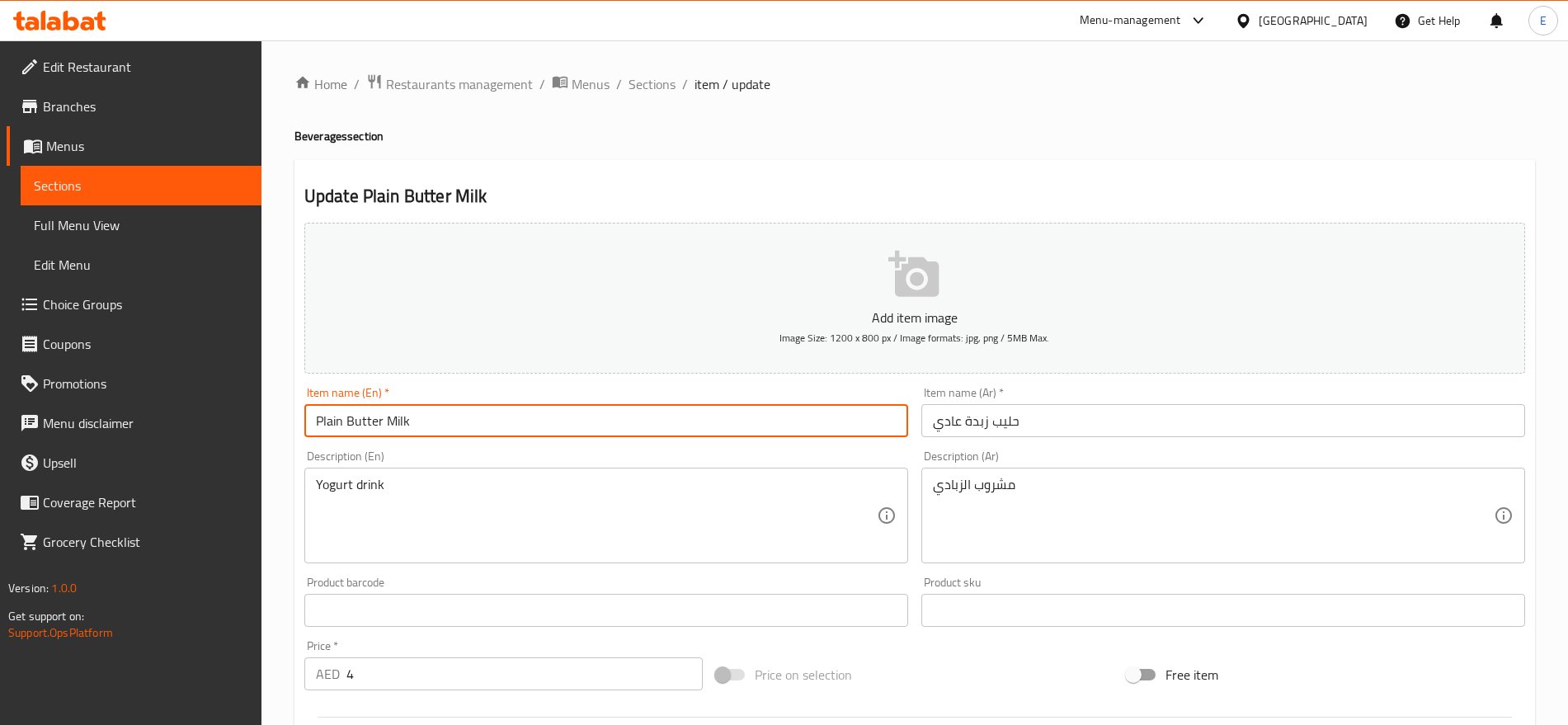
drag, startPoint x: 348, startPoint y: 419, endPoint x: 10, endPoint y: 394, distance: 338.9
click at [10, 394] on div "Edit Restaurant Branches Menus Sections Full Menu View Edit Menu Choice Groups …" at bounding box center [784, 603] width 1568 height 1126
type input "Butter Milk"
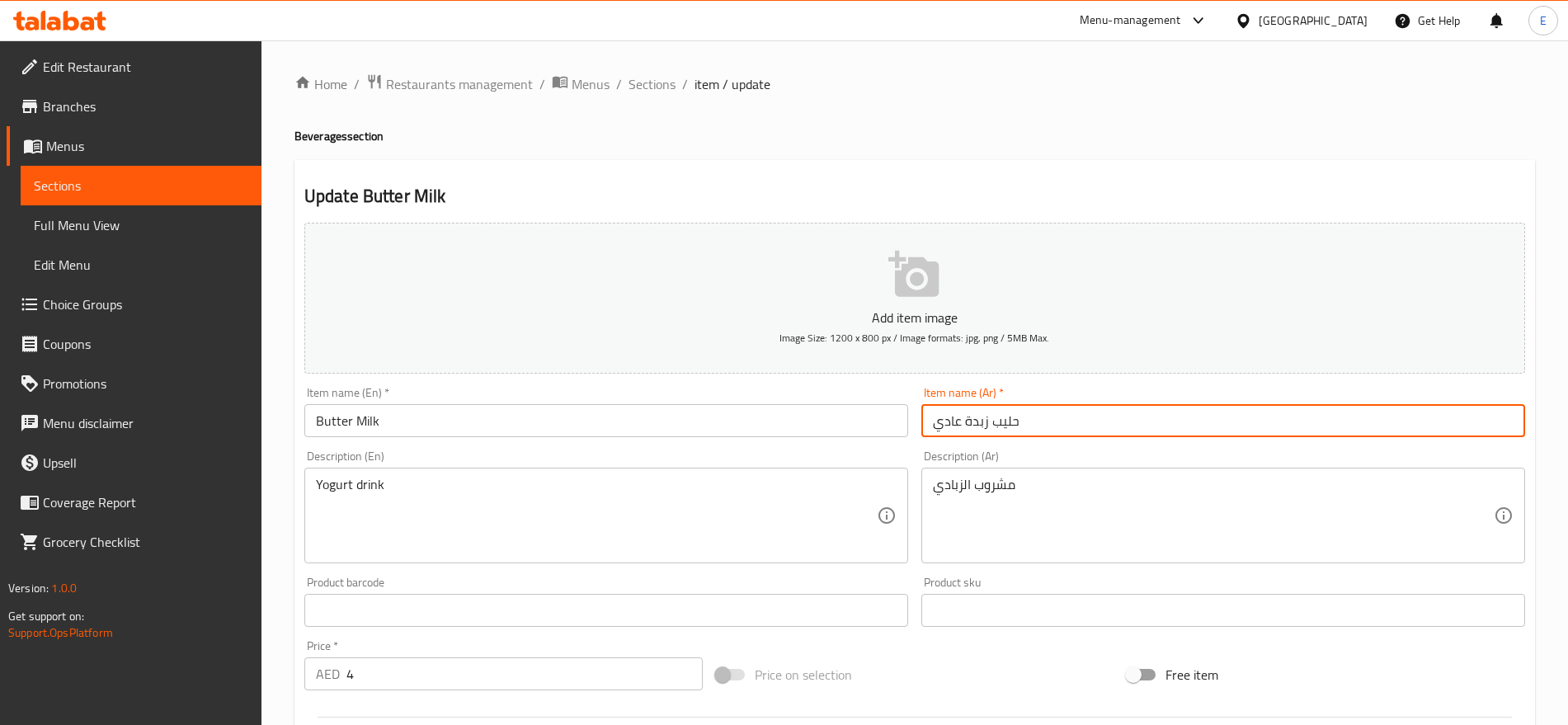
drag, startPoint x: 963, startPoint y: 419, endPoint x: 744, endPoint y: 418, distance: 219.0
click at [744, 418] on div "Add item image Image Size: 1200 x 800 px / Image formats: jpg, png / 5MB Max. I…" at bounding box center [915, 572] width 1234 height 711
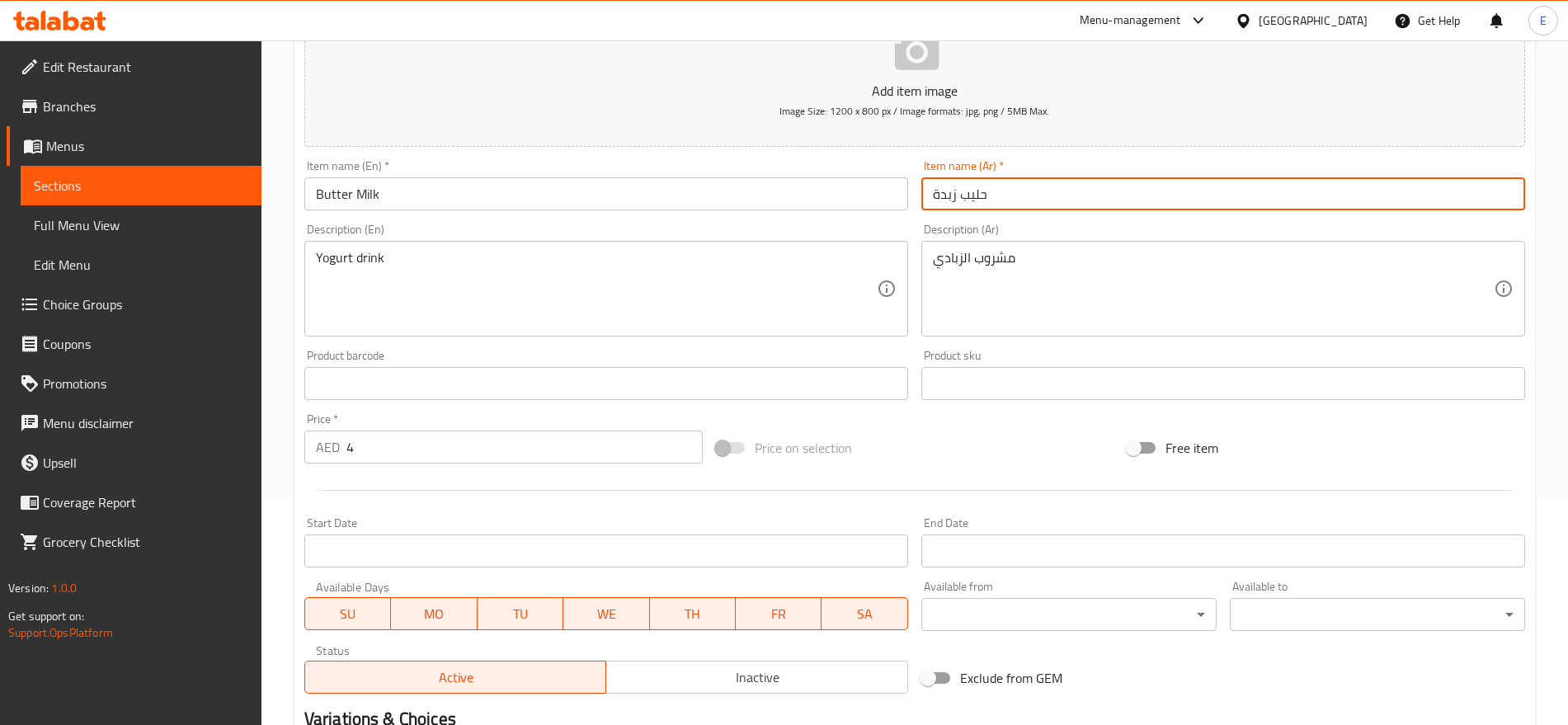
type input "حليب زبدة"
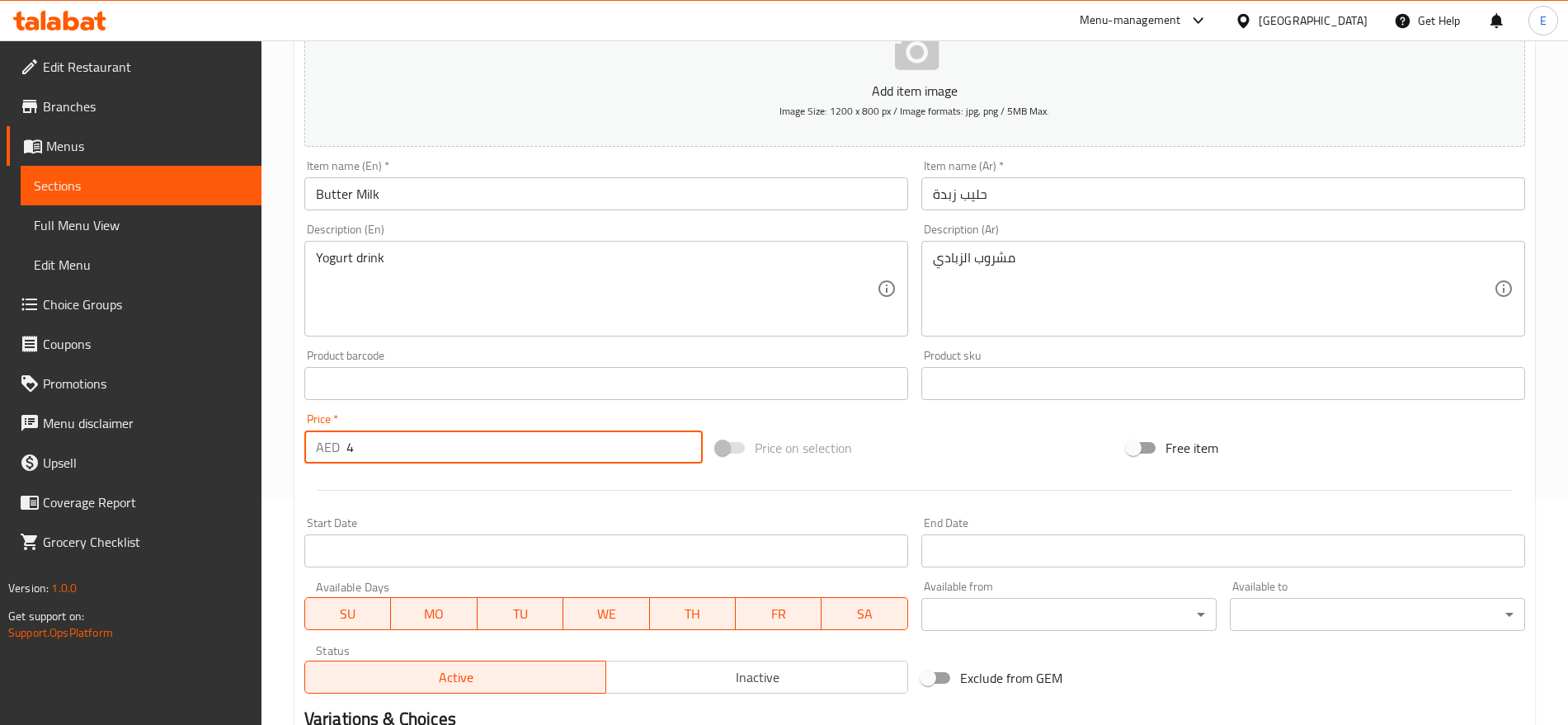
drag, startPoint x: 376, startPoint y: 438, endPoint x: 289, endPoint y: 439, distance: 87.0
click at [289, 439] on div "Home / Restaurants management / Menus / Sections / item / update Beverages sect…" at bounding box center [915, 376] width 1307 height 1126
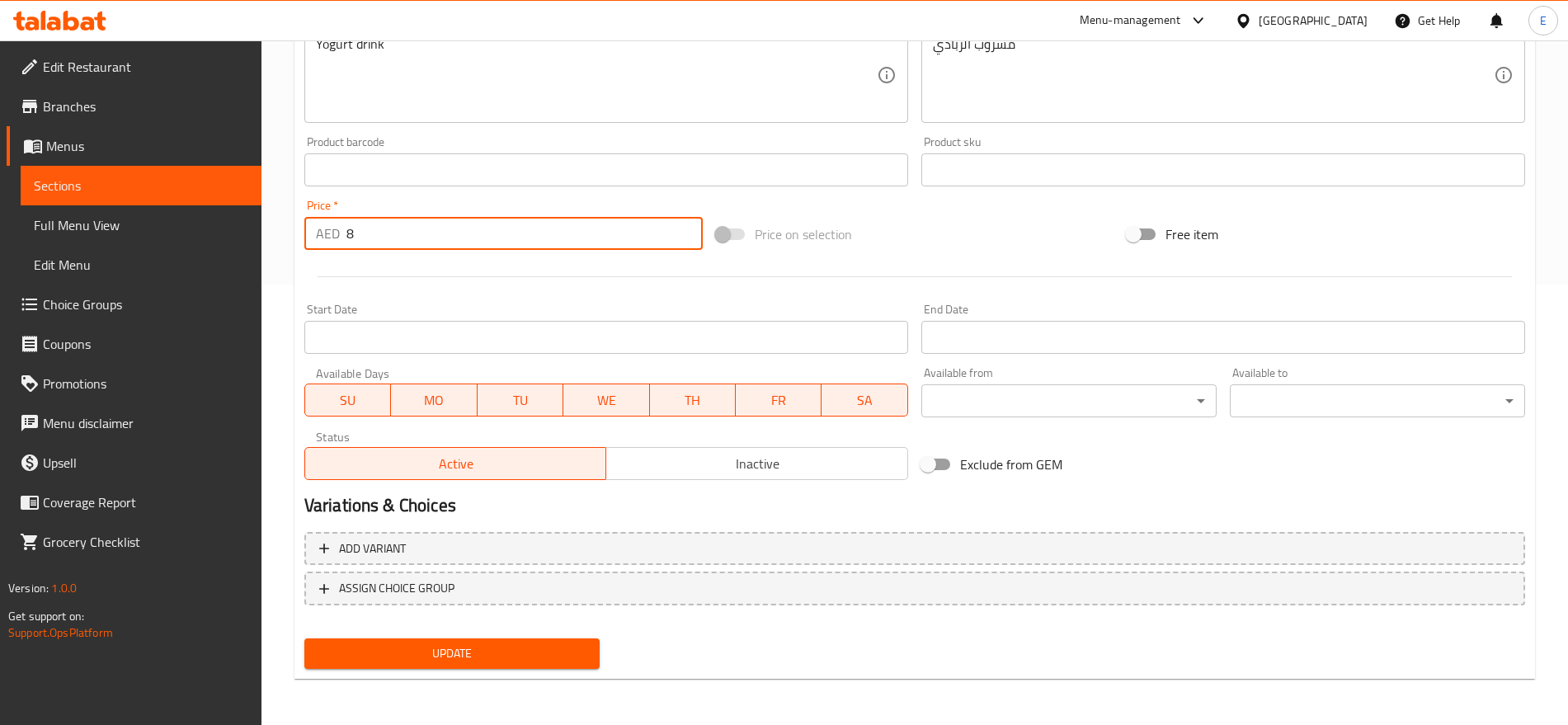
type input "8"
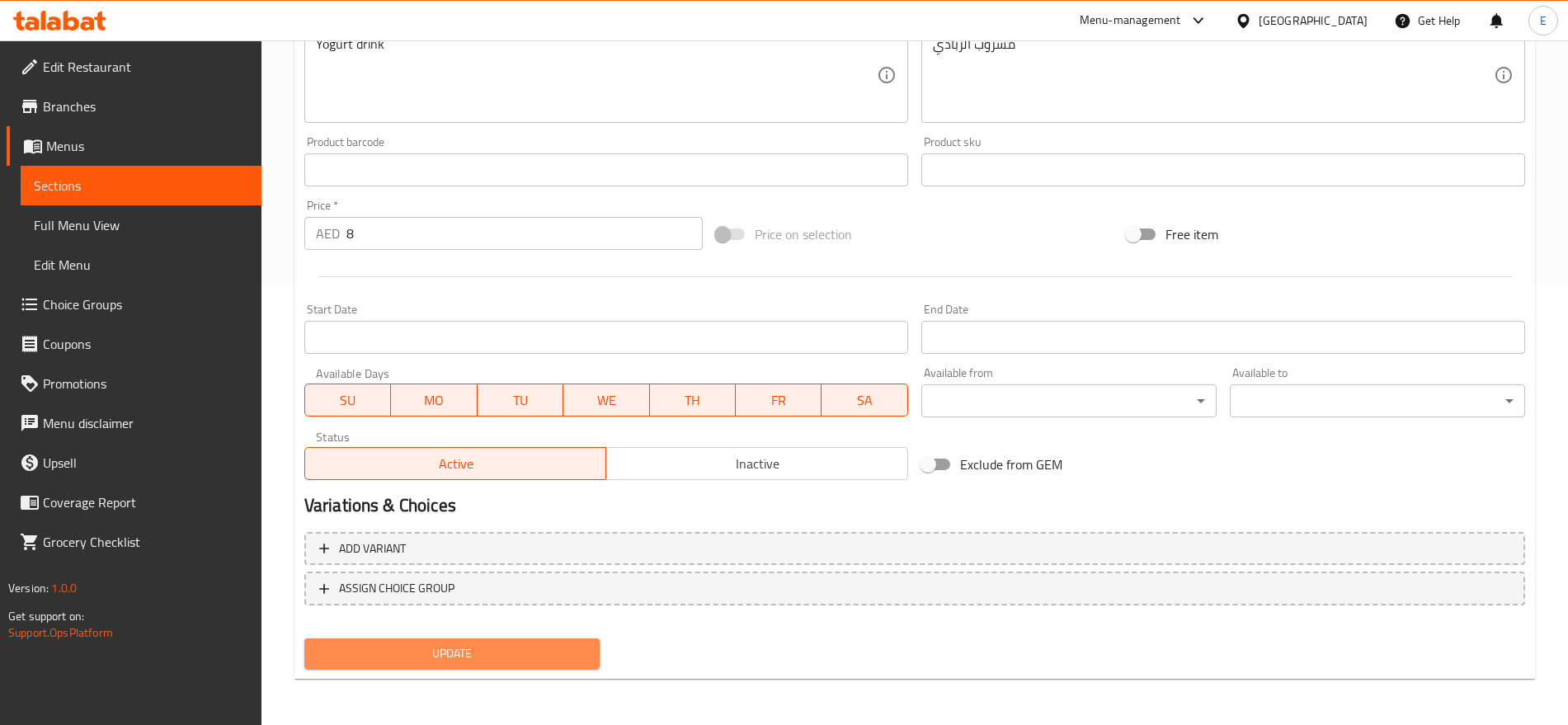
click at [446, 651] on span "Update" at bounding box center [452, 654] width 269 height 21
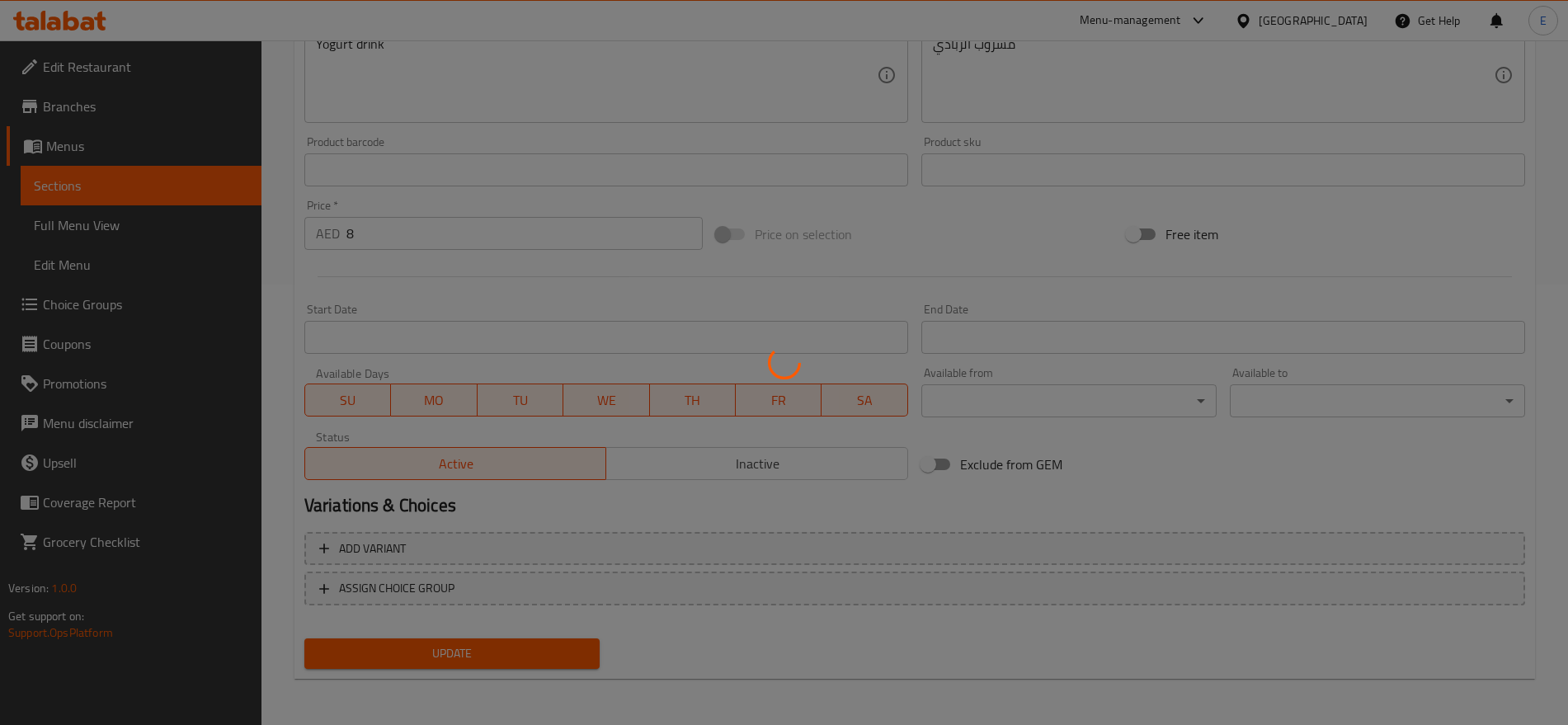
scroll to position [0, 0]
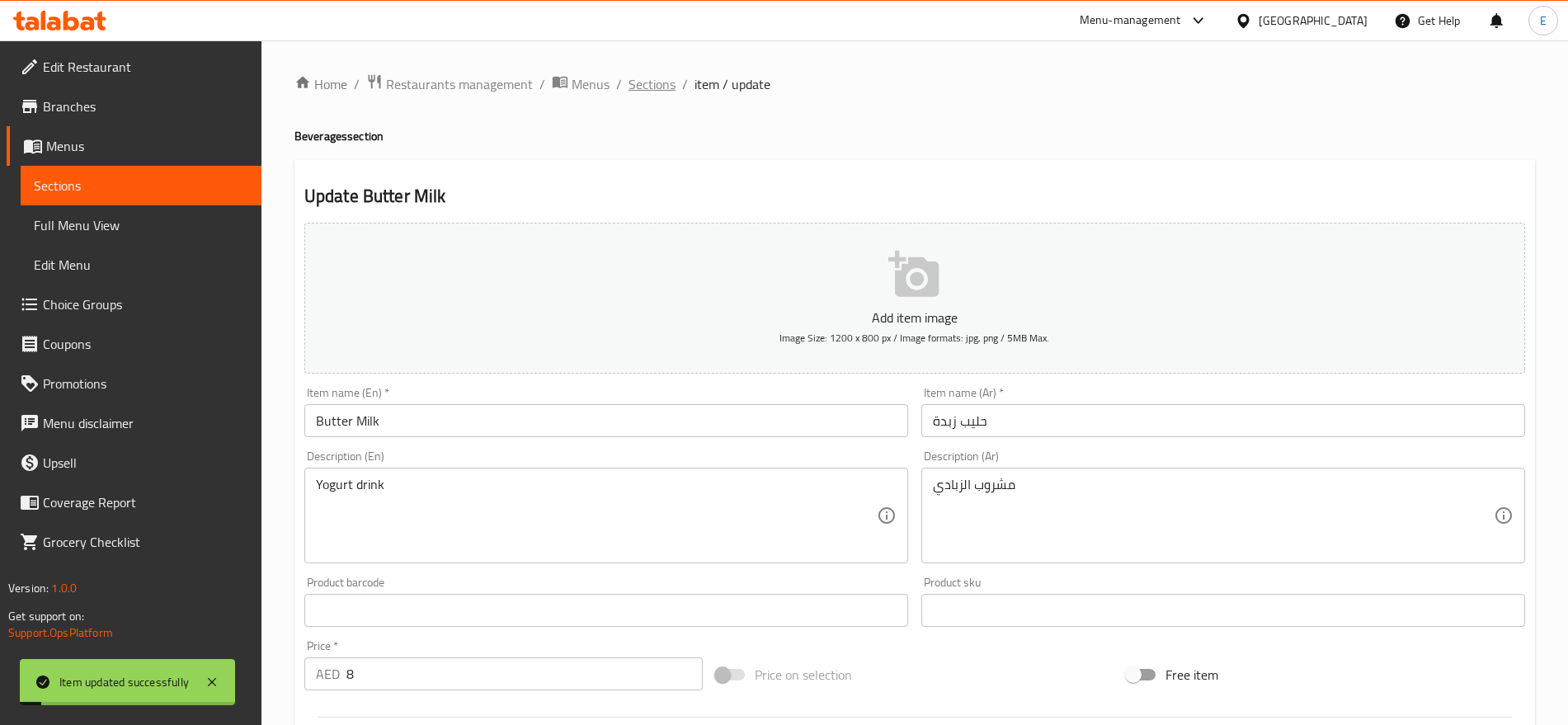
click at [654, 84] on span "Sections" at bounding box center [652, 84] width 47 height 20
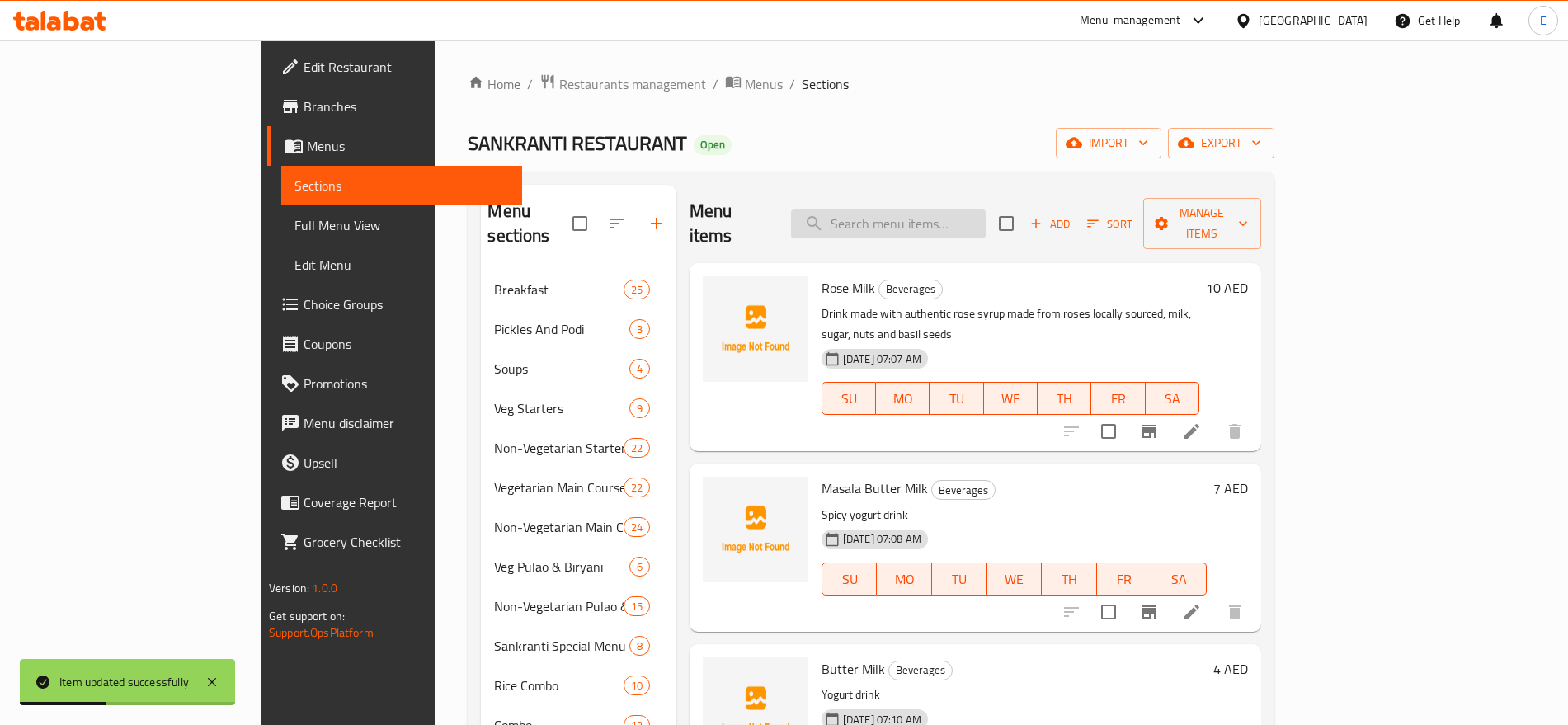
click at [986, 223] on input "search" at bounding box center [887, 224] width 195 height 29
paste input "irani chai"
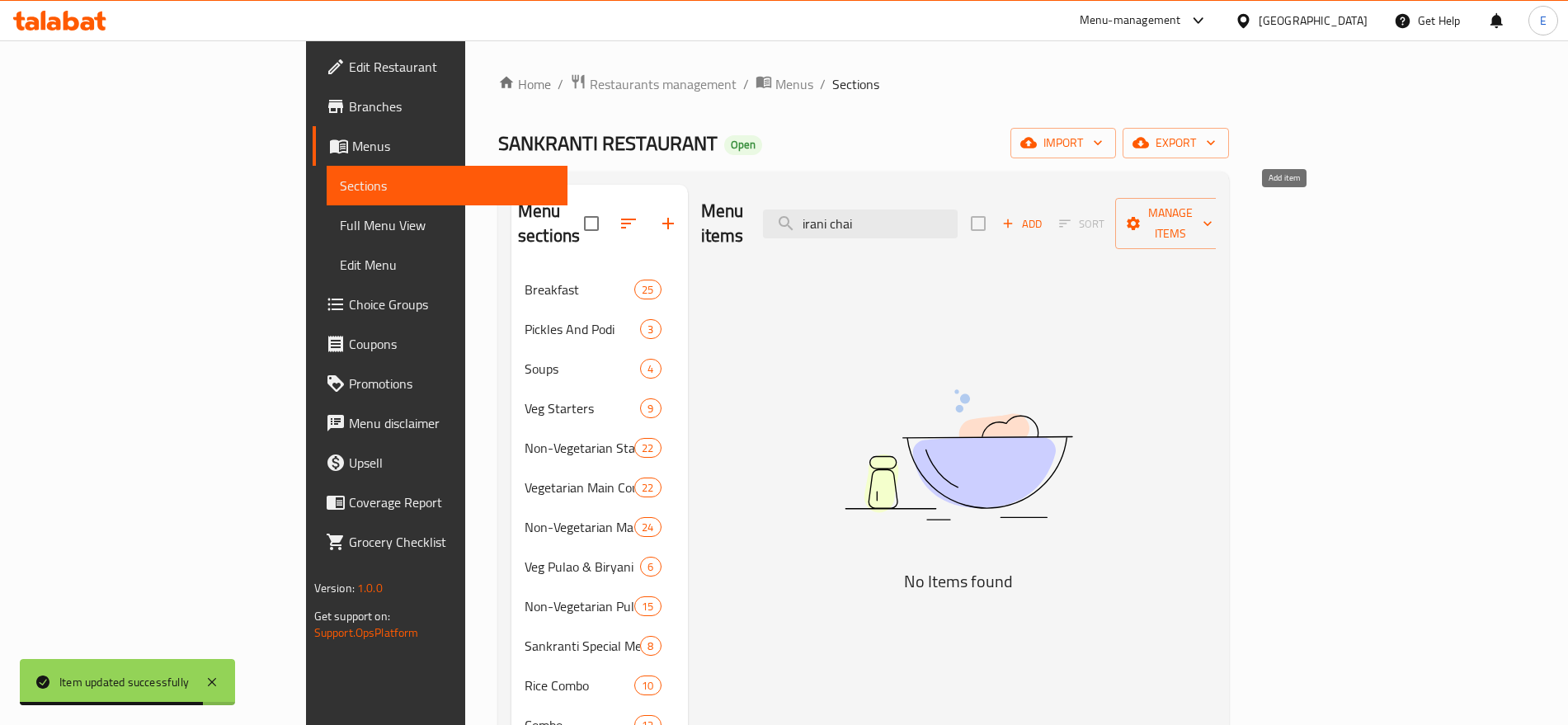
type input "irani chai"
click at [1044, 214] on span "Add" at bounding box center [1021, 224] width 44 height 19
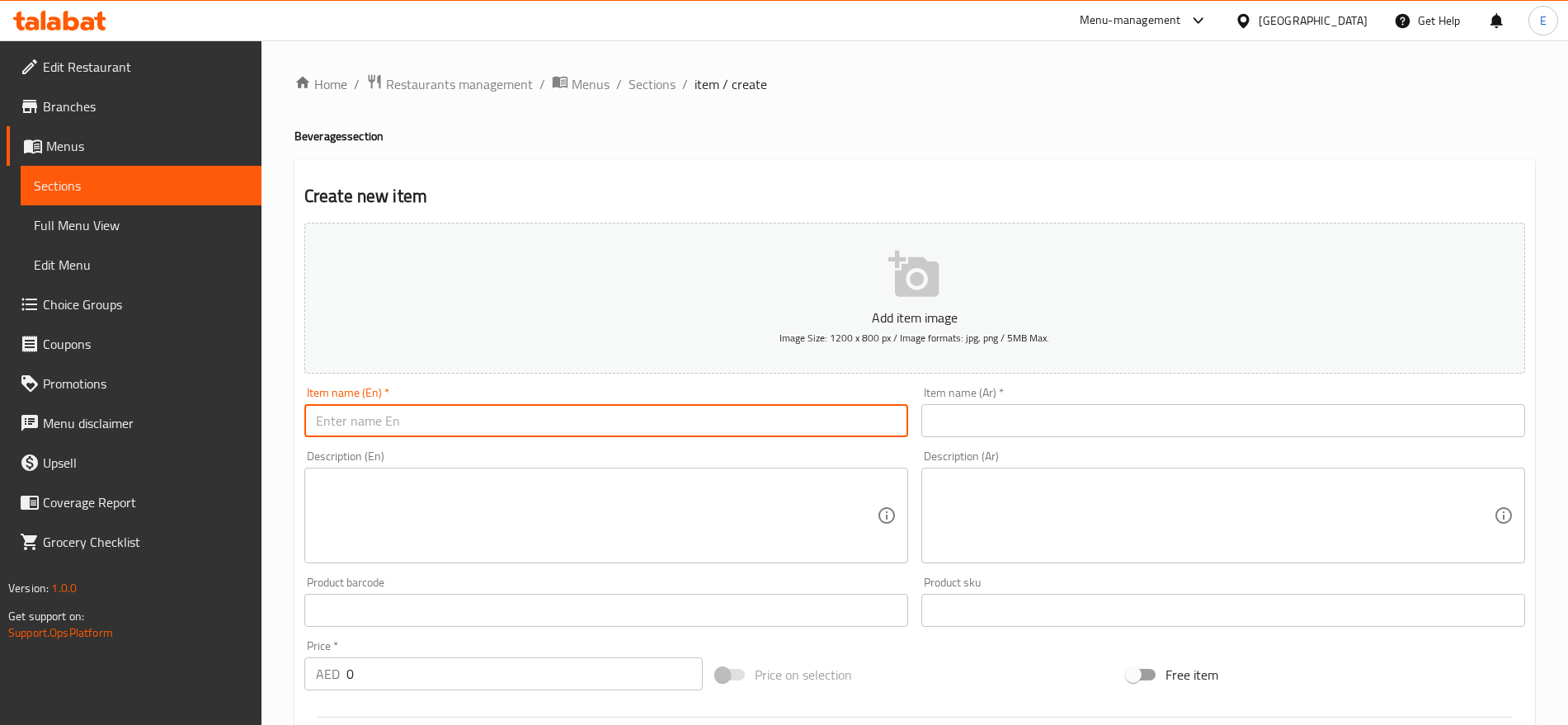
click at [481, 425] on input "text" at bounding box center [606, 420] width 604 height 33
paste input "irani chai"
type input "Irani Chai"
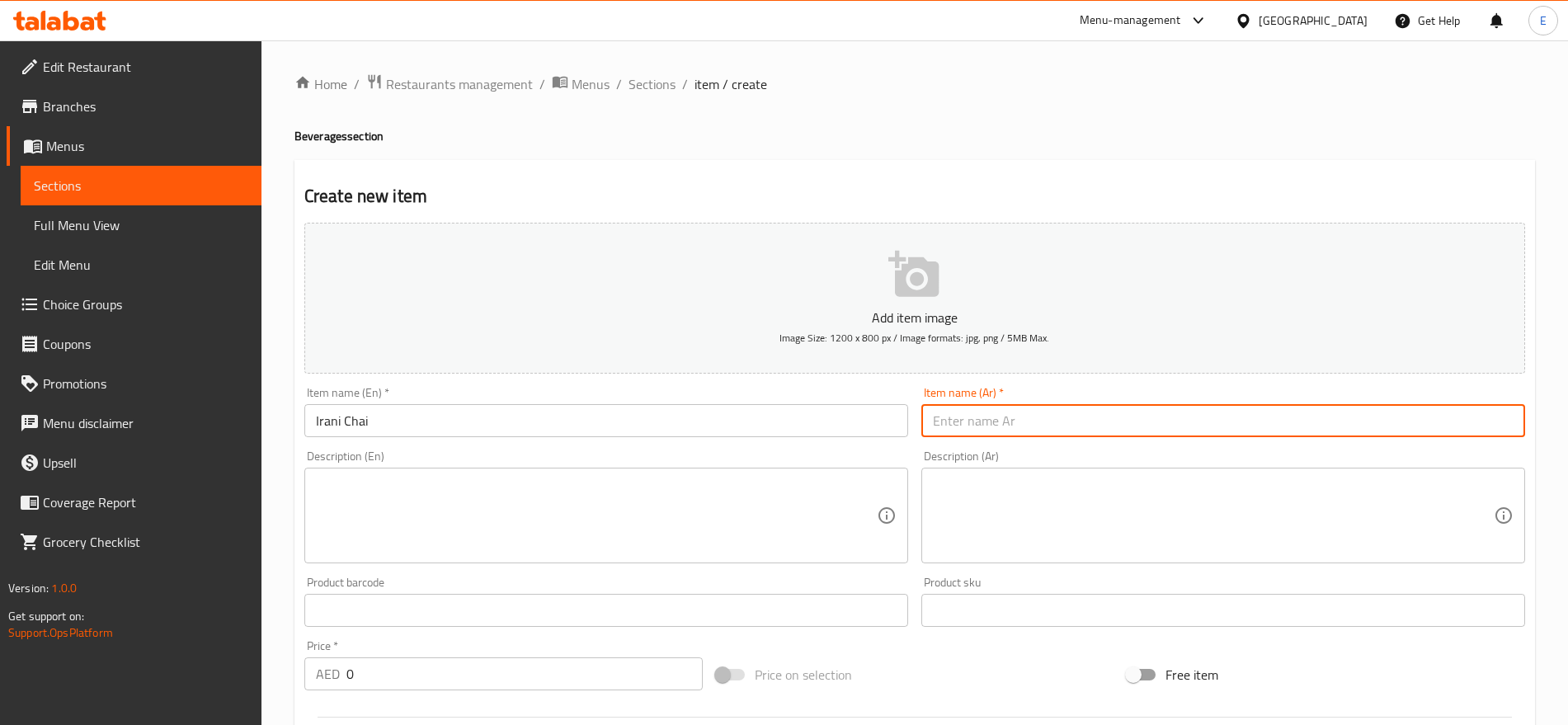
click at [1032, 406] on input "text" at bounding box center [1223, 420] width 604 height 33
paste input "شاي إيراني"
type input "شاي إيراني"
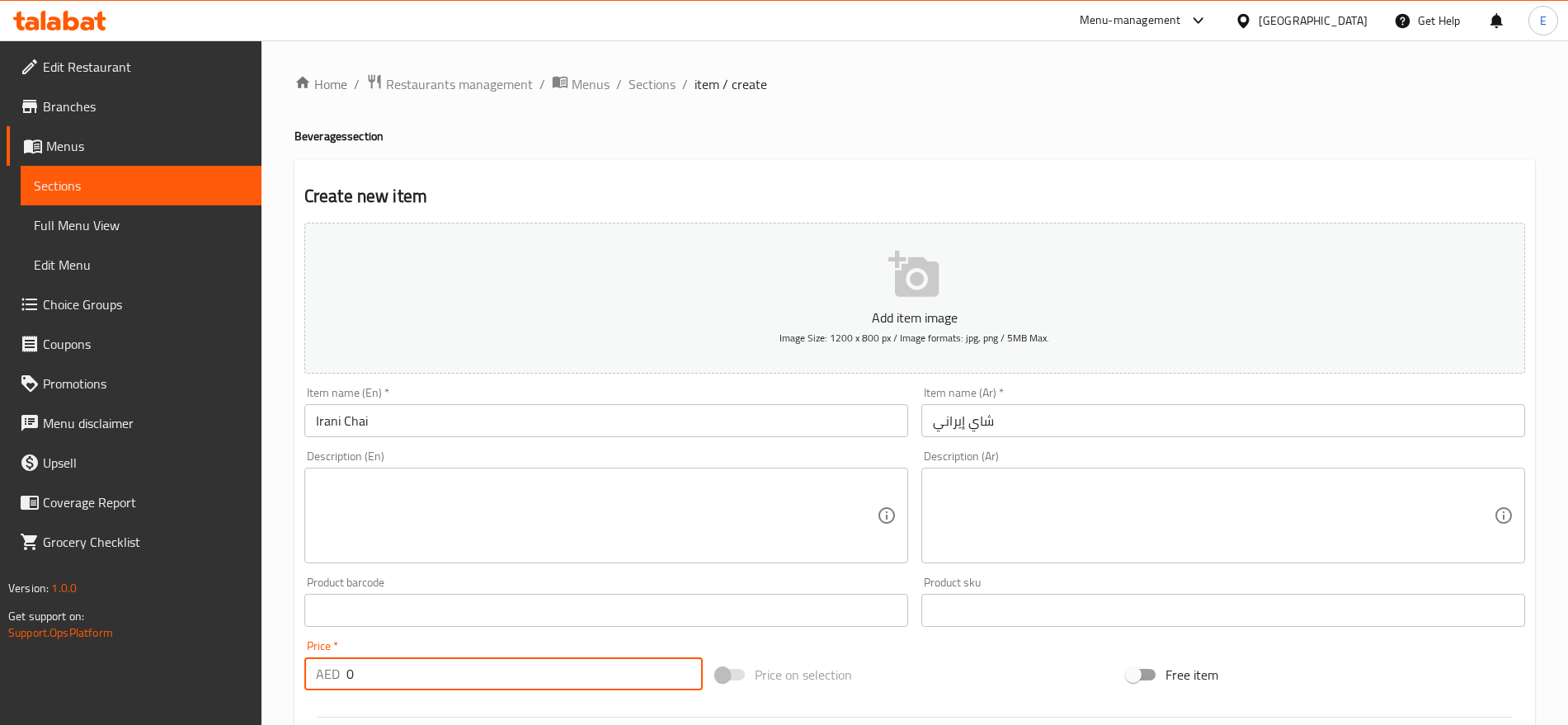
click at [357, 661] on input "0" at bounding box center [525, 673] width 356 height 33
type input "4"
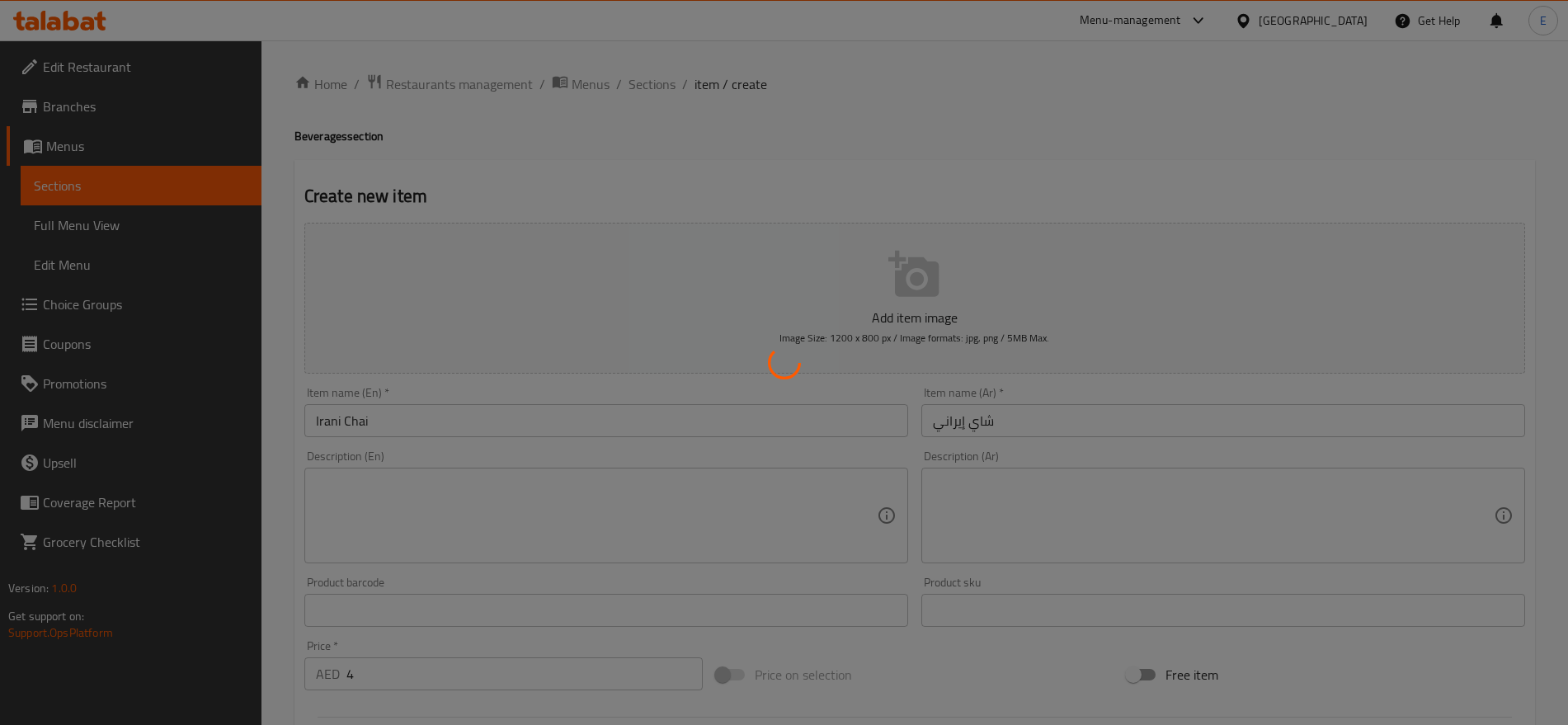
type input "0"
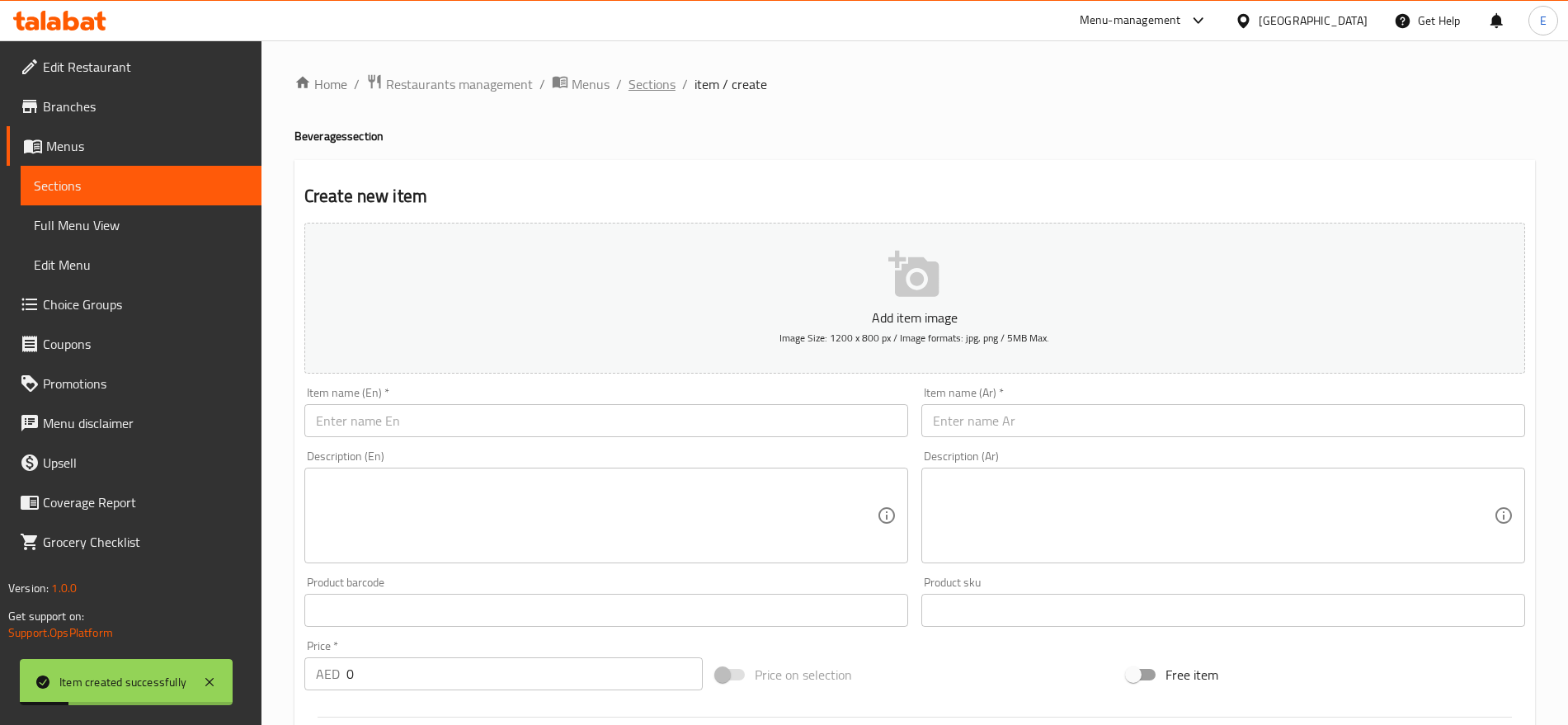
click at [645, 84] on span "Sections" at bounding box center [652, 84] width 47 height 20
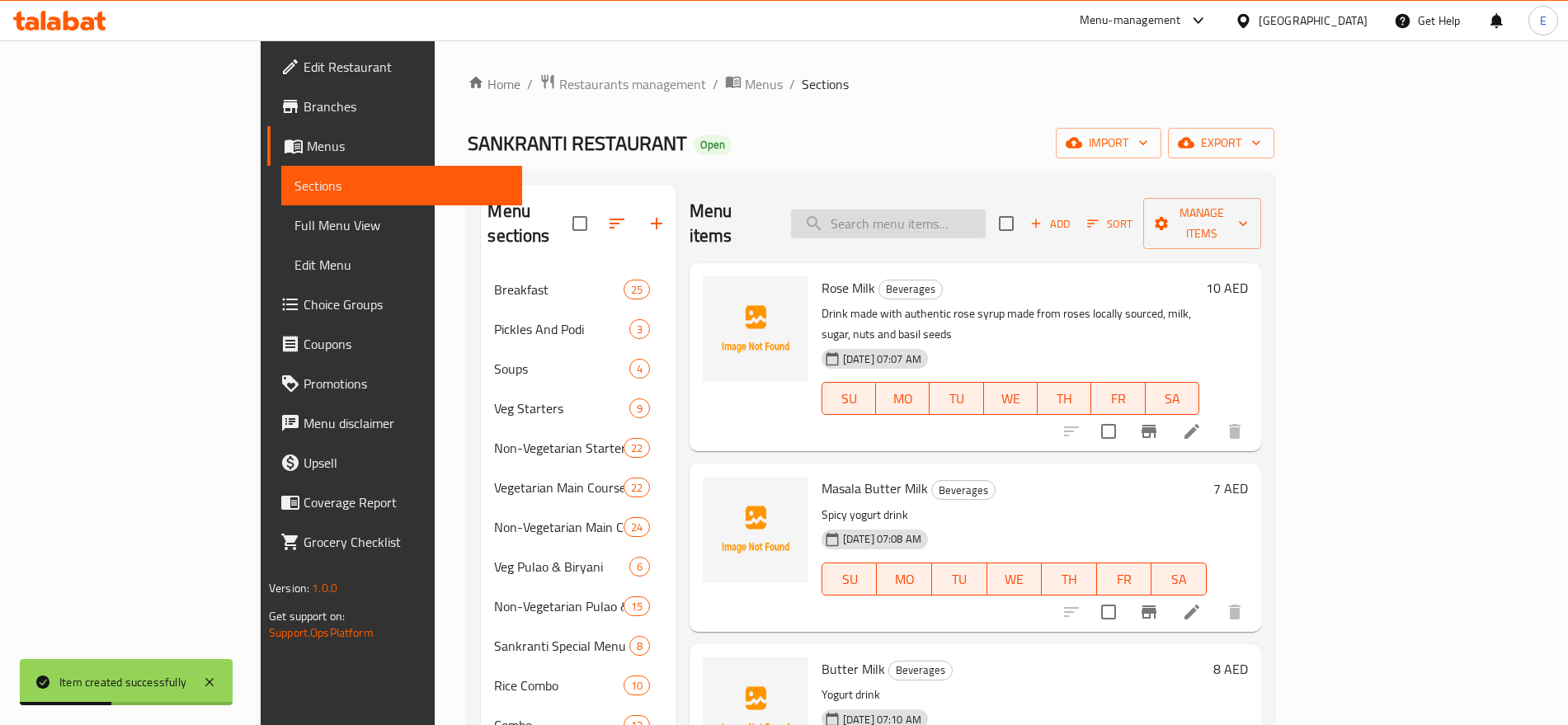
click at [932, 219] on input "search" at bounding box center [887, 224] width 195 height 29
paste input "maska bun"
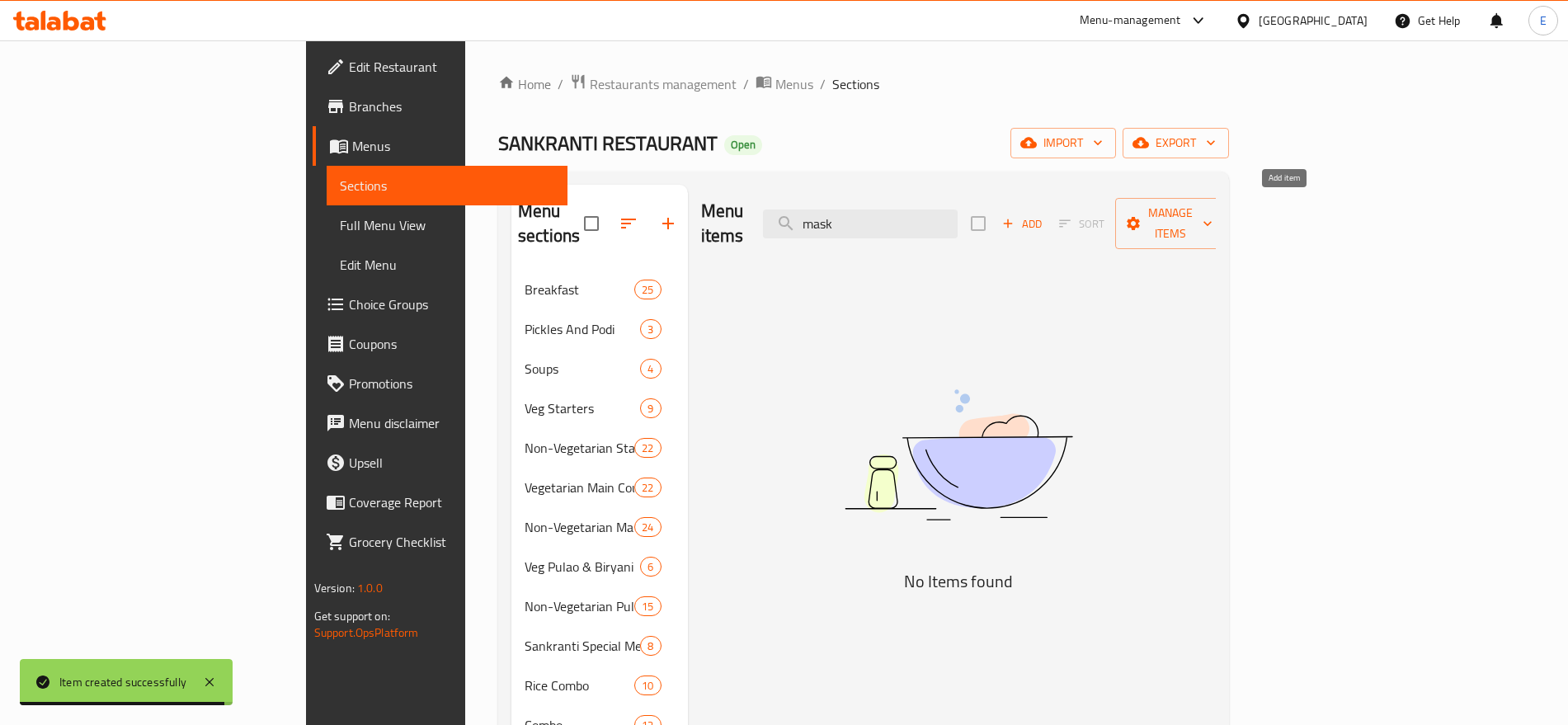
type input "mask"
click at [1044, 214] on span "Add" at bounding box center [1021, 224] width 44 height 19
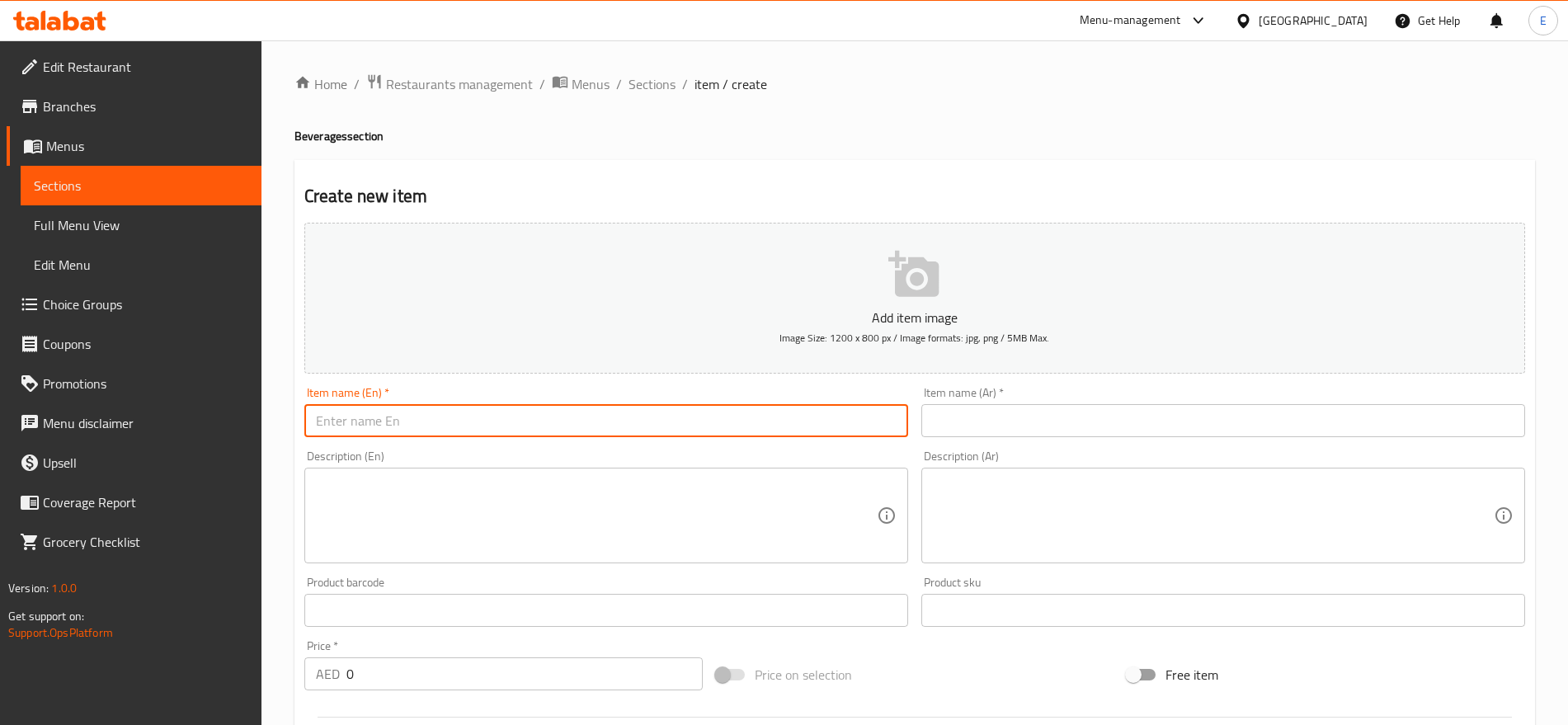
click at [571, 408] on input "text" at bounding box center [606, 420] width 604 height 33
paste input "maska bun"
type input "Maska Bun"
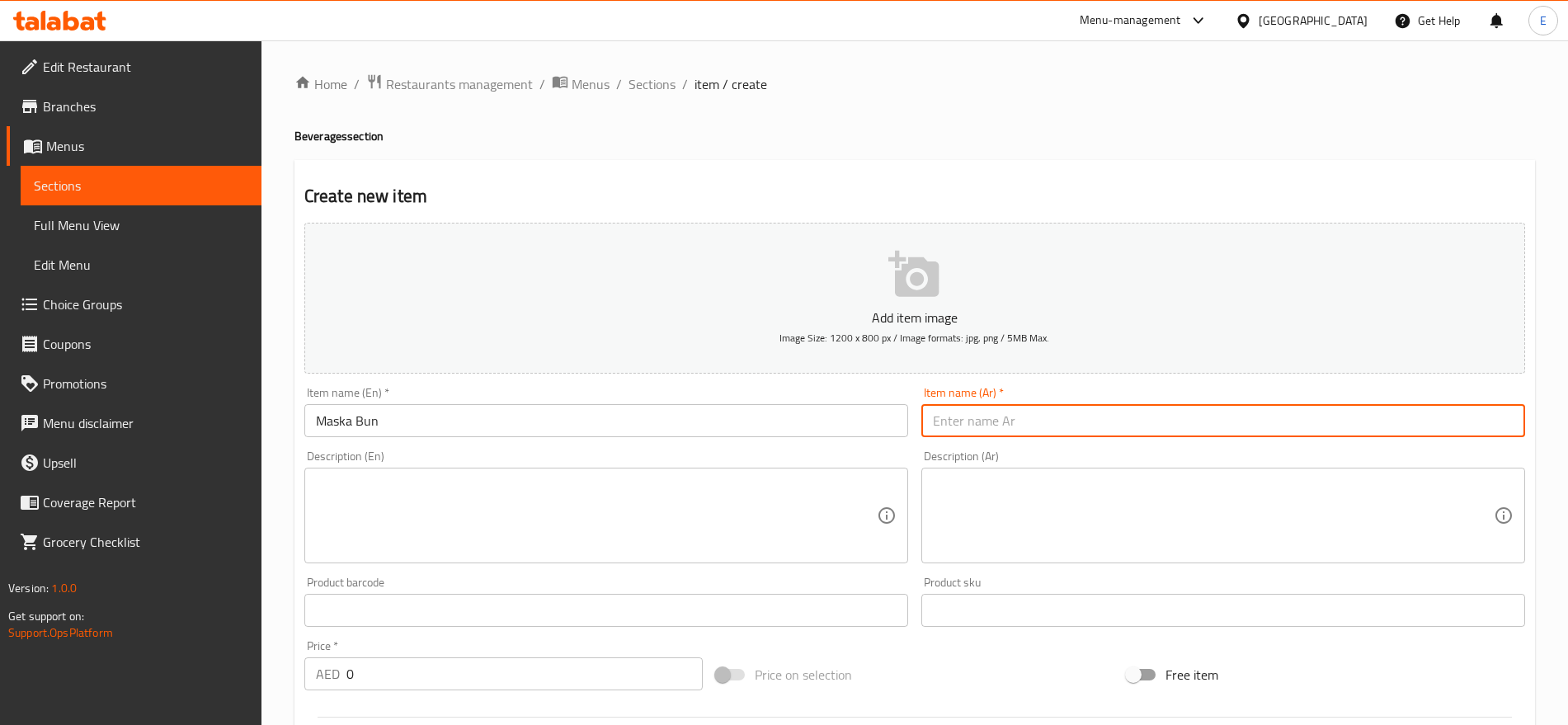
click at [1010, 409] on input "text" at bounding box center [1223, 420] width 604 height 33
paste input "[PERSON_NAME]"
type input "[PERSON_NAME]"
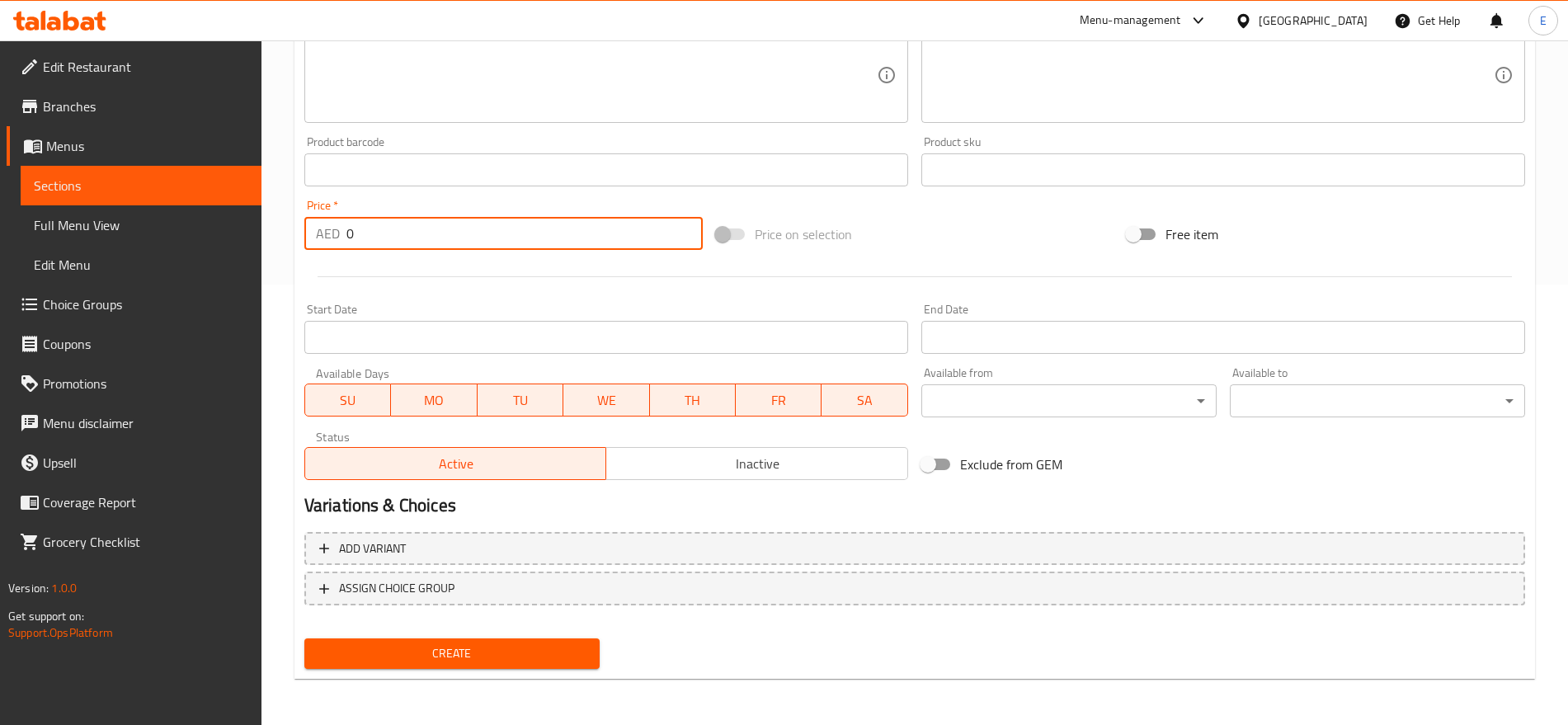
drag, startPoint x: 373, startPoint y: 236, endPoint x: 197, endPoint y: 244, distance: 176.2
click at [197, 244] on div "Edit Restaurant Branches Menus Sections Full Menu View Edit Menu Choice Groups …" at bounding box center [784, 162] width 1568 height 1126
type input "6"
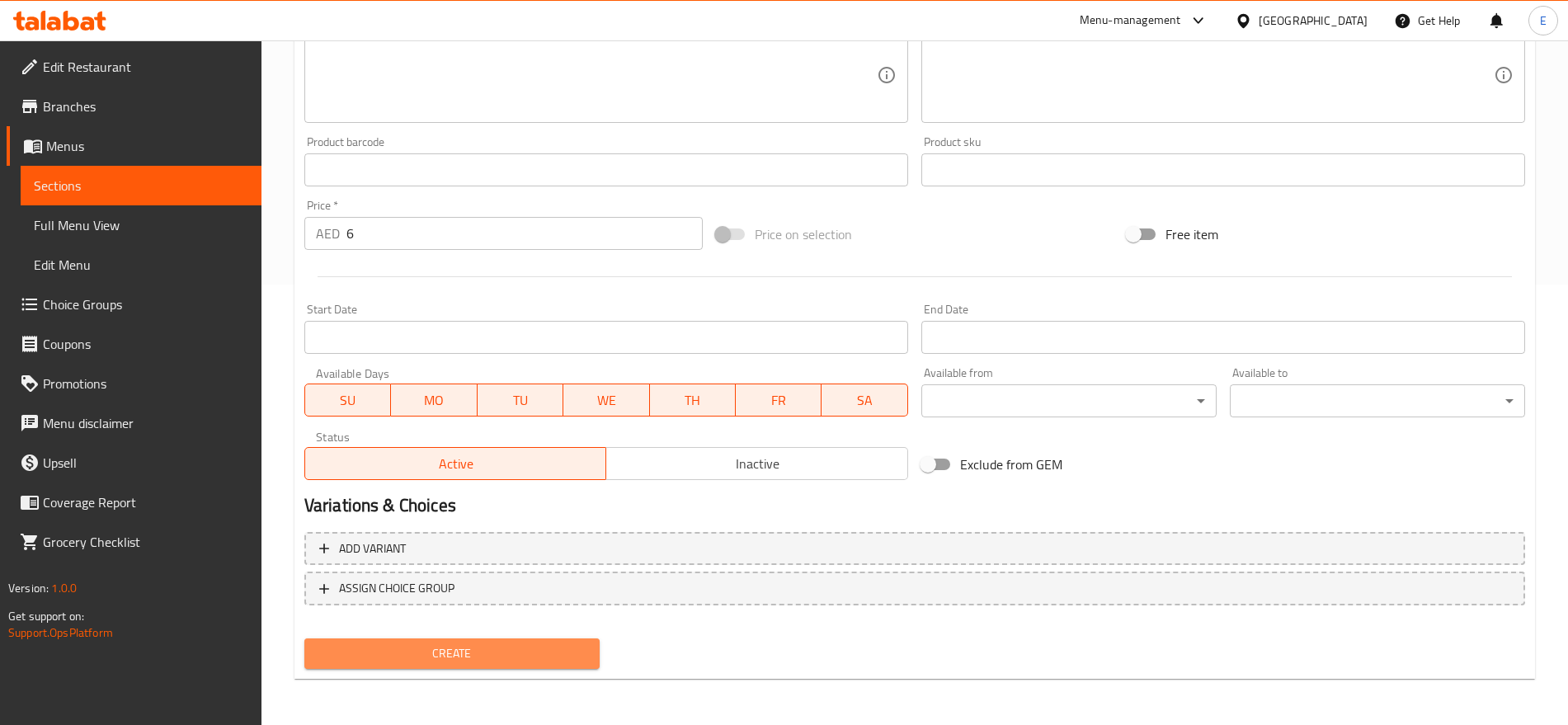
click at [562, 643] on span "Create" at bounding box center [452, 654] width 269 height 21
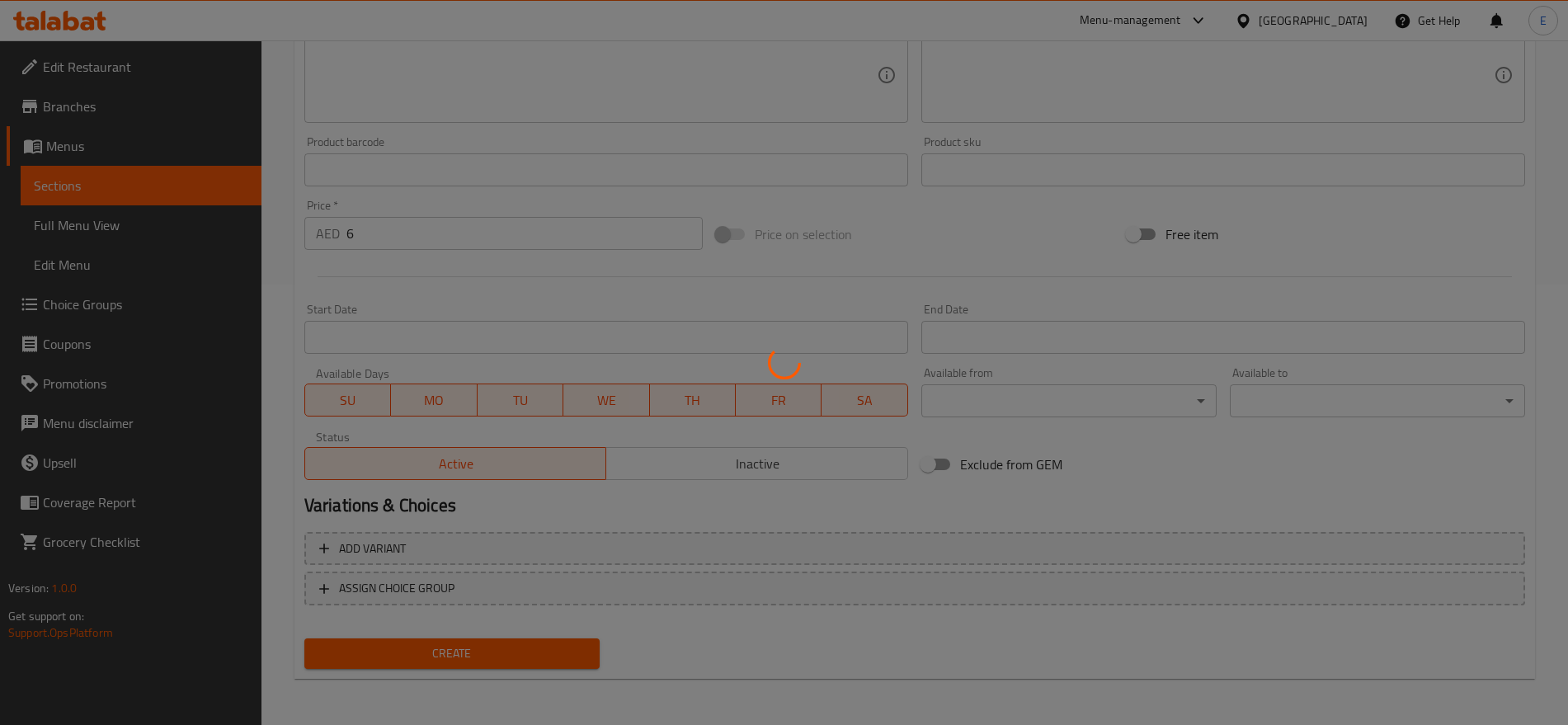
type input "0"
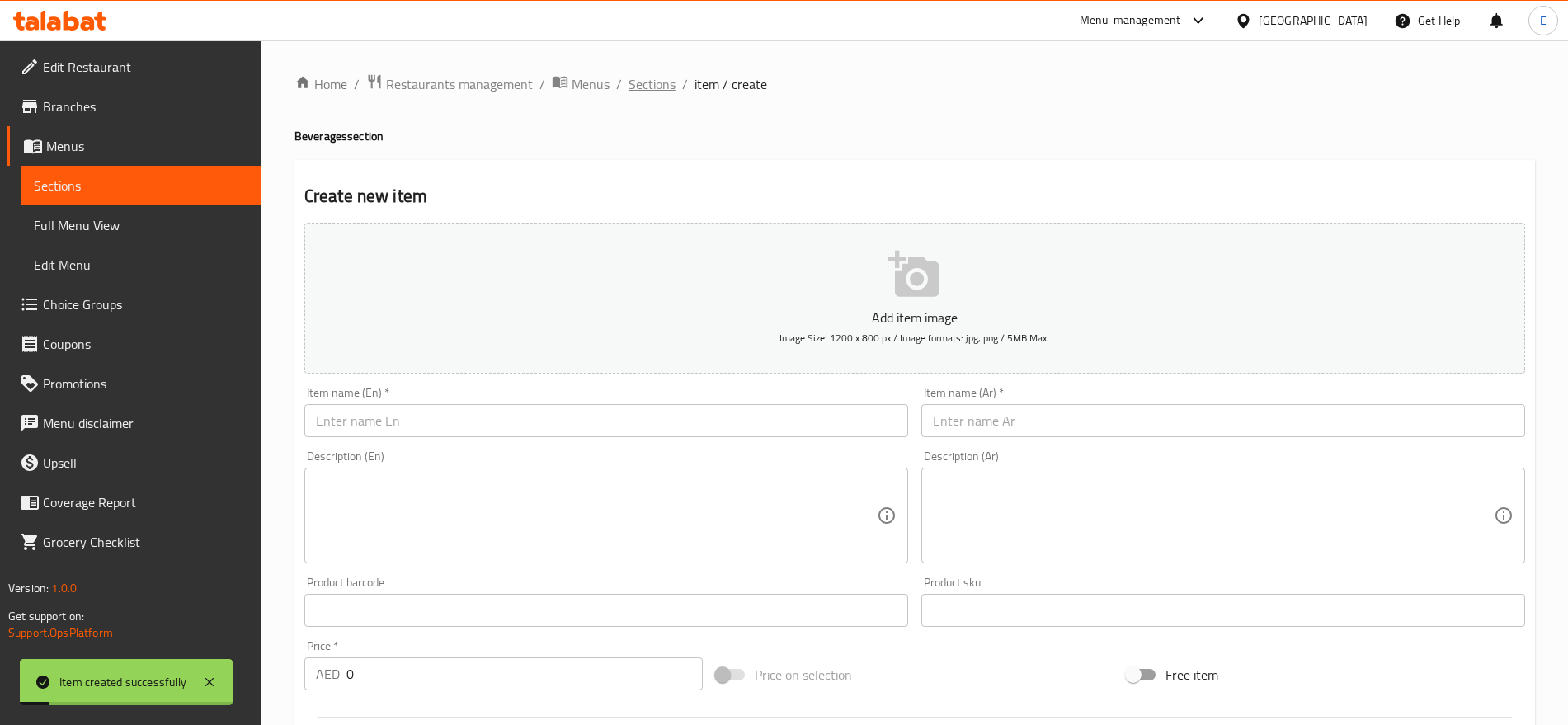
click at [668, 74] on span "Sections" at bounding box center [652, 84] width 47 height 20
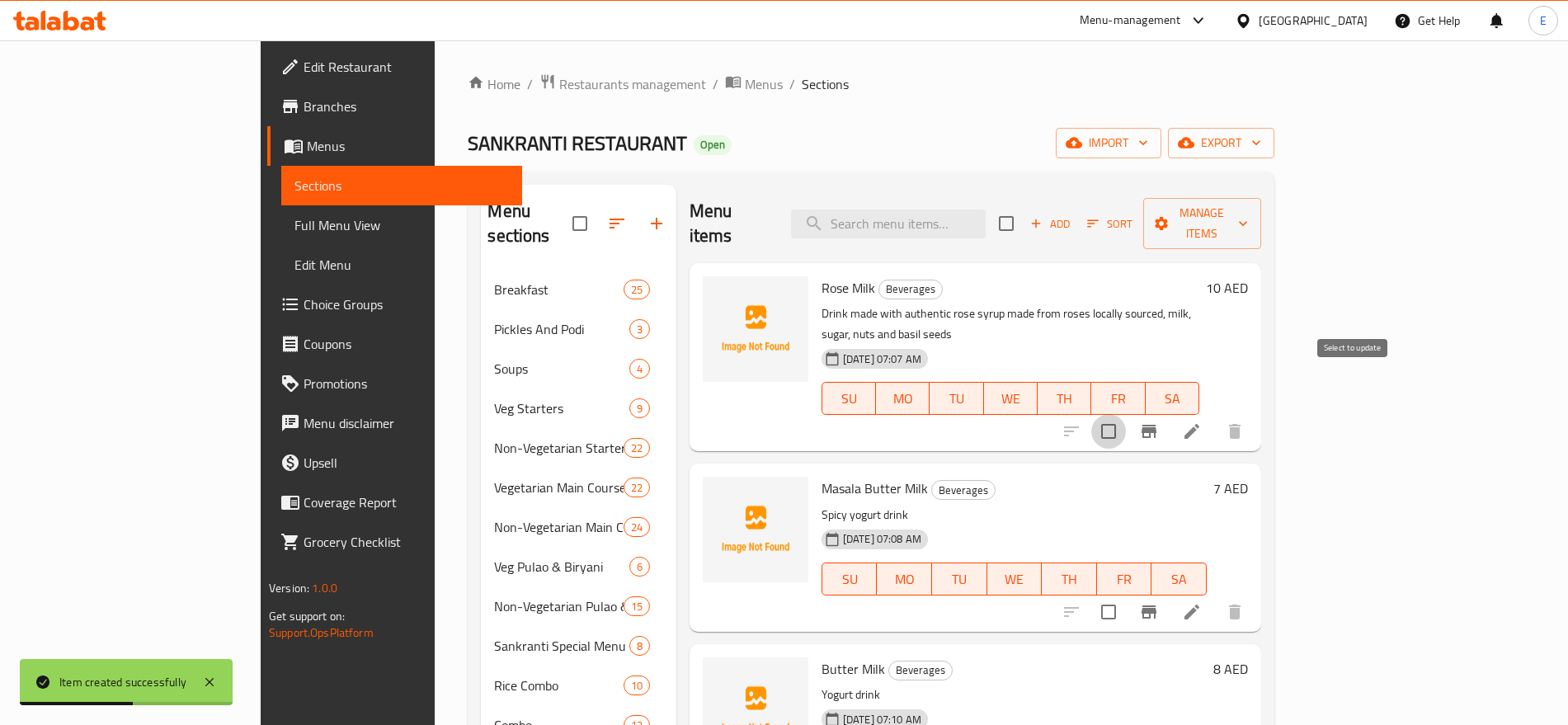
click at [1126, 414] on input "checkbox" at bounding box center [1108, 431] width 35 height 35
checkbox input "true"
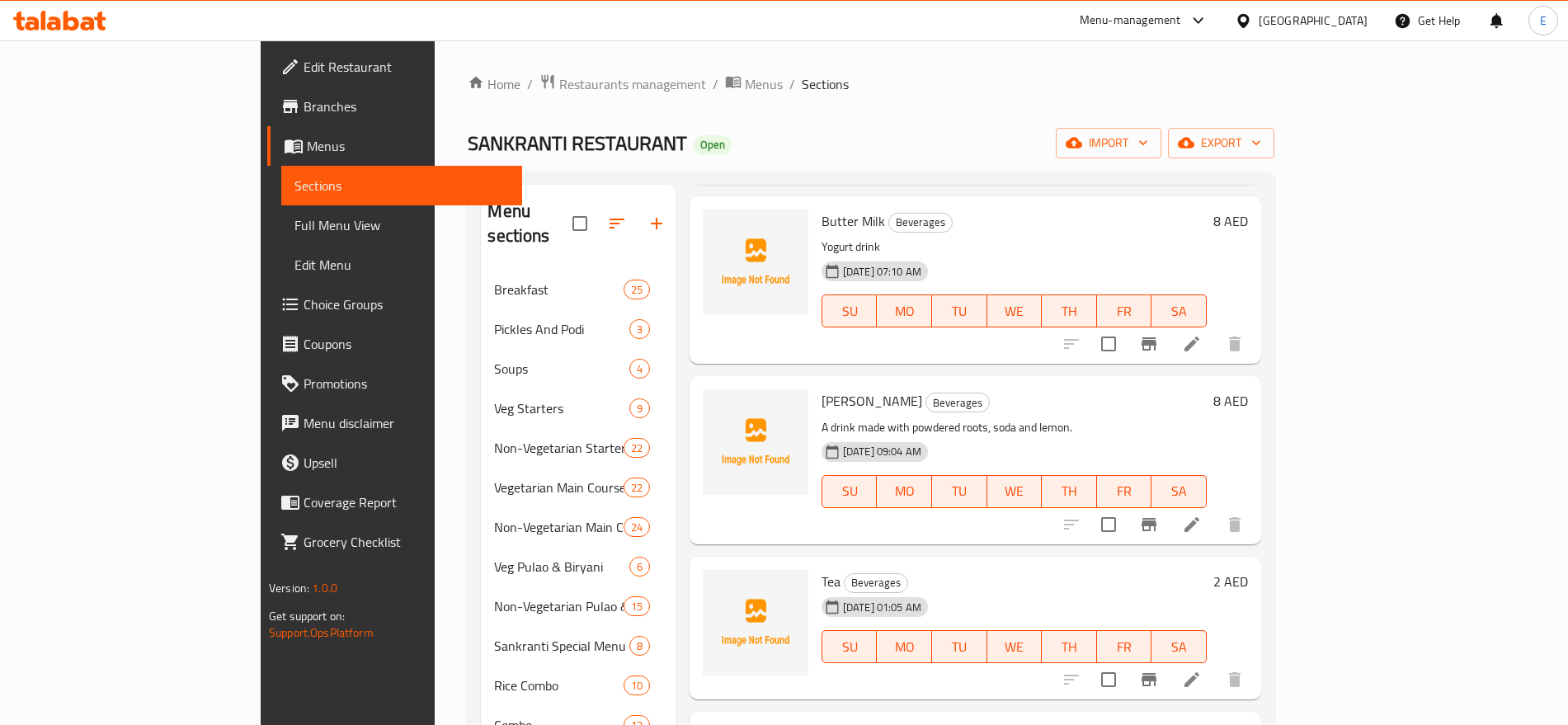
scroll to position [449, 0]
click at [1126, 507] on input "checkbox" at bounding box center [1108, 524] width 35 height 35
checkbox input "true"
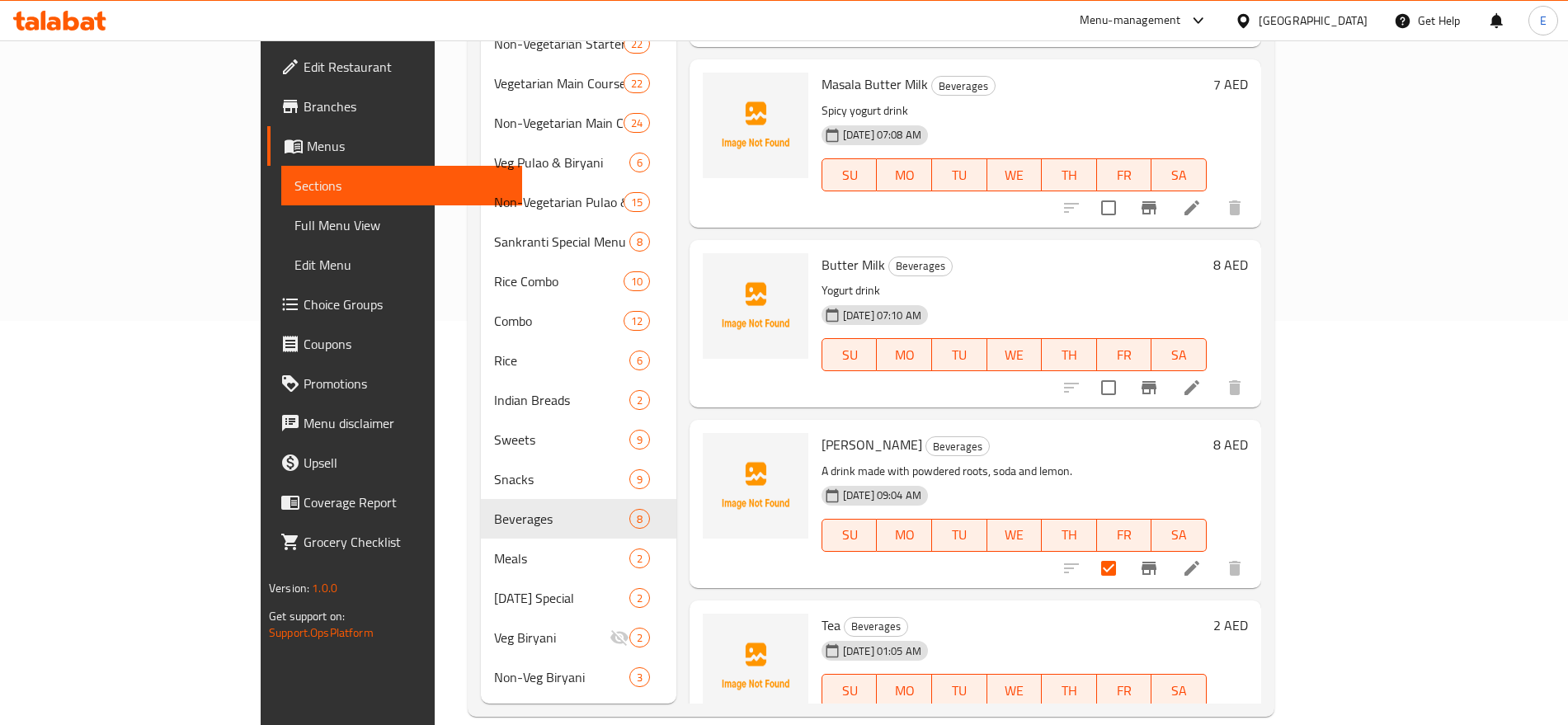
scroll to position [0, 0]
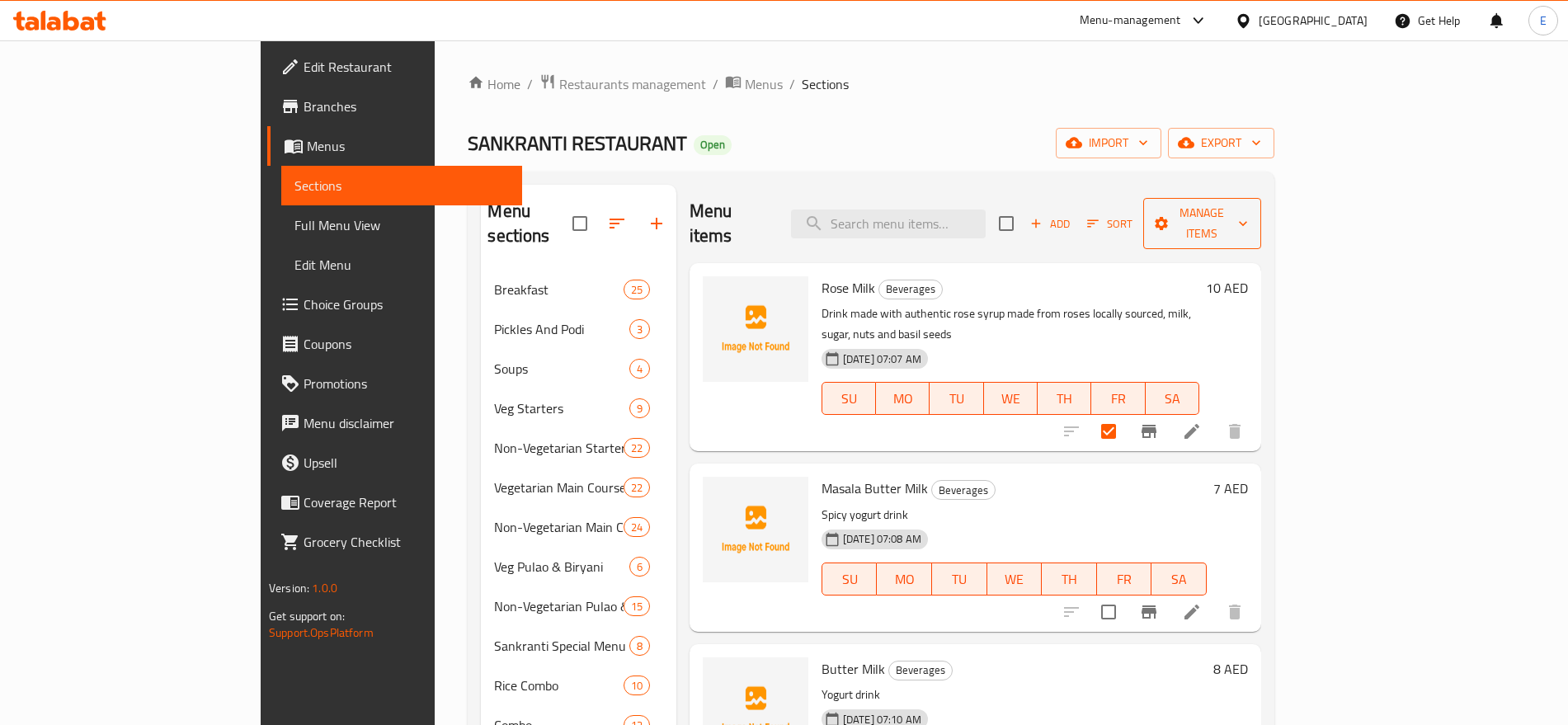
click at [1248, 219] on span "Manage items" at bounding box center [1201, 224] width 91 height 41
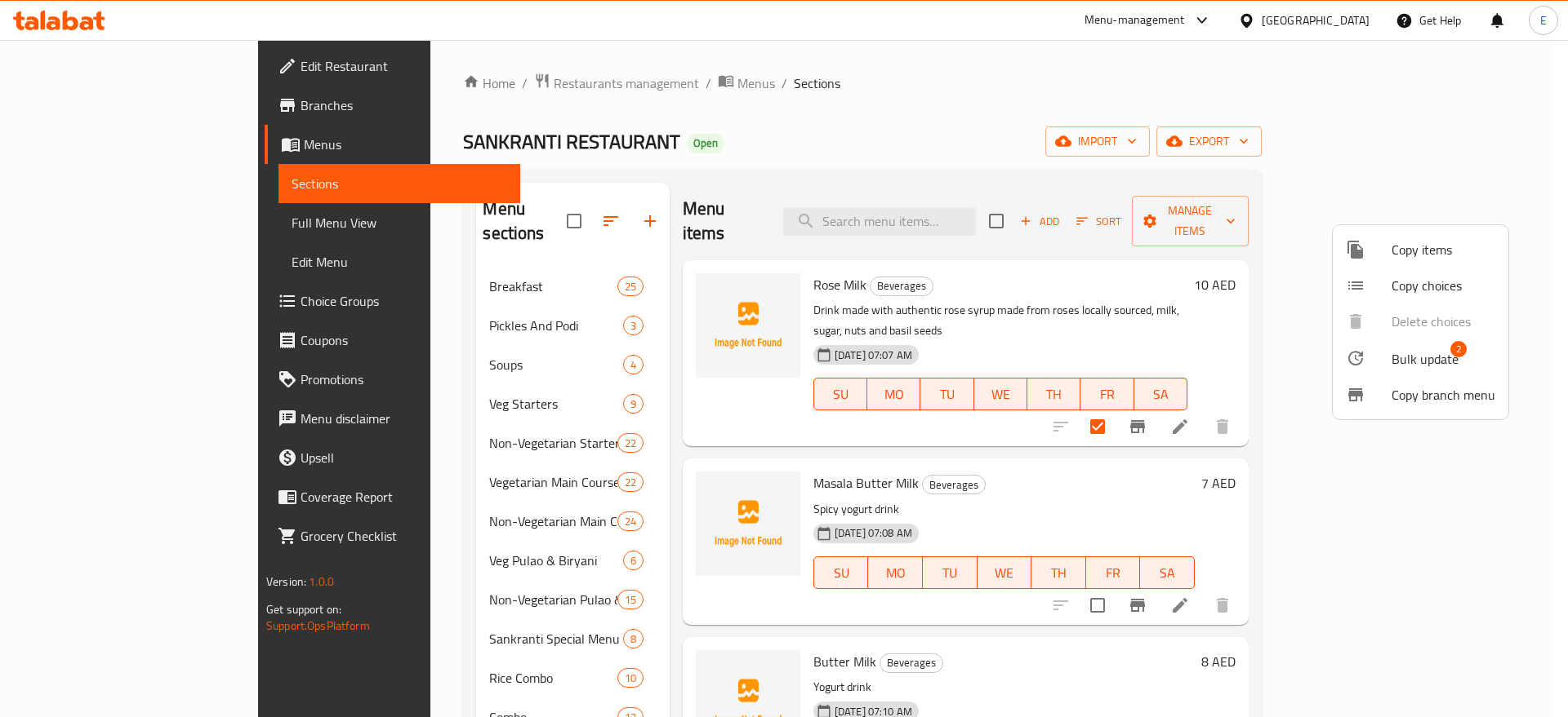
click at [1387, 353] on div at bounding box center [1368, 358] width 46 height 20
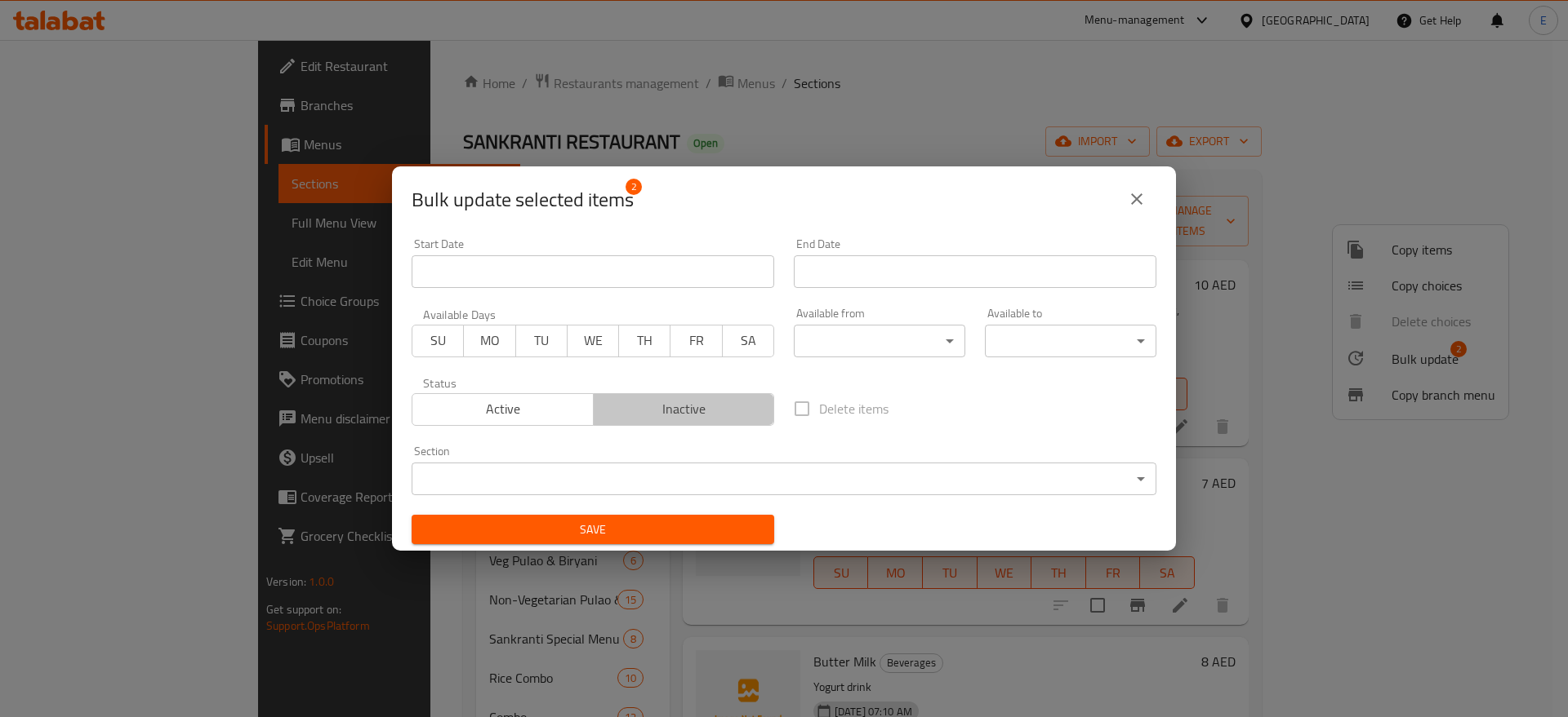
click at [709, 407] on span "Inactive" at bounding box center [684, 408] width 168 height 23
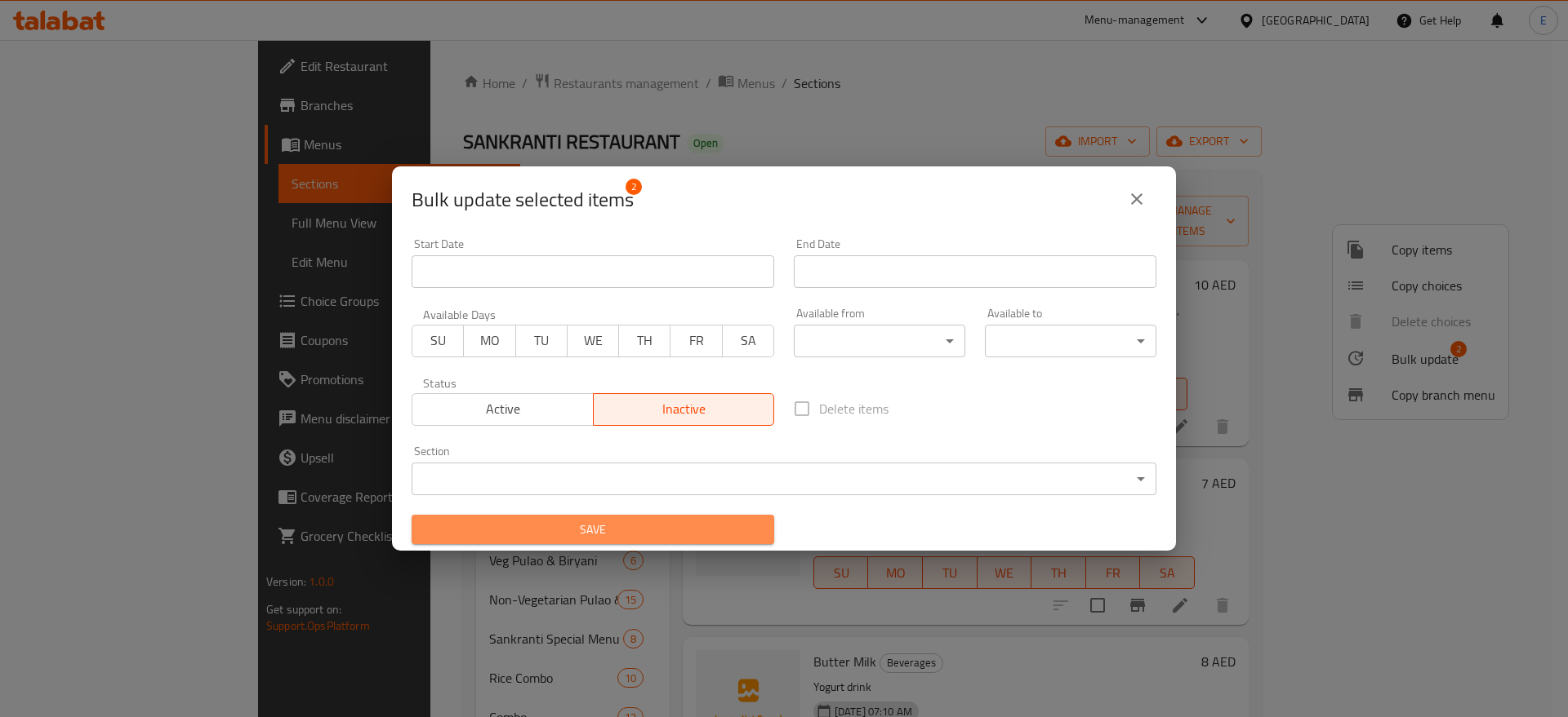
click at [611, 529] on span "Save" at bounding box center [593, 530] width 337 height 20
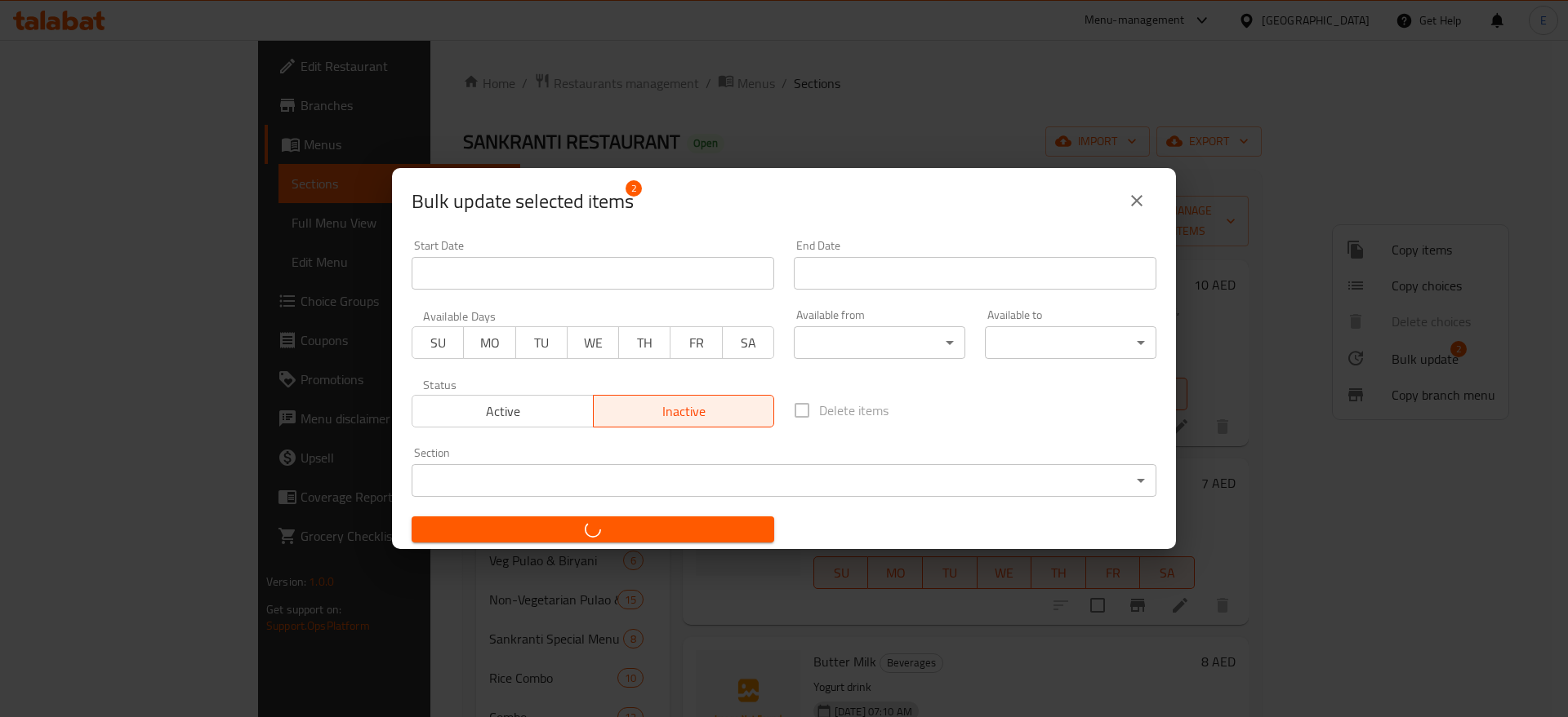
checkbox input "false"
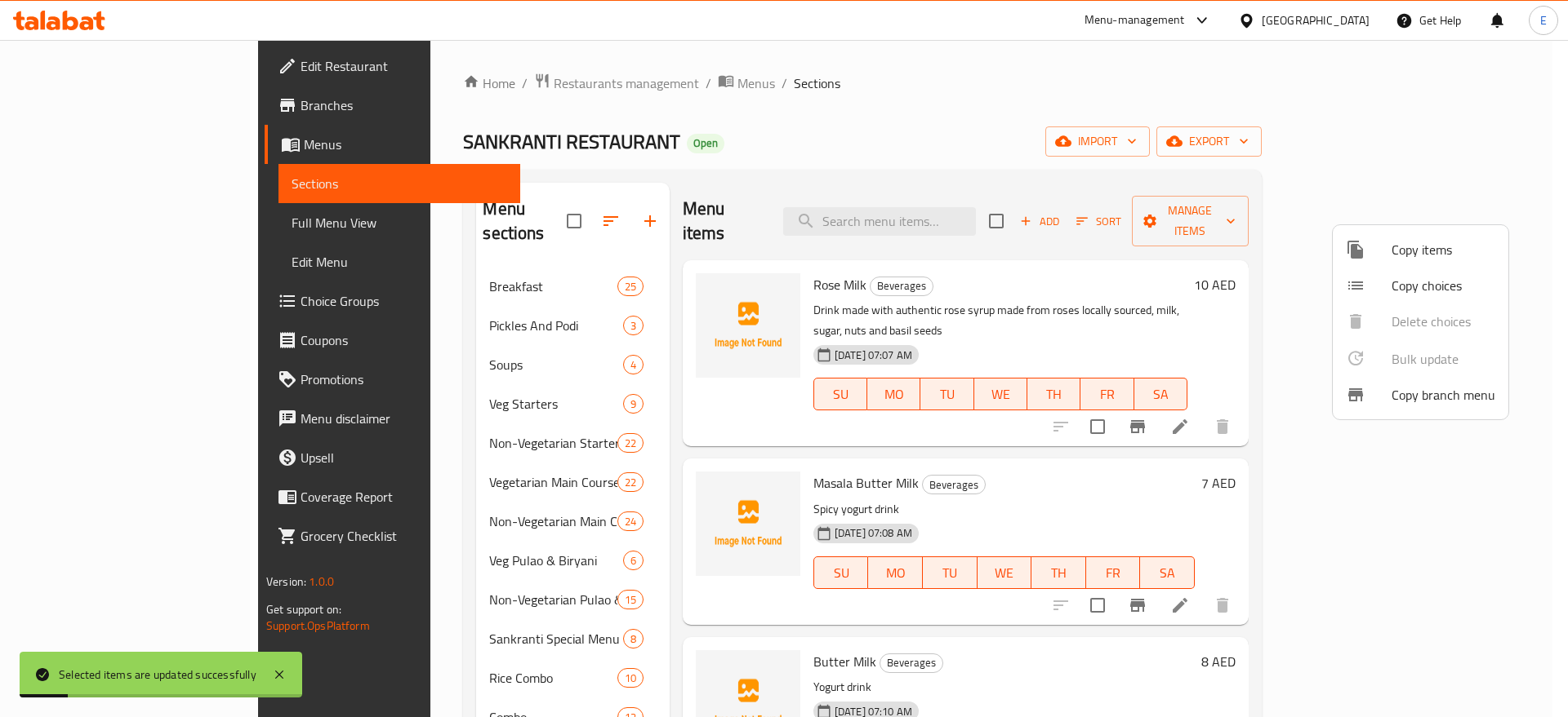
click at [1264, 210] on div at bounding box center [784, 358] width 1568 height 717
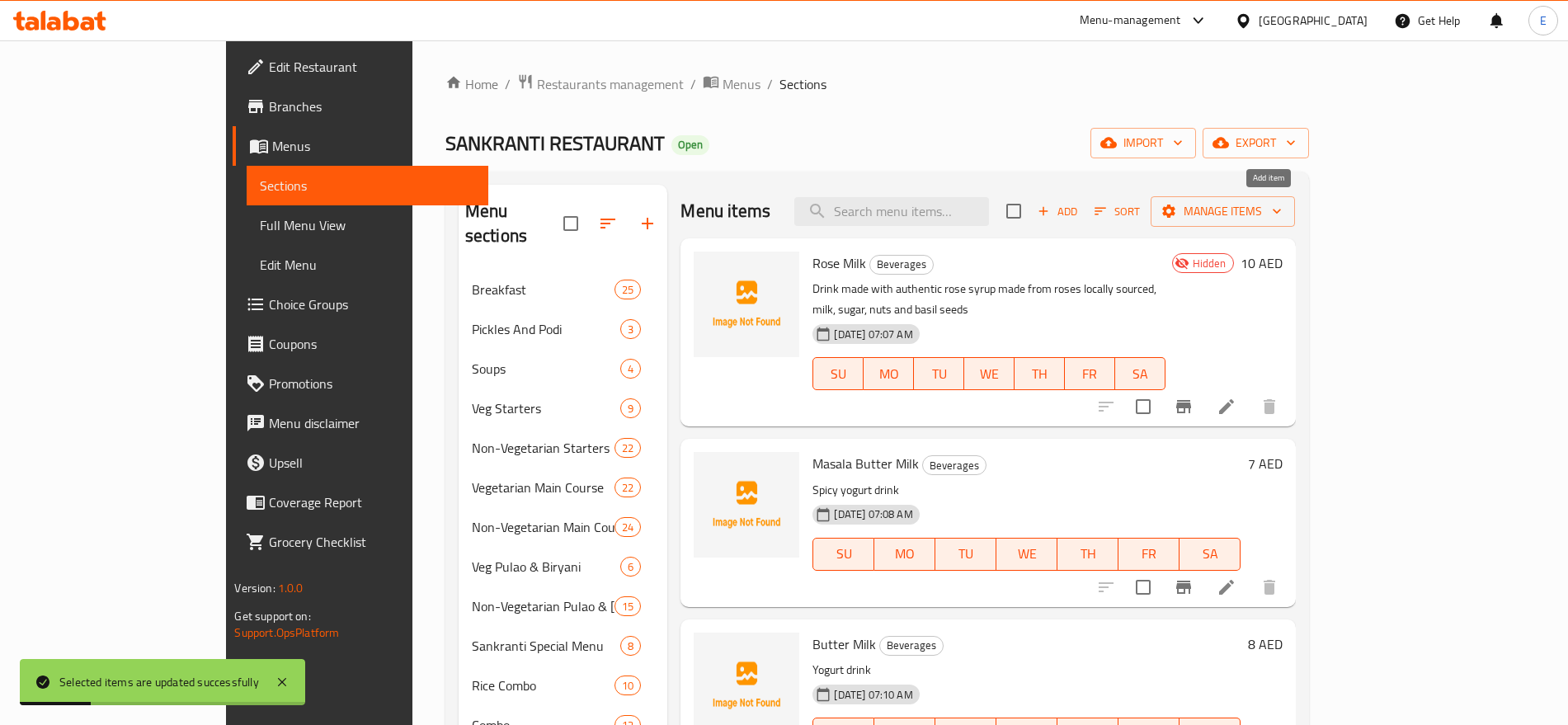
click at [1080, 213] on span "Add" at bounding box center [1057, 212] width 44 height 19
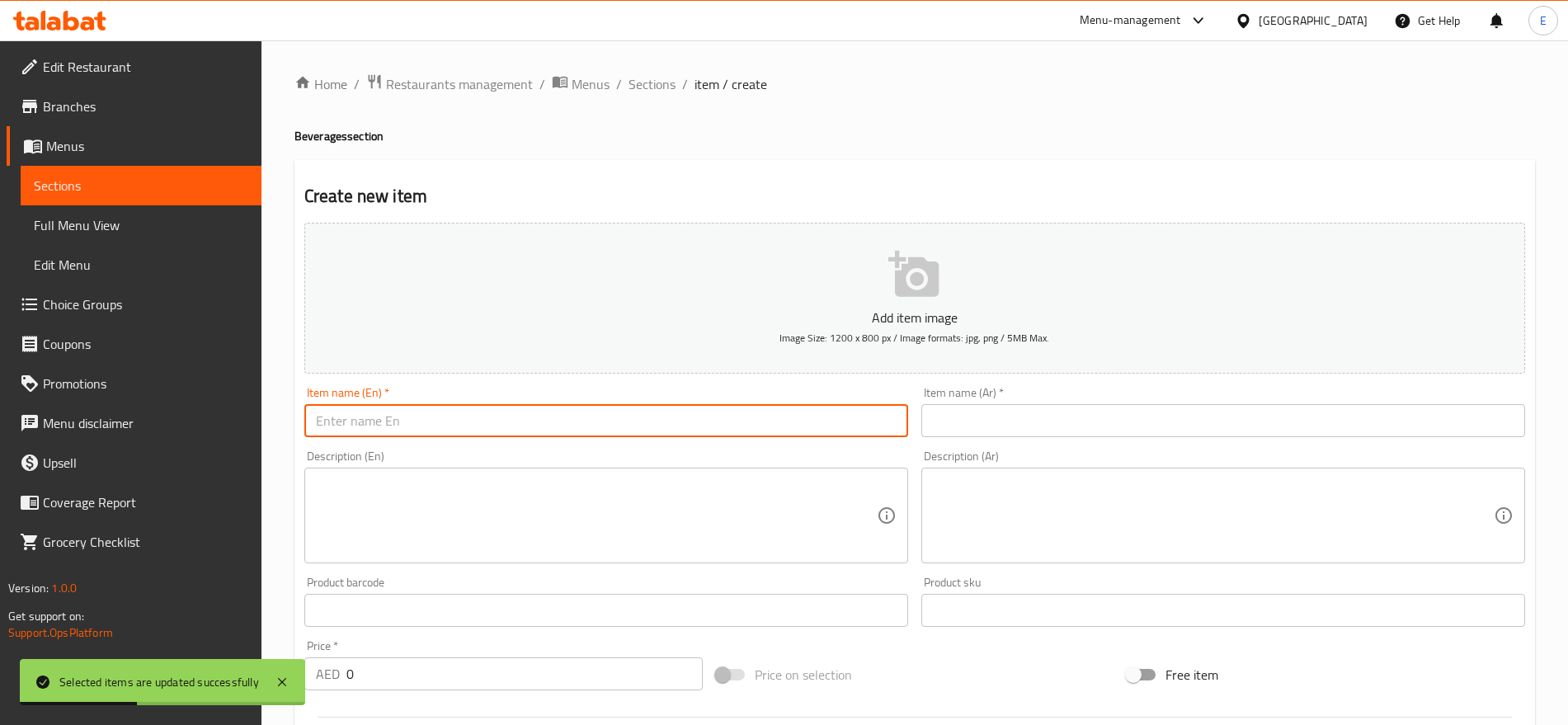
click at [627, 430] on input "text" at bounding box center [606, 420] width 604 height 33
paste input "Irani chai + Maska Bun Combo"
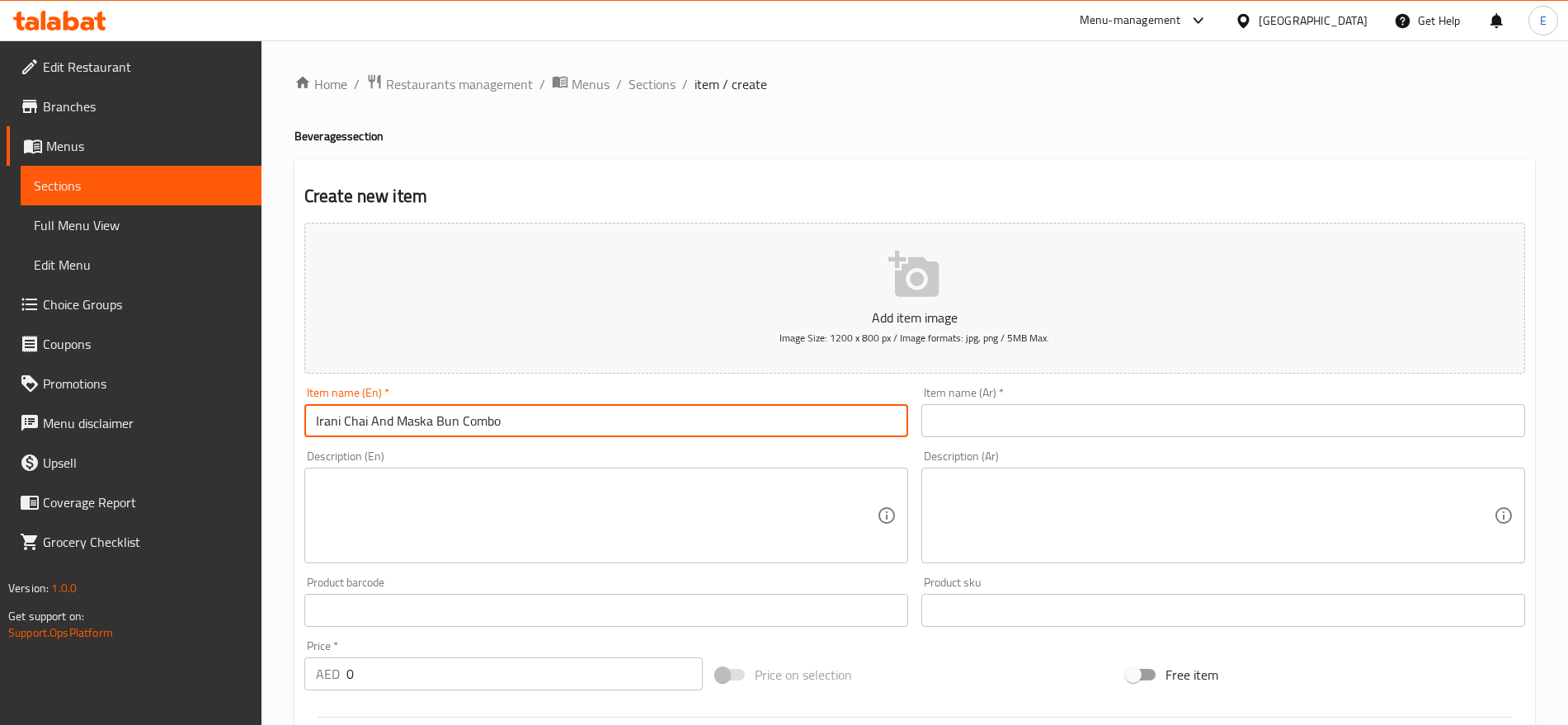
type input "Irani Chai And Maska Bun Combo"
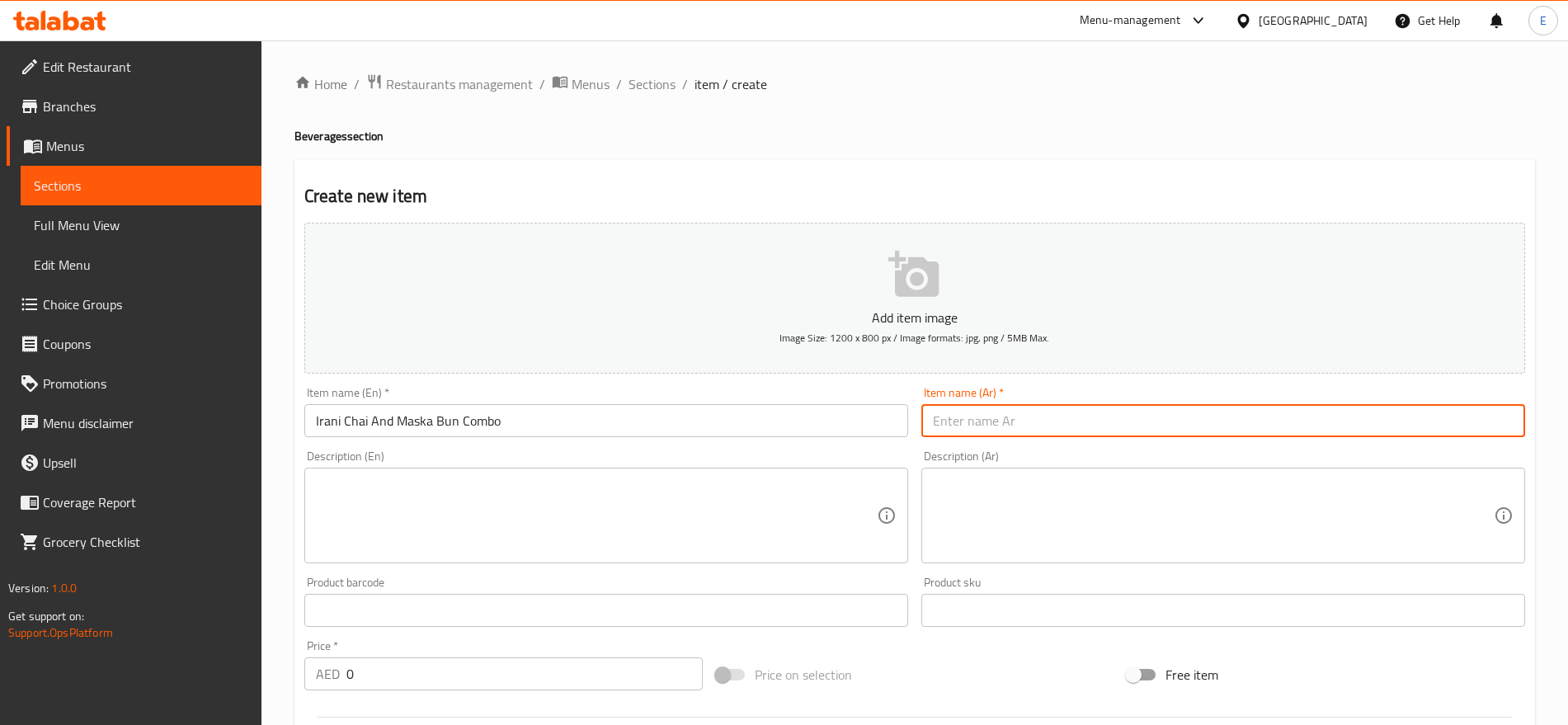
click at [1019, 424] on input "text" at bounding box center [1223, 420] width 604 height 33
paste input "كومبو تشاي إيراني و [PERSON_NAME]"
type input "كومبو تشاي إيراني و[PERSON_NAME]"
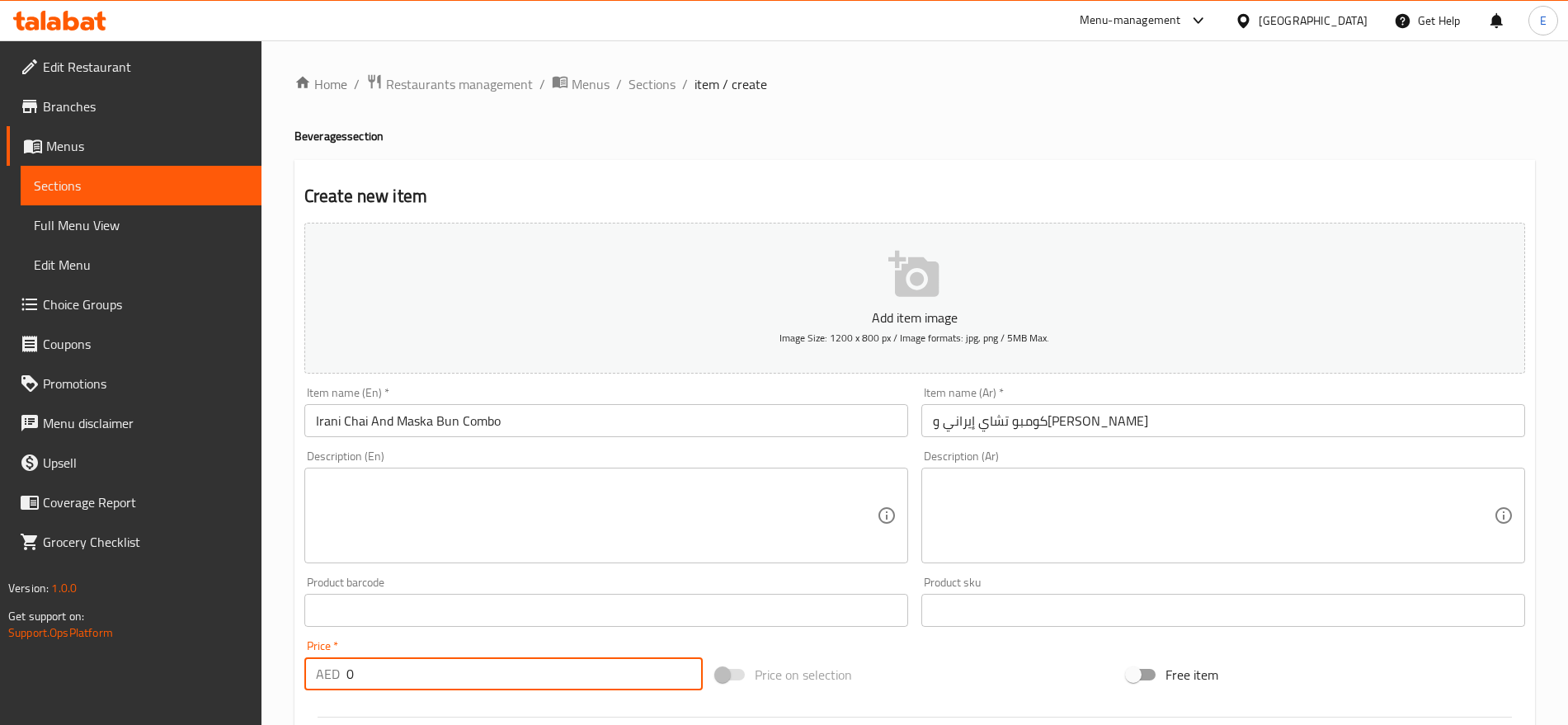
drag, startPoint x: 361, startPoint y: 677, endPoint x: 203, endPoint y: 668, distance: 158.3
click at [203, 668] on div "Edit Restaurant Branches Menus Sections Full Menu View Edit Menu Choice Groups …" at bounding box center [784, 603] width 1568 height 1126
type input "10"
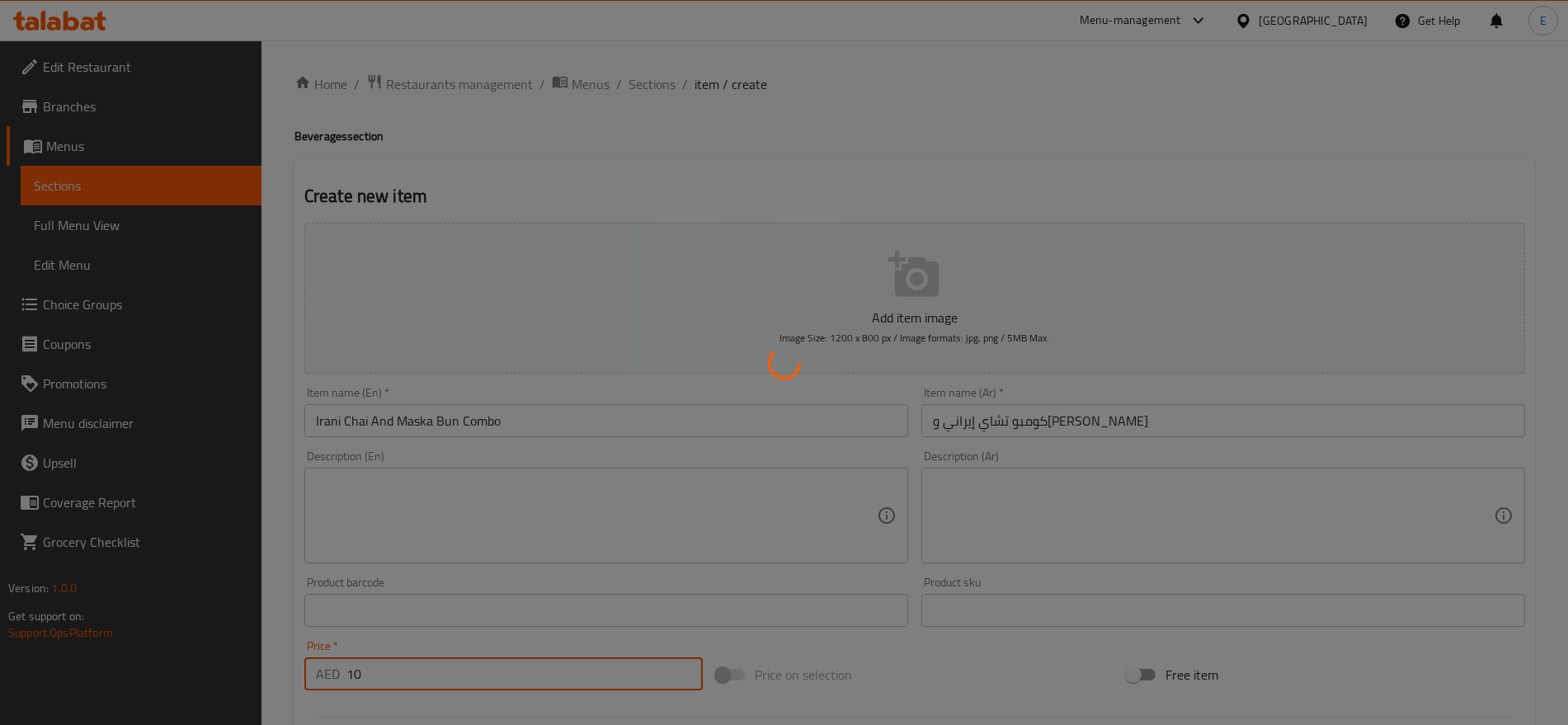
type input "0"
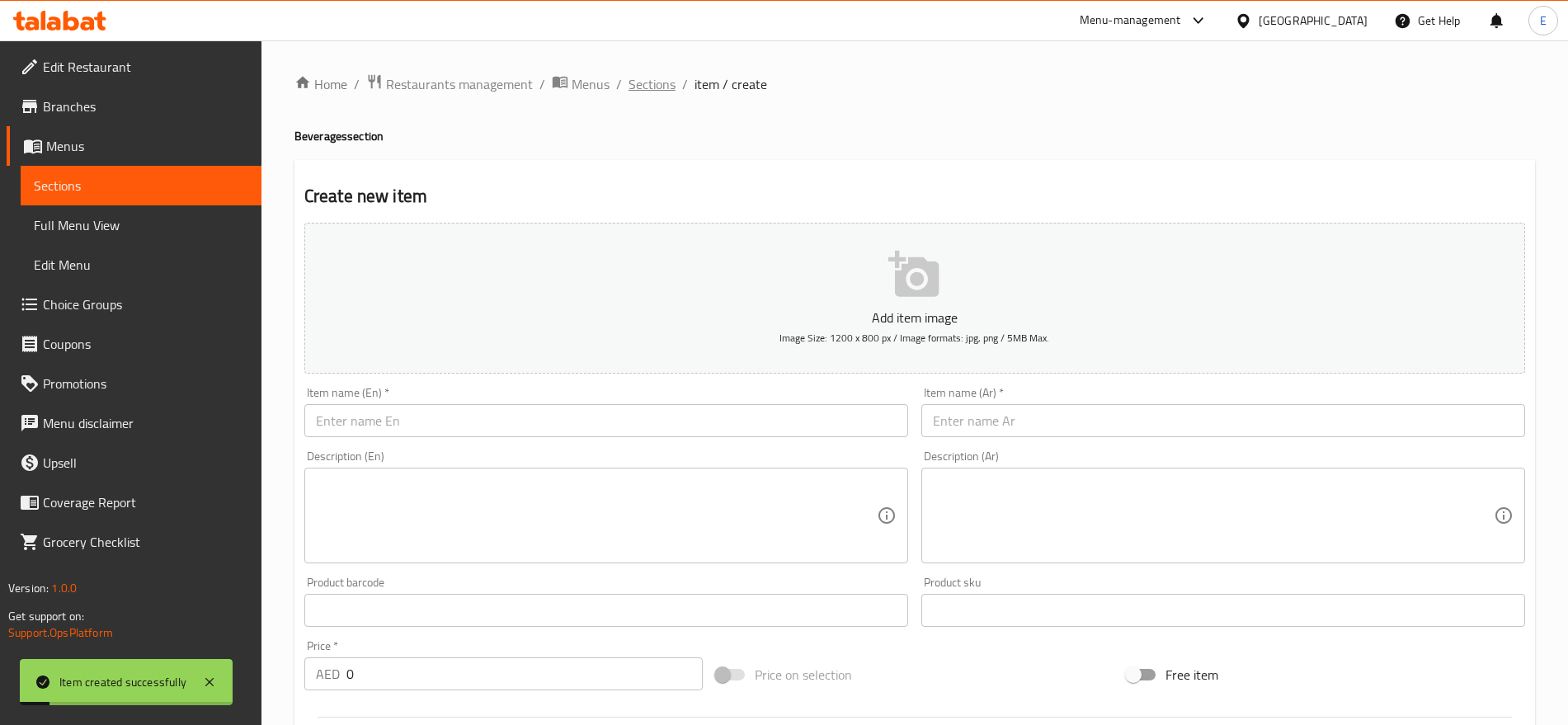
click at [636, 86] on span "Sections" at bounding box center [652, 84] width 47 height 20
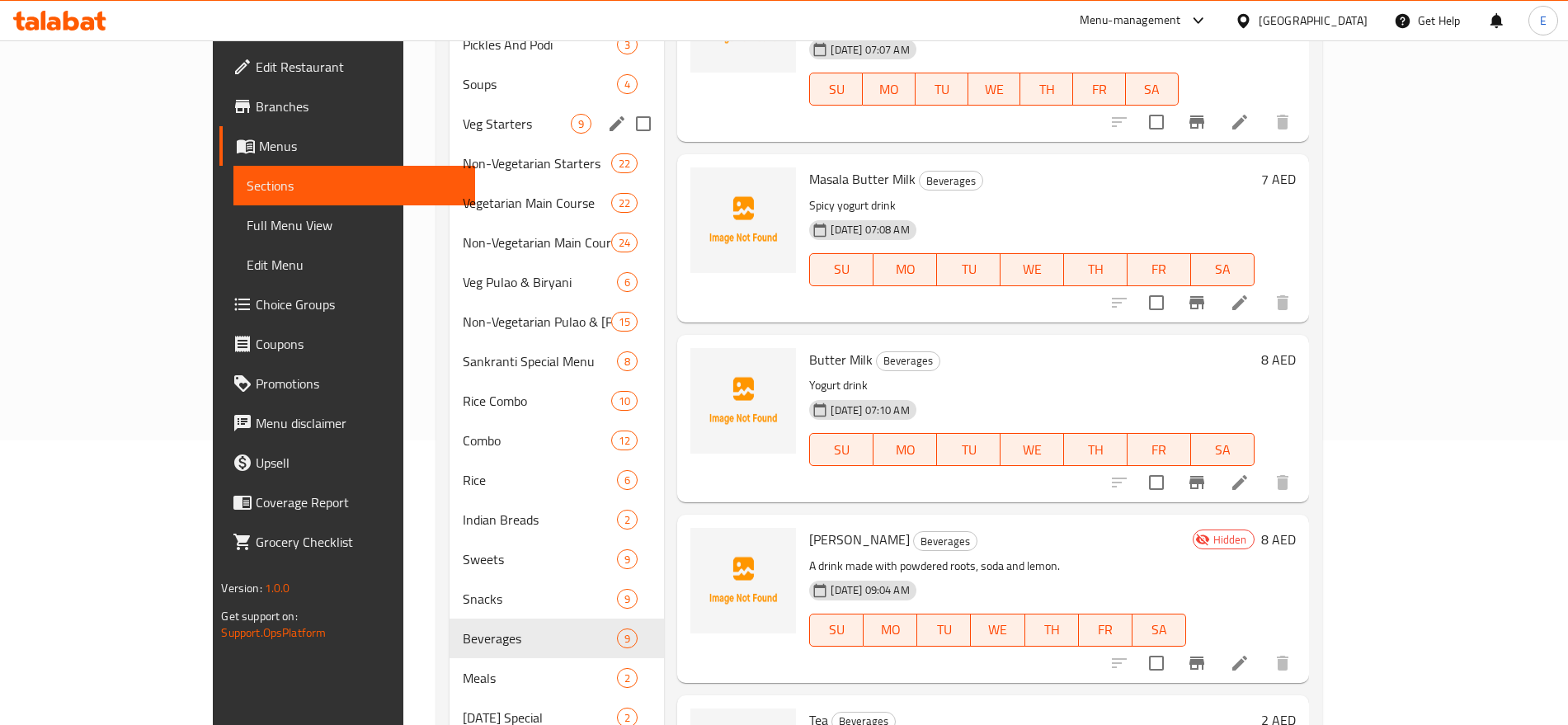
scroll to position [284, 0]
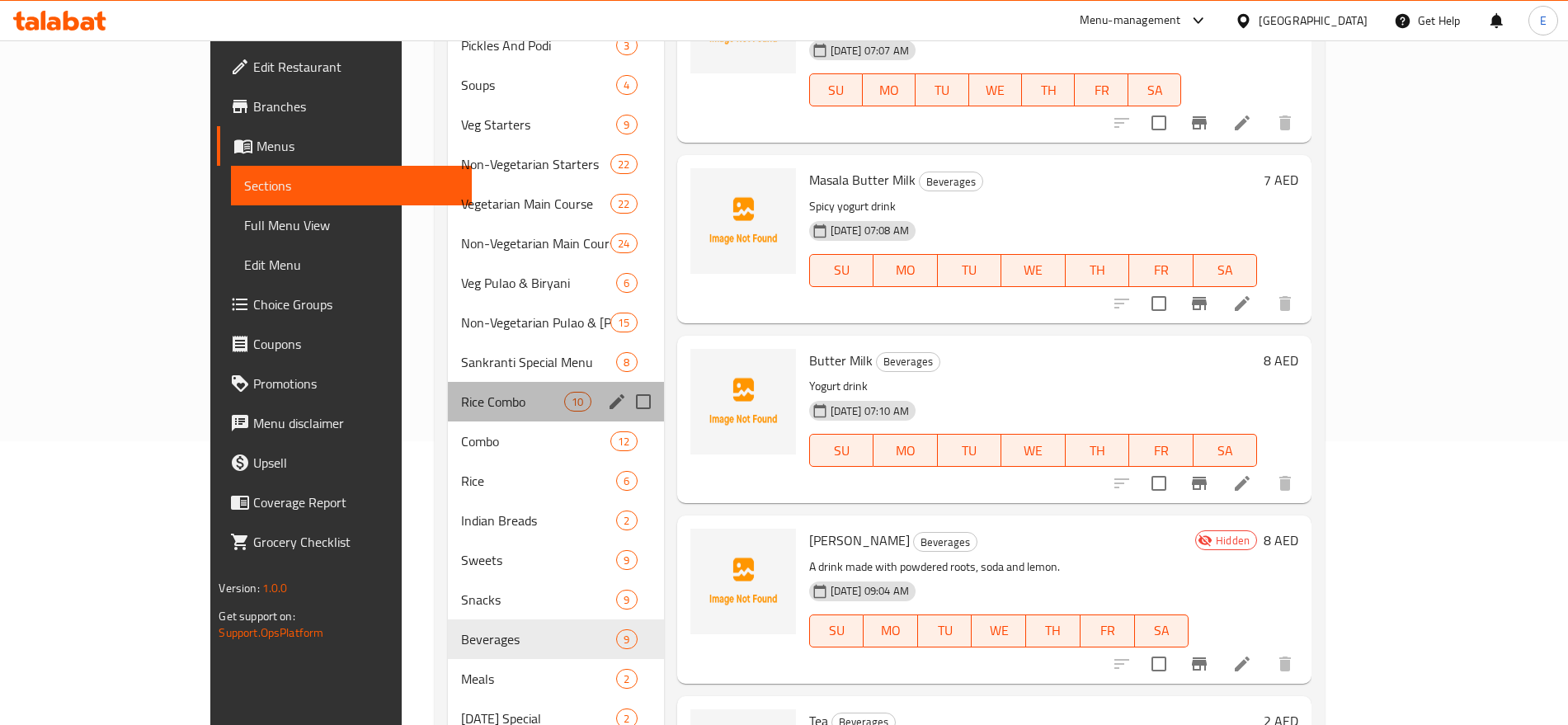
click at [447, 382] on div "Rice Combo 10" at bounding box center [556, 402] width 216 height 39
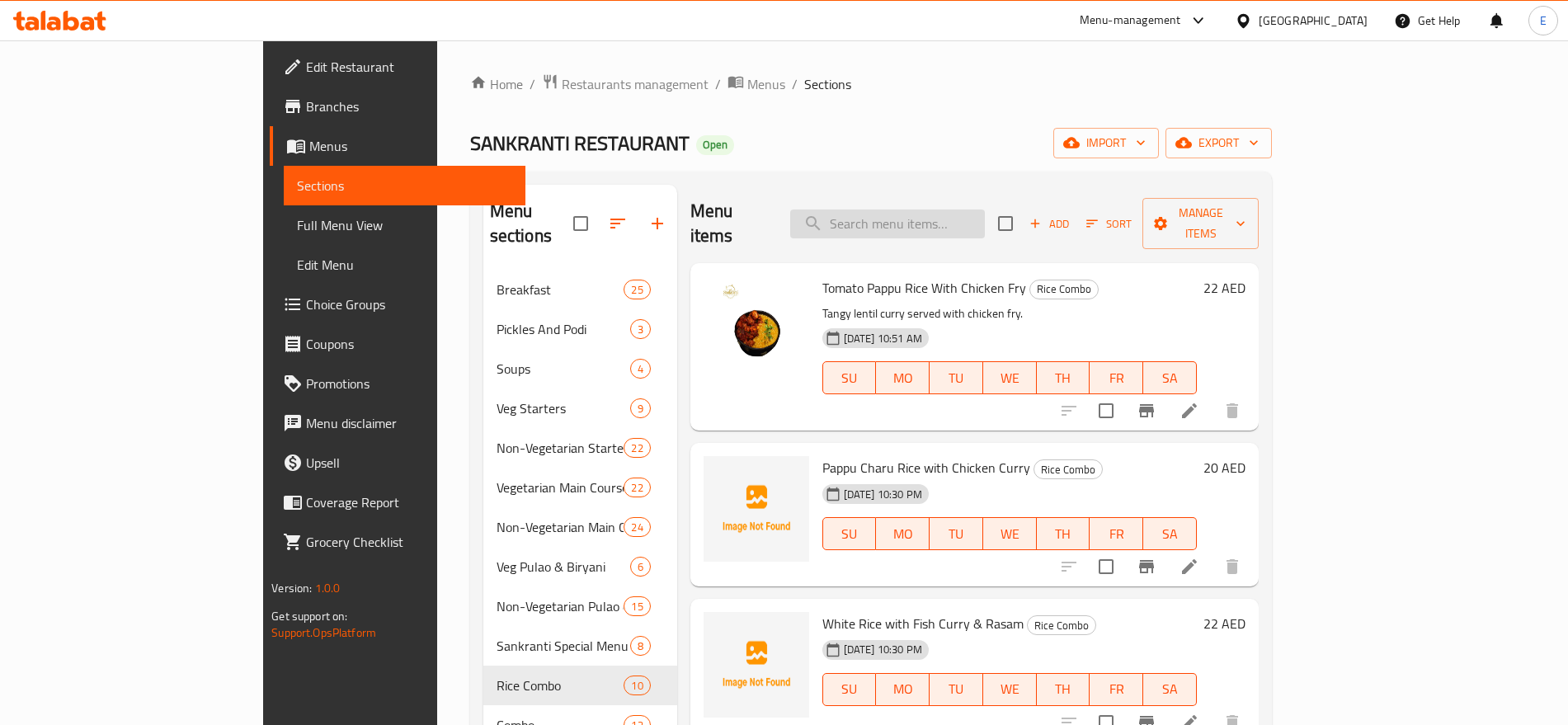
click at [948, 210] on input "search" at bounding box center [887, 224] width 195 height 29
paste input "Veg Fried Rice"
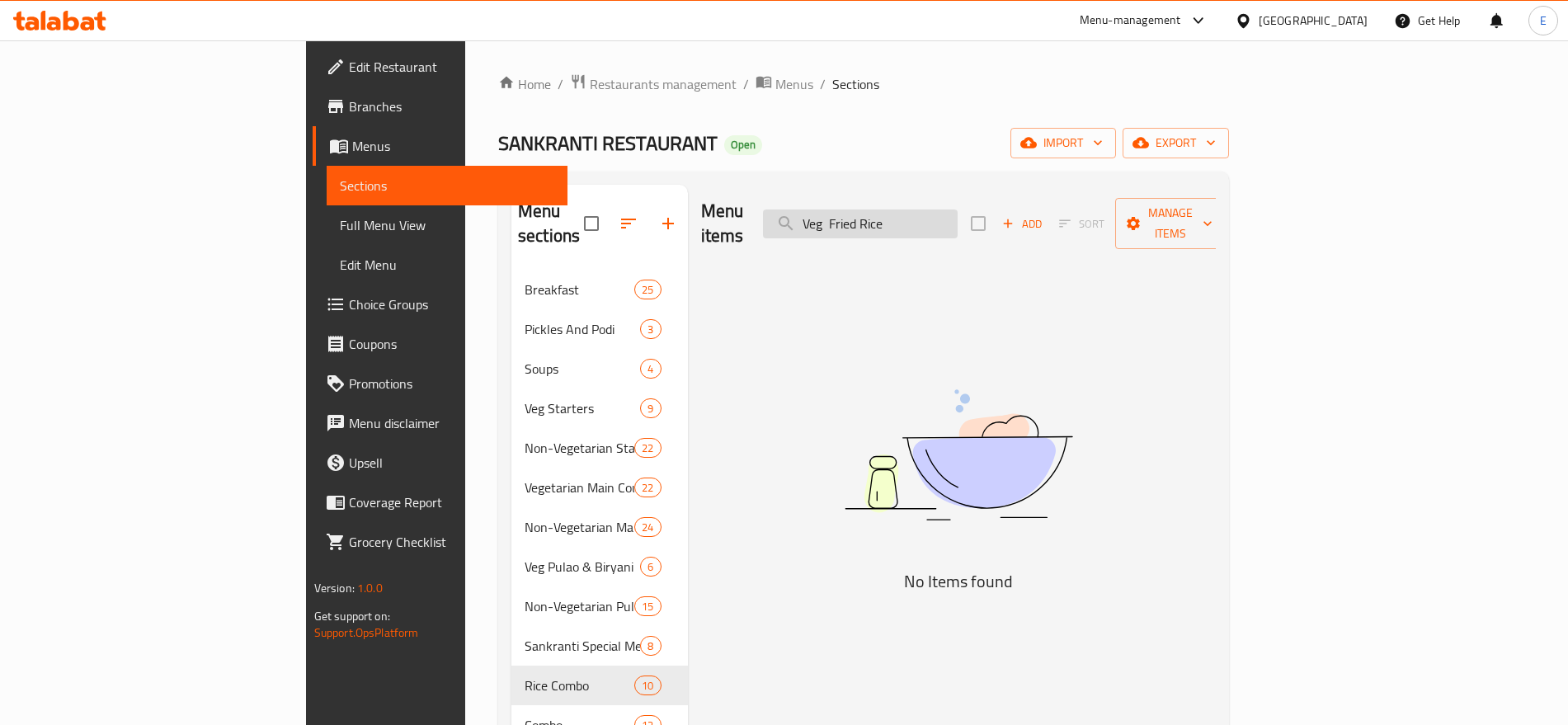
click at [940, 210] on input "Veg Fried Rice" at bounding box center [860, 224] width 195 height 29
type input "Fried Rice"
click at [949, 210] on input "Fried Rice" at bounding box center [860, 224] width 195 height 29
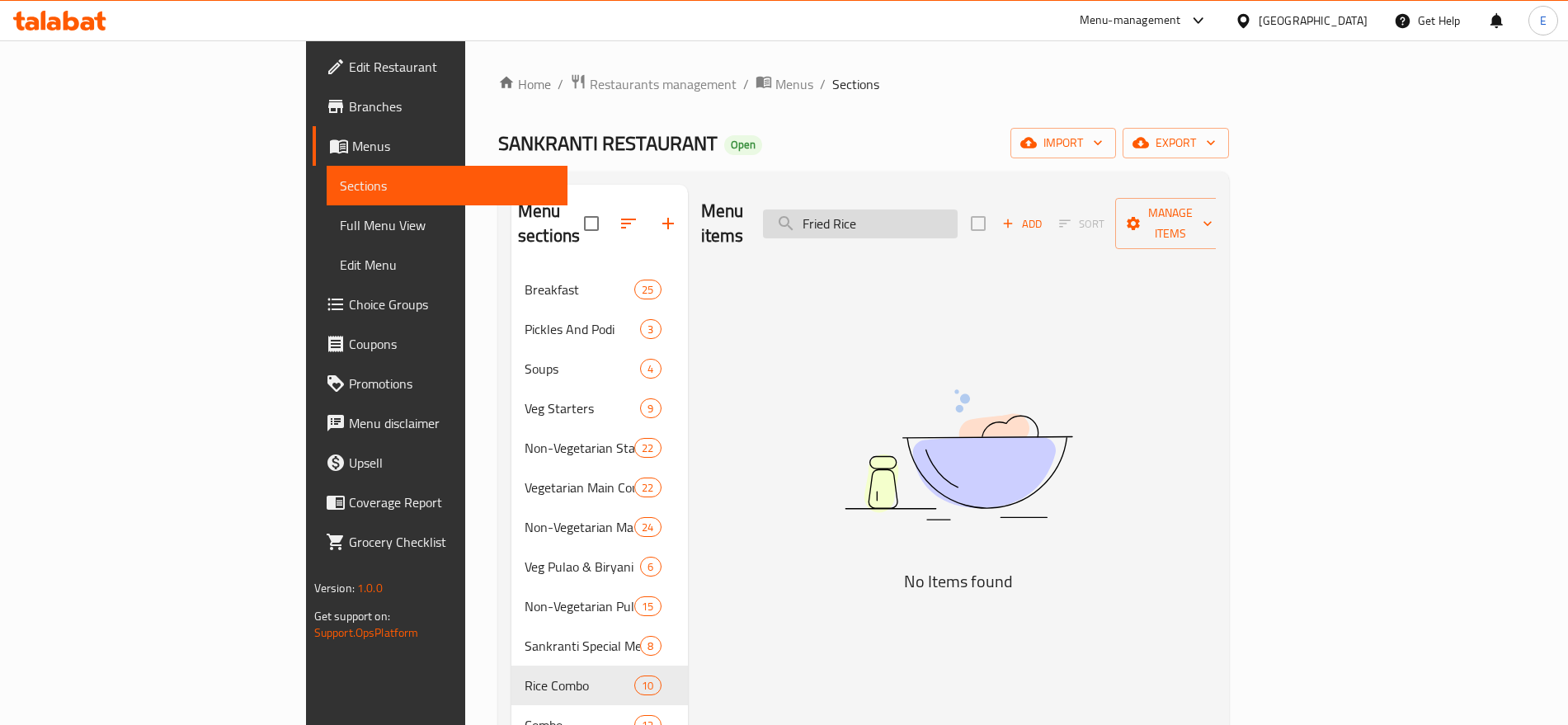
click at [949, 210] on input "Fried Rice" at bounding box center [860, 224] width 195 height 29
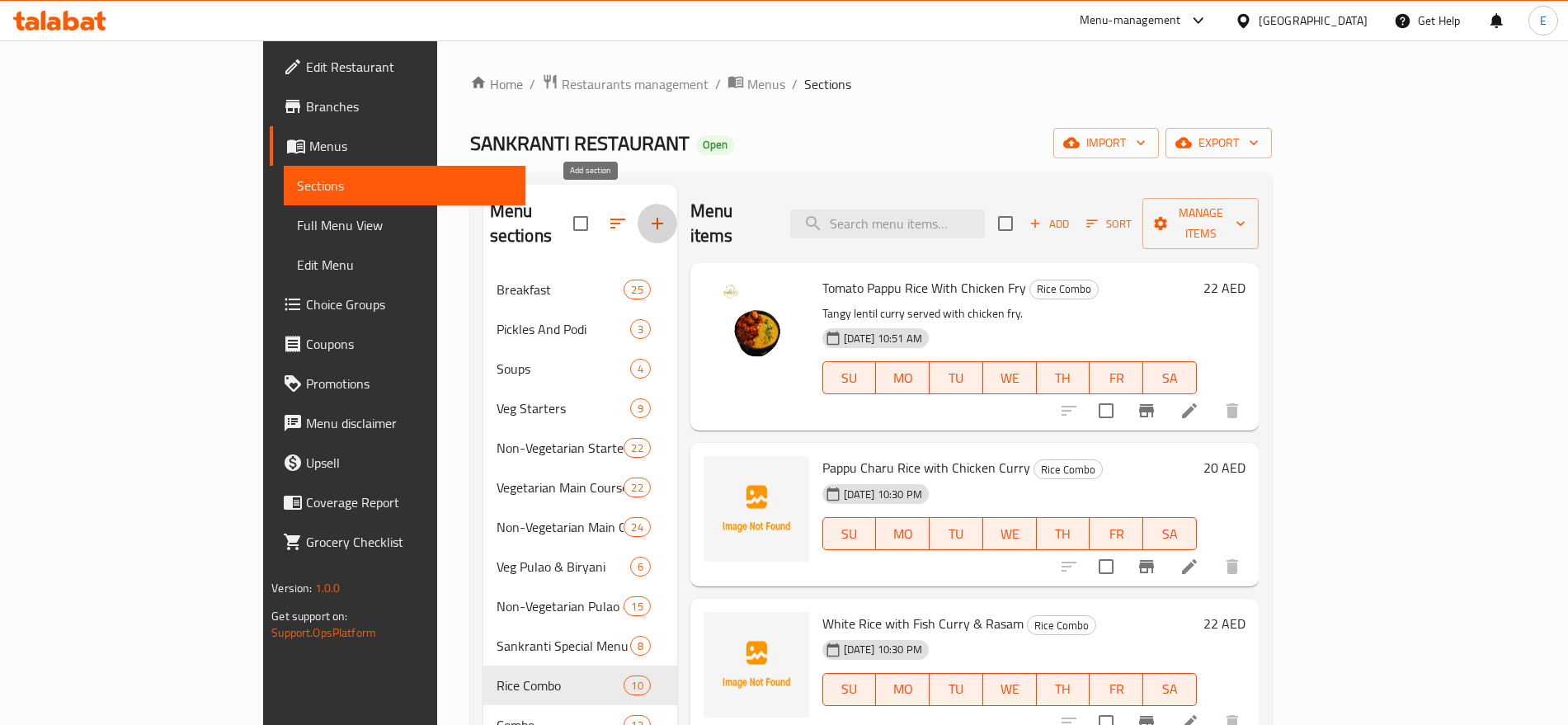
click at [648, 213] on icon "button" at bounding box center [657, 223] width 20 height 20
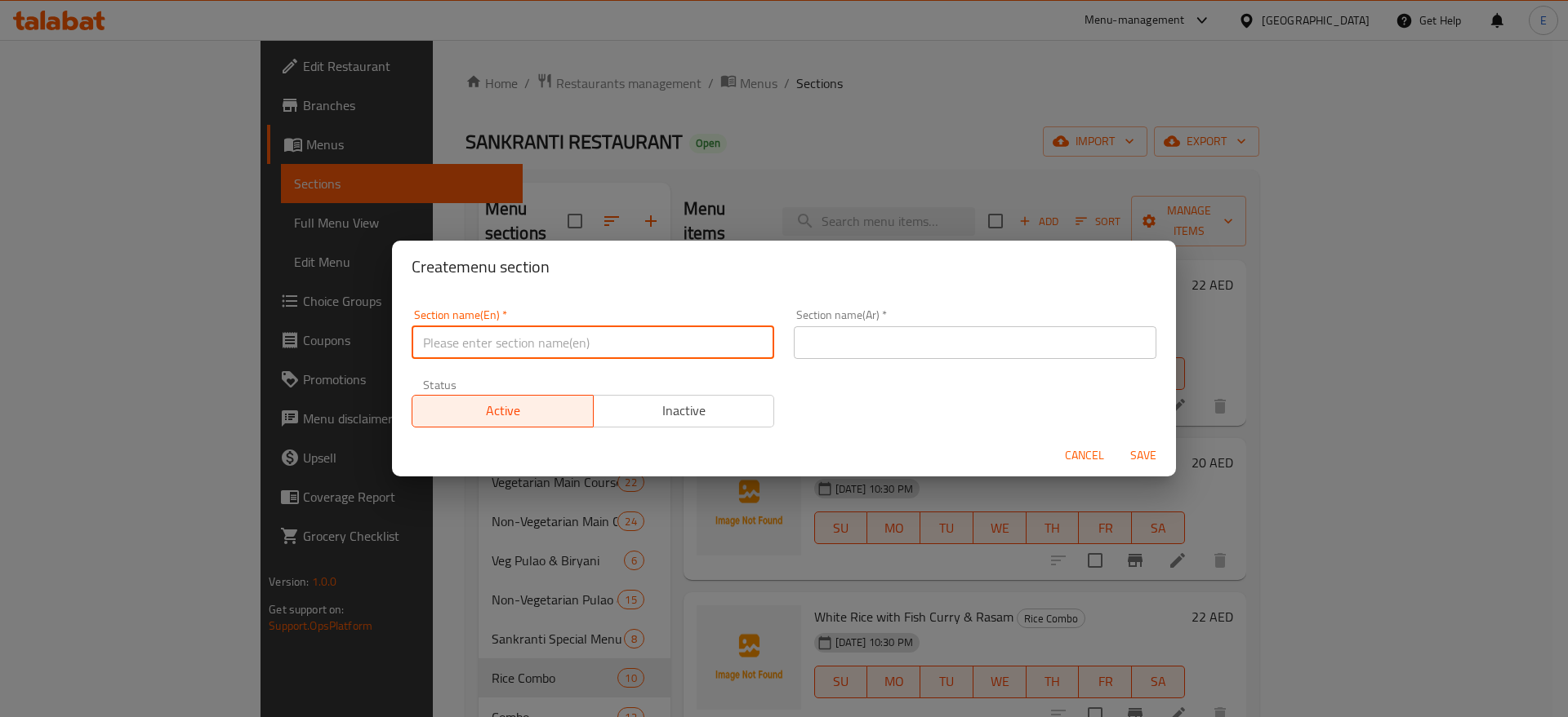
click at [580, 329] on input "text" at bounding box center [593, 342] width 363 height 33
paste input "Fried Rice"
type input "Fried Rice"
click at [811, 337] on input "text" at bounding box center [975, 342] width 363 height 33
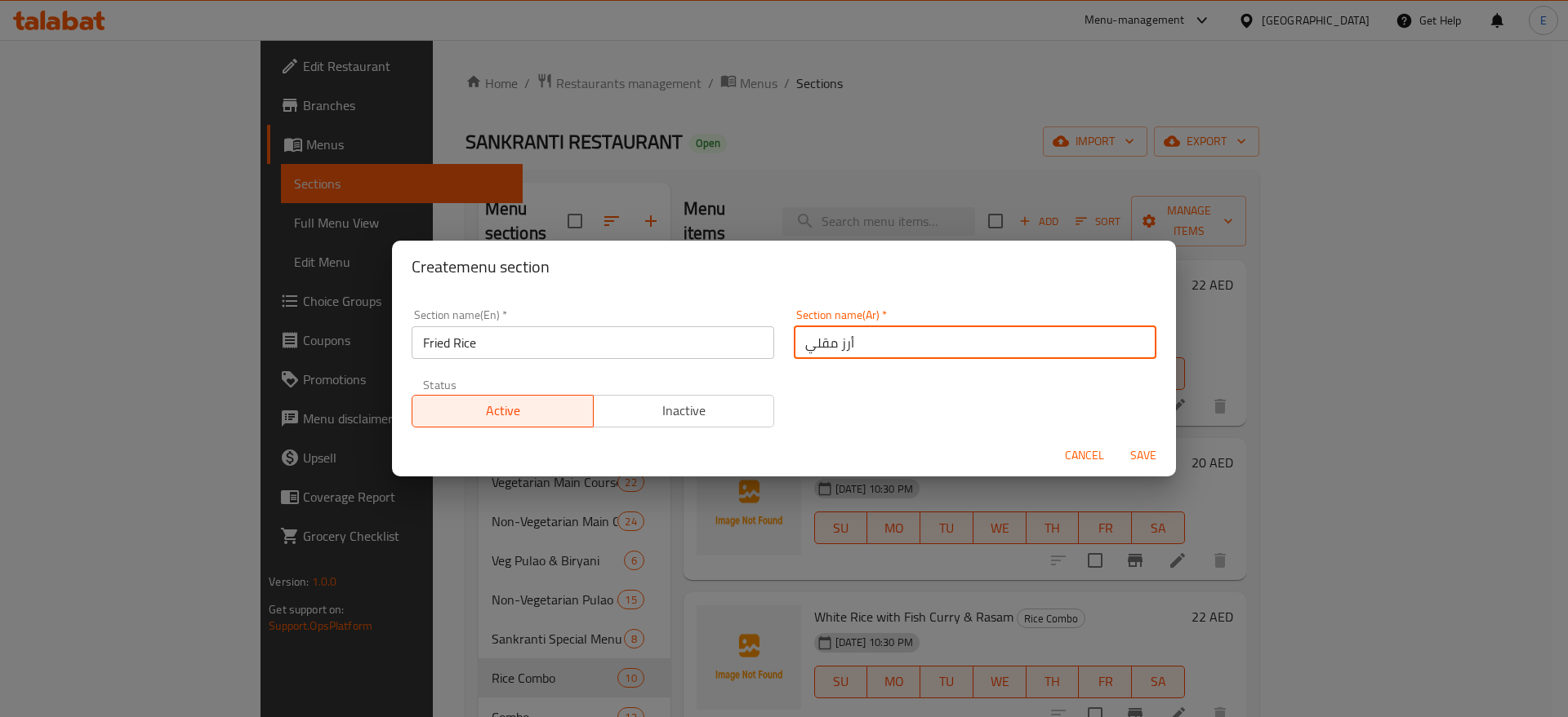
type input "أرز مقلي"
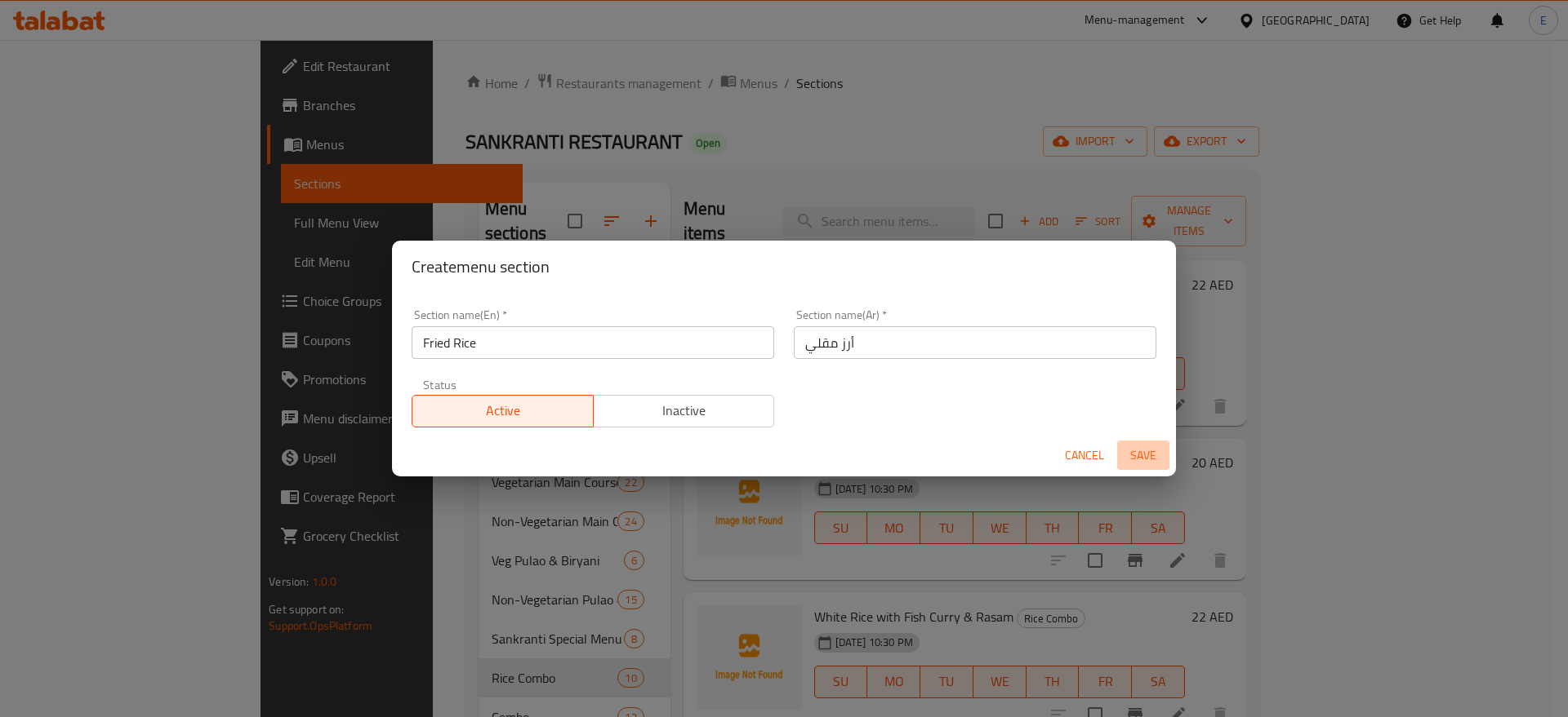
click at [1128, 447] on span "Save" at bounding box center [1143, 456] width 39 height 20
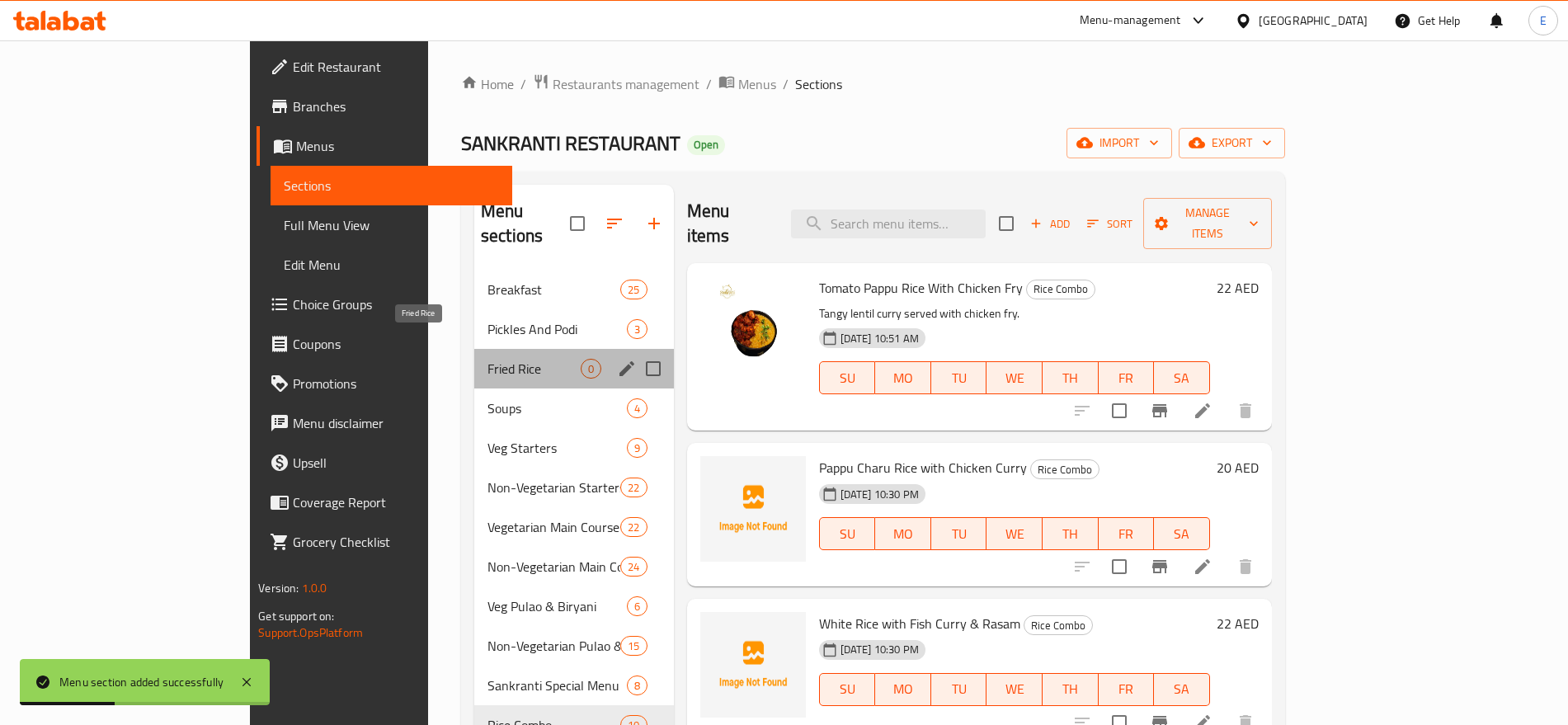
click at [488, 359] on span "Fried Rice" at bounding box center [534, 369] width 93 height 20
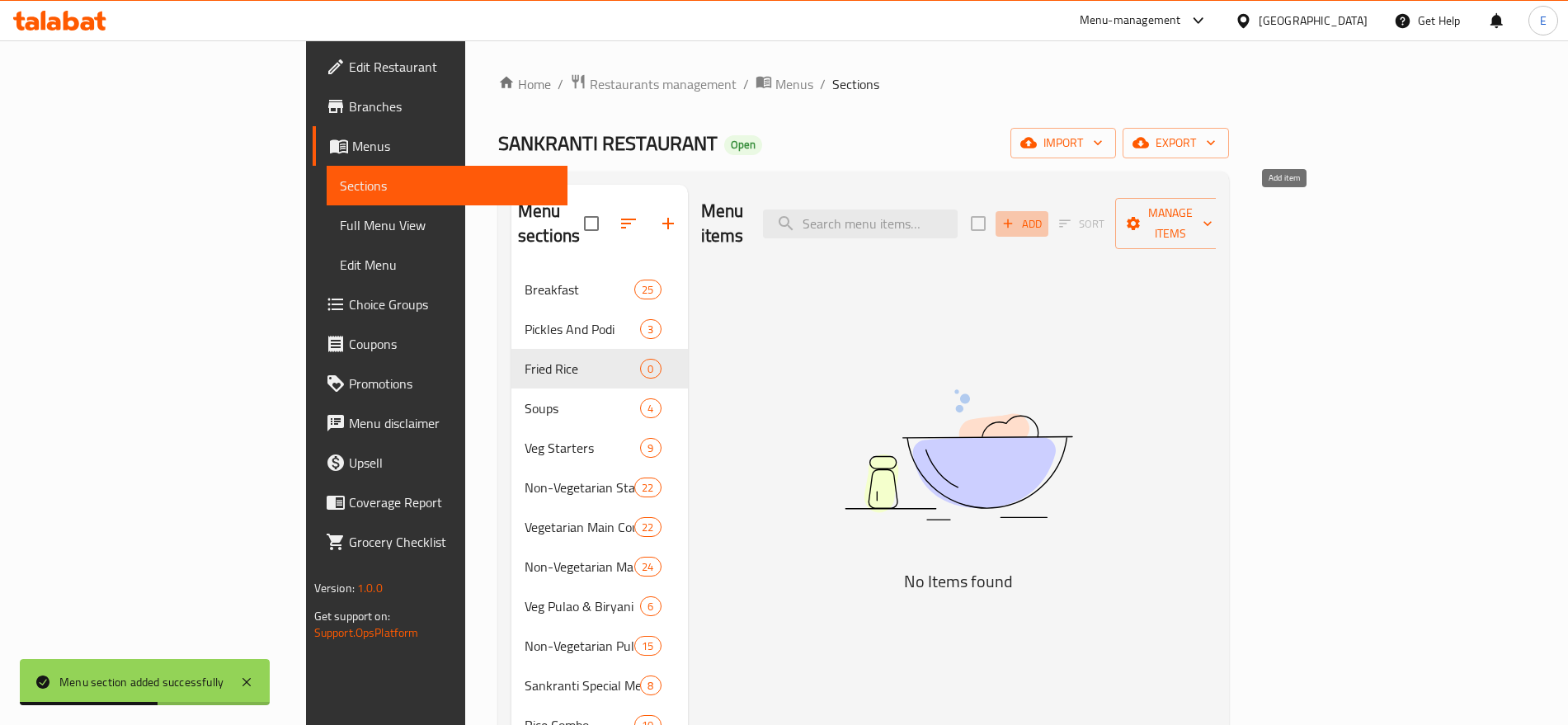
click at [1044, 214] on span "Add" at bounding box center [1021, 224] width 44 height 19
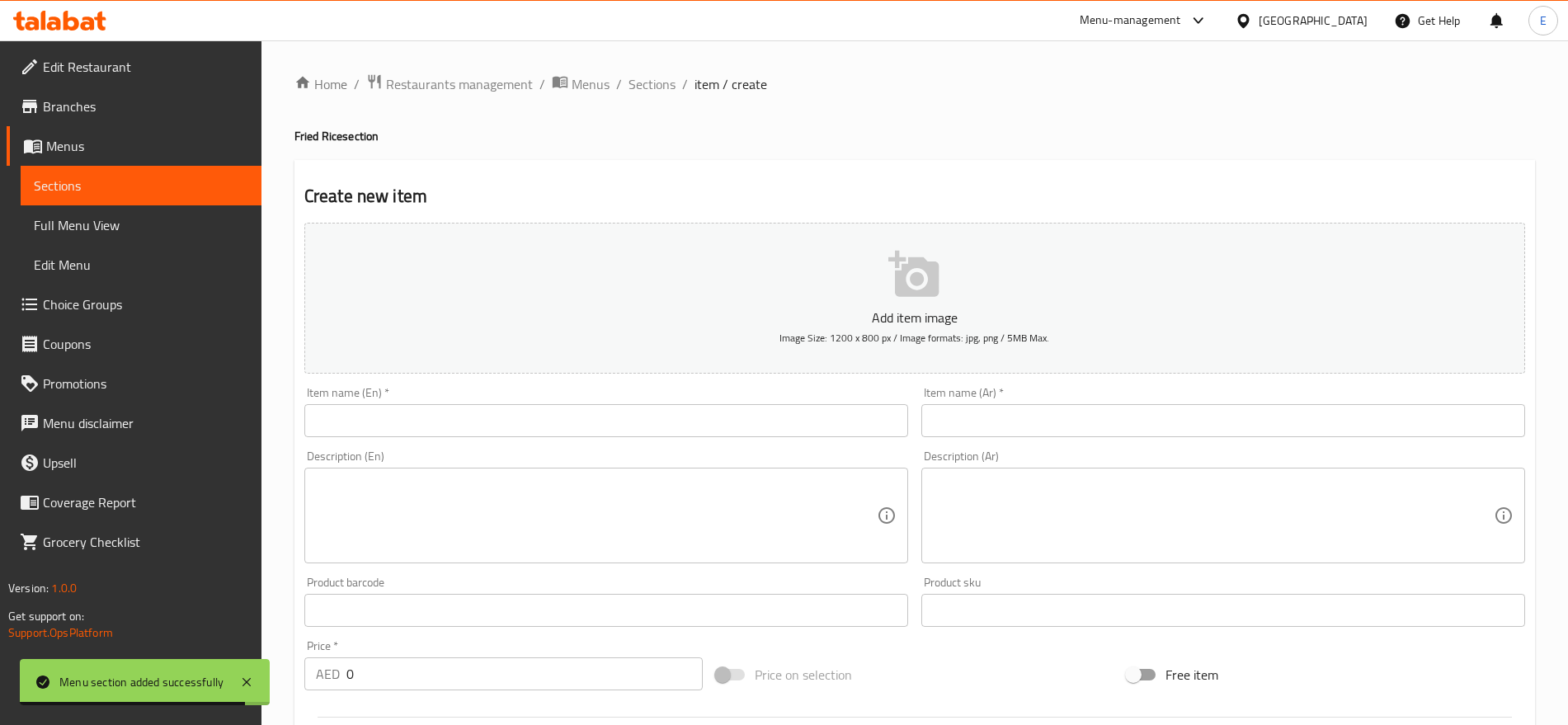
click at [665, 427] on input "text" at bounding box center [606, 420] width 604 height 33
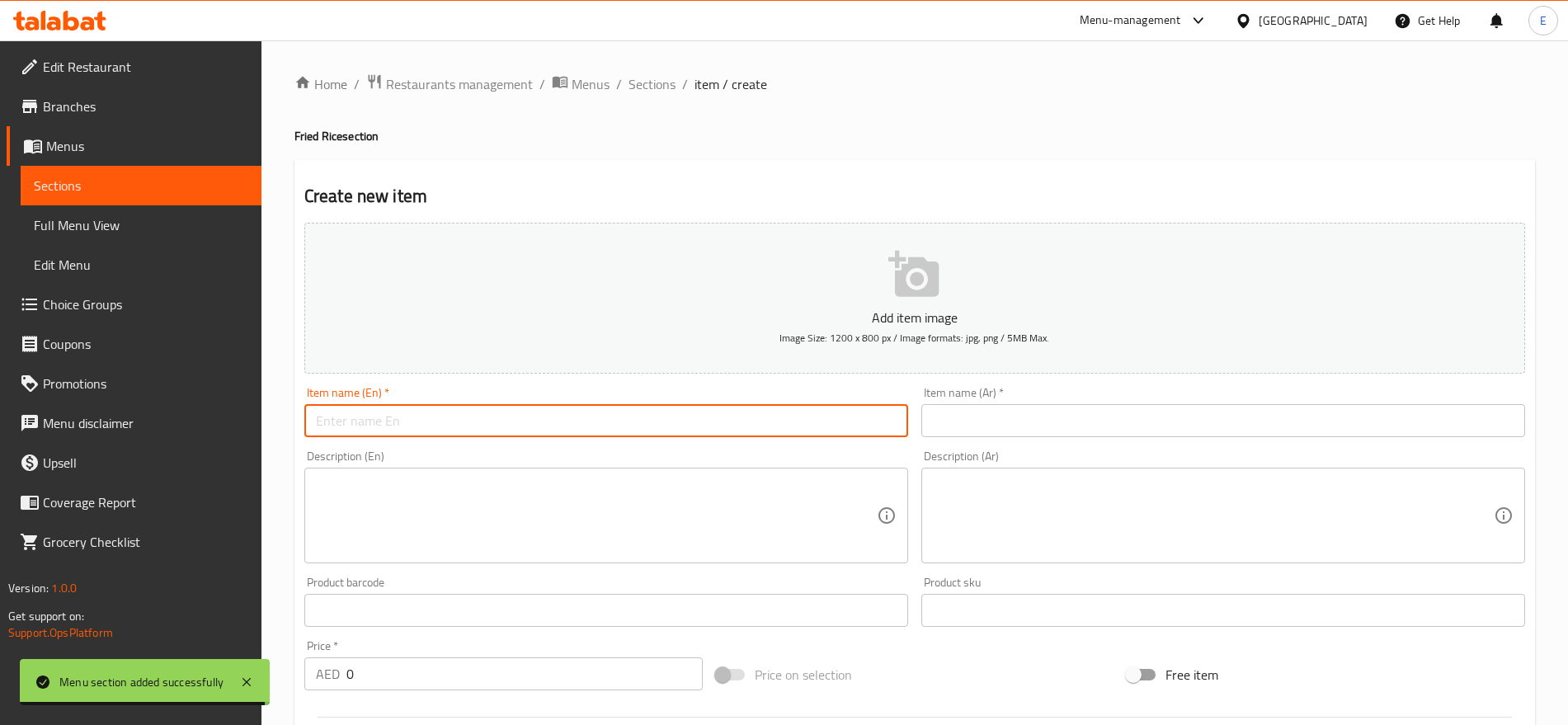
paste input "Veg Fried Rice"
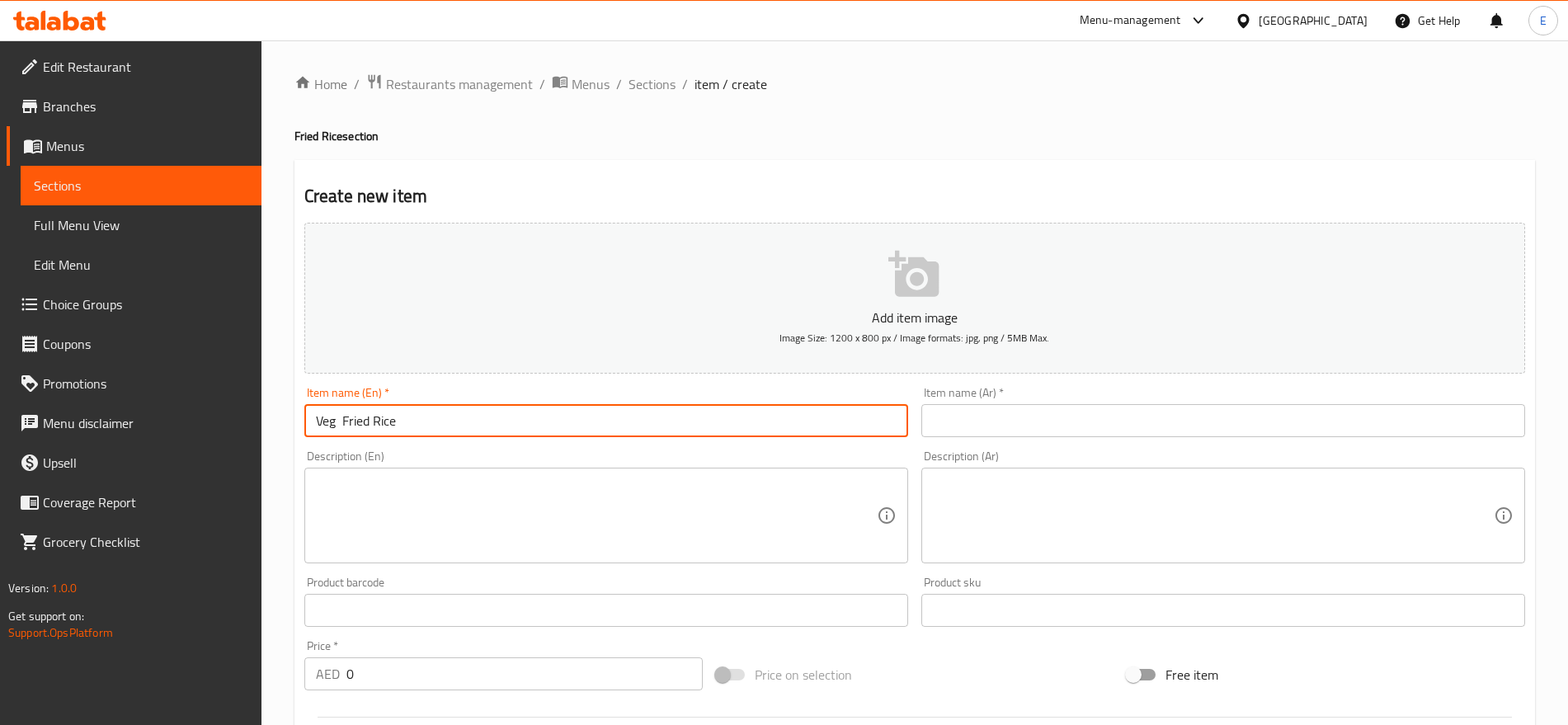
click at [339, 422] on input "Veg Fried Rice" at bounding box center [606, 420] width 604 height 33
type input "Veg Fried Rice"
click at [1117, 424] on input "text" at bounding box center [1223, 420] width 604 height 33
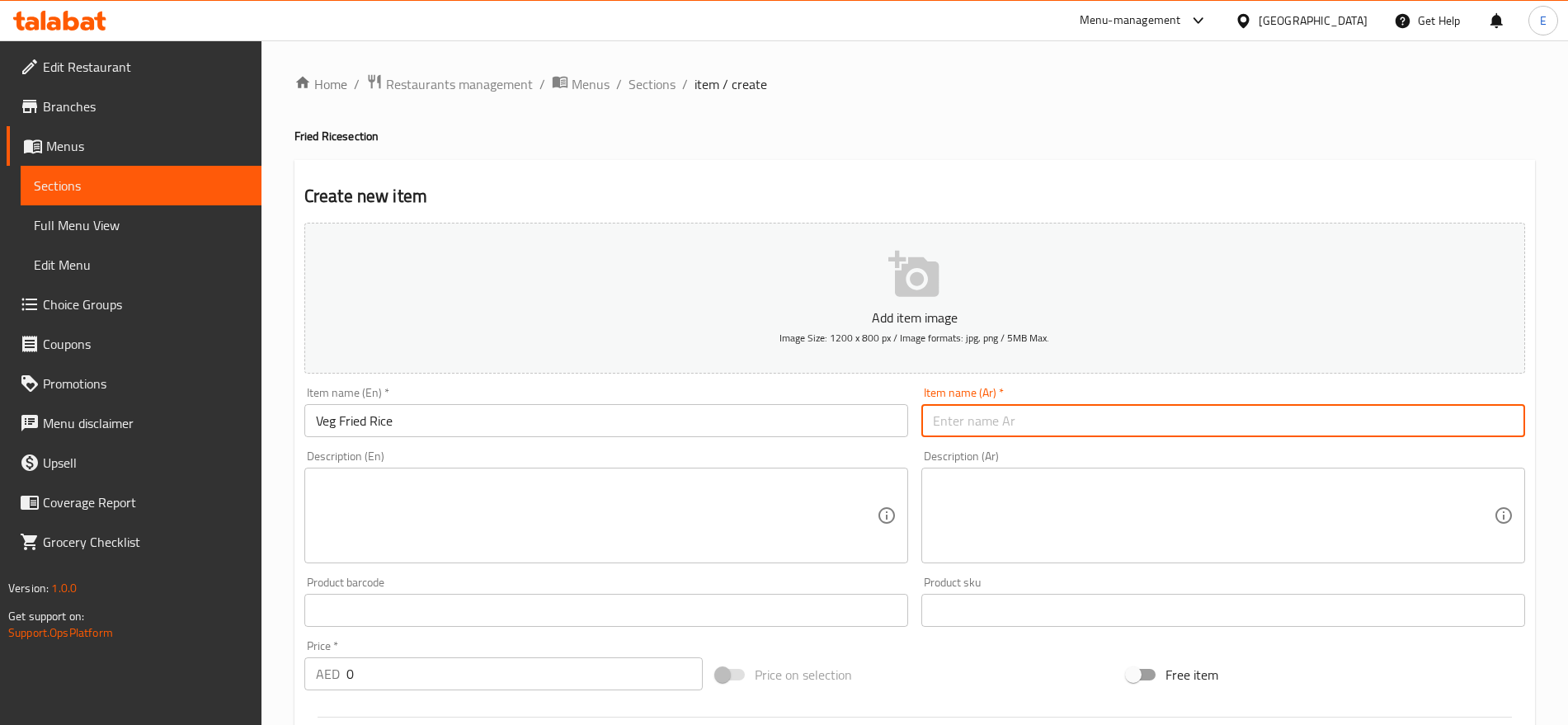
paste input "أرز مقلي بالخضار"
type input "أرز مقلي بالخضار"
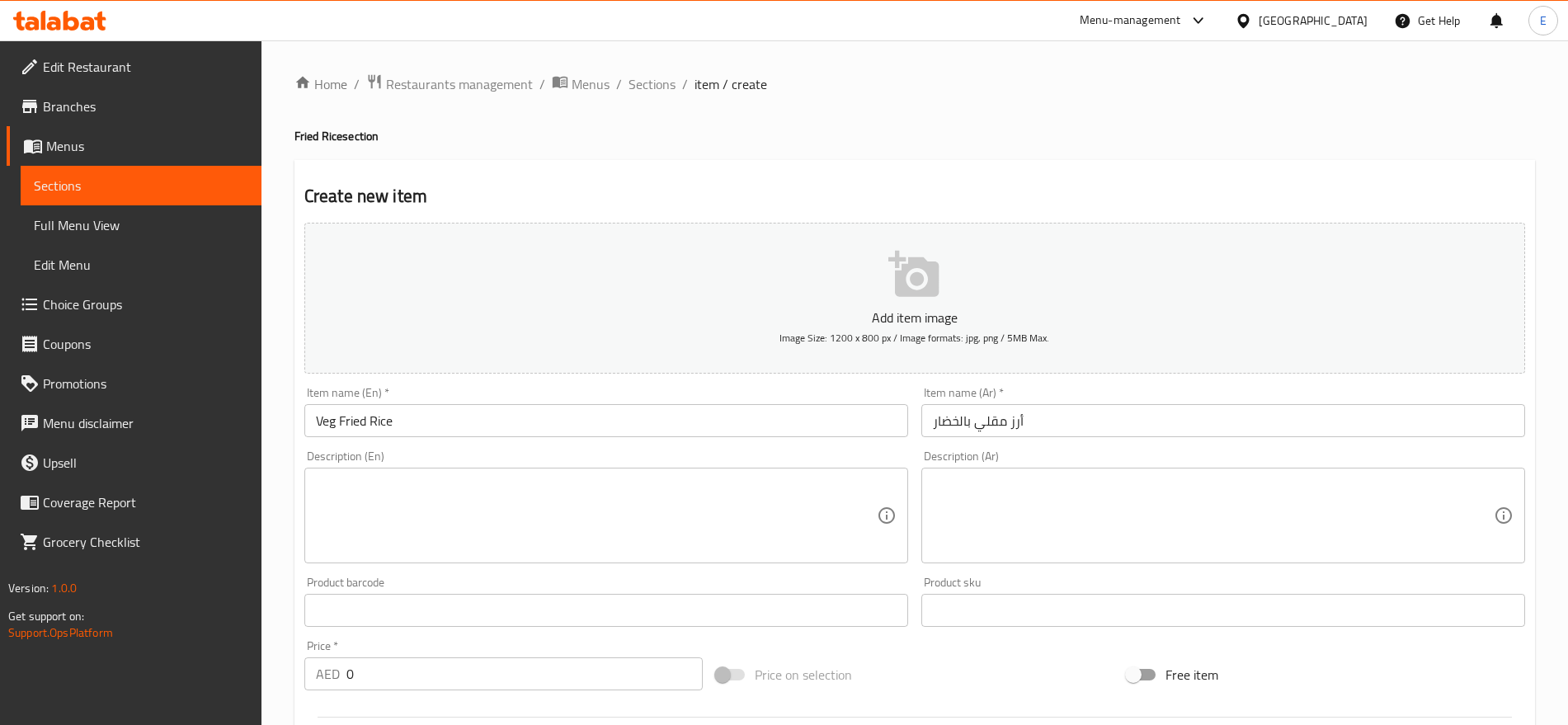
click at [899, 454] on div "Description (En) Description (En)" at bounding box center [606, 507] width 604 height 113
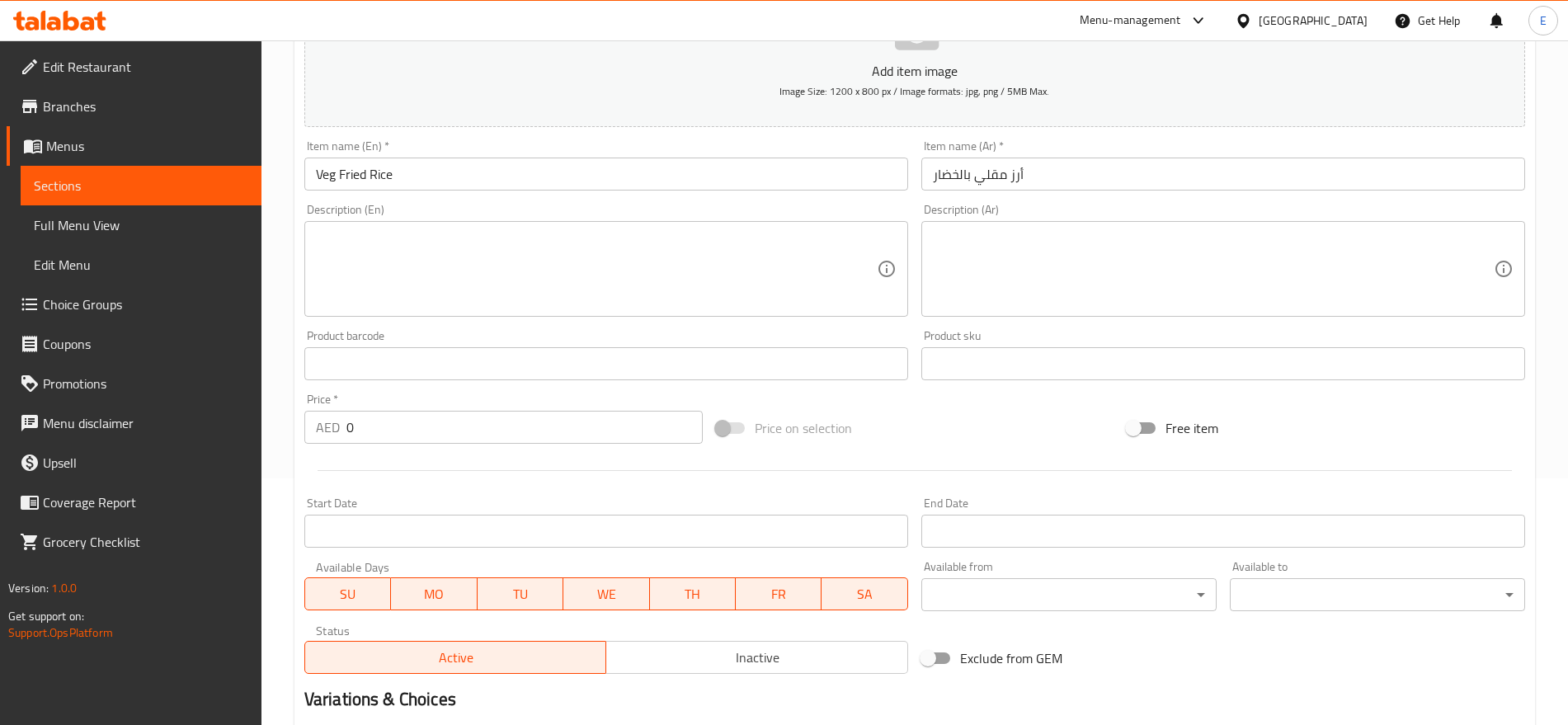
scroll to position [247, 0]
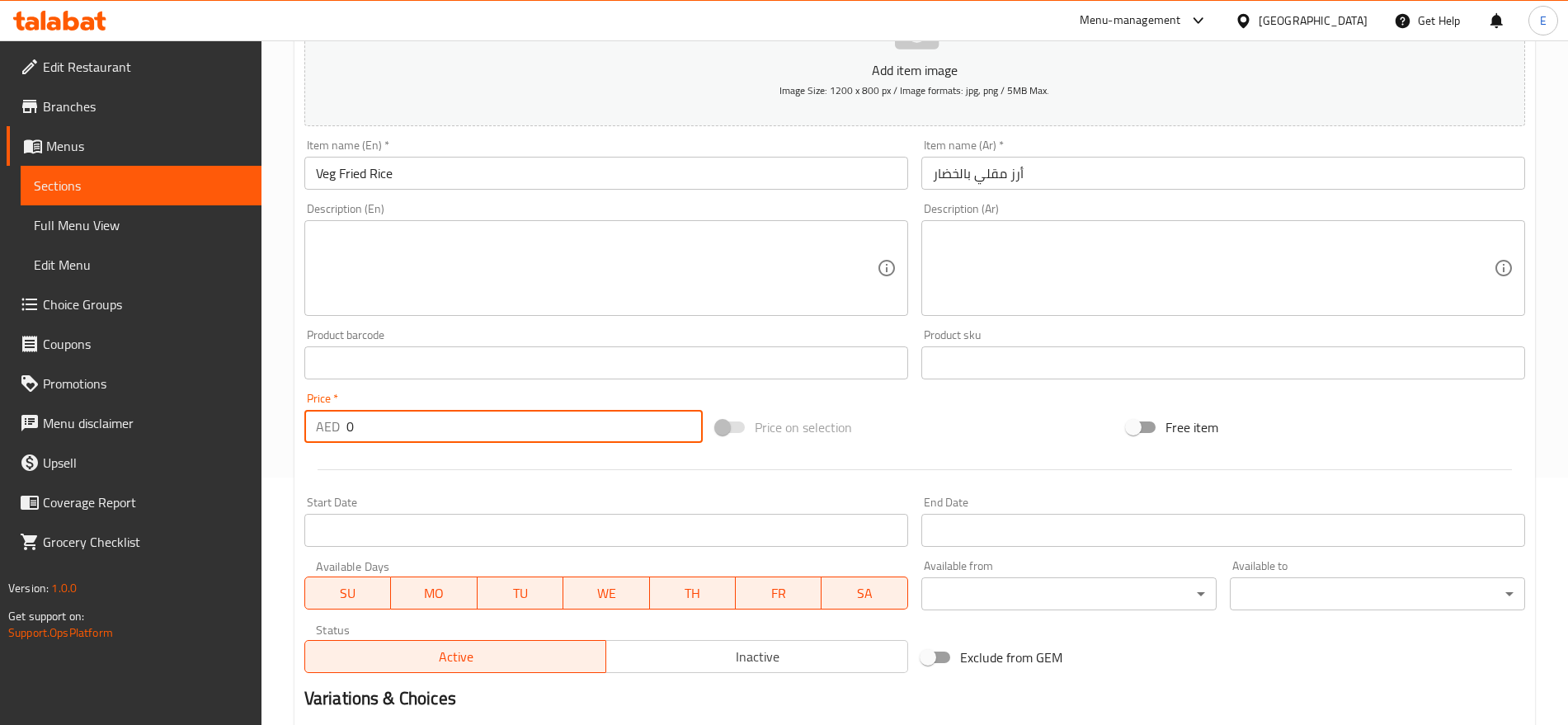
drag, startPoint x: 375, startPoint y: 428, endPoint x: 131, endPoint y: 377, distance: 249.3
click at [131, 377] on div "Edit Restaurant Branches Menus Sections Full Menu View Edit Menu Choice Groups …" at bounding box center [784, 355] width 1568 height 1126
type input "16"
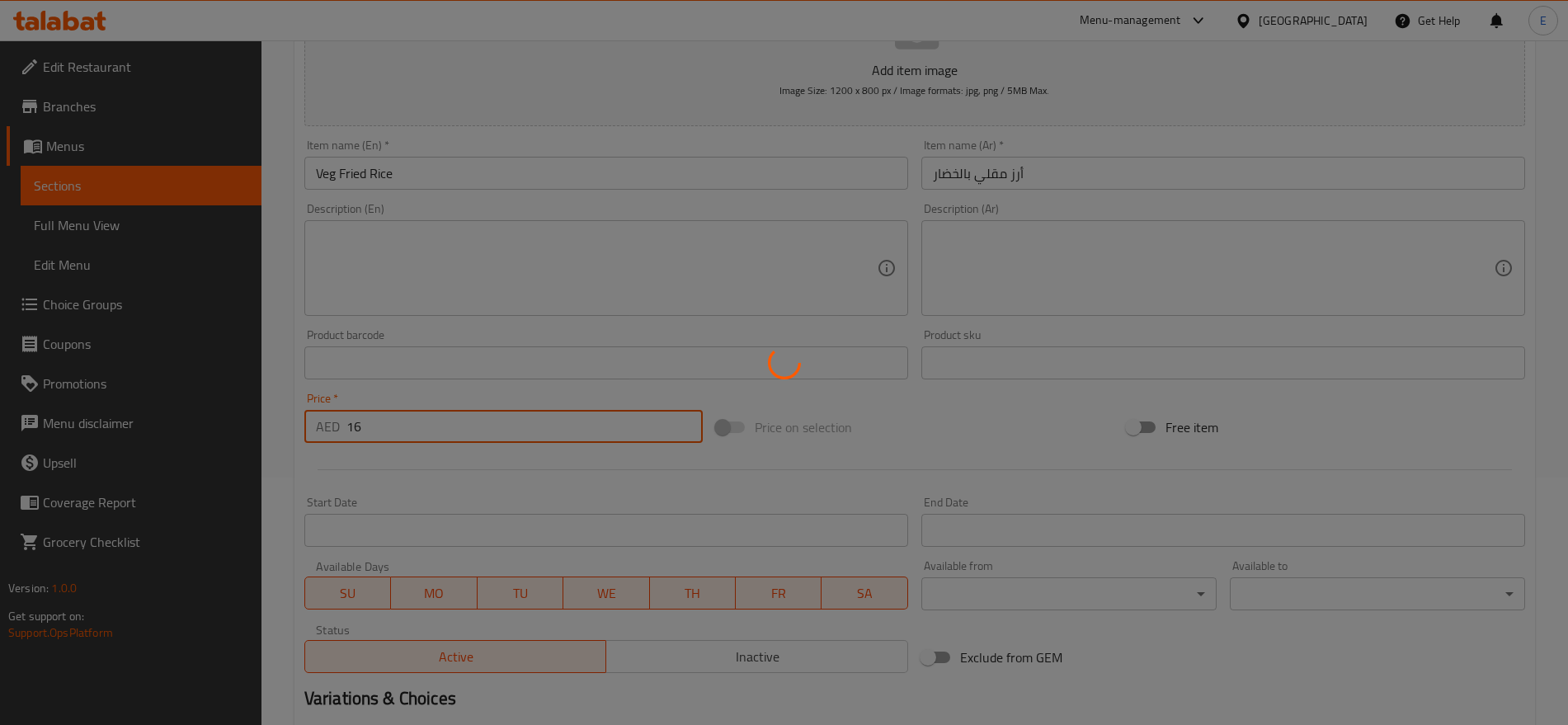
type input "0"
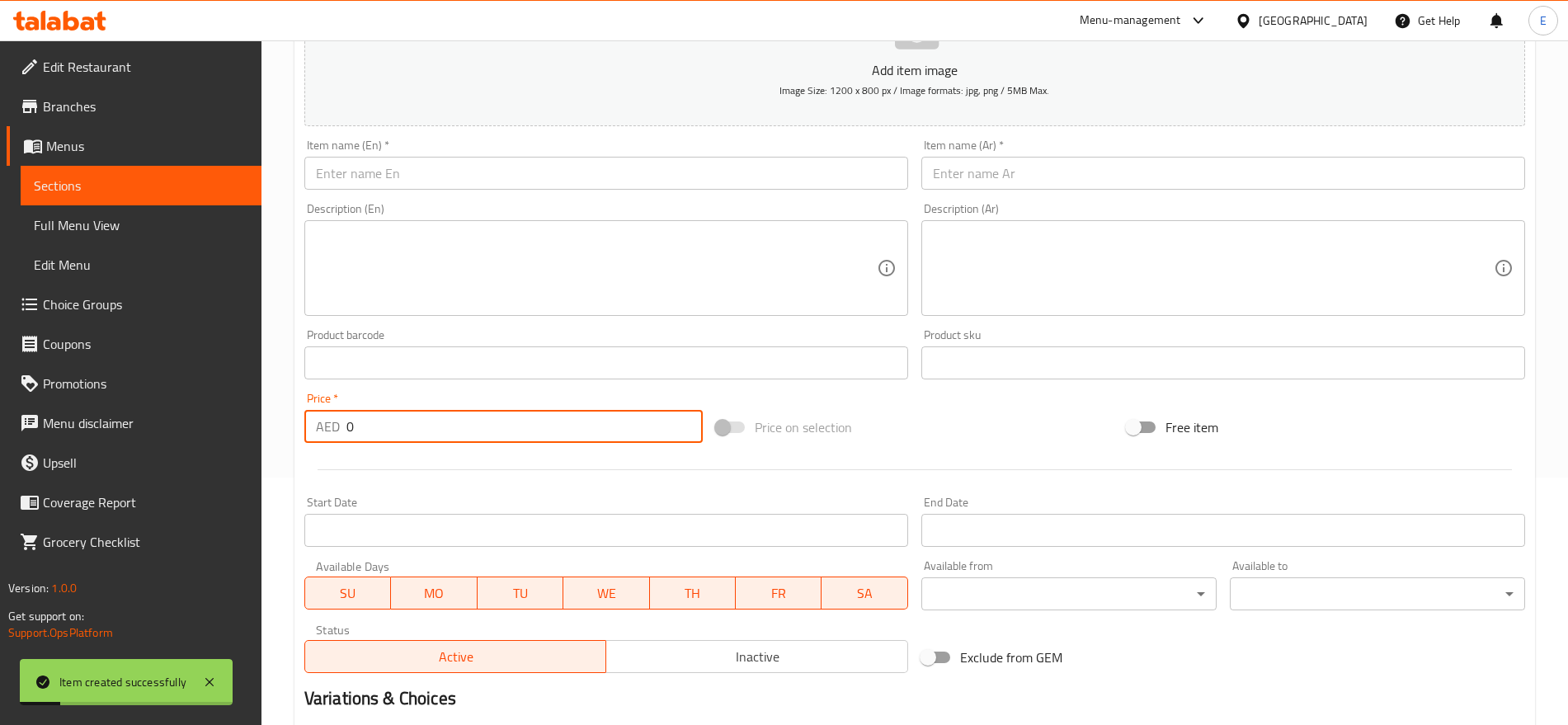
scroll to position [0, 0]
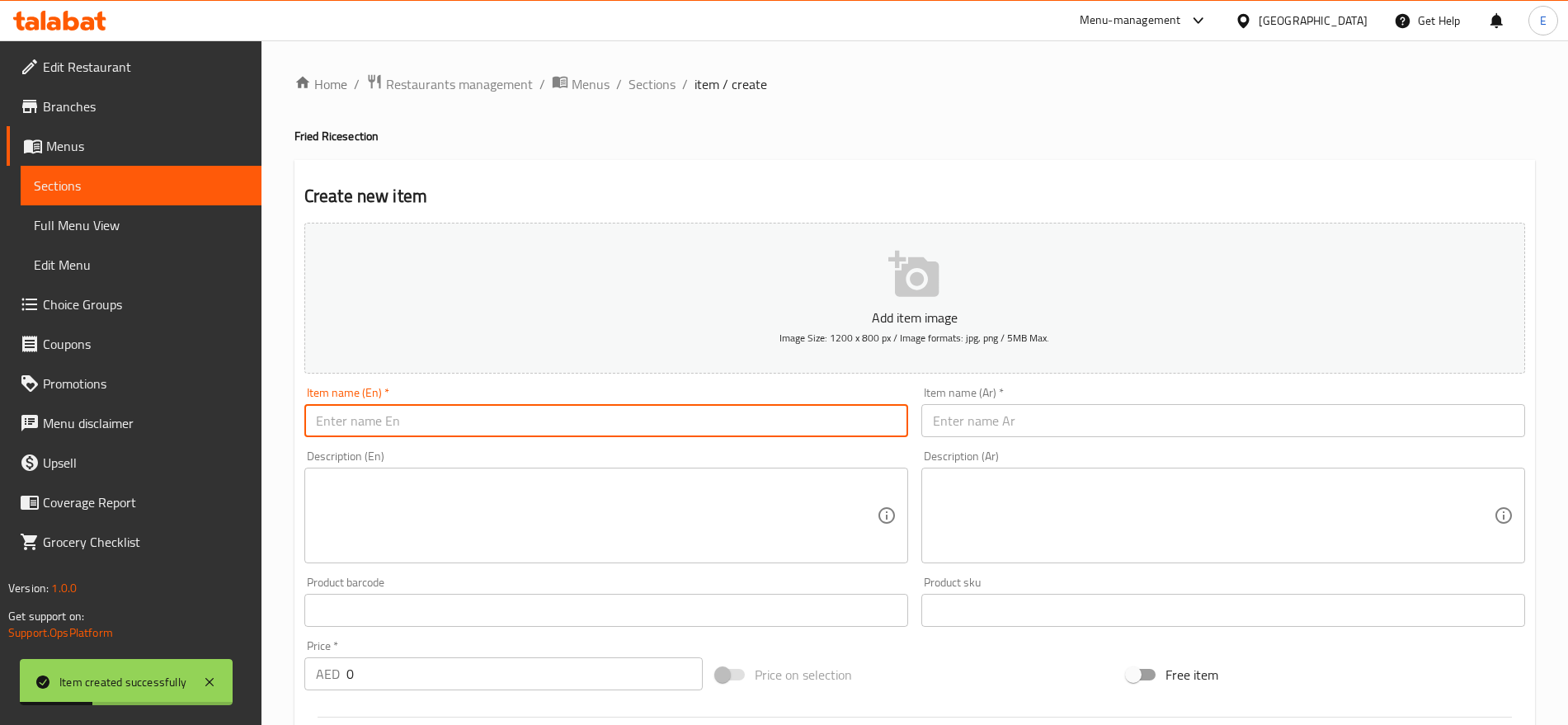
click at [568, 414] on input "text" at bounding box center [606, 420] width 604 height 33
paste input "Chicken Fried Rice"
type input "Chicken Fried Rice"
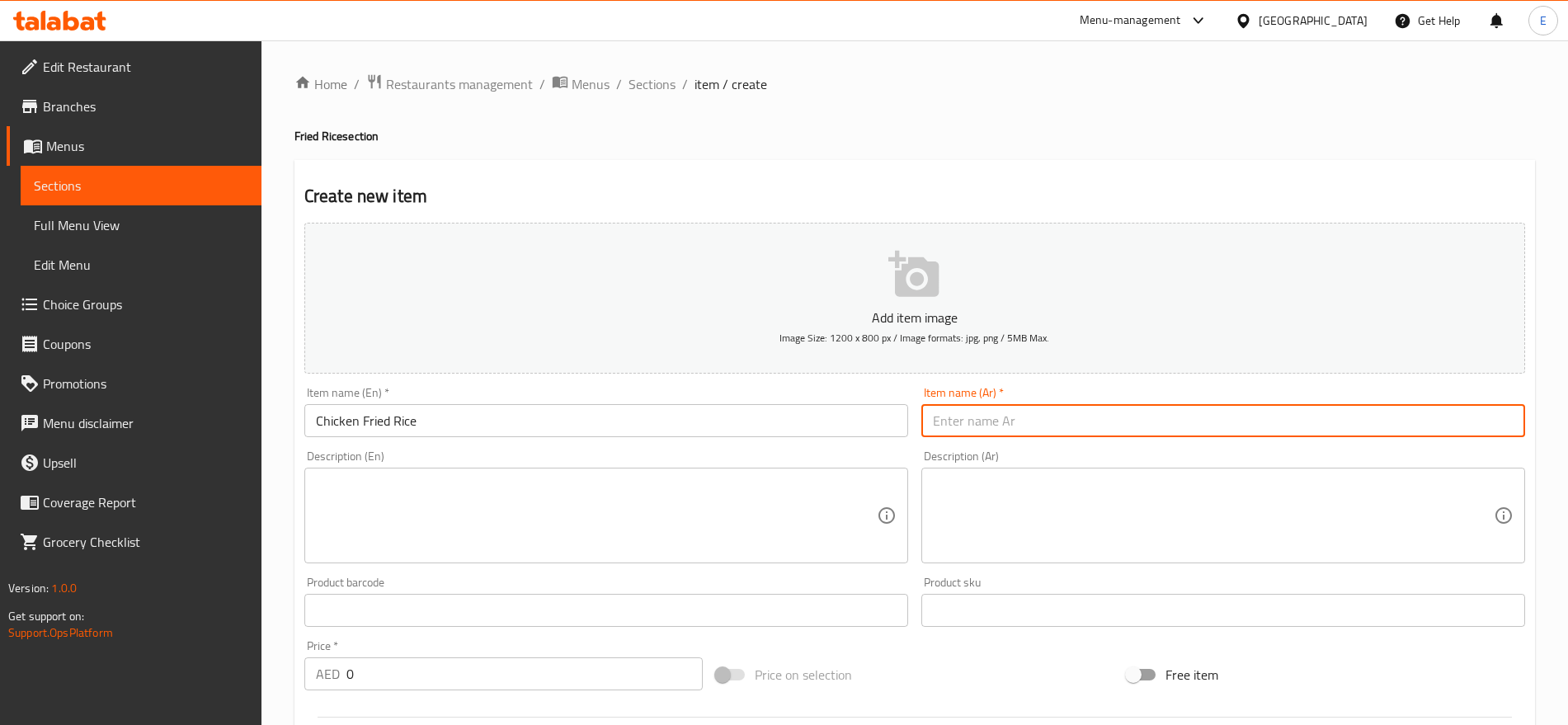
click at [972, 409] on input "text" at bounding box center [1223, 420] width 604 height 33
paste input "أرز مقلي بالدجاج"
type input "أرز مقلي بالدجاج"
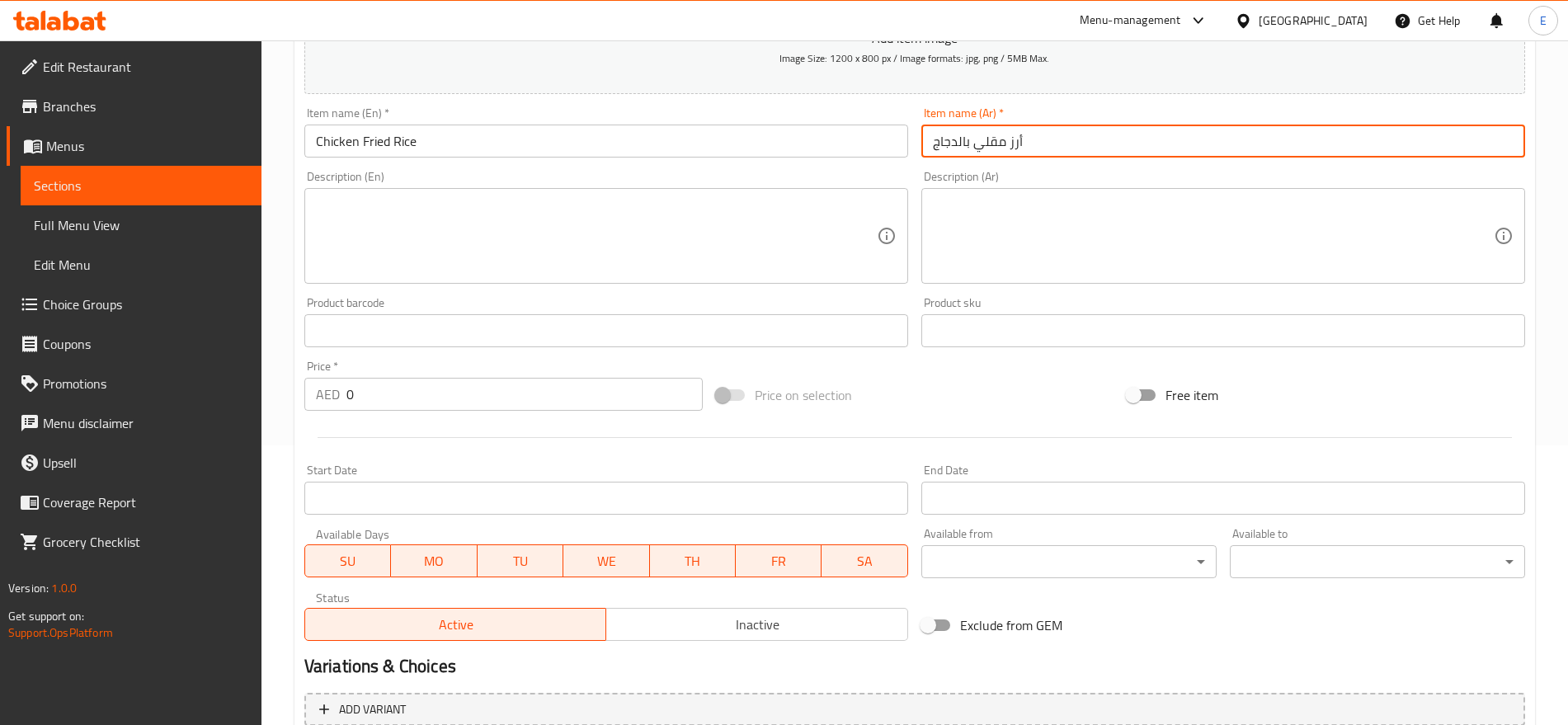
scroll to position [287, 0]
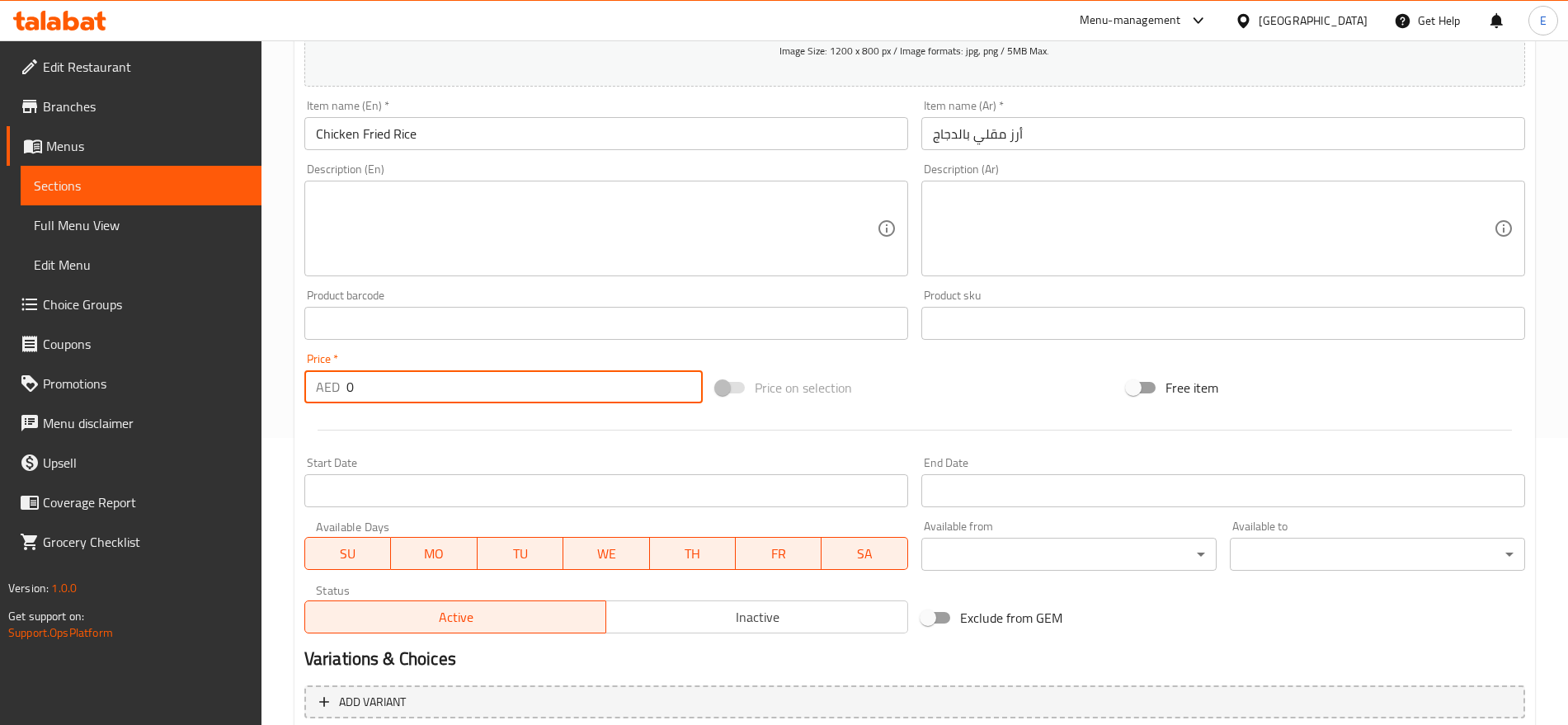
drag, startPoint x: 362, startPoint y: 382, endPoint x: 252, endPoint y: 363, distance: 111.6
click at [252, 363] on div "Edit Restaurant Branches Menus Sections Full Menu View Edit Menu Choice Groups …" at bounding box center [784, 316] width 1568 height 1126
type input "20"
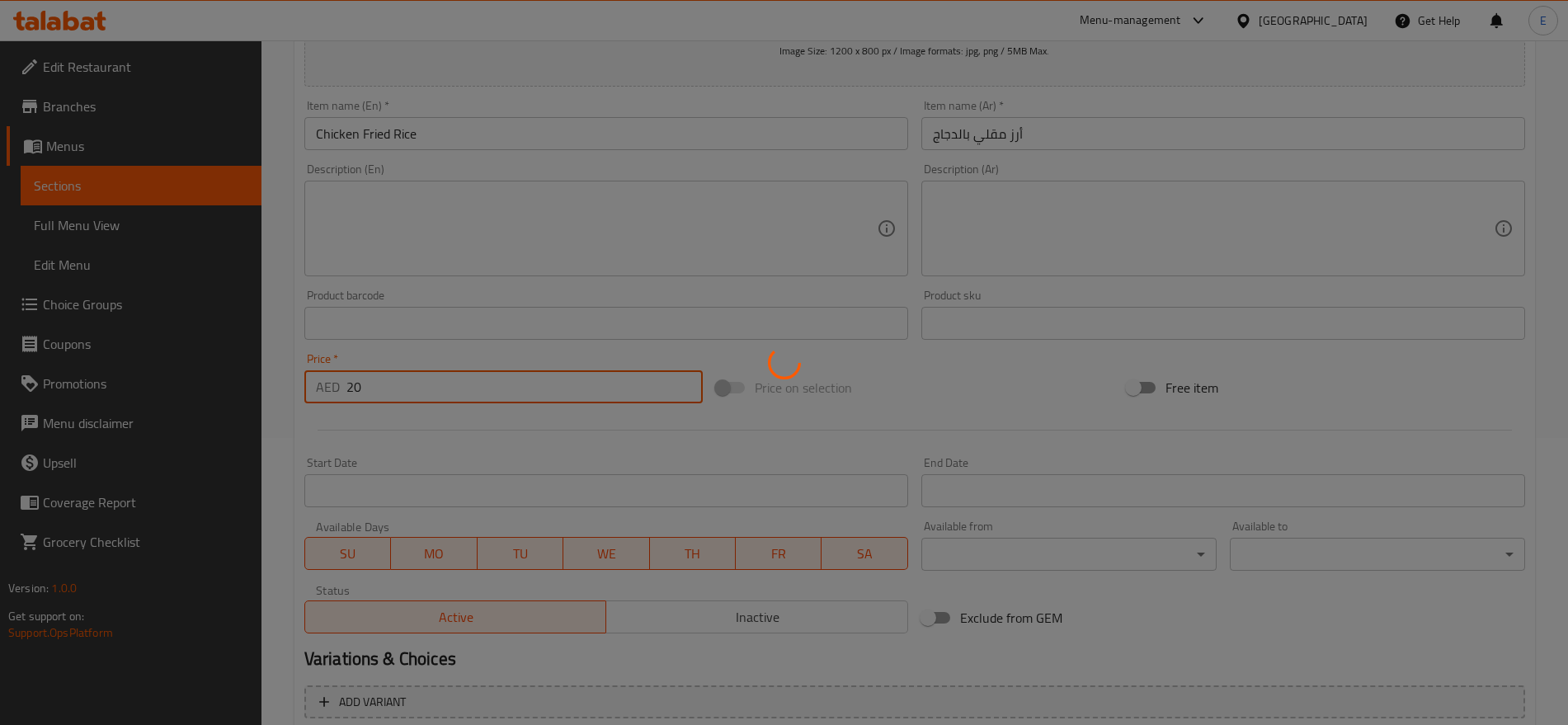
type input "0"
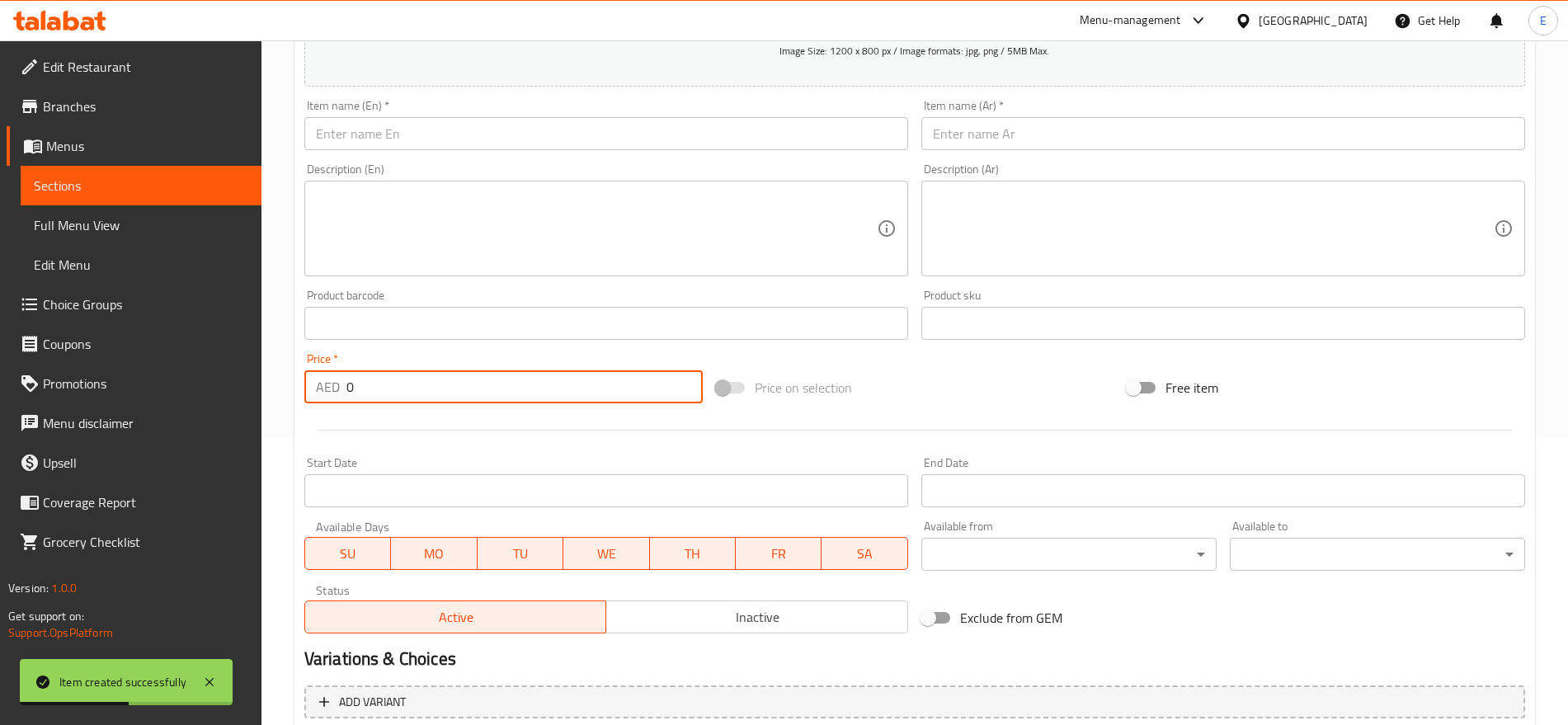
click at [487, 138] on input "text" at bounding box center [606, 134] width 604 height 33
paste input "Egg Fried Rice"
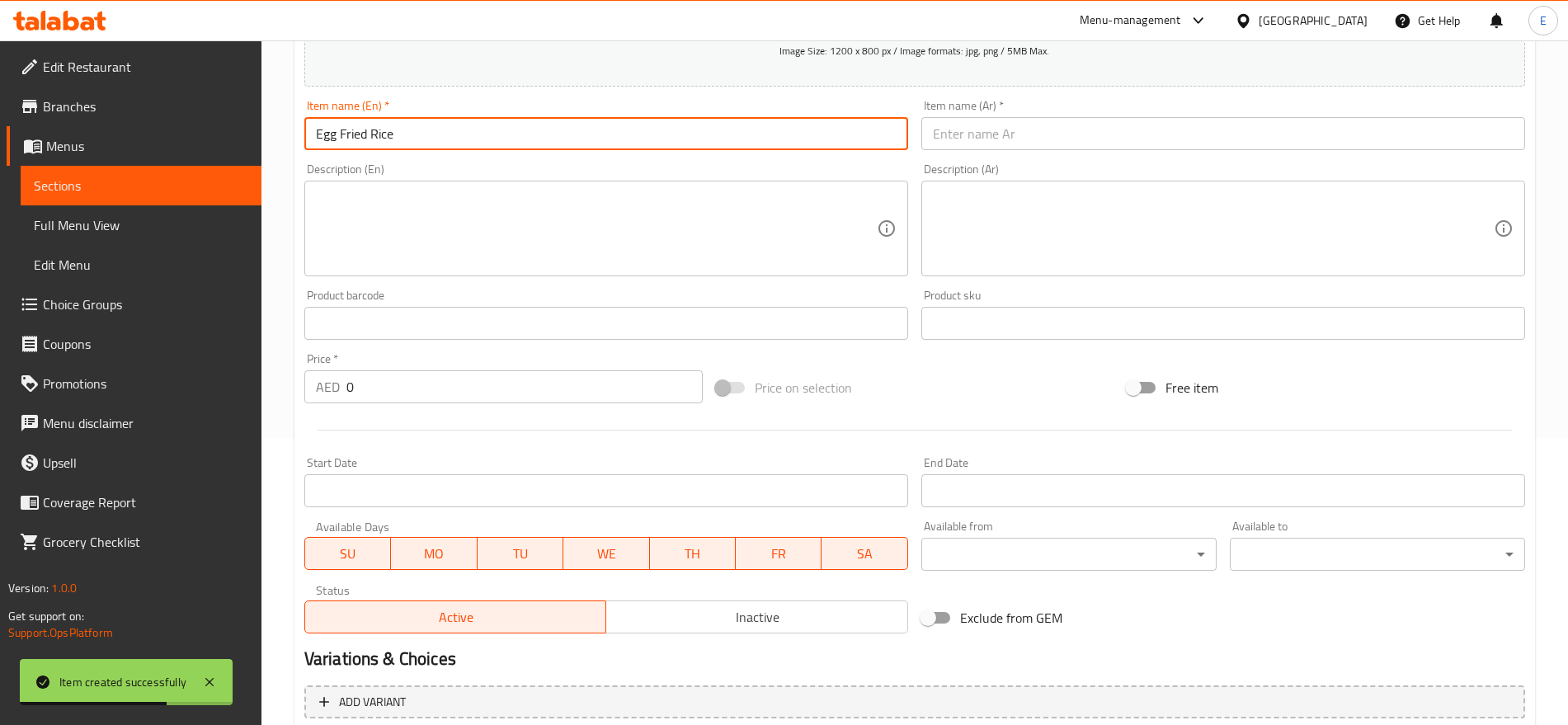
type input "Egg Fried Rice"
click at [1004, 128] on input "text" at bounding box center [1223, 134] width 604 height 33
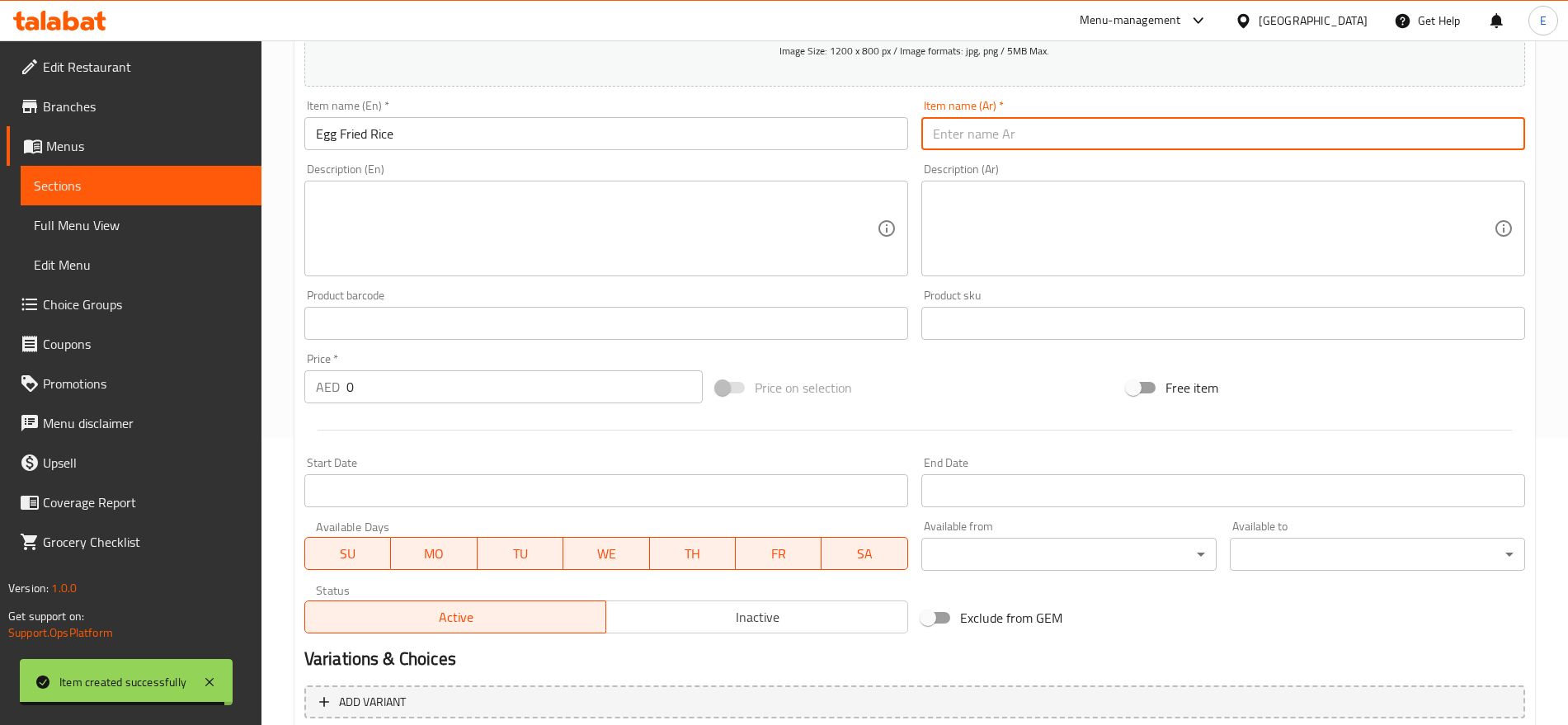
paste input "أرز مقلي بالبيض"
type input "أرز مقلي بالبيض"
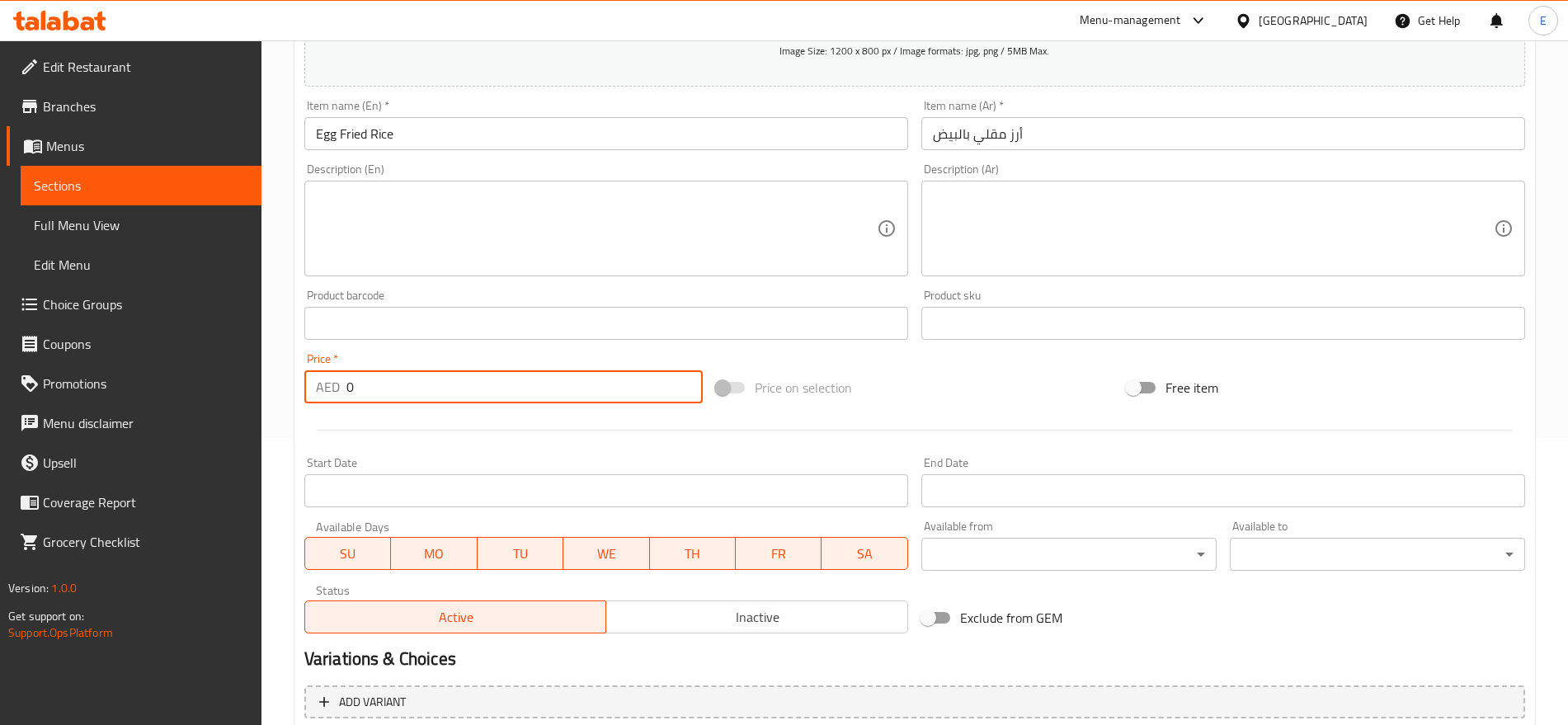
drag, startPoint x: 357, startPoint y: 392, endPoint x: 192, endPoint y: 363, distance: 167.5
click at [192, 363] on div "Edit Restaurant Branches Menus Sections Full Menu View Edit Menu Choice Groups …" at bounding box center [784, 316] width 1568 height 1126
type input "18"
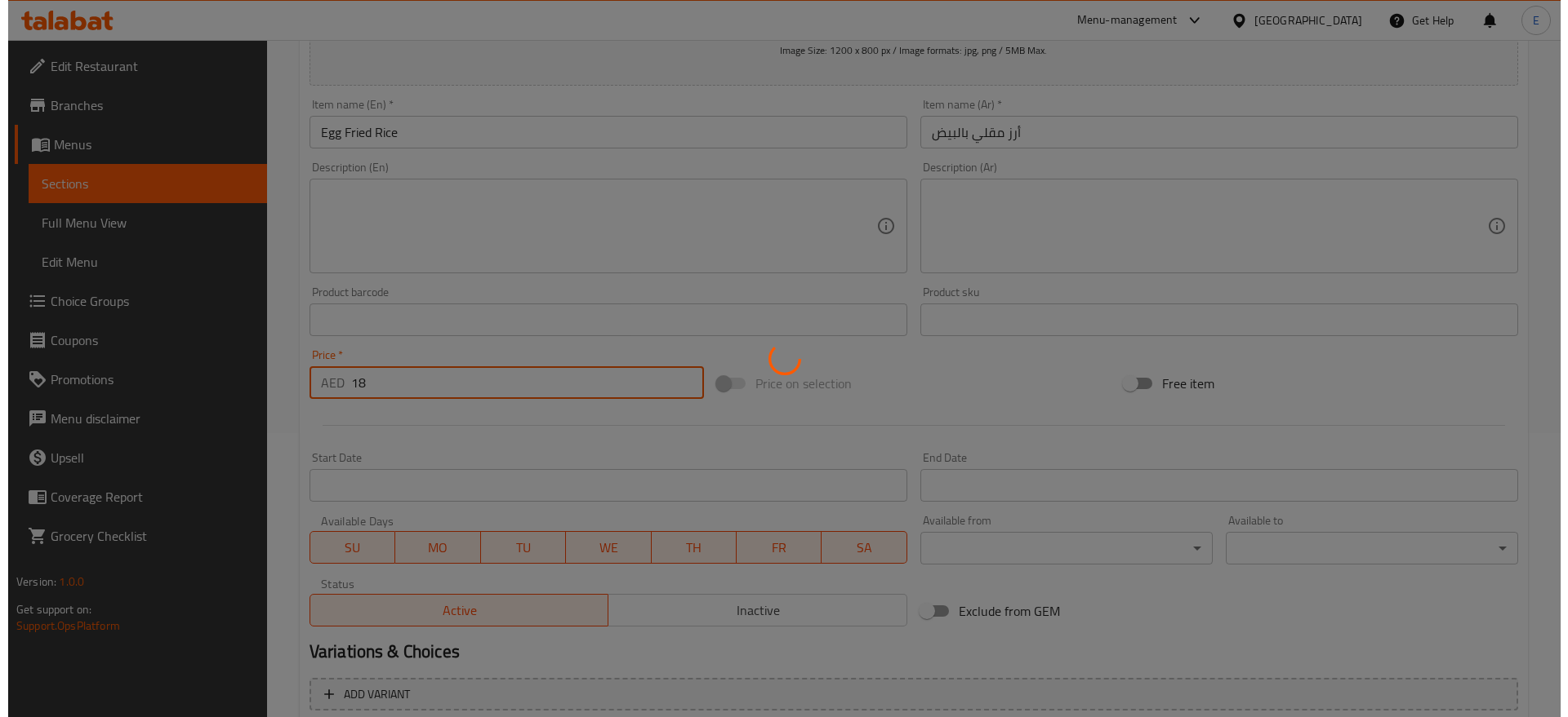
scroll to position [0, 0]
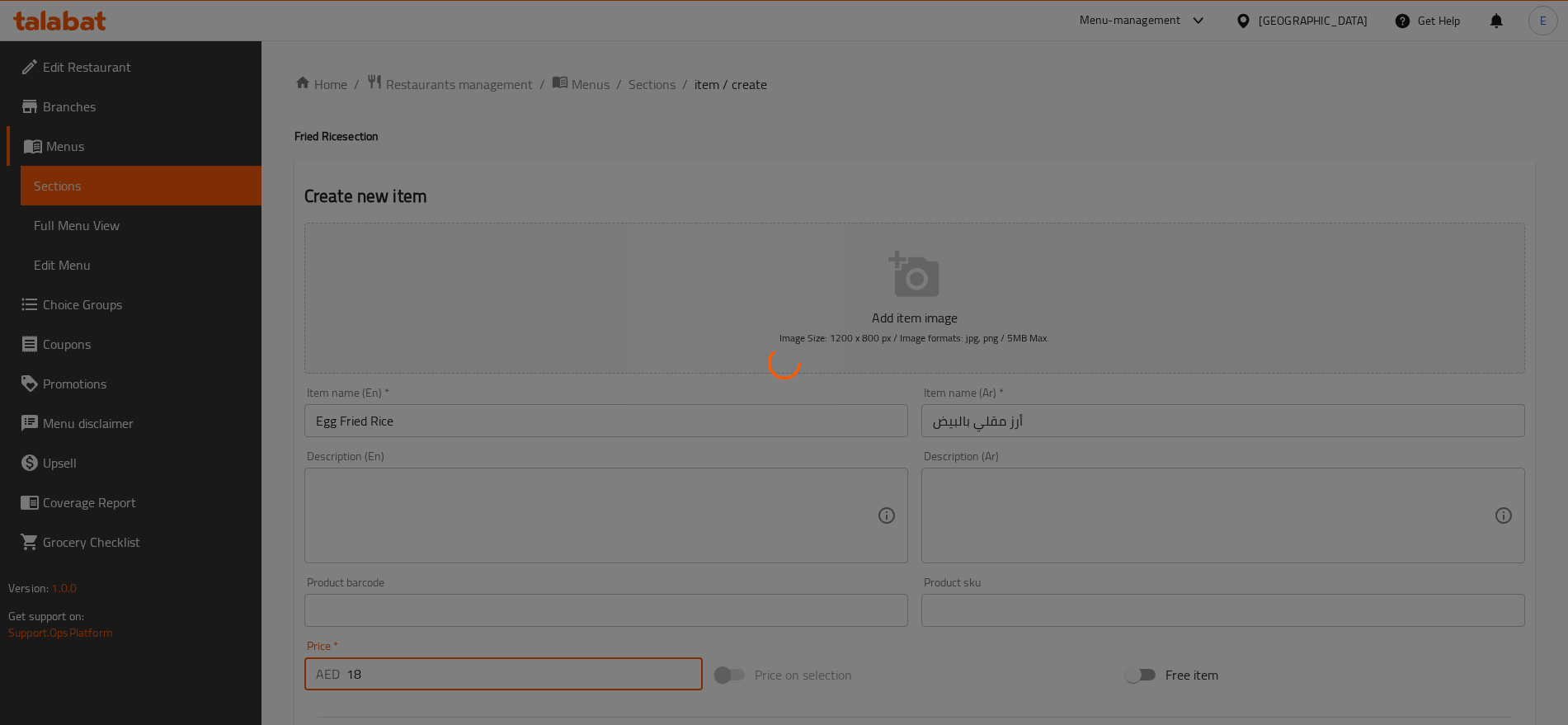
type input "0"
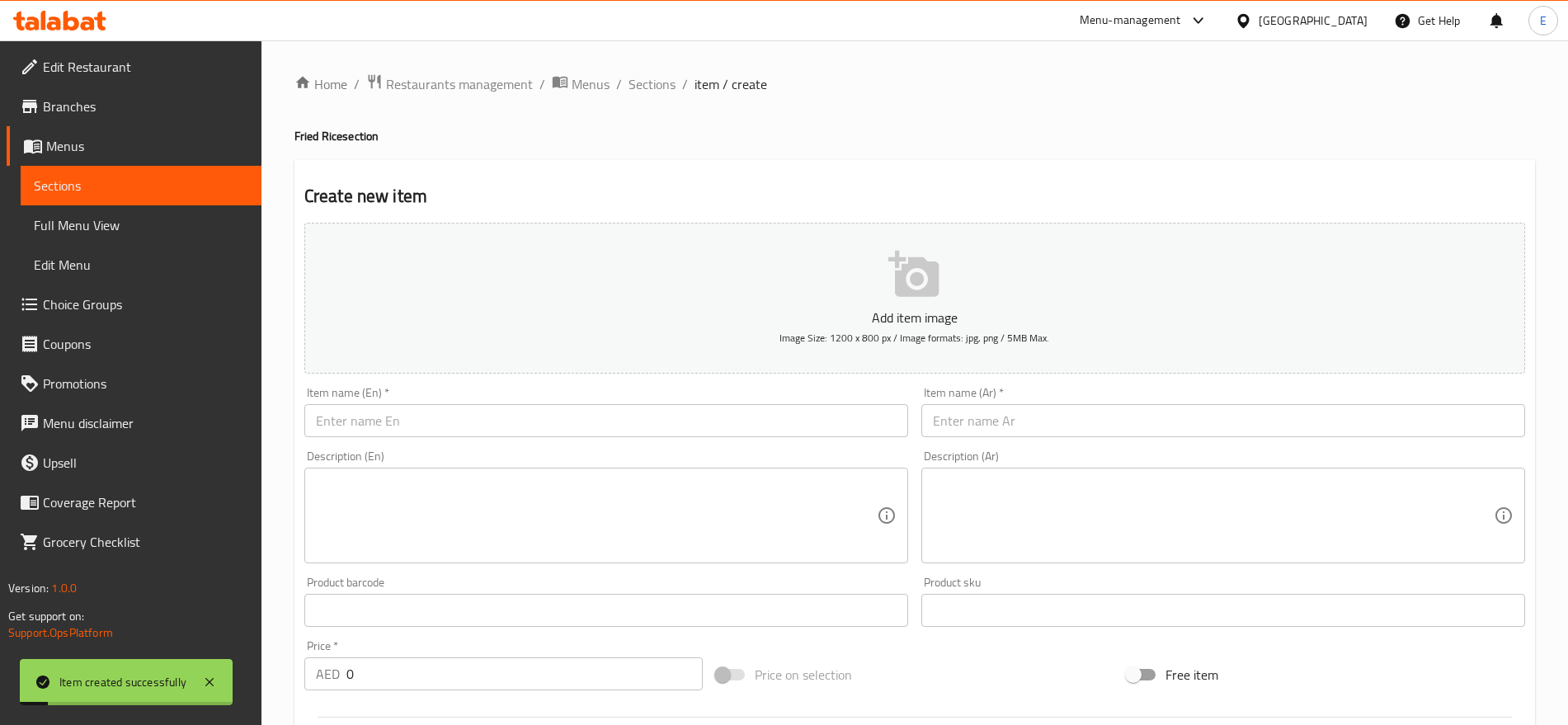
click at [645, 69] on div "Home / Restaurants management / Menus / Sections / item / create Fried Rice sec…" at bounding box center [915, 603] width 1307 height 1126
click at [643, 80] on span "Sections" at bounding box center [652, 84] width 47 height 20
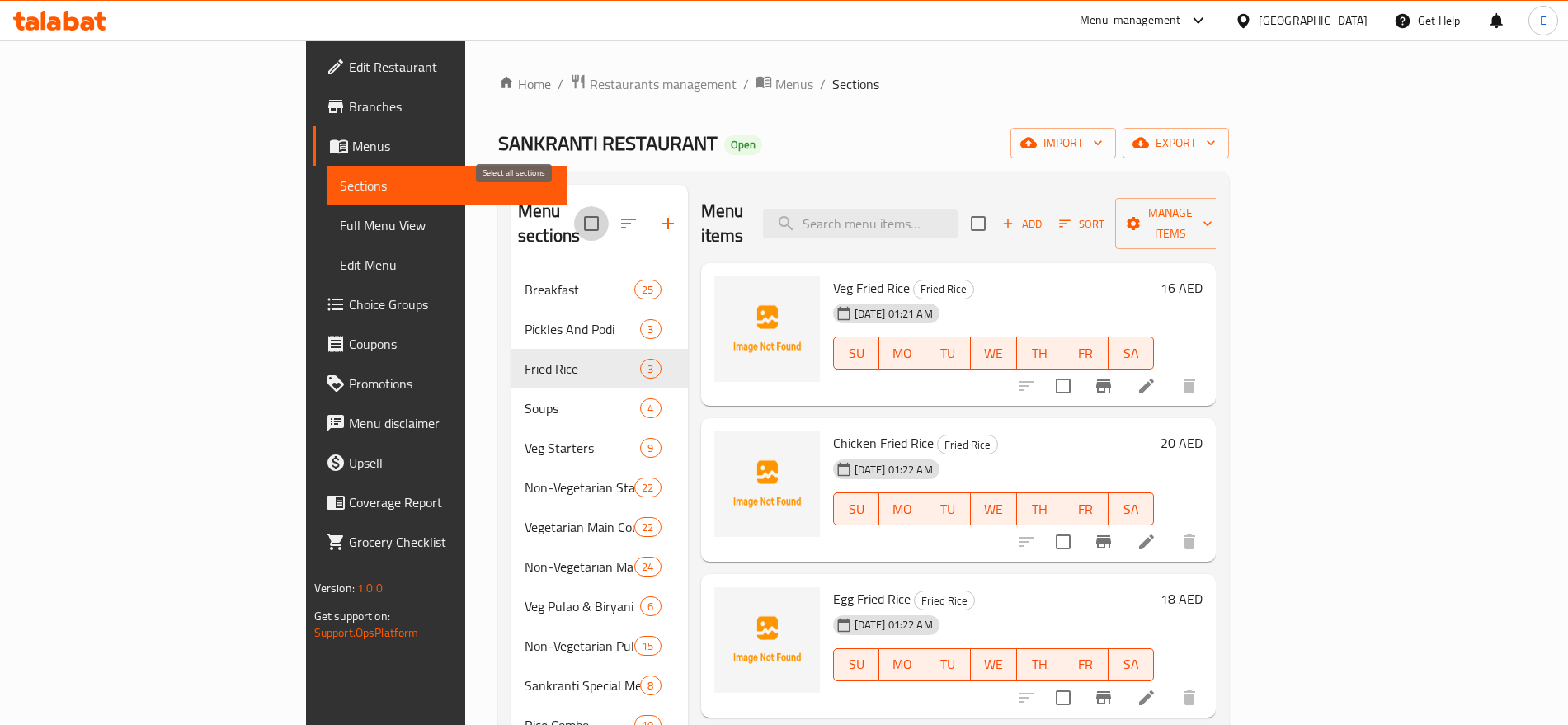
click at [574, 213] on input "checkbox" at bounding box center [591, 223] width 35 height 35
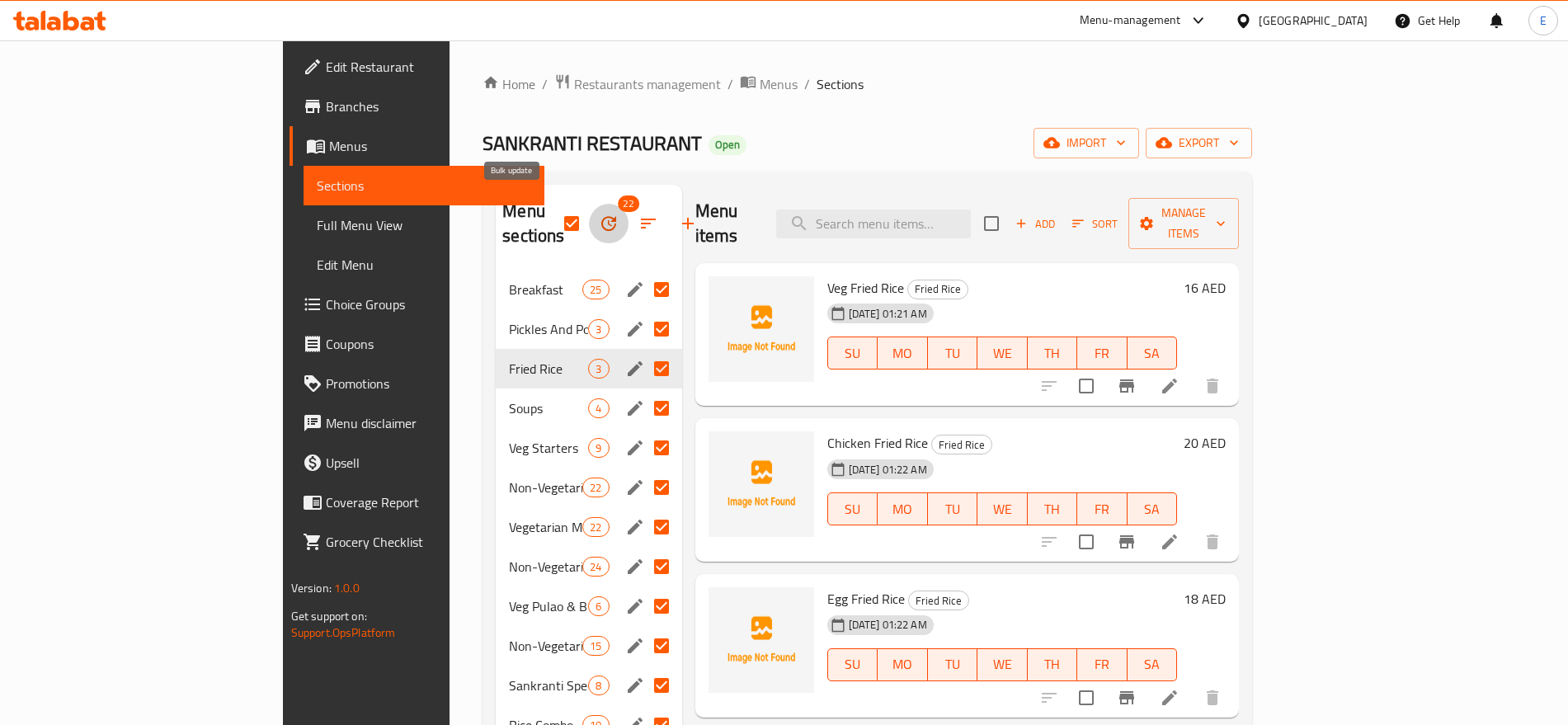
click at [602, 216] on icon "button" at bounding box center [609, 224] width 15 height 15
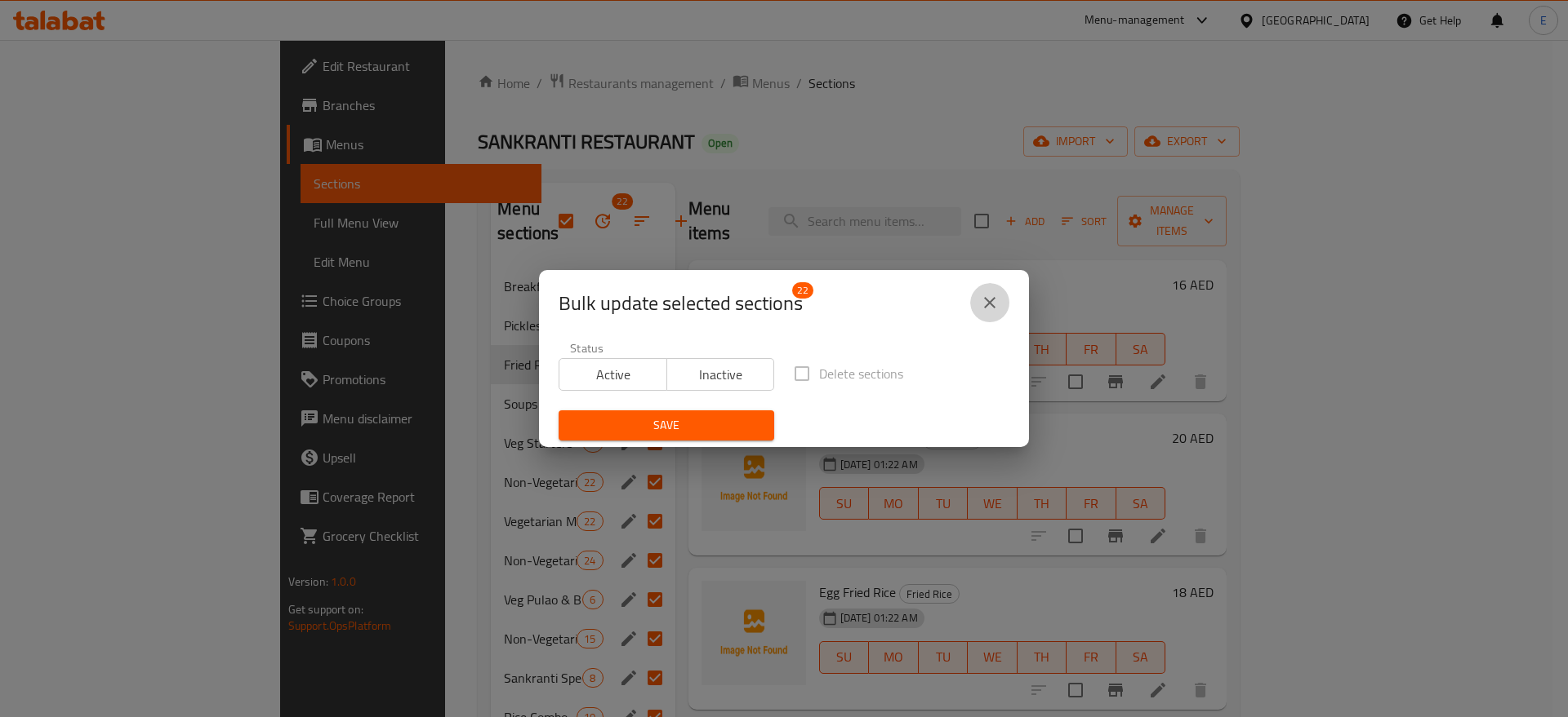
click at [1001, 289] on button "close" at bounding box center [989, 302] width 39 height 39
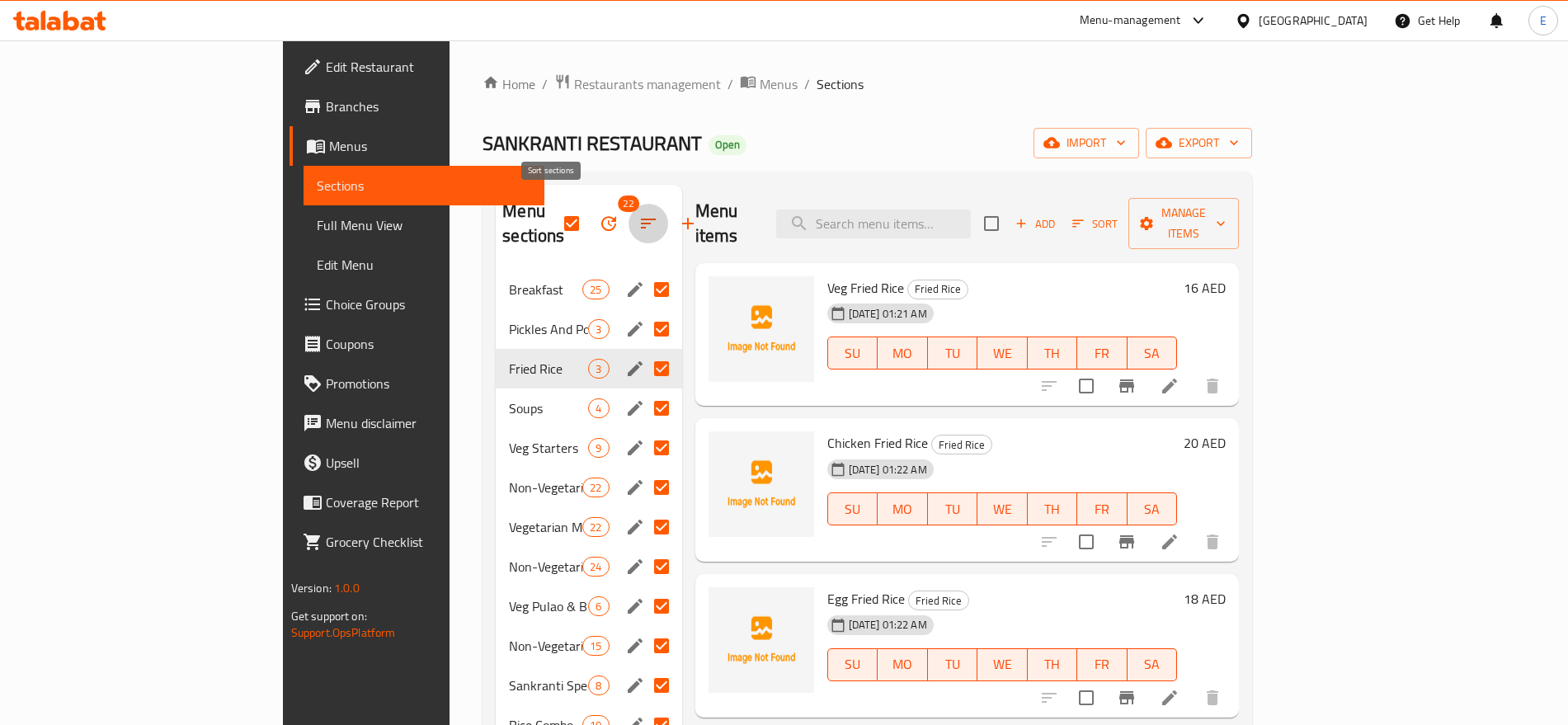
click at [638, 219] on icon "button" at bounding box center [648, 223] width 20 height 20
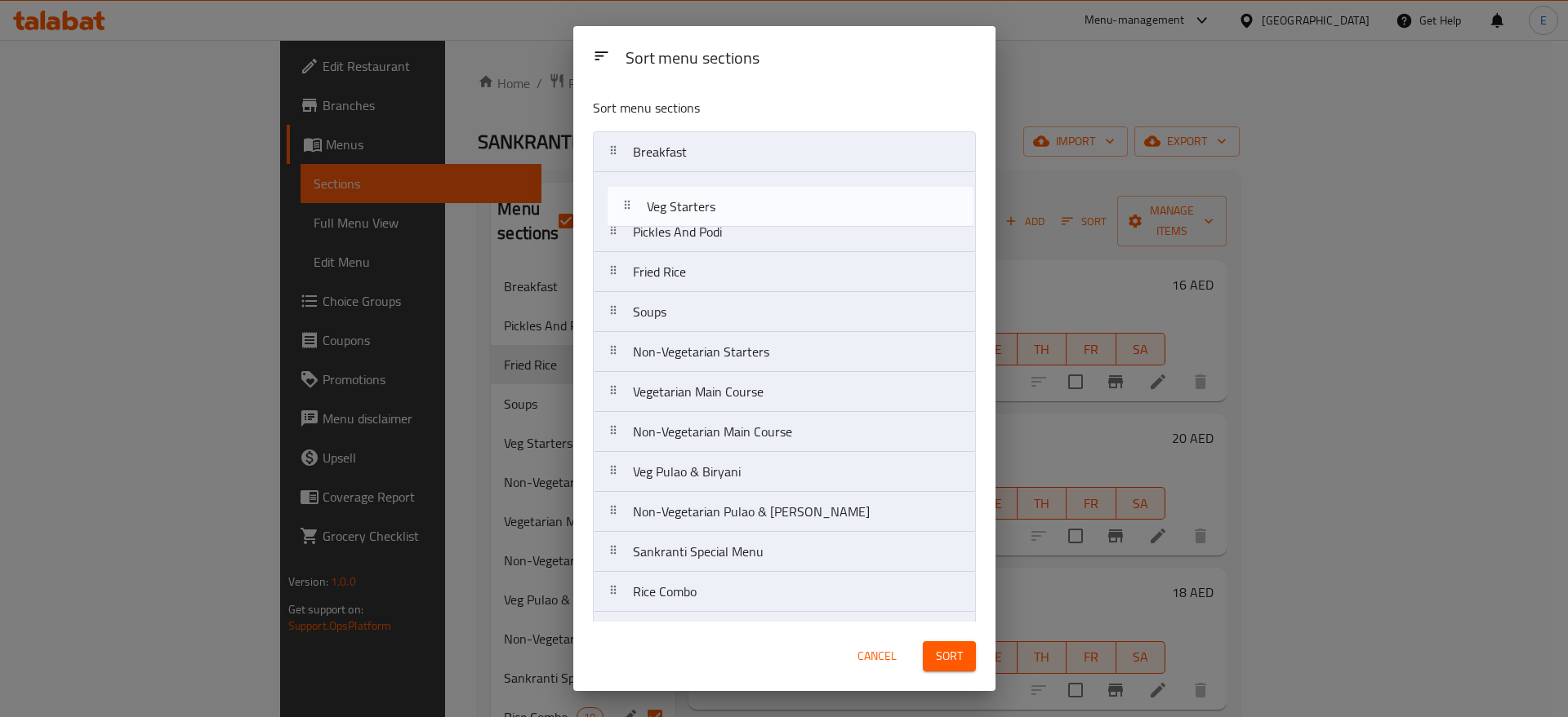
drag, startPoint x: 676, startPoint y: 312, endPoint x: 690, endPoint y: 200, distance: 112.9
click at [690, 200] on nav "Breakfast Pickles And Podi Fried Rice Soups Veg Starters Non-Vegetarian Starter…" at bounding box center [784, 572] width 383 height 882
drag, startPoint x: 649, startPoint y: 320, endPoint x: 657, endPoint y: 203, distance: 117.3
click at [657, 203] on nav "Breakfast Veg Starters Pickles And Podi Fried Rice Soups Non-Vegetarian Starter…" at bounding box center [784, 572] width 383 height 882
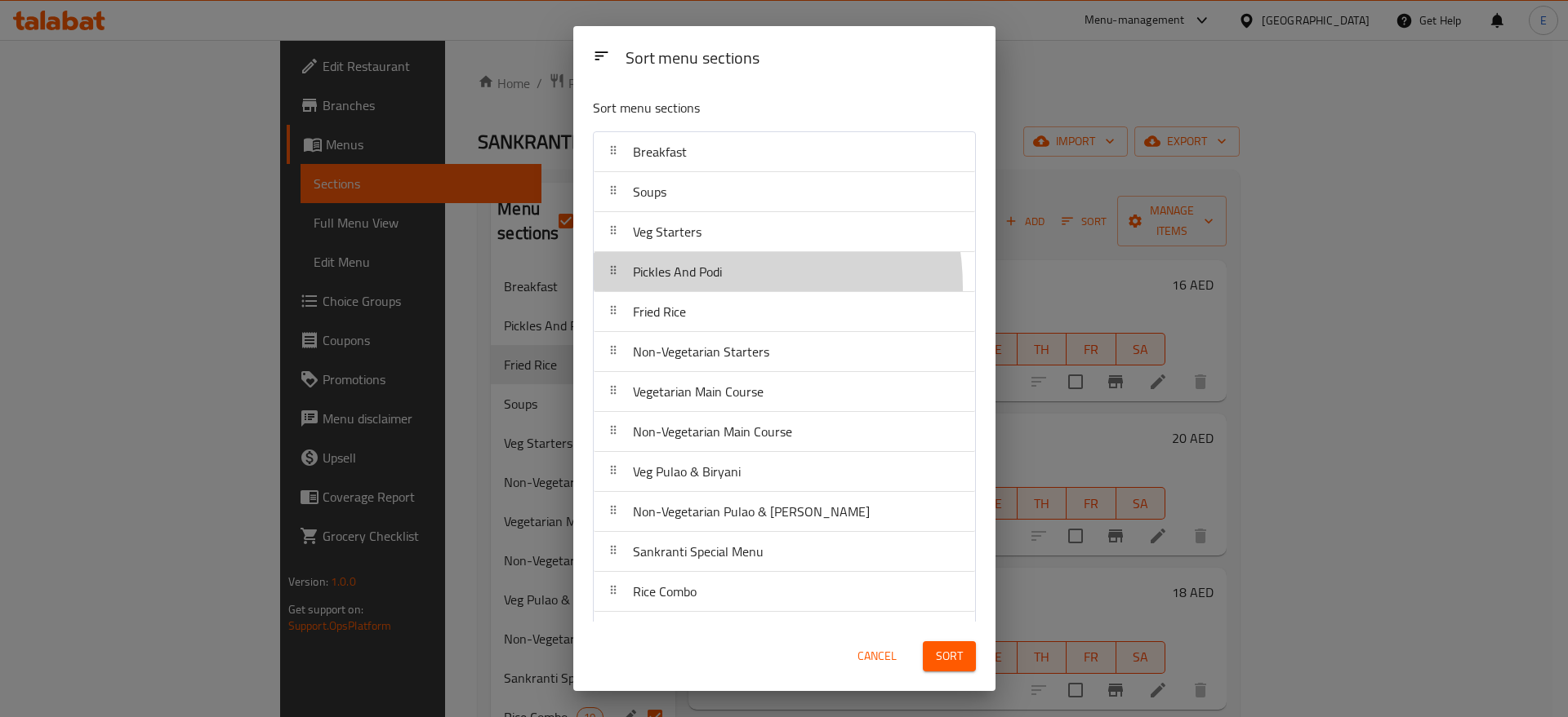
click at [702, 287] on div "Pickles And Podi" at bounding box center [677, 272] width 102 height 39
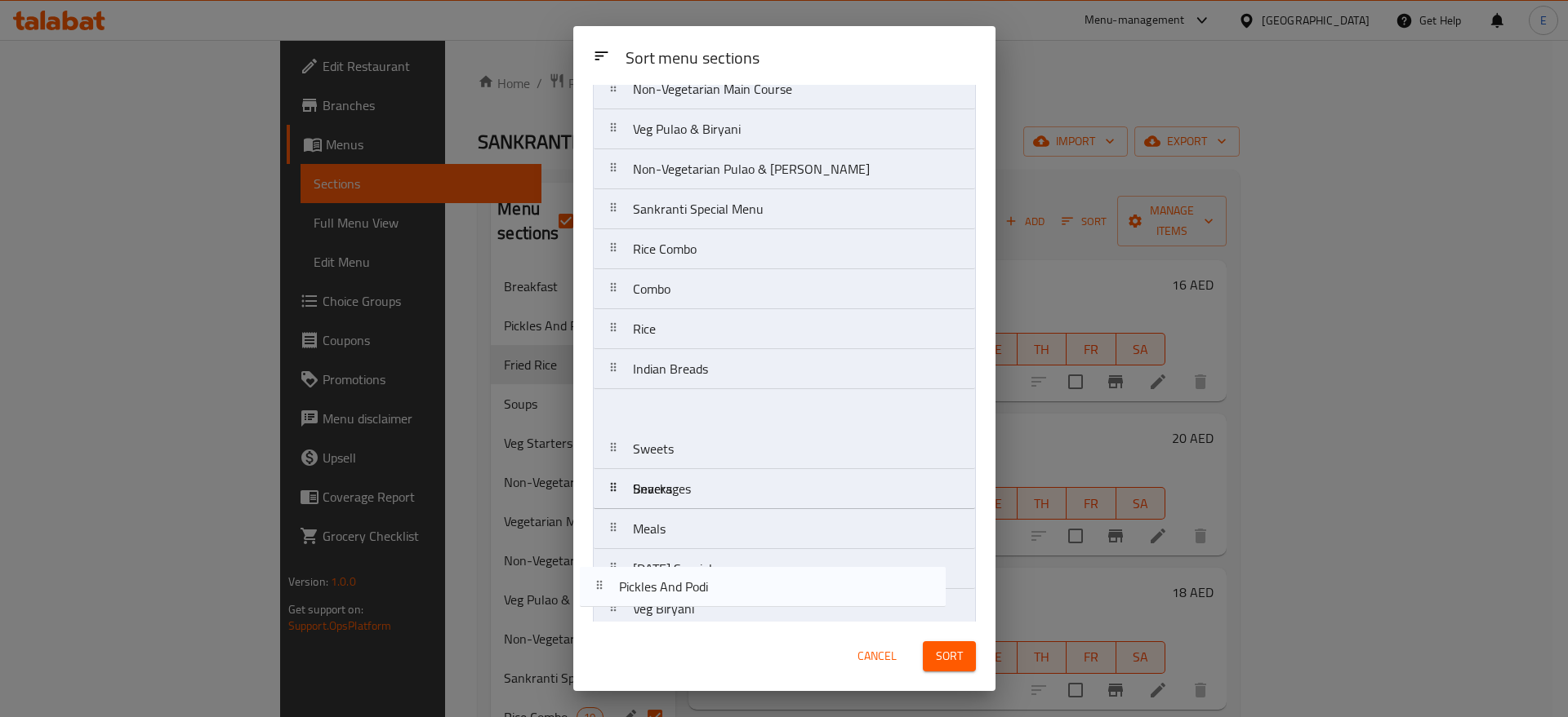
scroll to position [397, 0]
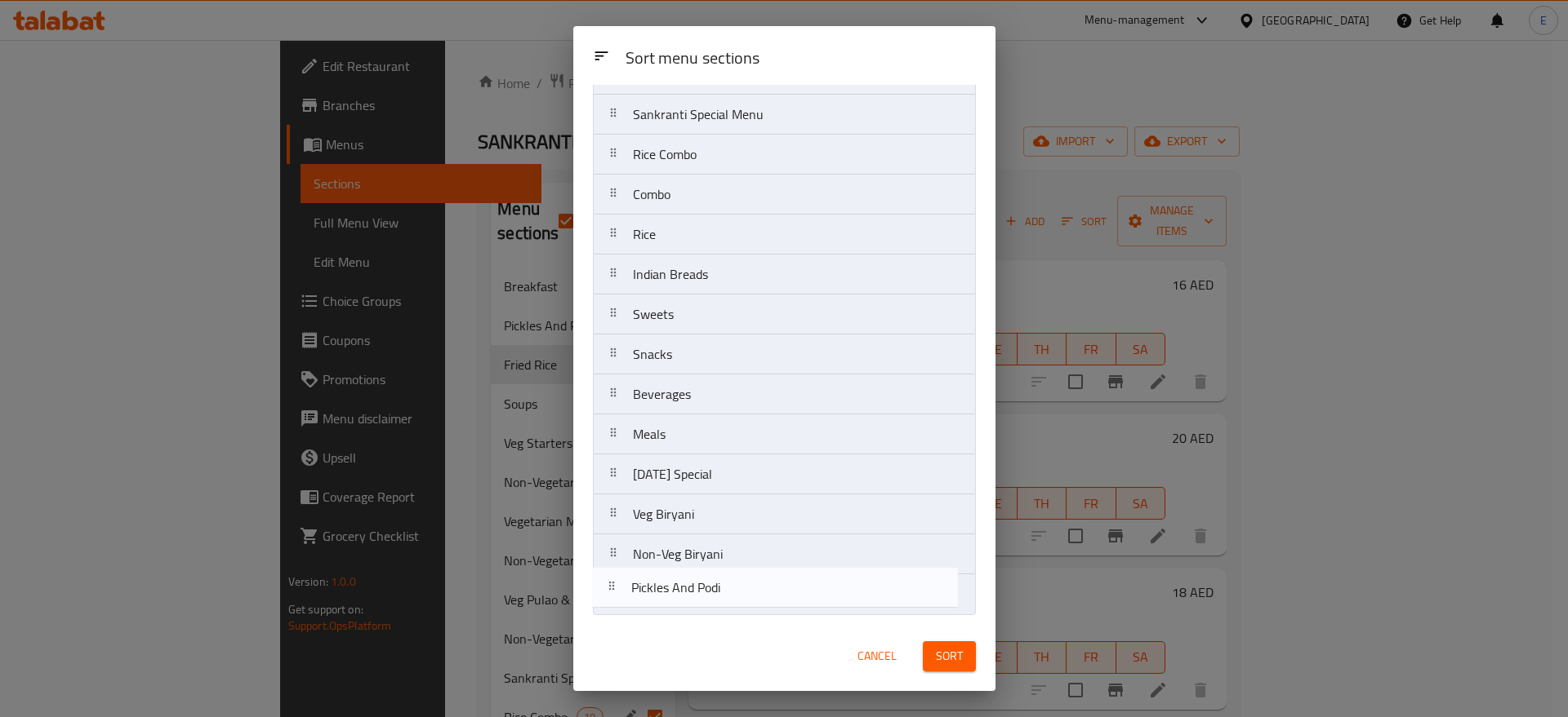
drag, startPoint x: 684, startPoint y: 275, endPoint x: 681, endPoint y: 603, distance: 328.0
click at [681, 603] on nav "Breakfast Soups Veg Starters Pickles And Podi Fried Rice Non-Vegetarian Starter…" at bounding box center [784, 175] width 383 height 882
drag, startPoint x: 677, startPoint y: 280, endPoint x: 659, endPoint y: 612, distance: 332.5
click at [659, 612] on nav "Breakfast Soups Veg Starters Fried Rice Non-Vegetarian Starters Vegetarian Main…" at bounding box center [784, 175] width 383 height 882
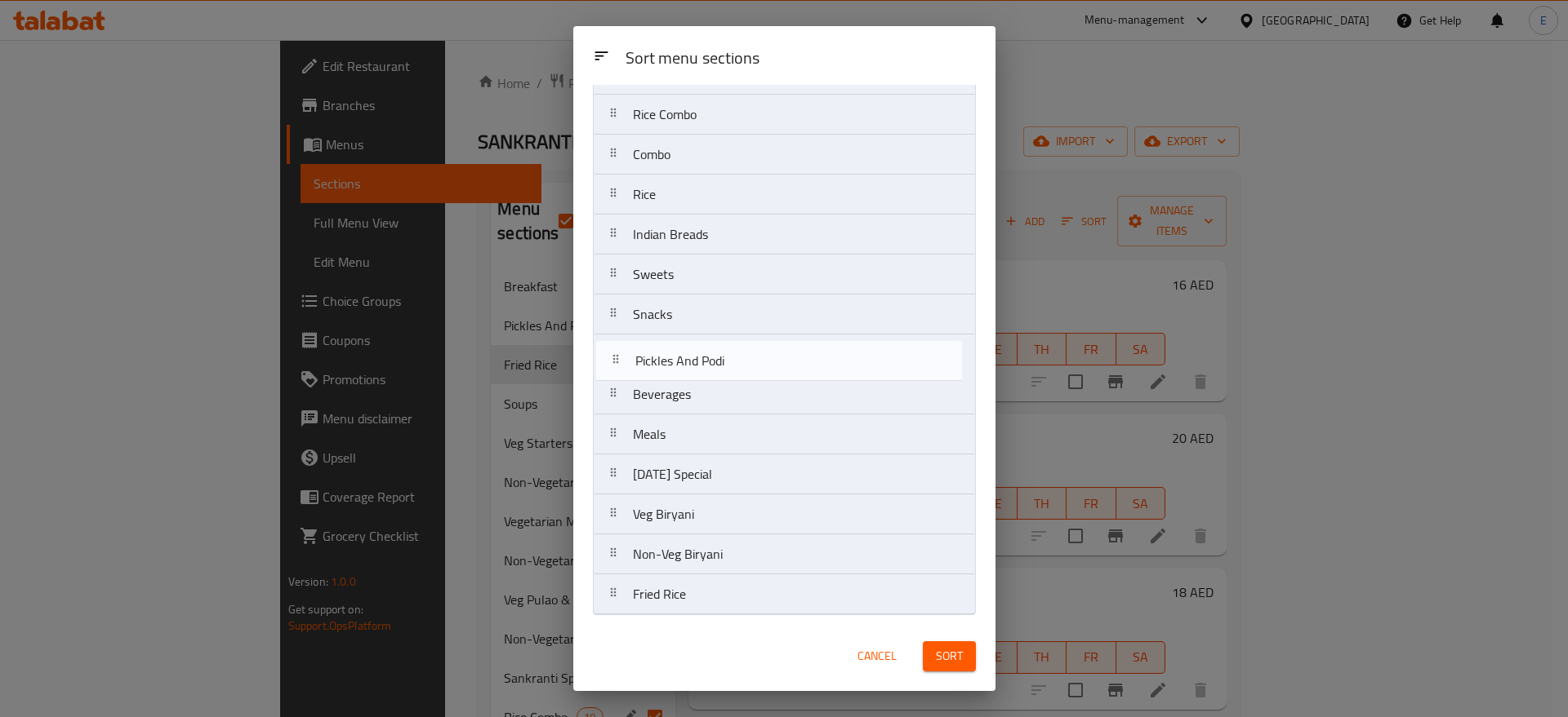
drag, startPoint x: 690, startPoint y: 564, endPoint x: 693, endPoint y: 362, distance: 202.0
click at [693, 362] on nav "Breakfast Soups Veg Starters Non-Vegetarian Starters Vegetarian Main Course Non…" at bounding box center [784, 175] width 383 height 882
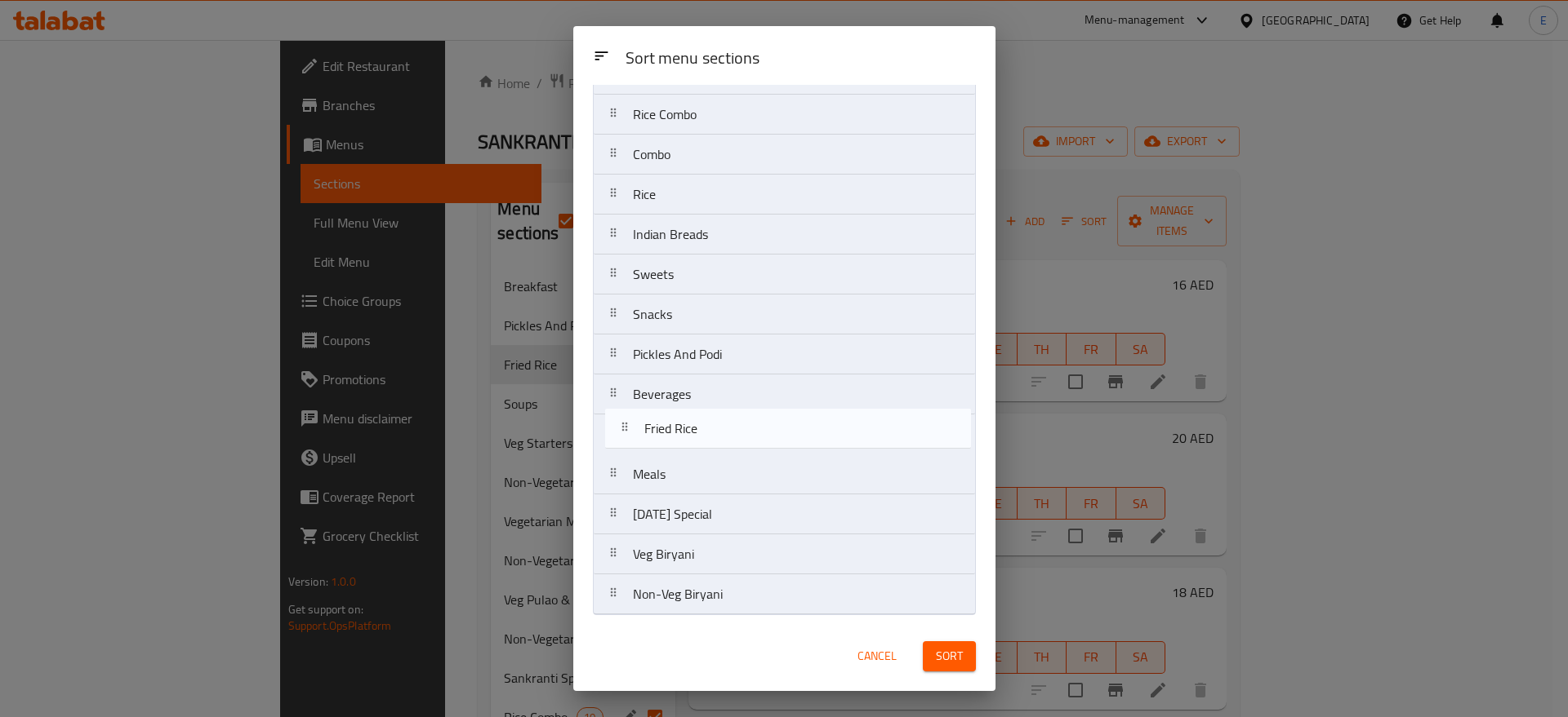
drag, startPoint x: 672, startPoint y: 613, endPoint x: 678, endPoint y: 447, distance: 166.1
click at [678, 447] on nav "Breakfast Soups Veg Starters Non-Vegetarian Starters Vegetarian Main Course Non…" at bounding box center [784, 175] width 383 height 882
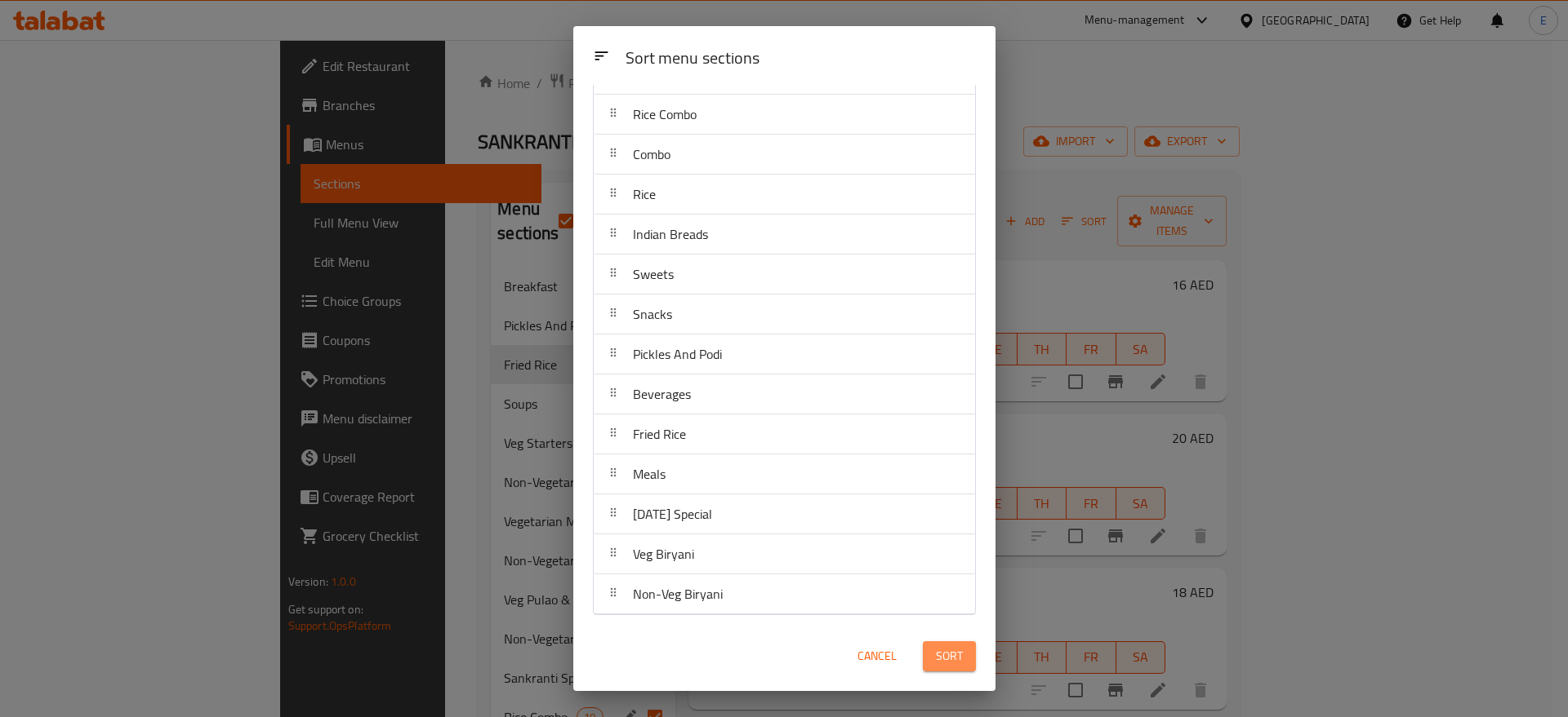
click at [962, 667] on button "Sort" at bounding box center [949, 657] width 53 height 30
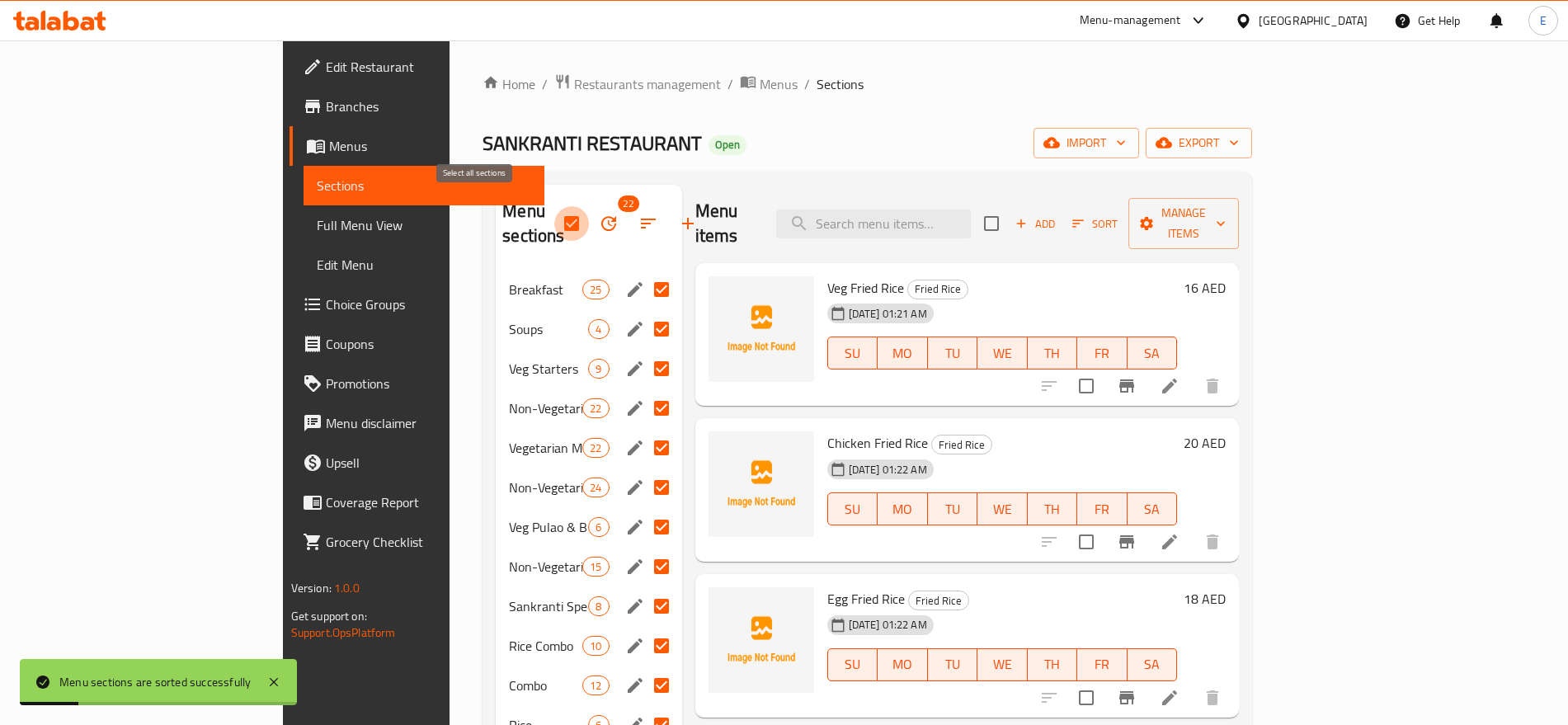
click at [555, 214] on input "checkbox" at bounding box center [572, 223] width 35 height 35
checkbox input "false"
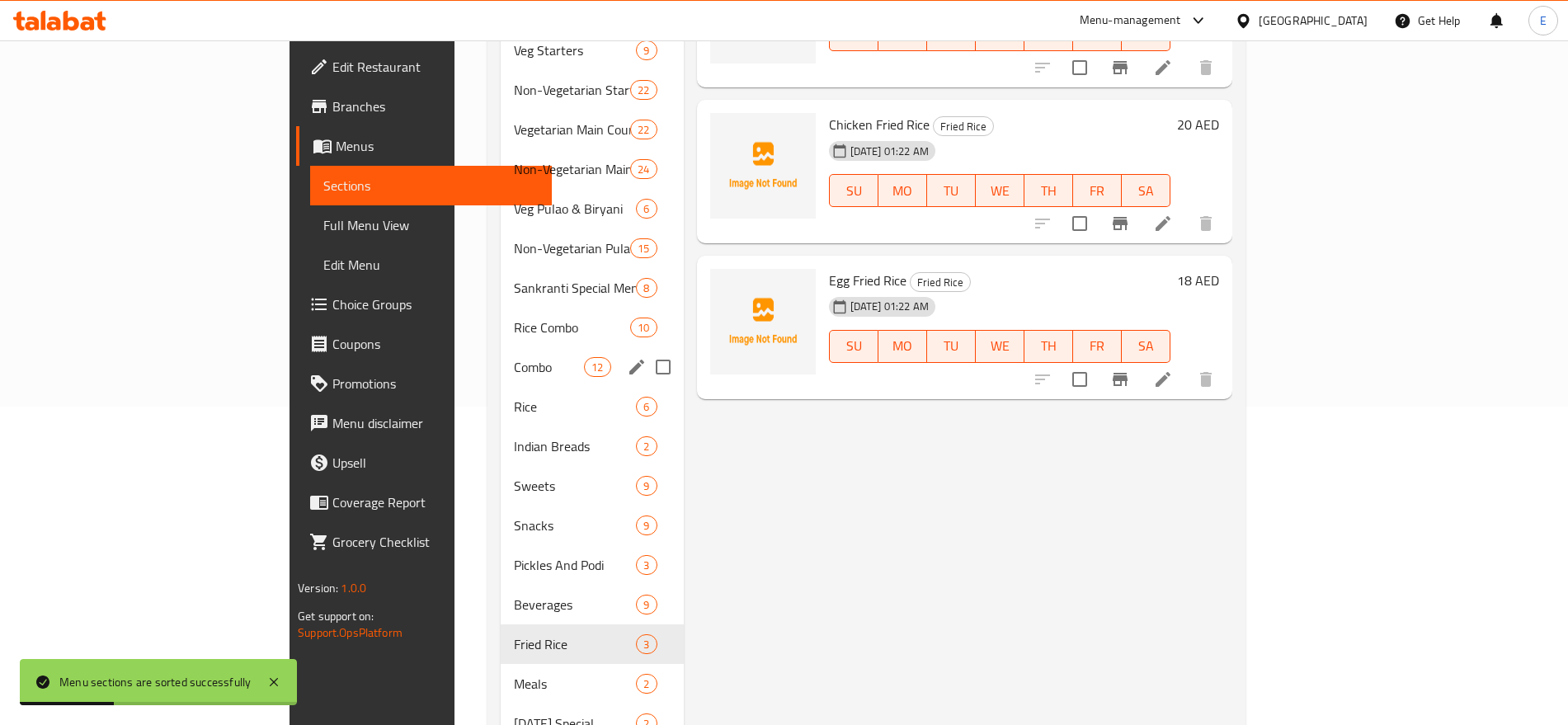
scroll to position [0, 0]
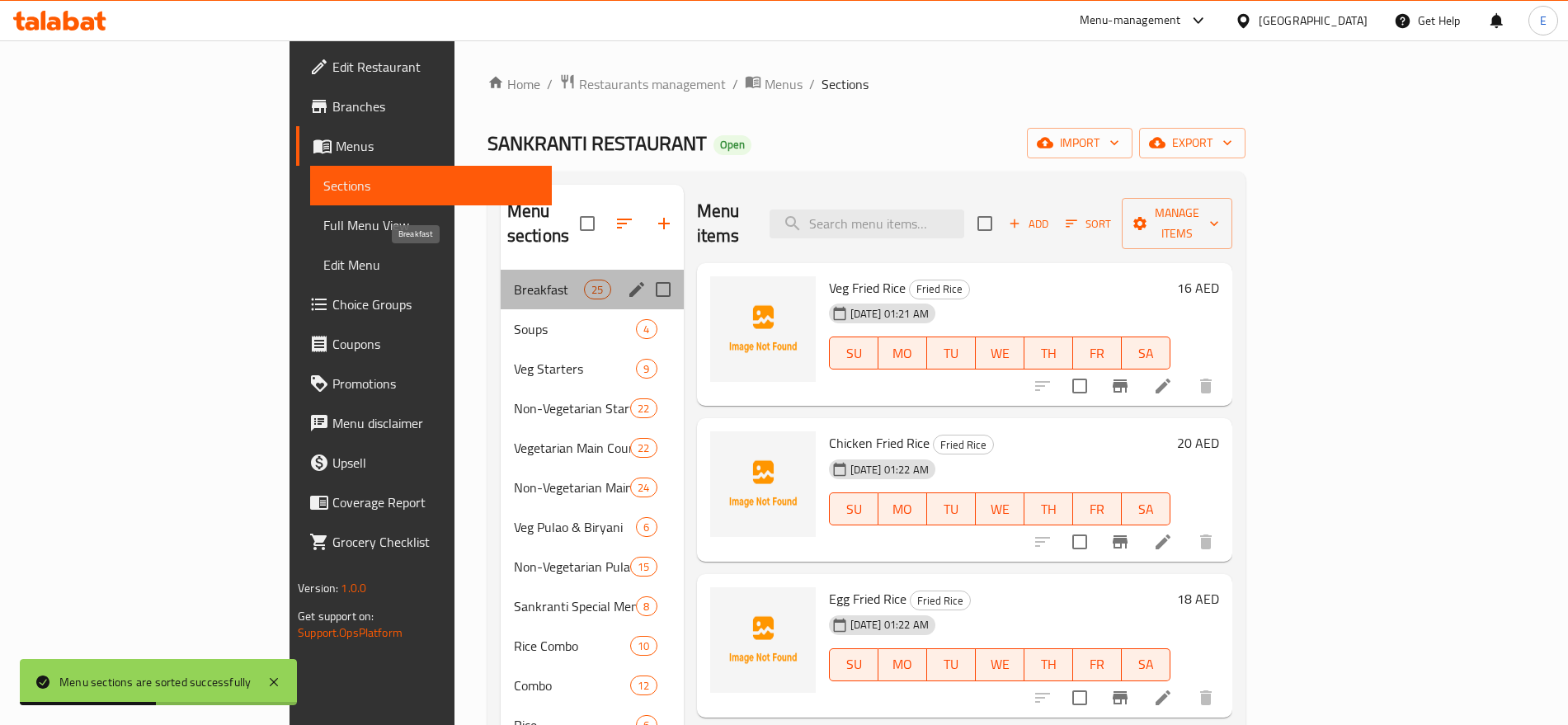
click at [514, 279] on span "Breakfast" at bounding box center [549, 289] width 71 height 20
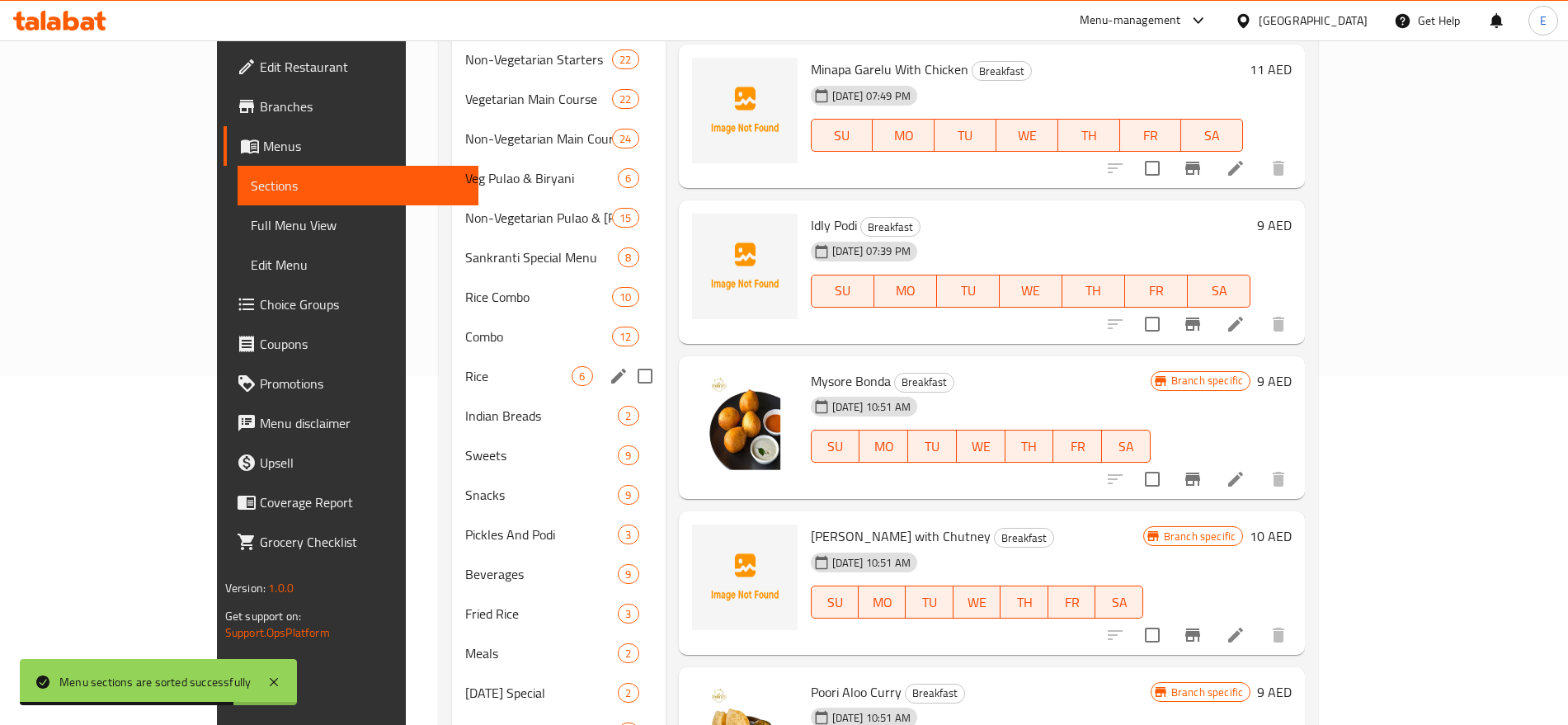
scroll to position [444, 0]
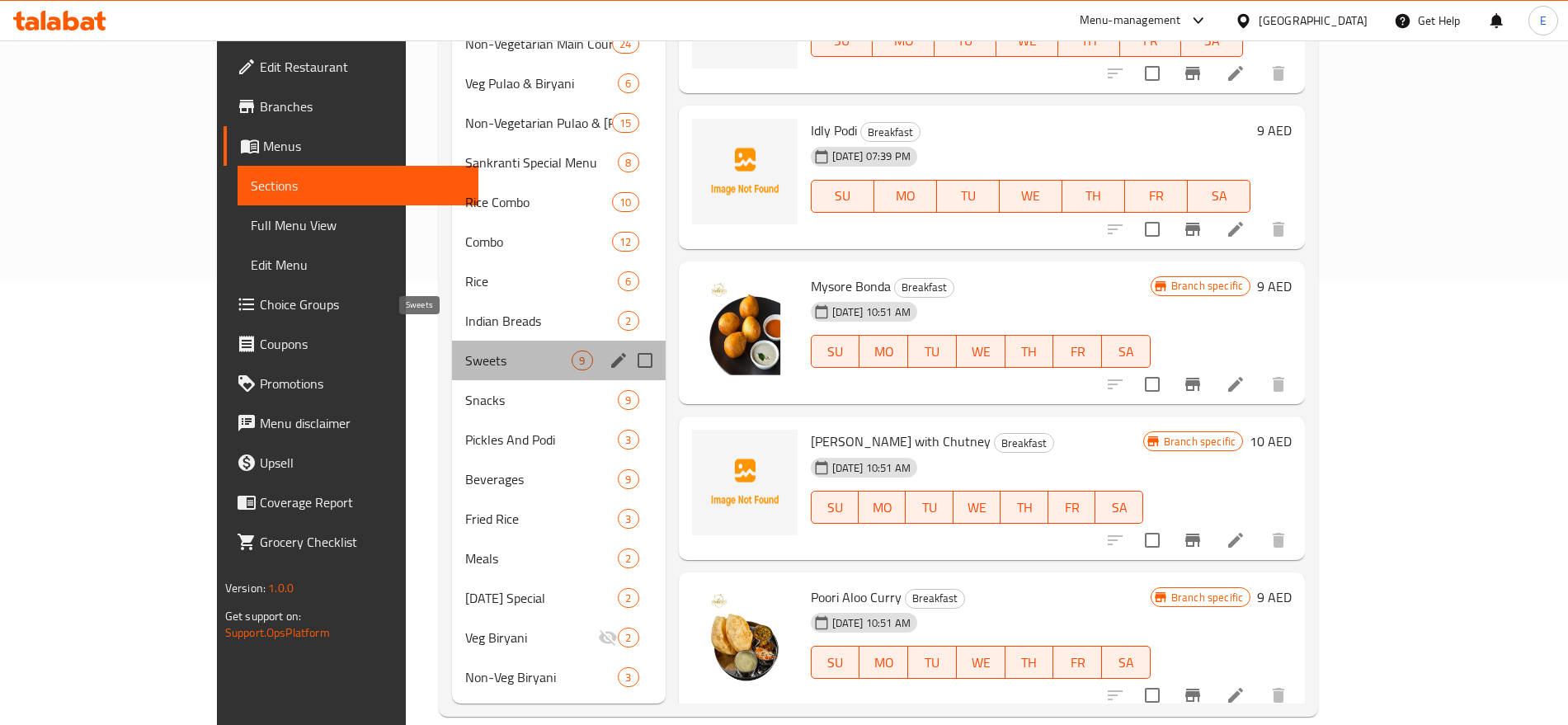
click at [465, 351] on span "Sweets" at bounding box center [518, 360] width 106 height 20
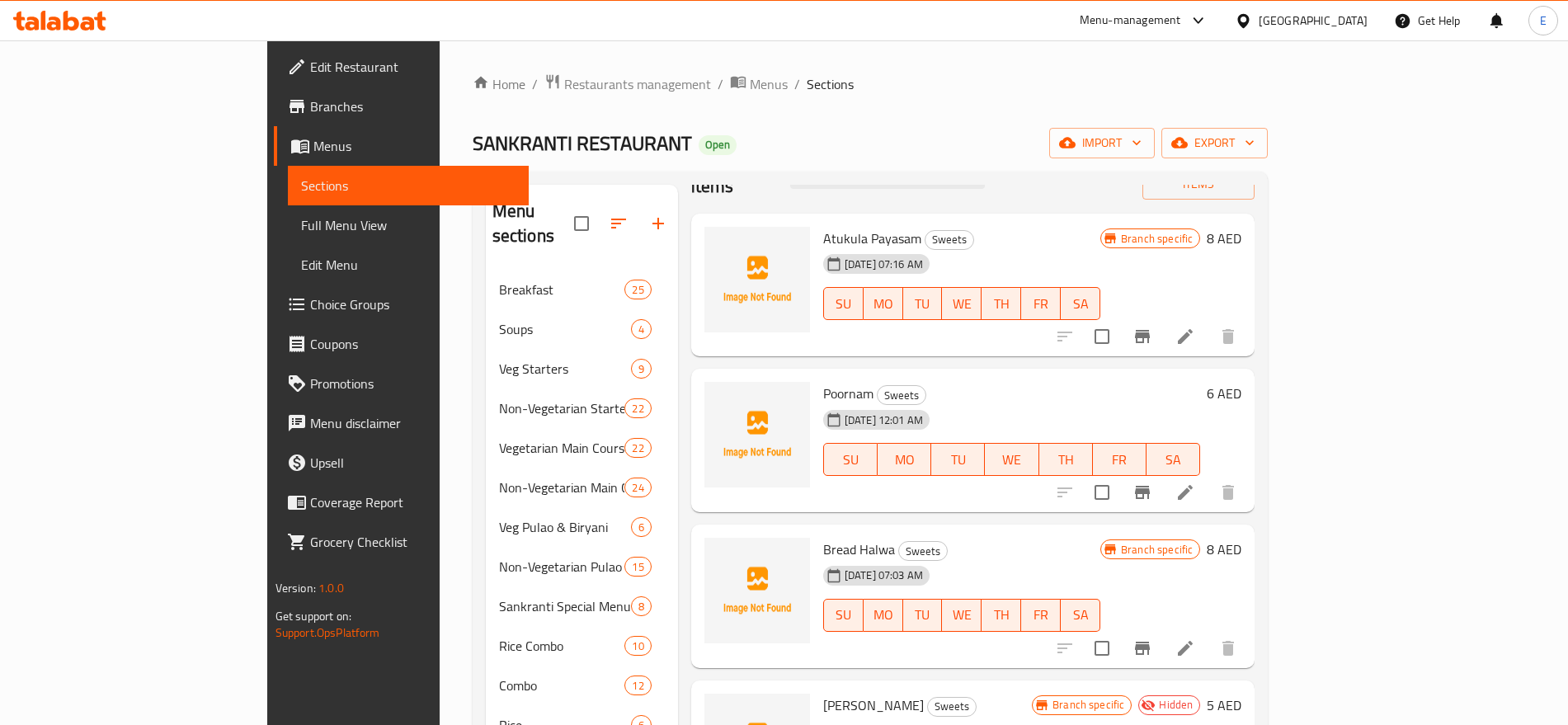
scroll to position [444, 0]
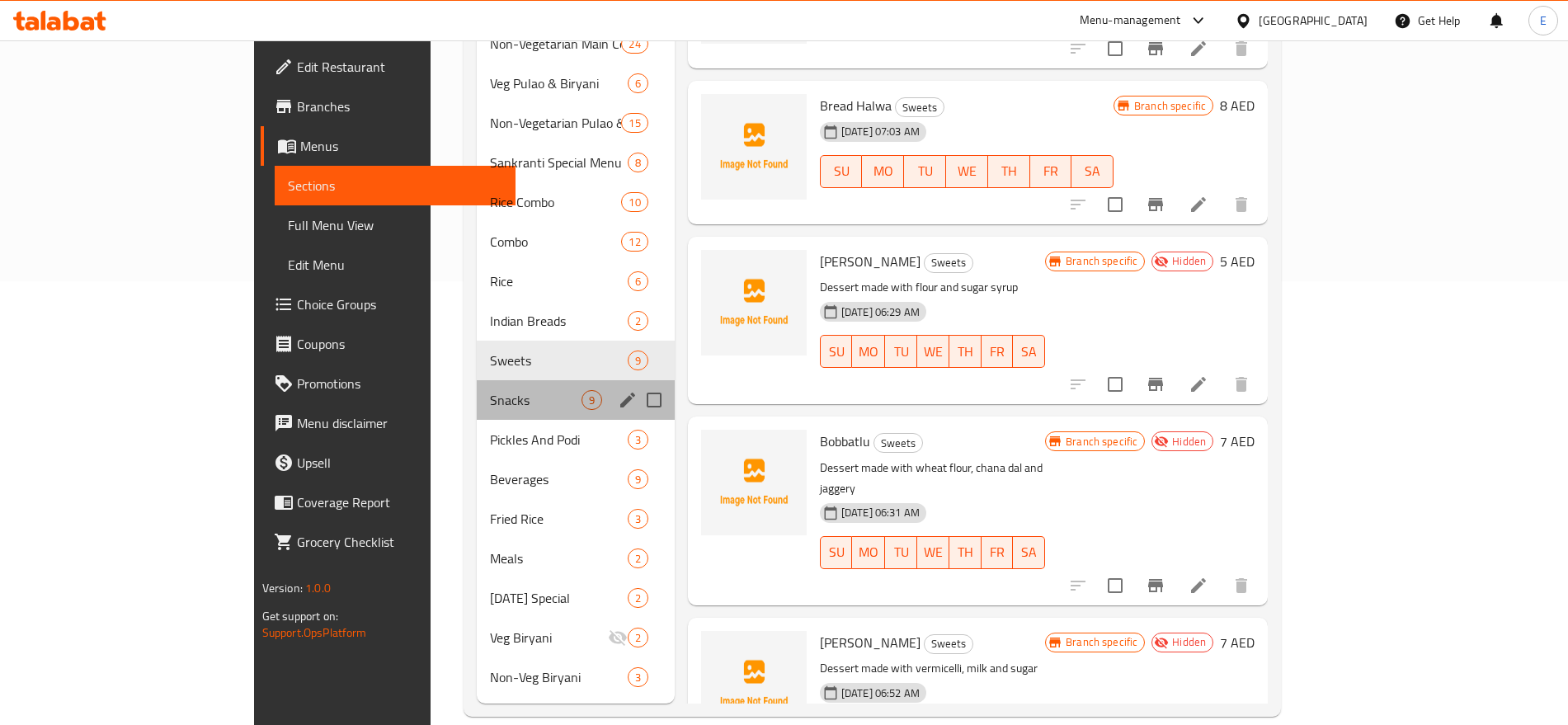
click at [477, 386] on div "Snacks 9" at bounding box center [575, 400] width 198 height 39
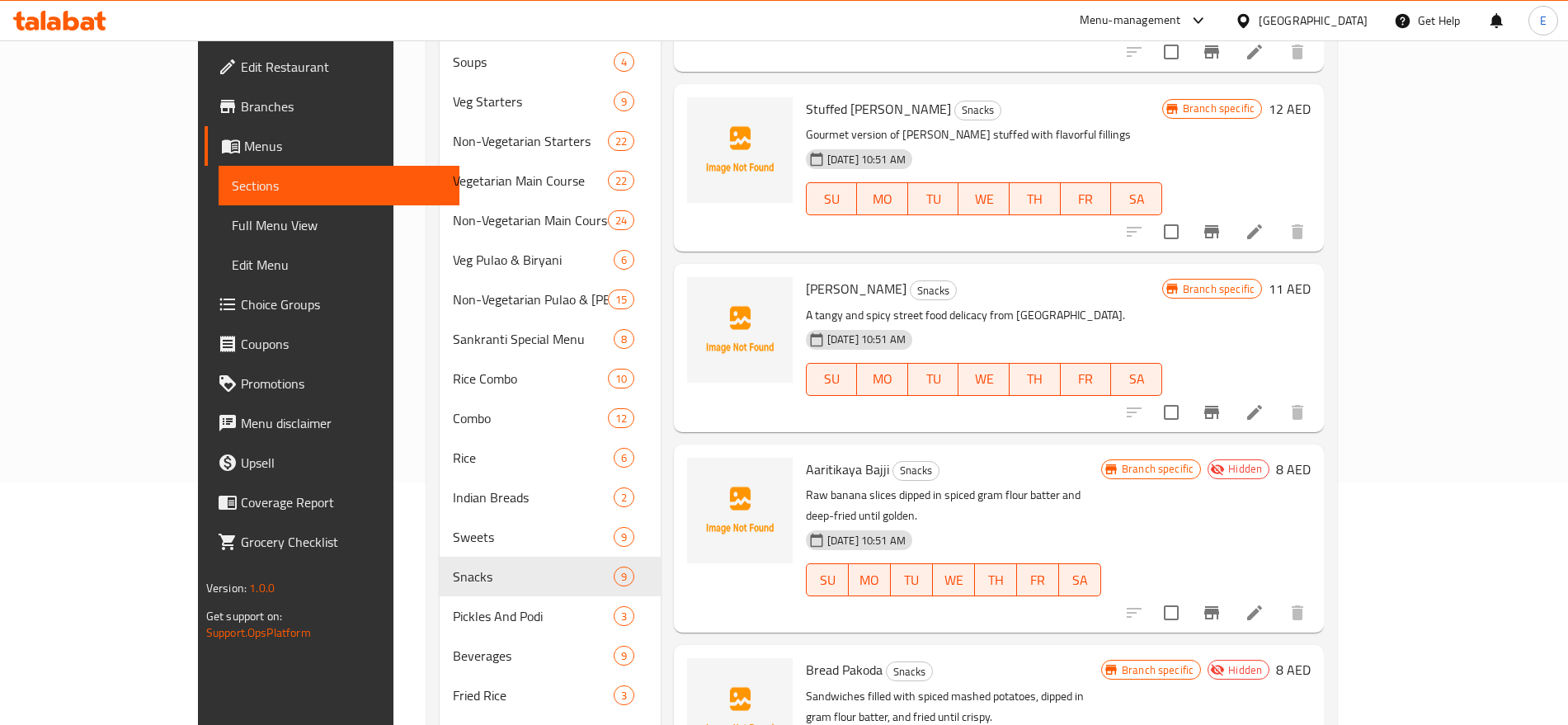
scroll to position [283, 0]
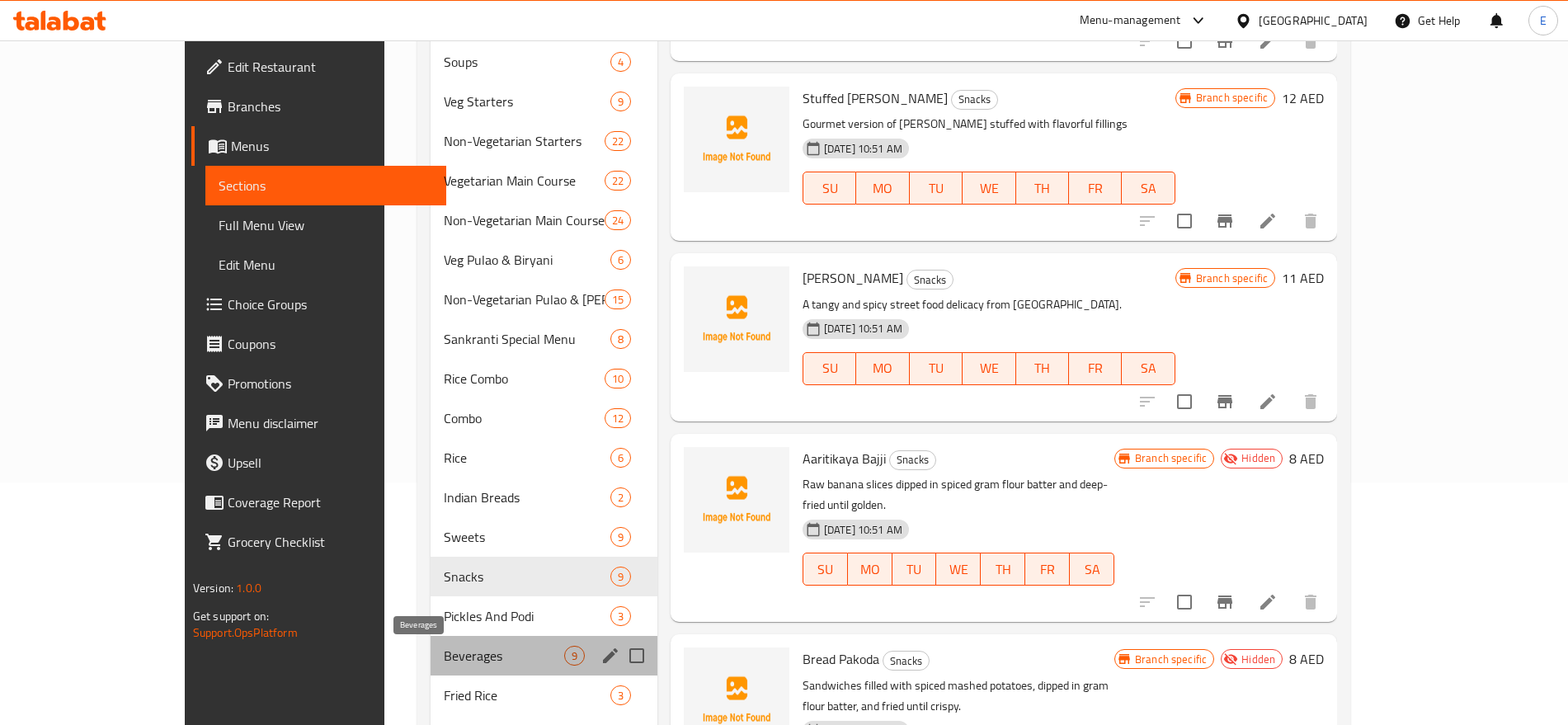
click at [444, 663] on span "Beverages" at bounding box center [504, 655] width 120 height 20
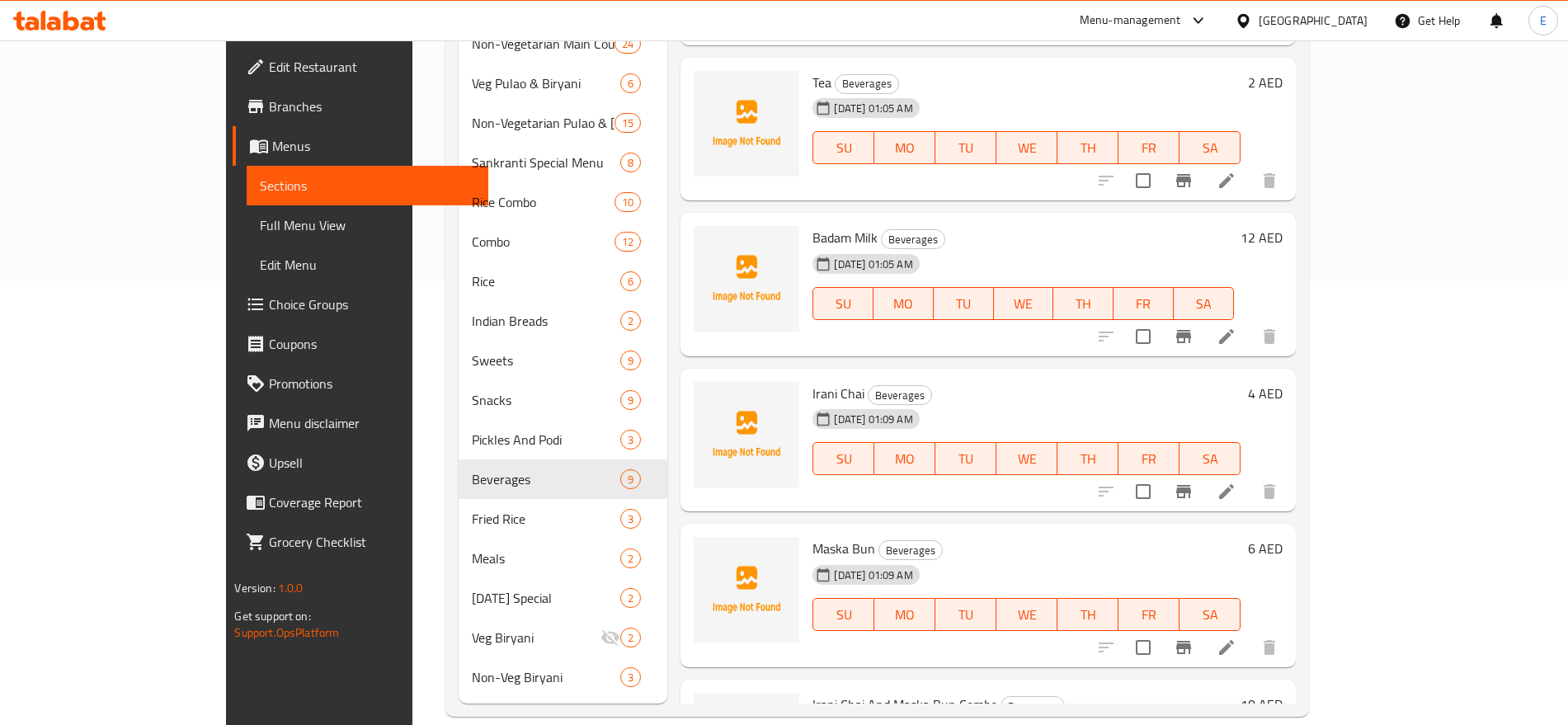
scroll to position [603, 0]
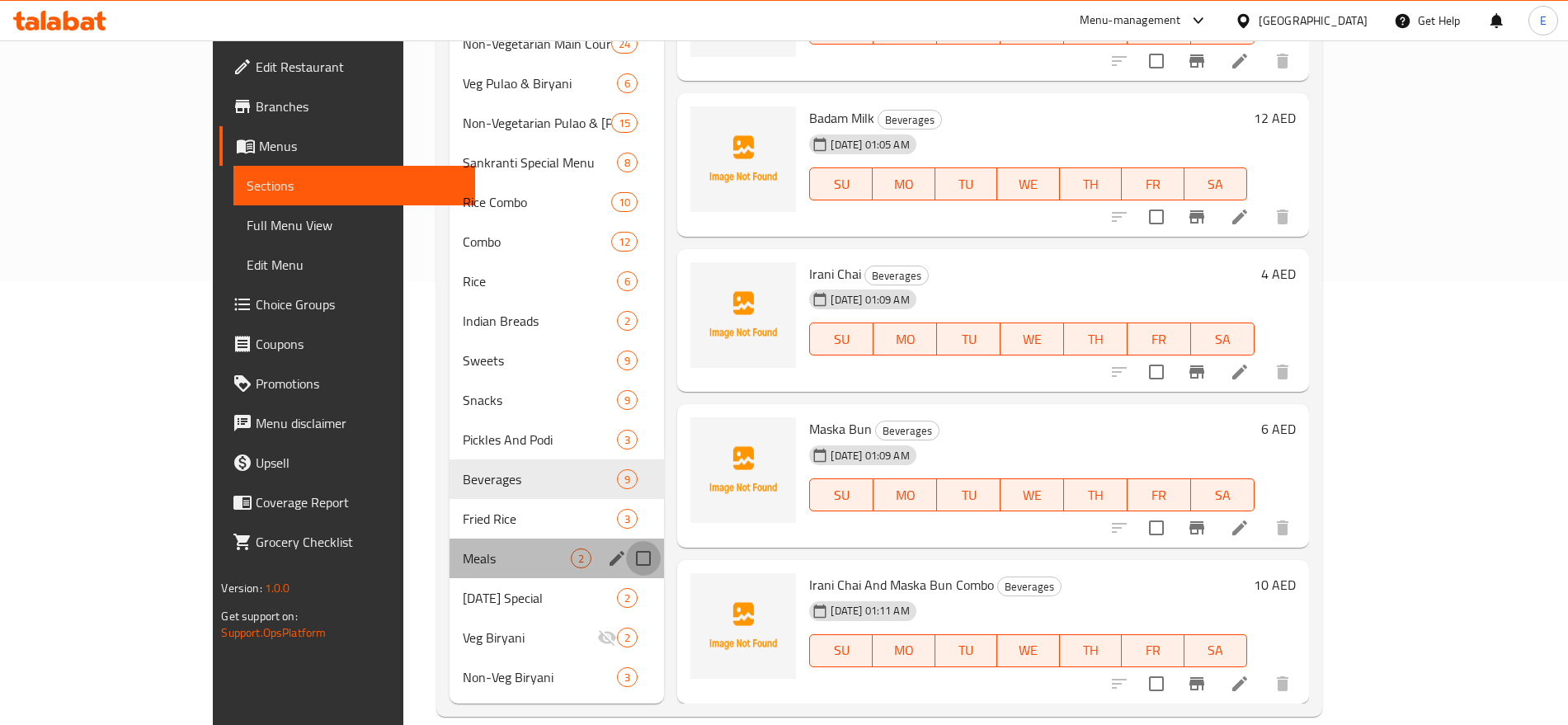
click at [626, 542] on input "Menu sections" at bounding box center [643, 559] width 35 height 35
checkbox input "true"
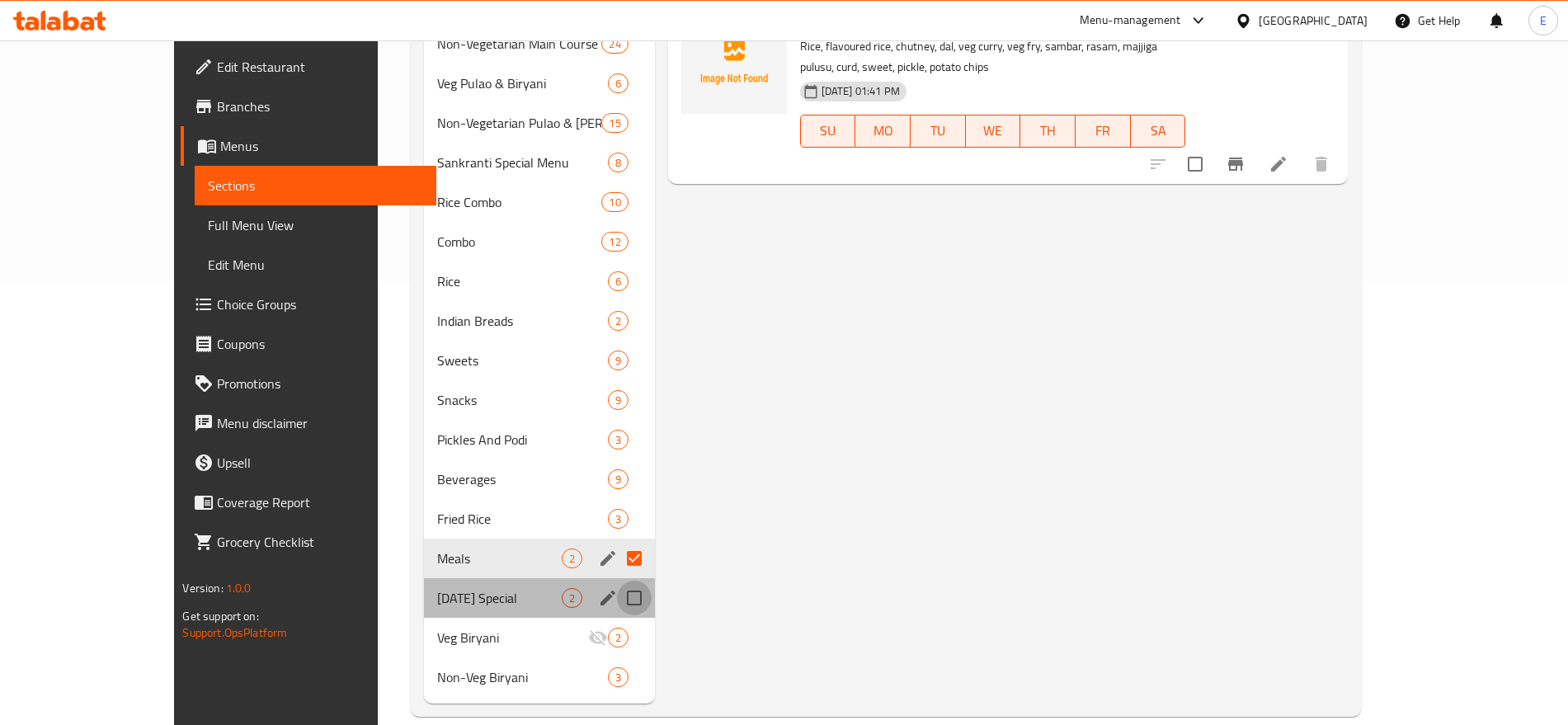
click at [617, 581] on input "Menu sections" at bounding box center [634, 598] width 35 height 35
checkbox input "true"
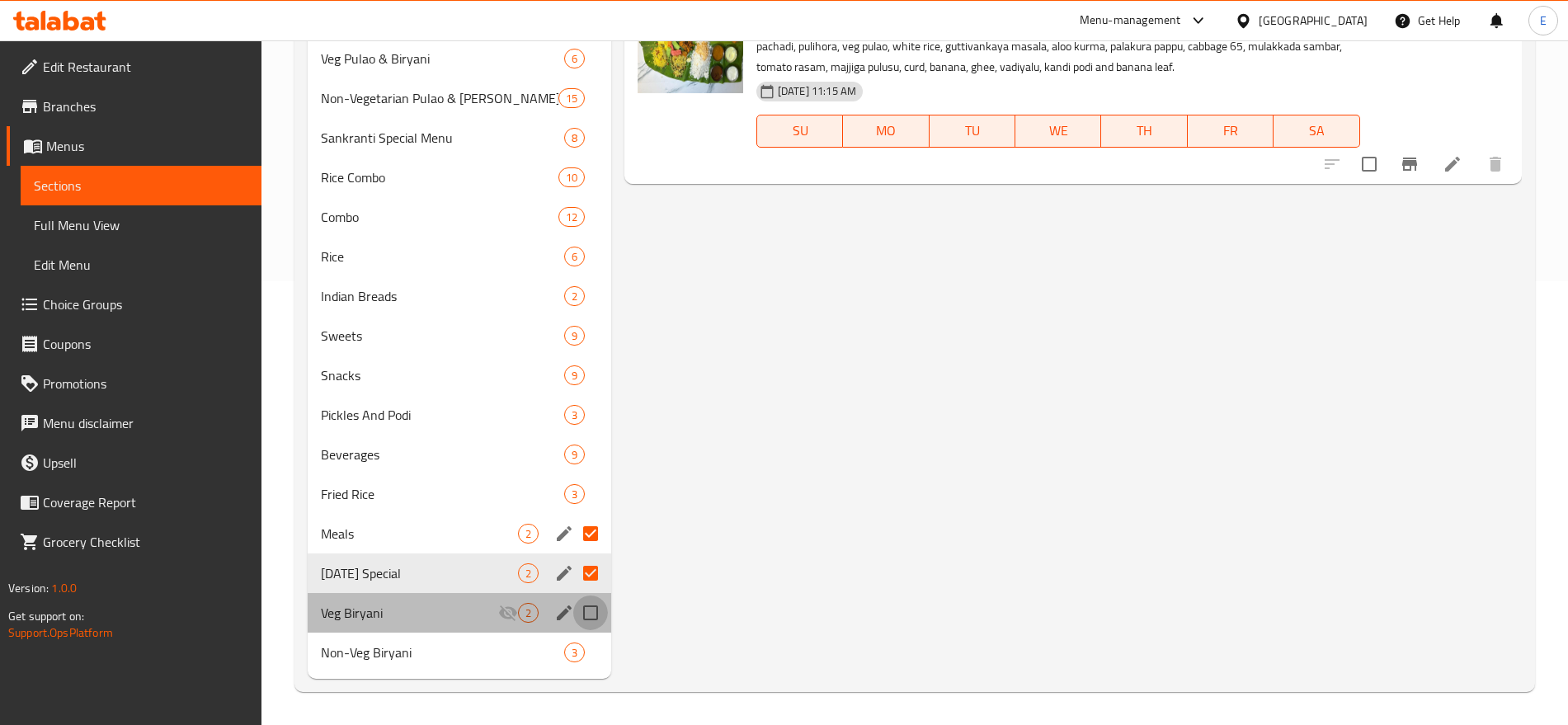
click at [590, 608] on input "Menu sections" at bounding box center [590, 613] width 35 height 35
checkbox input "true"
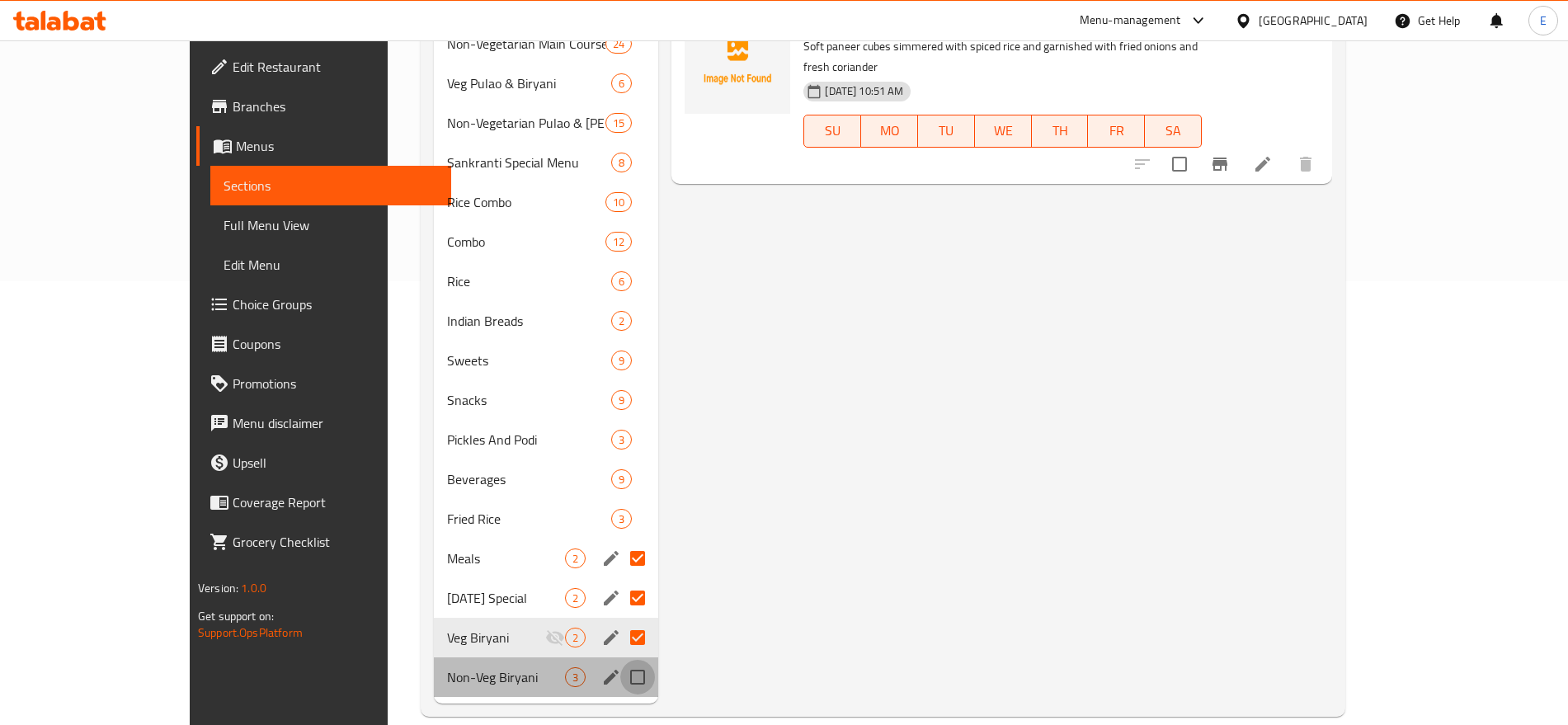
click at [620, 660] on input "Menu sections" at bounding box center [637, 677] width 35 height 35
checkbox input "true"
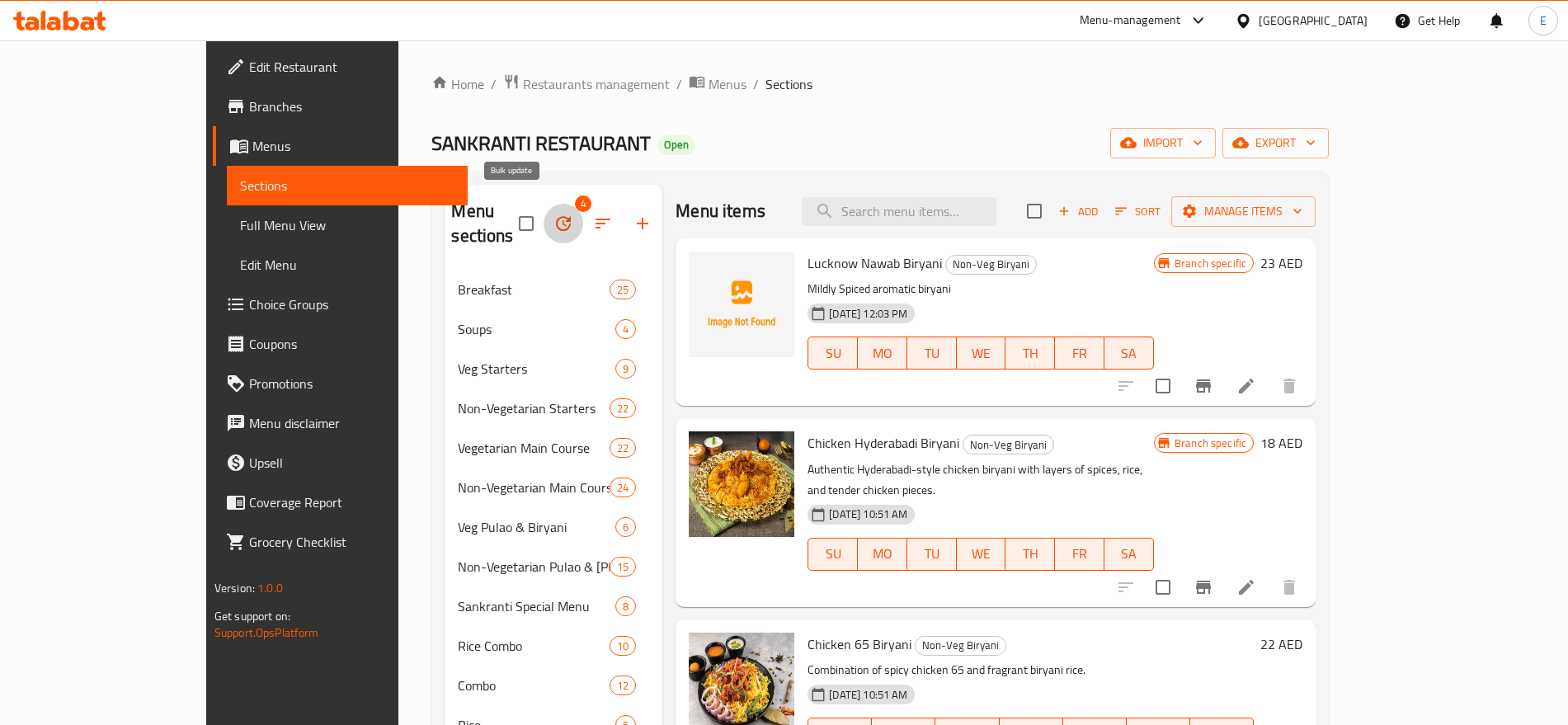
click at [554, 220] on icon "button" at bounding box center [563, 223] width 20 height 20
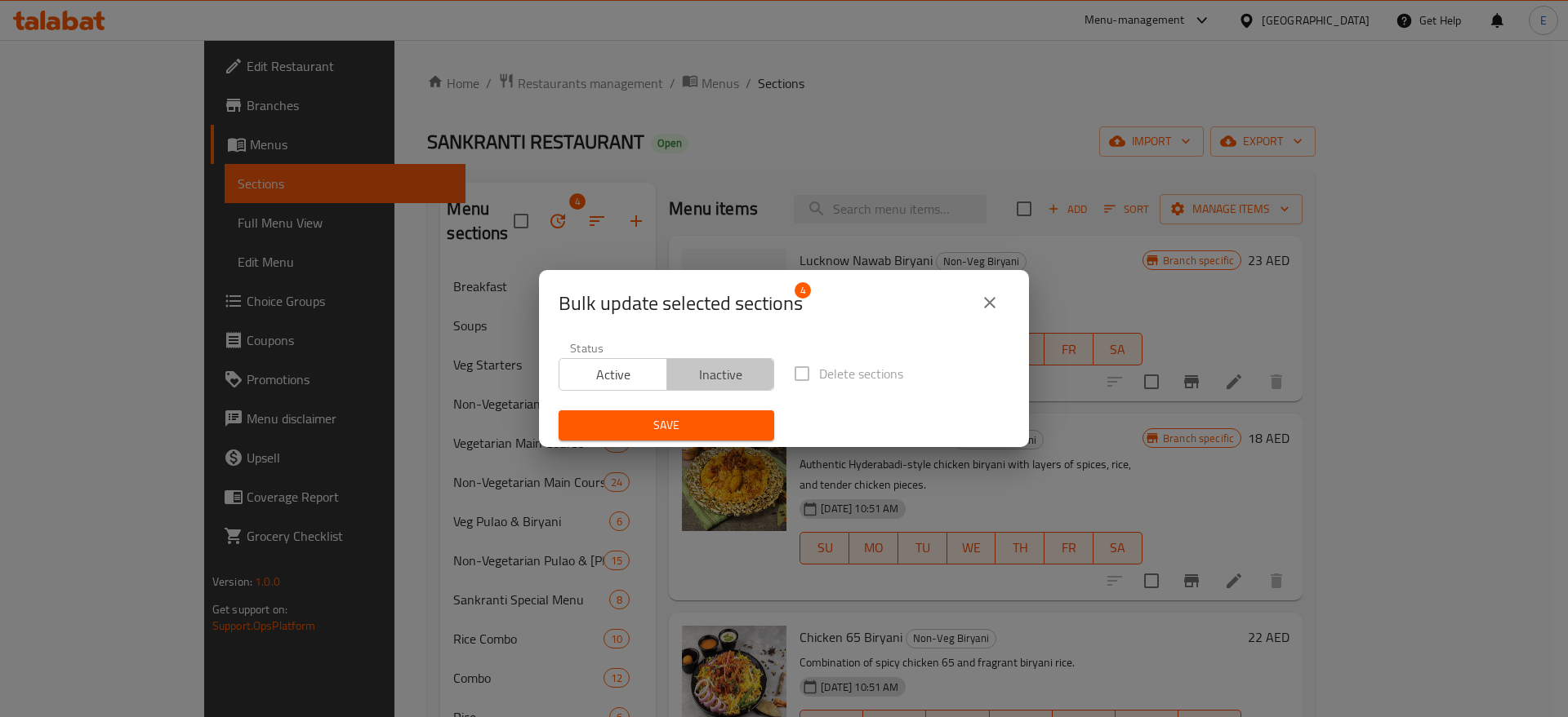
click at [725, 383] on span "Inactive" at bounding box center [721, 374] width 95 height 23
click at [677, 424] on span "Save" at bounding box center [666, 426] width 190 height 20
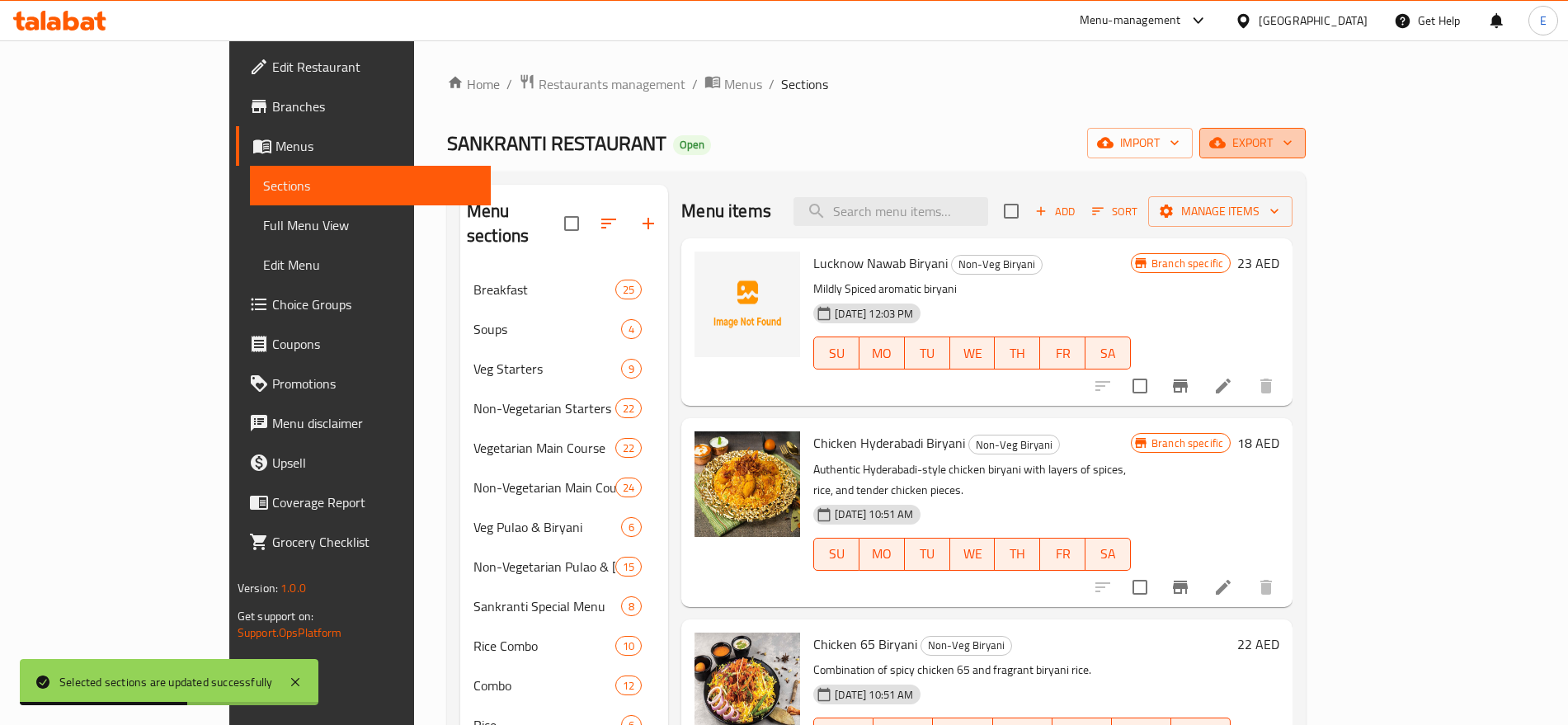
click at [1293, 152] on span "export" at bounding box center [1252, 143] width 80 height 21
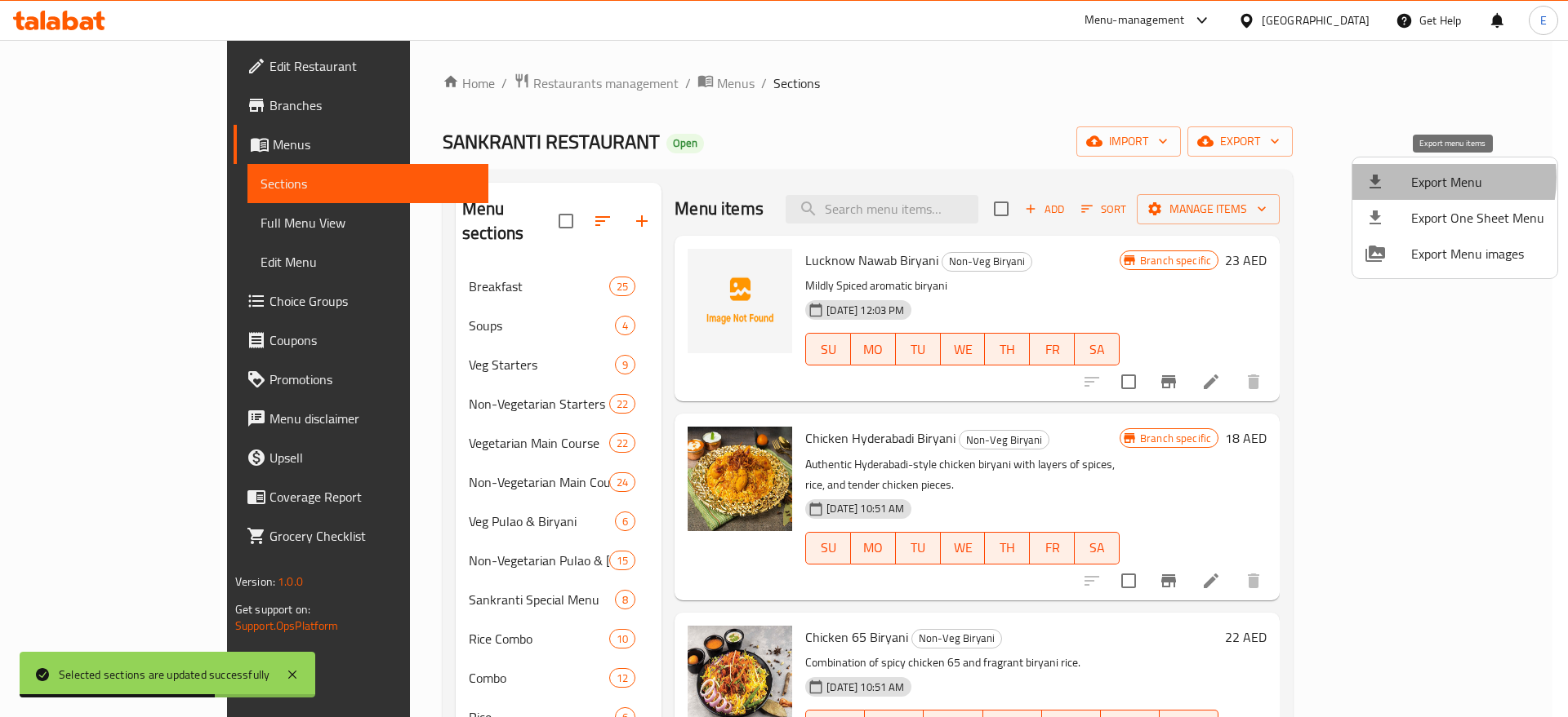
click at [1417, 178] on span "Export Menu" at bounding box center [1477, 181] width 133 height 20
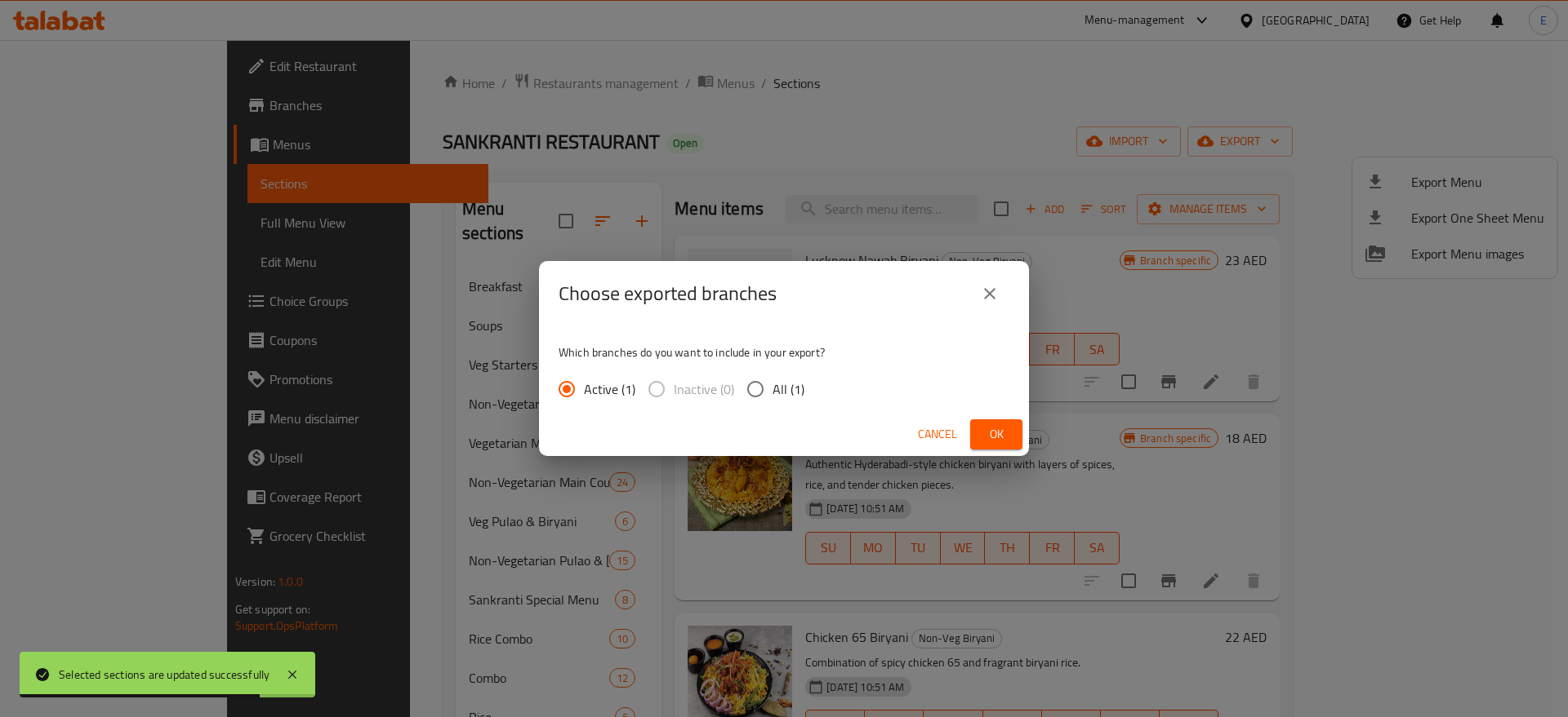
click at [1010, 427] on button "Ok" at bounding box center [996, 434] width 52 height 30
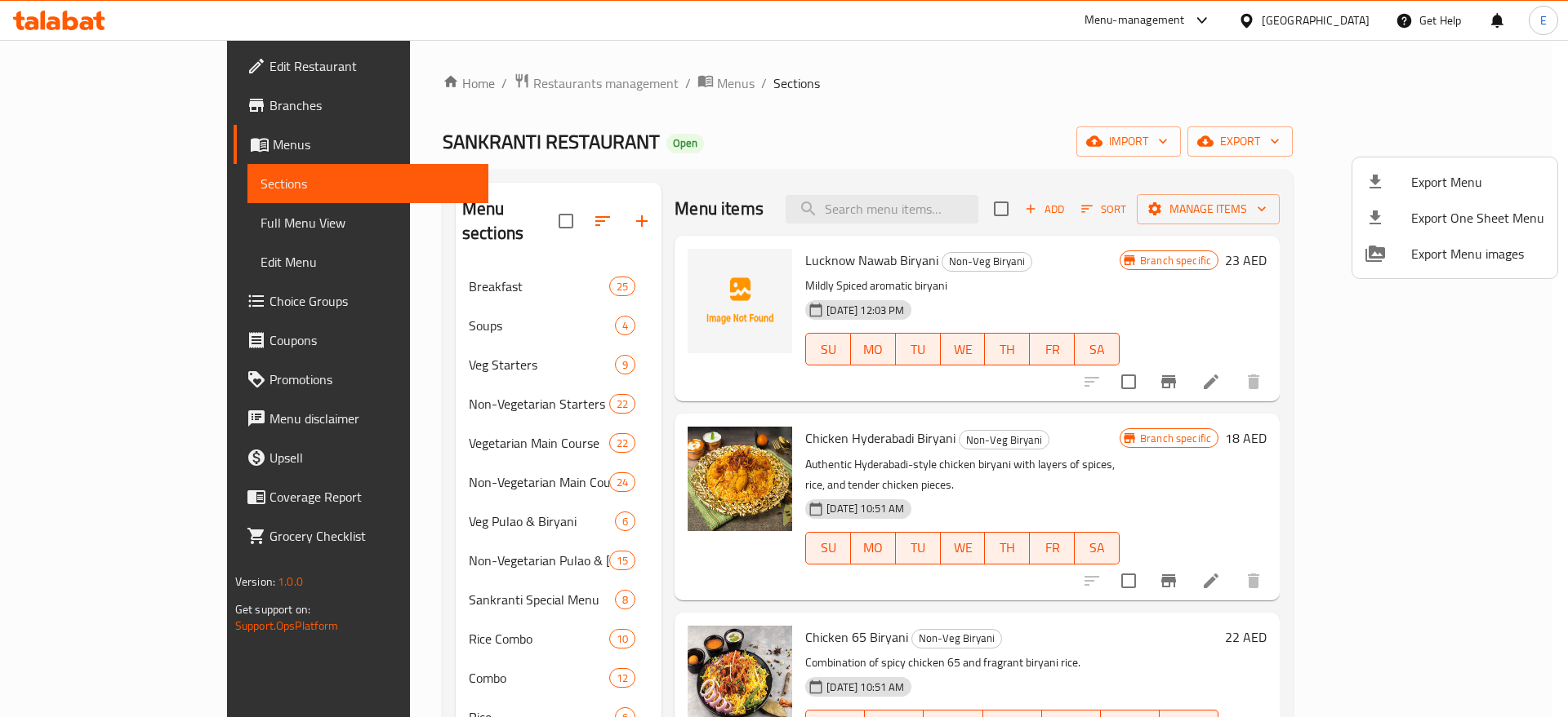
click at [60, 219] on div at bounding box center [784, 358] width 1568 height 717
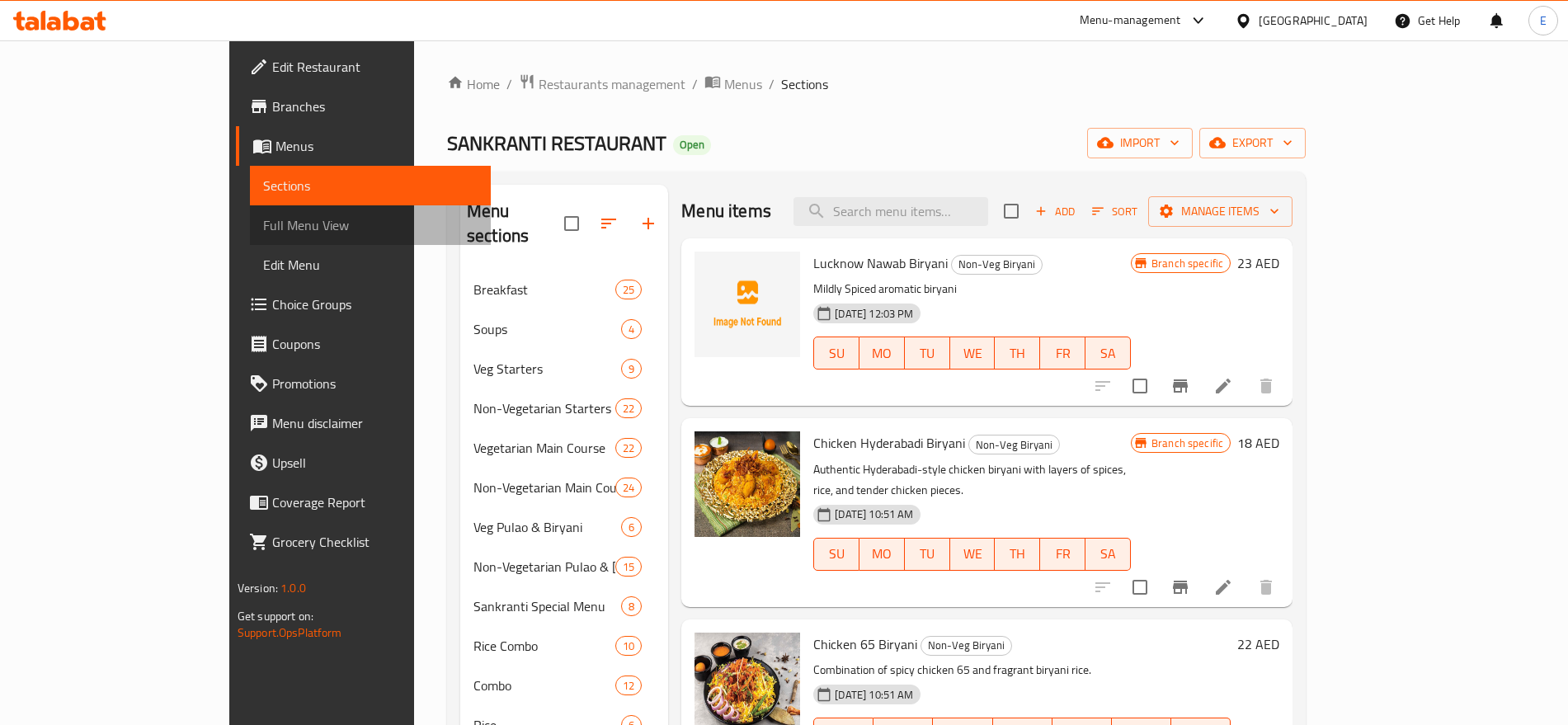
click at [263, 222] on span "Full Menu View" at bounding box center [370, 225] width 214 height 20
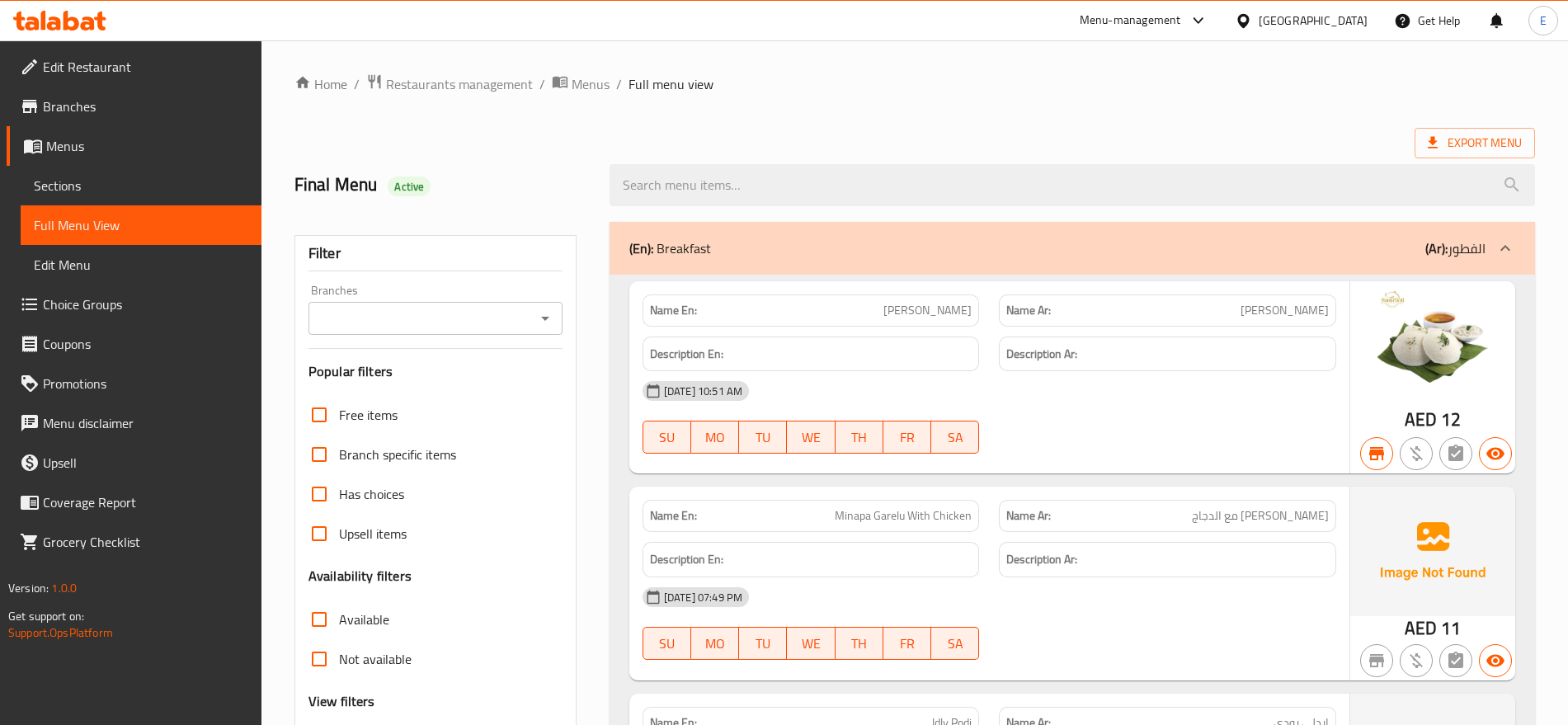
scroll to position [407, 0]
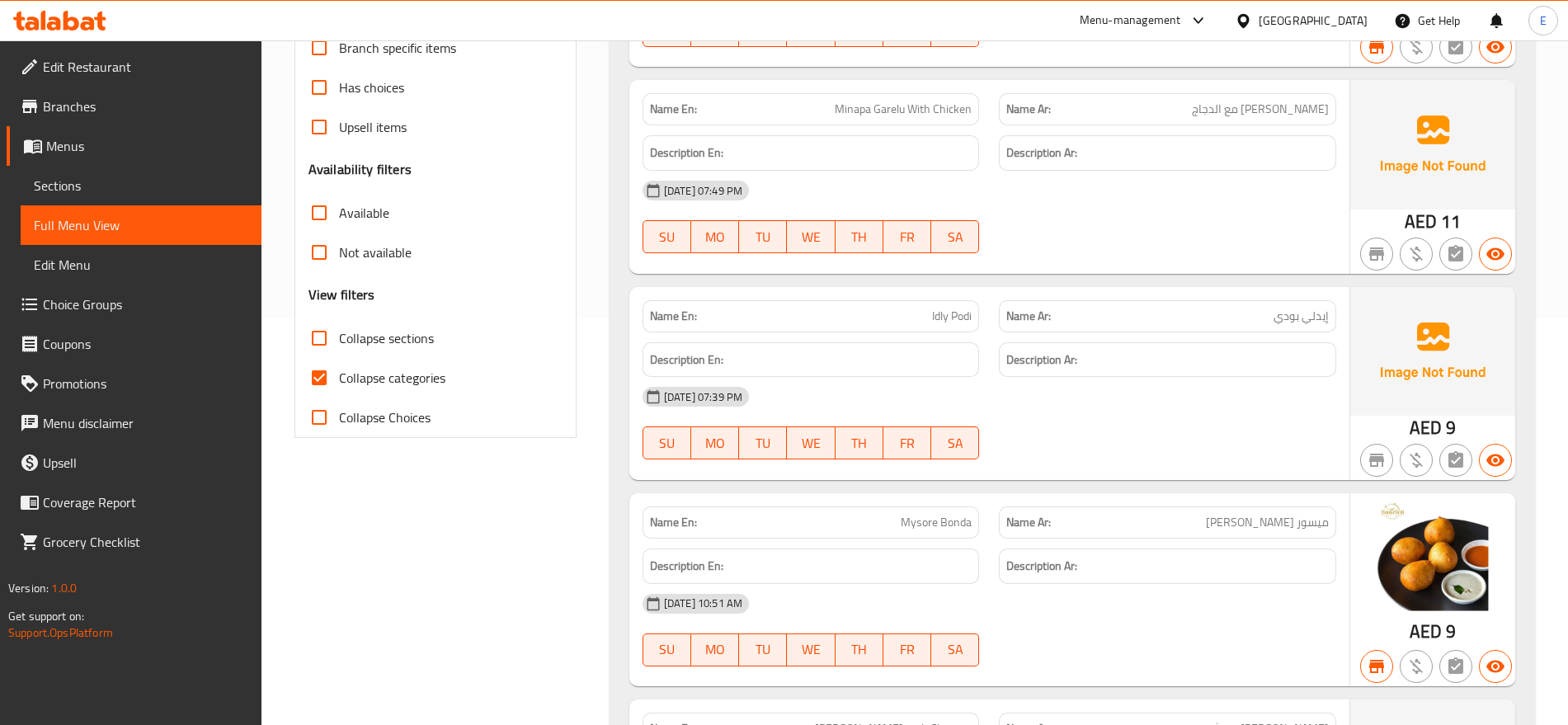
click at [341, 376] on span "Collapse categories" at bounding box center [392, 377] width 106 height 20
click at [339, 376] on input "Collapse categories" at bounding box center [320, 378] width 39 height 39
checkbox input "false"
click at [382, 339] on span "Collapse sections" at bounding box center [386, 338] width 95 height 20
click at [339, 339] on input "Collapse sections" at bounding box center [320, 339] width 39 height 39
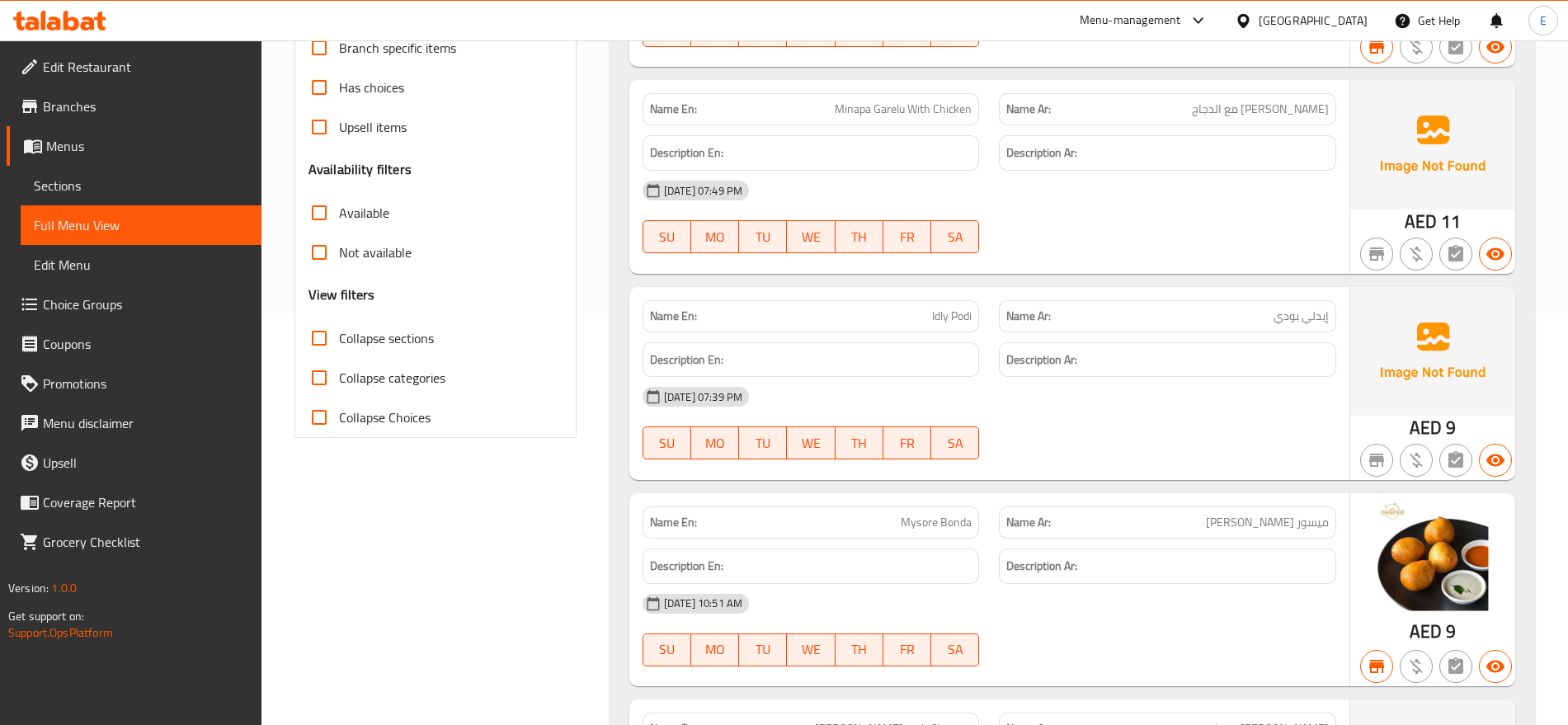
checkbox input "true"
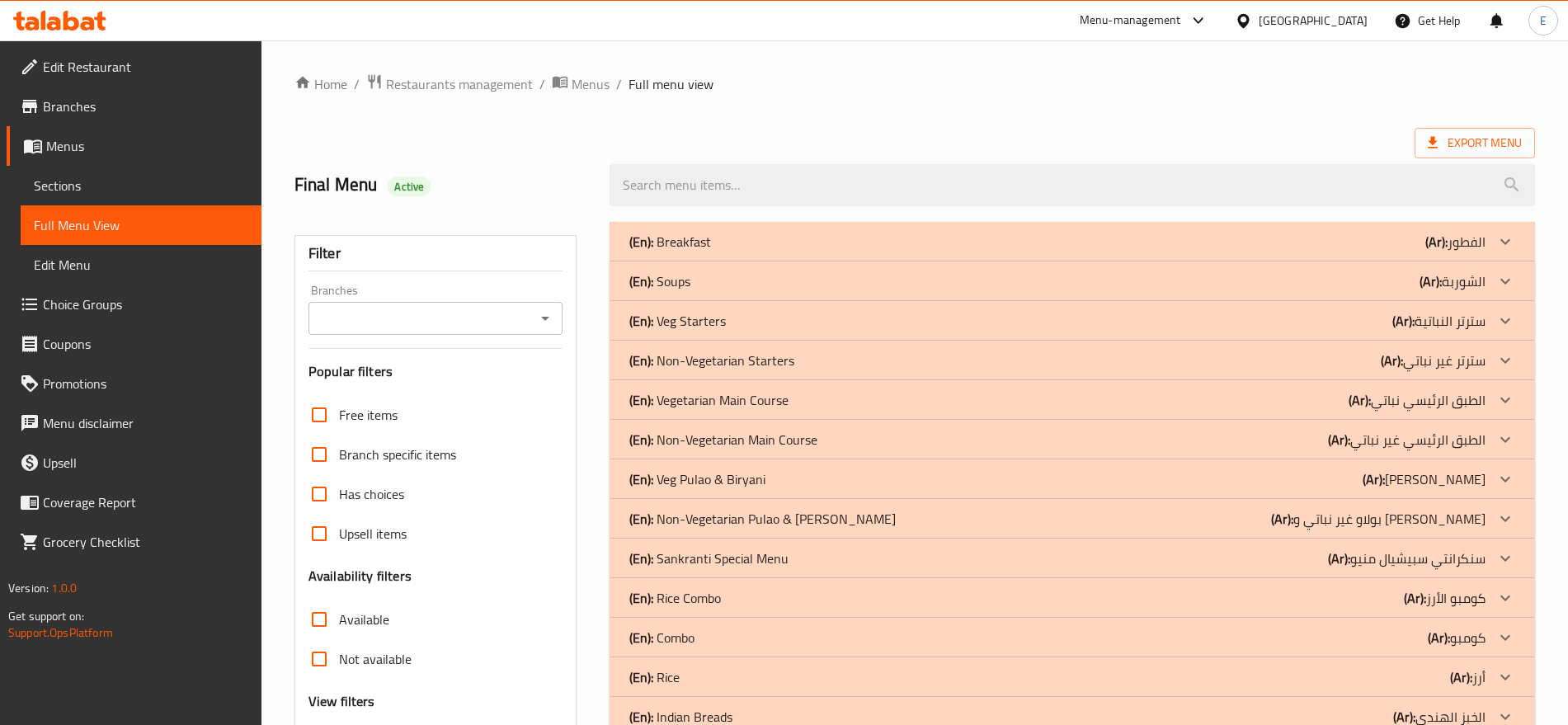
scroll to position [401, 0]
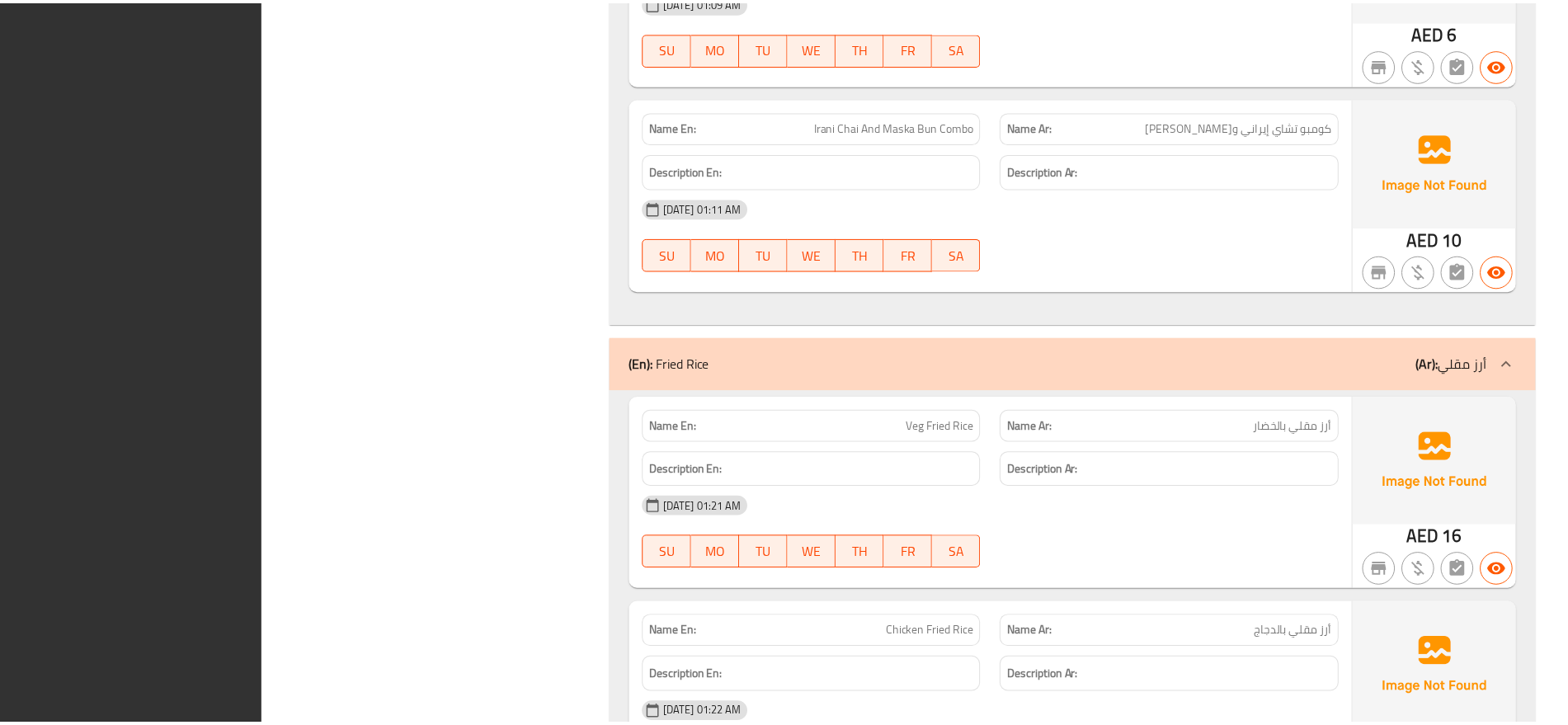
scroll to position [7788, 0]
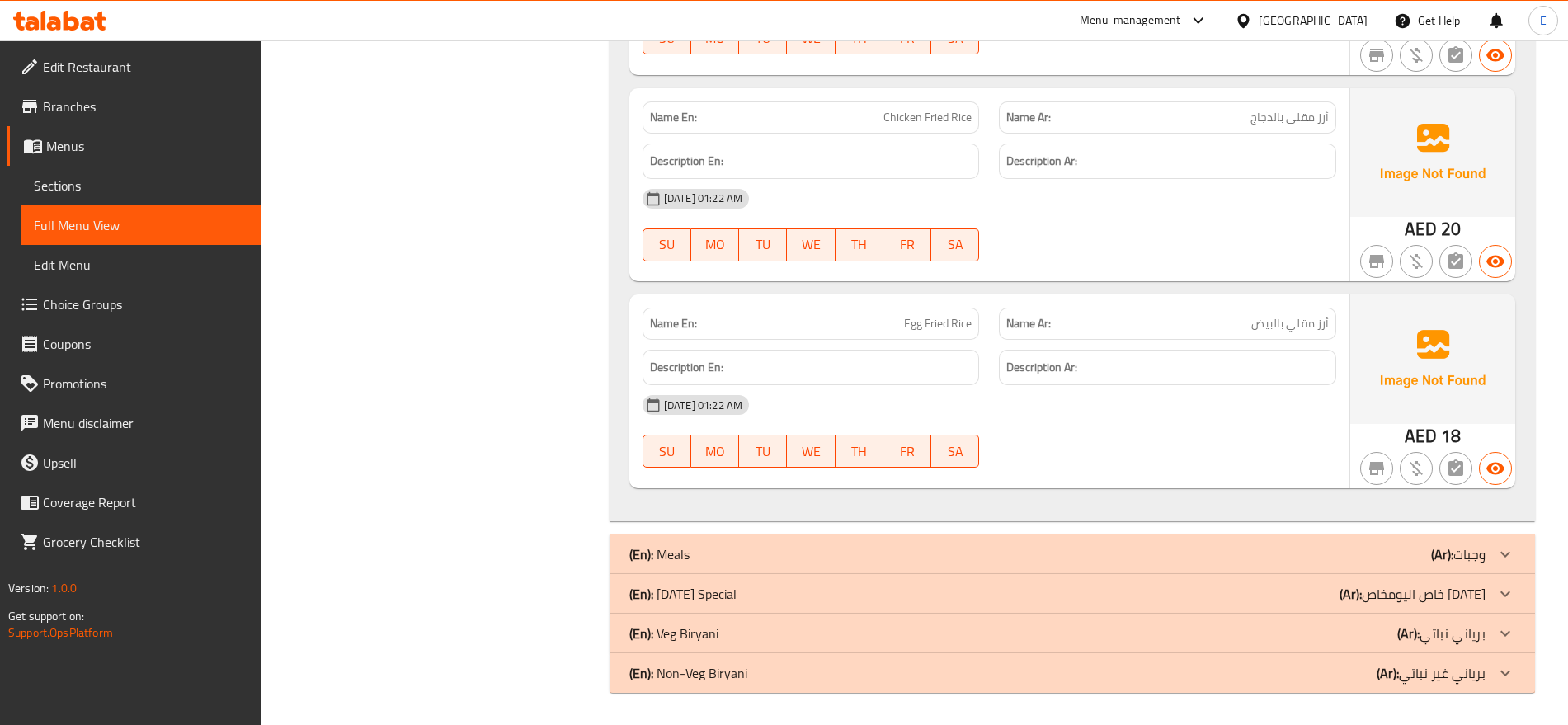
click at [1278, 14] on div "[GEOGRAPHIC_DATA]" at bounding box center [1313, 20] width 109 height 18
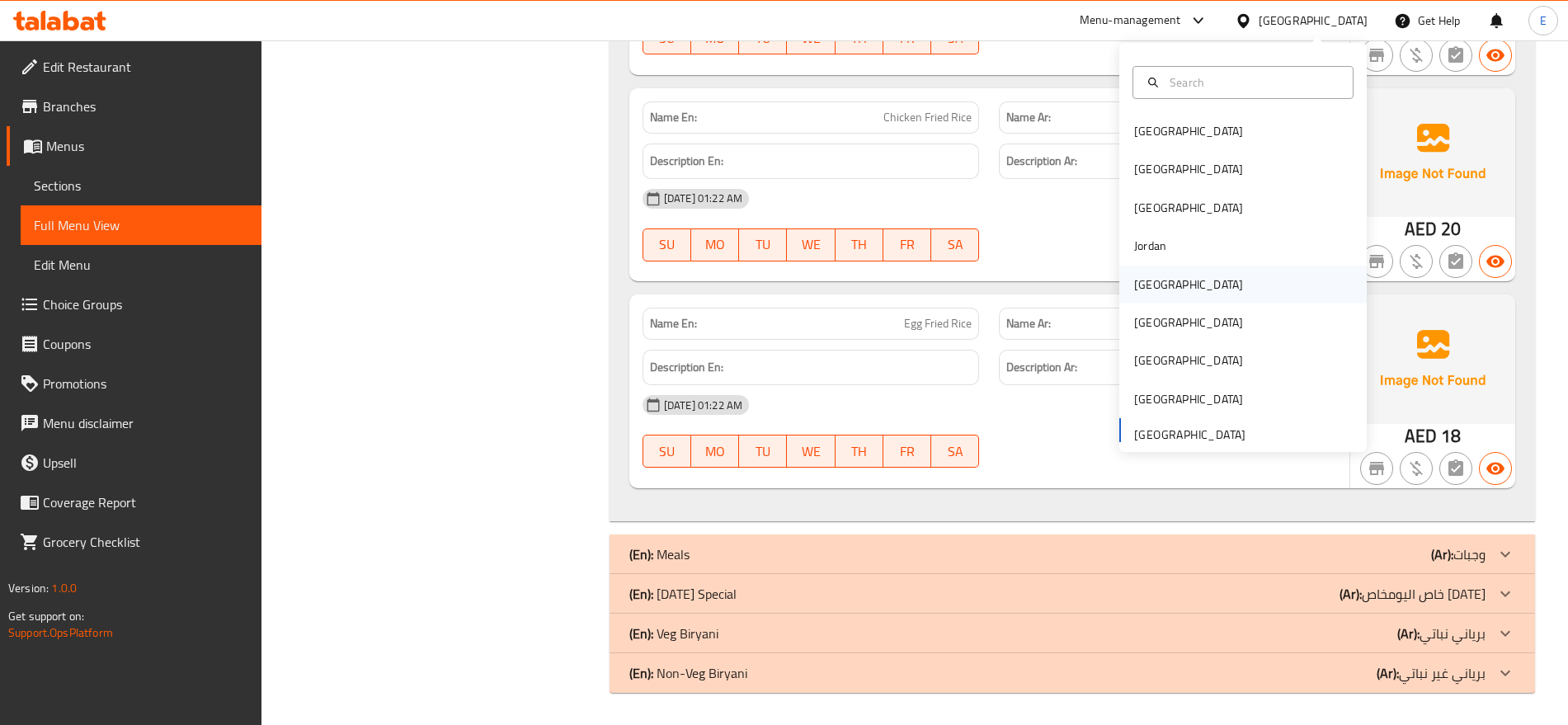
click at [1174, 276] on div "[GEOGRAPHIC_DATA]" at bounding box center [1243, 285] width 247 height 38
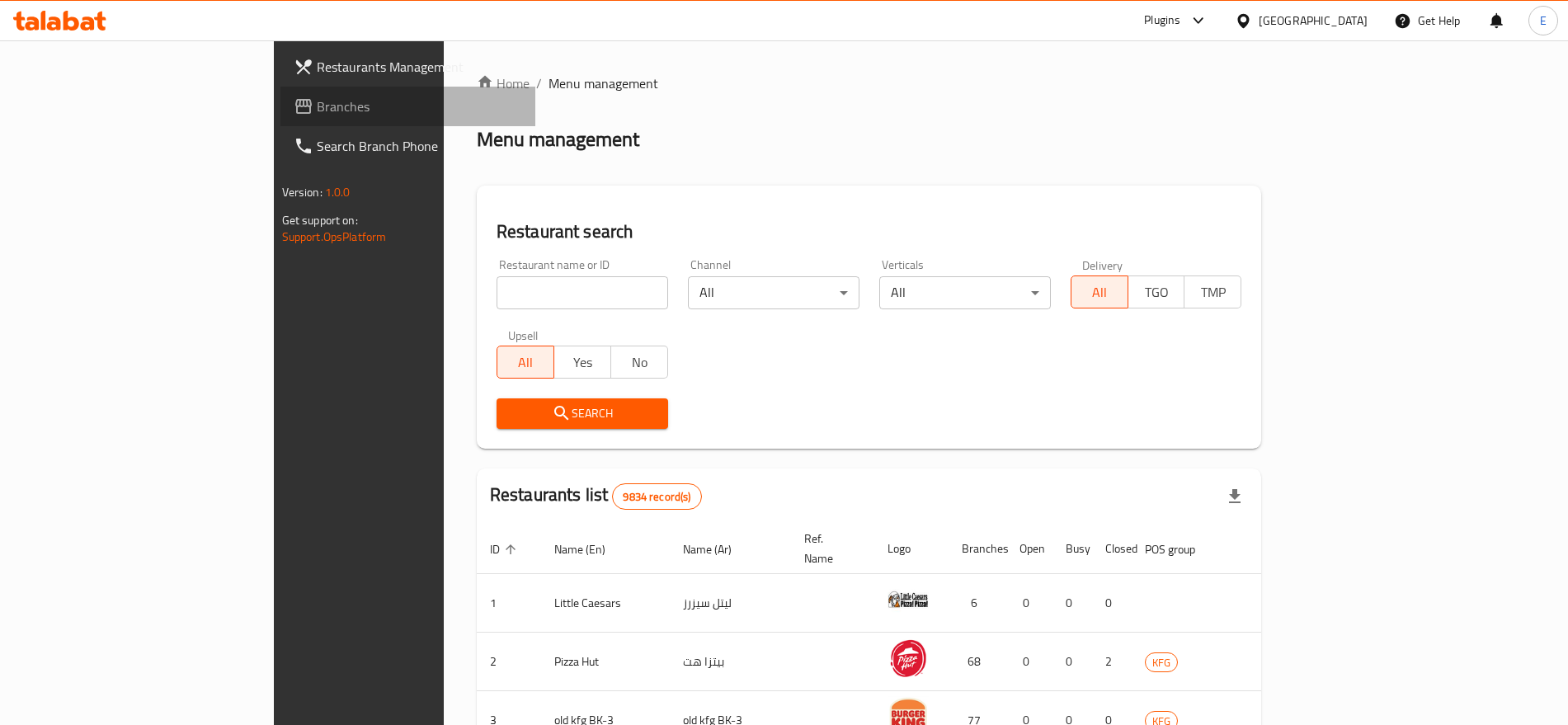
click at [317, 111] on span "Branches" at bounding box center [419, 106] width 205 height 20
